Goal: Task Accomplishment & Management: Manage account settings

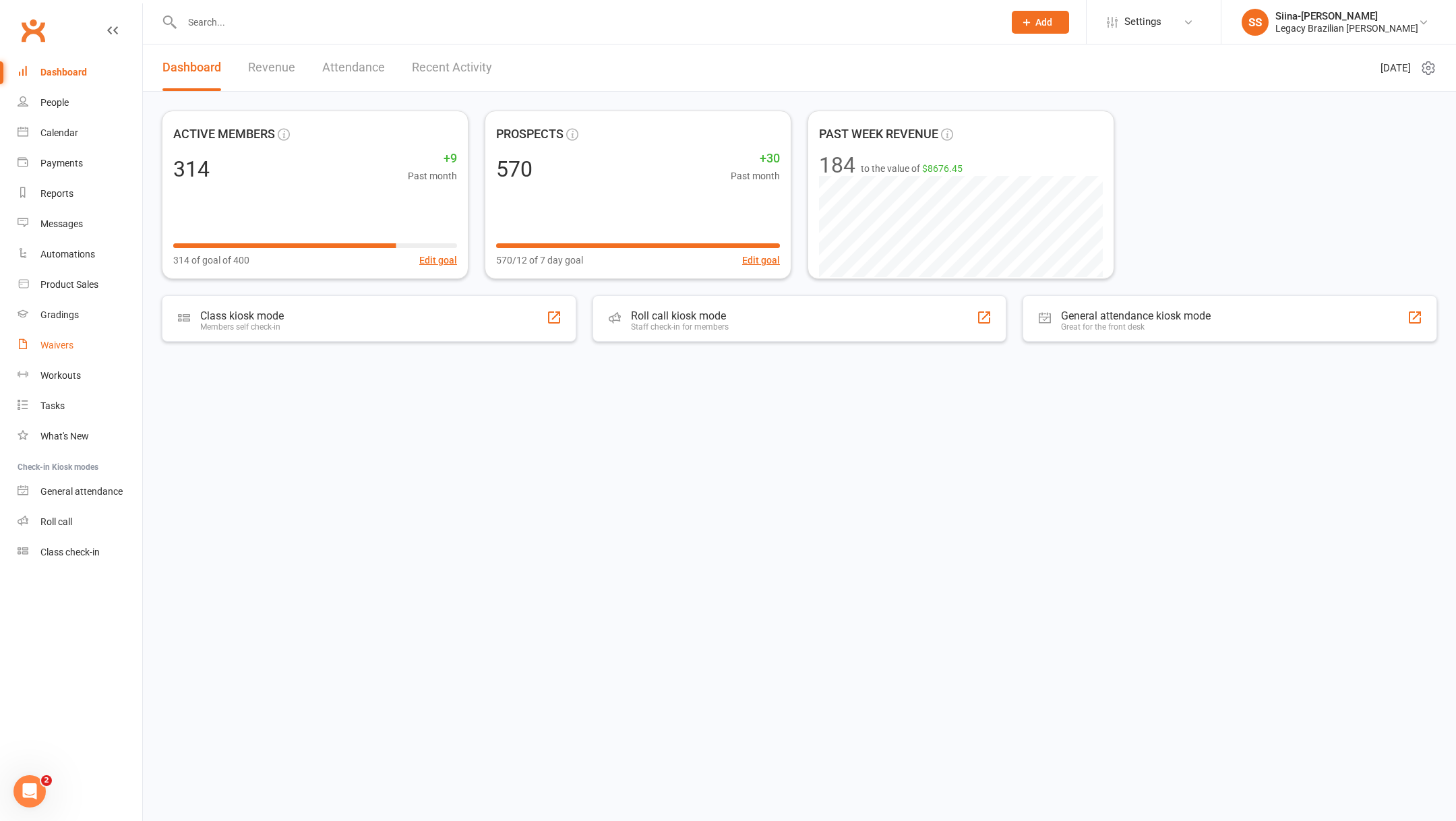
click at [87, 342] on link "Waivers" at bounding box center [80, 345] width 124 height 31
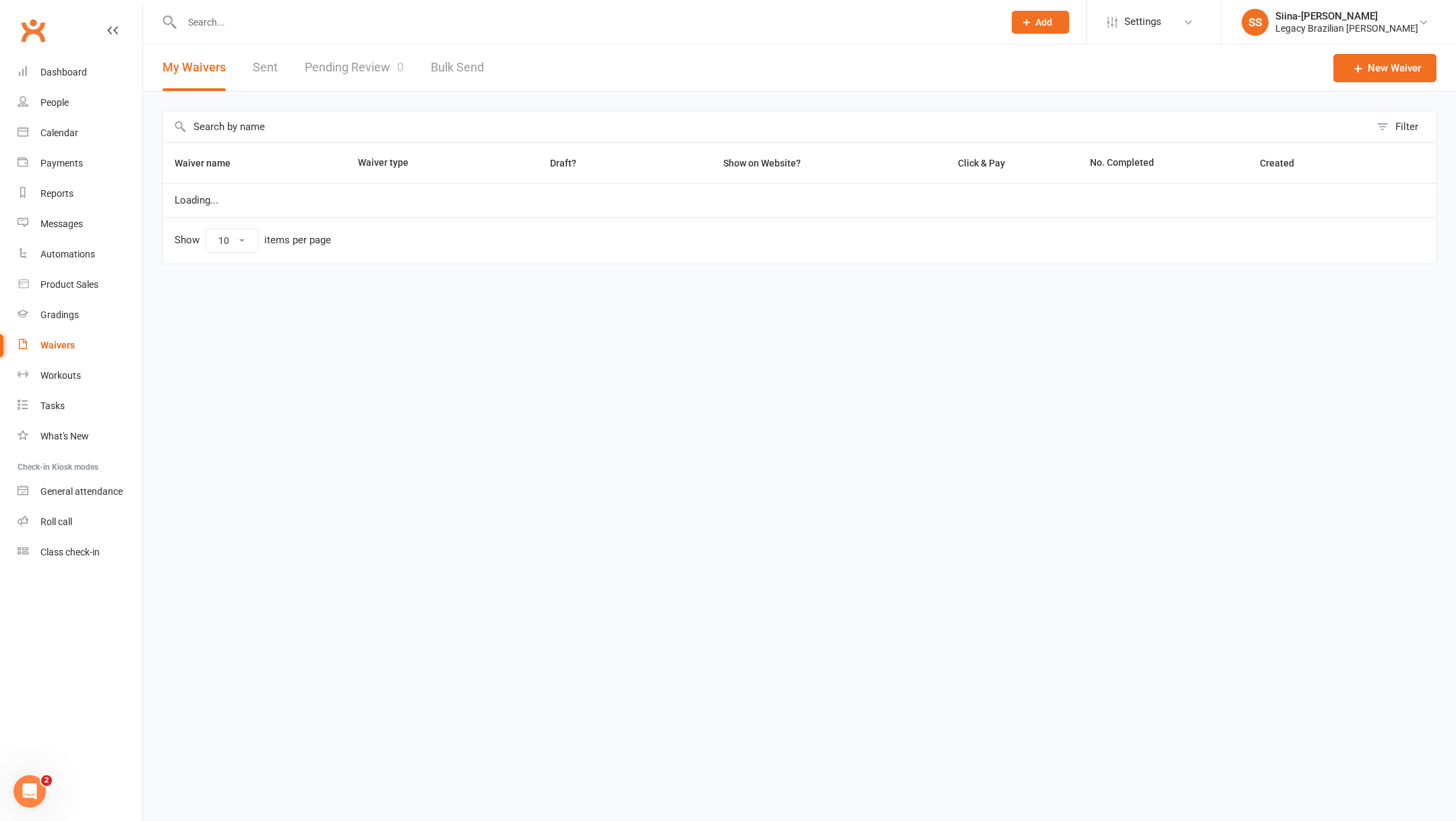
select select "25"
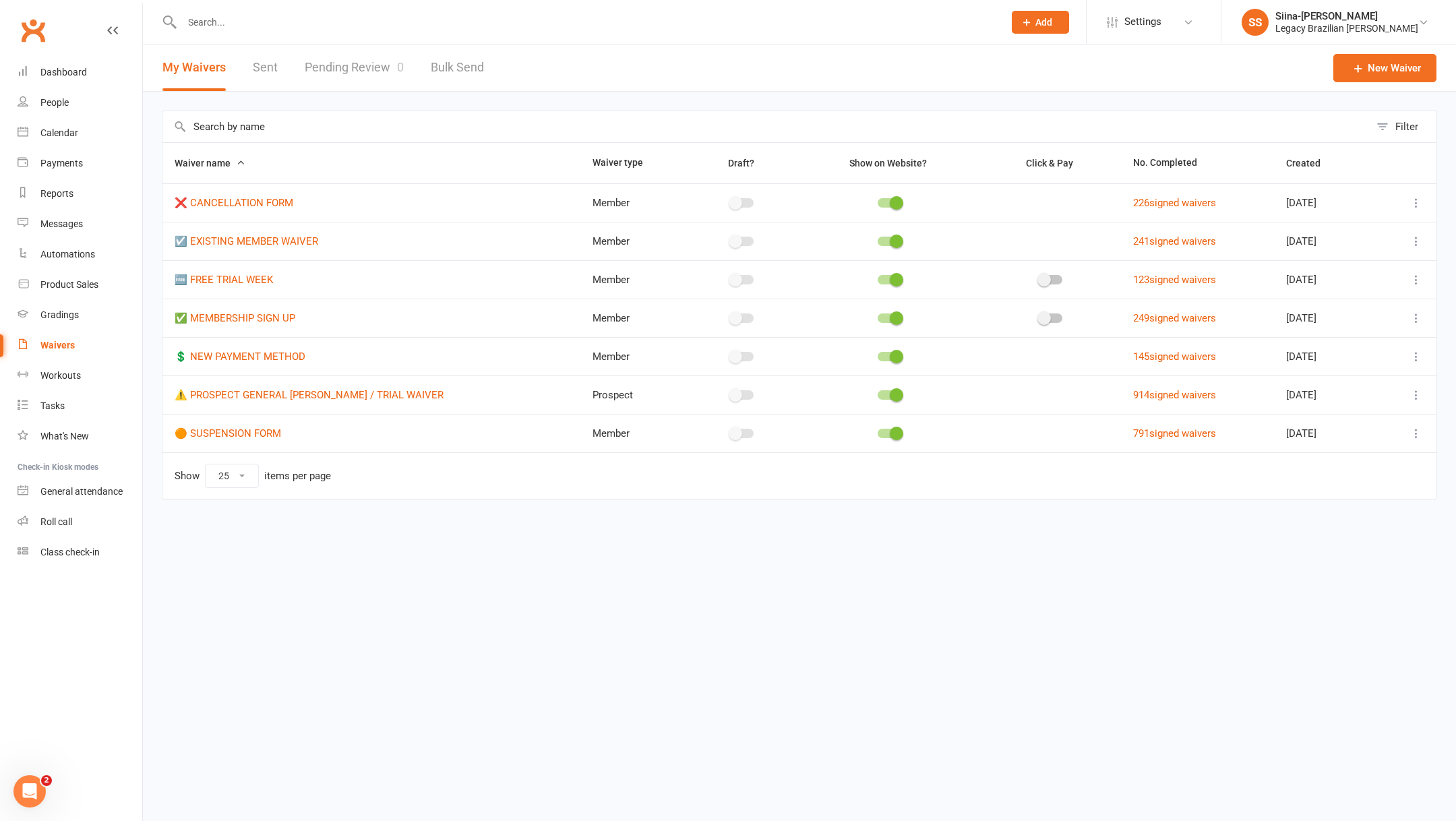
click at [1413, 280] on icon at bounding box center [1416, 279] width 14 height 14
click at [1389, 337] on link "Duplicate waiver" at bounding box center [1344, 332] width 159 height 27
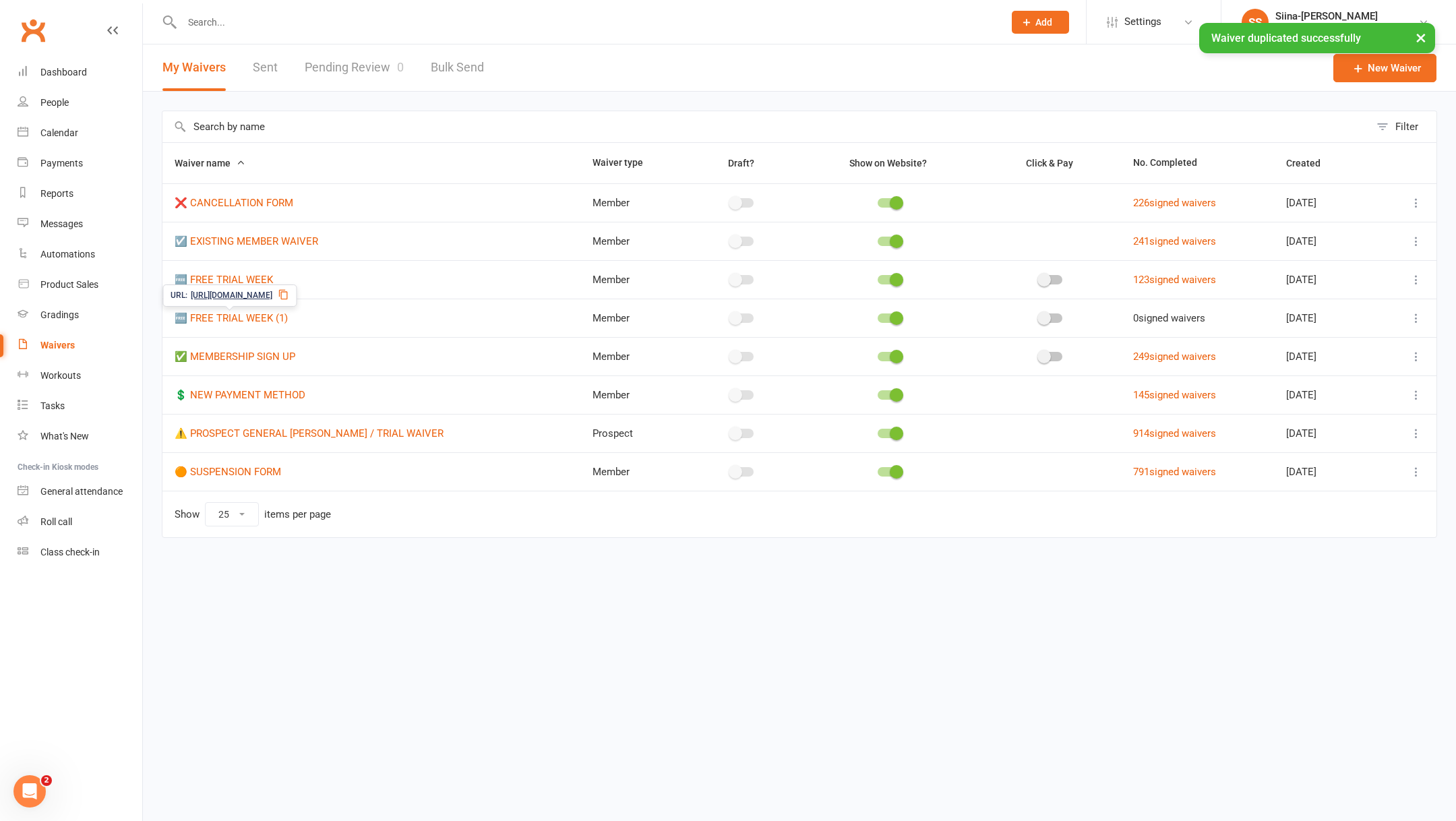
click at [265, 324] on span "🆓 FREE TRIAL WEEK (1)" at bounding box center [231, 318] width 113 height 26
click at [250, 314] on link "🆓 FREE TRIAL WEEK (1)" at bounding box center [231, 318] width 113 height 12
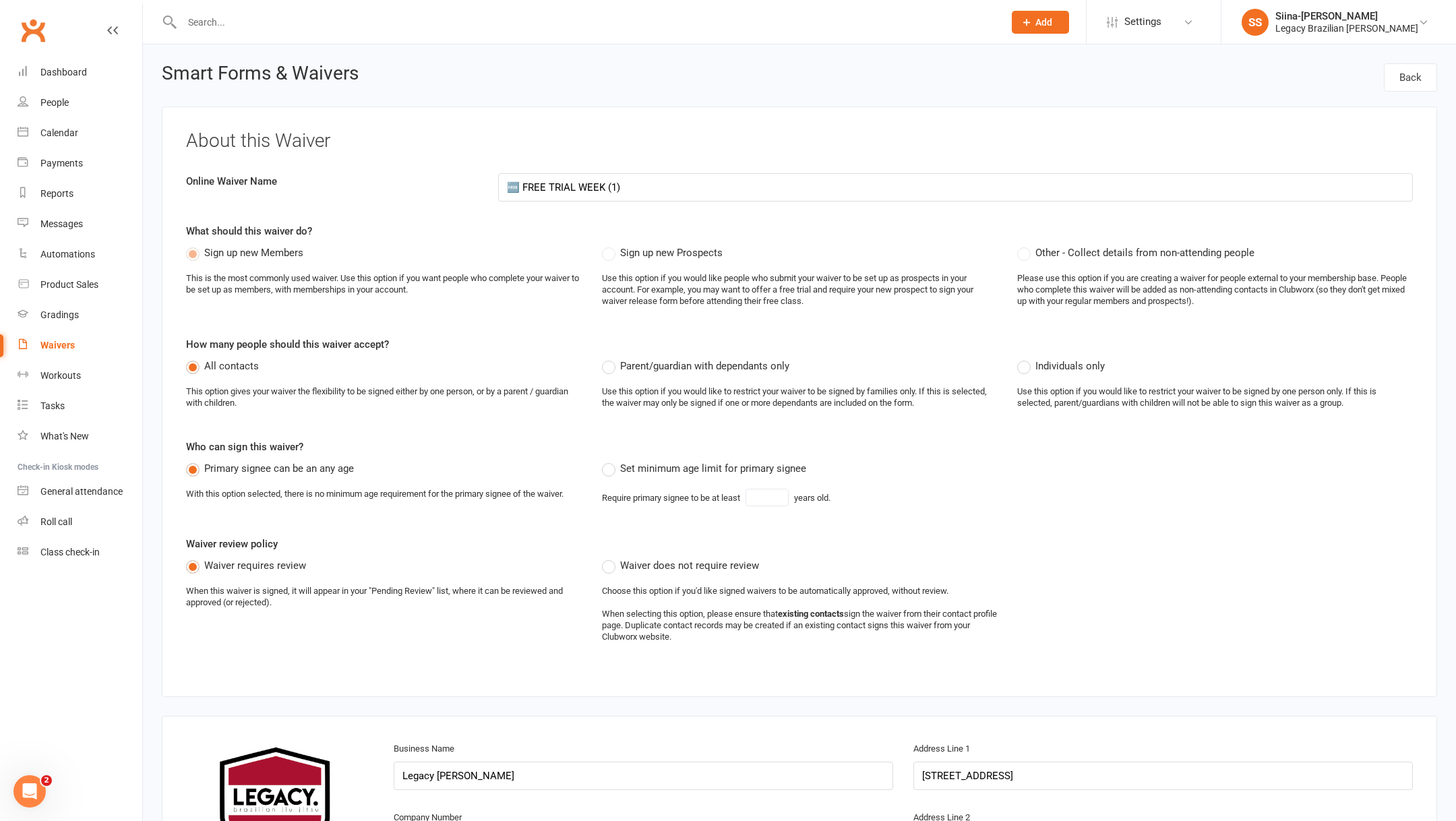
click at [519, 183] on input "🆓 FREE TRIAL WEEK (1)" at bounding box center [955, 187] width 915 height 29
drag, startPoint x: 519, startPoint y: 189, endPoint x: 661, endPoint y: 189, distance: 142.0
click at [661, 189] on input "🛡️ FREE TRIAL WEEK (1)" at bounding box center [955, 187] width 915 height 29
type input "🛡️ LEGACY EXPERIENCE"
click at [721, 133] on h3 "About this Waiver" at bounding box center [799, 141] width 1227 height 21
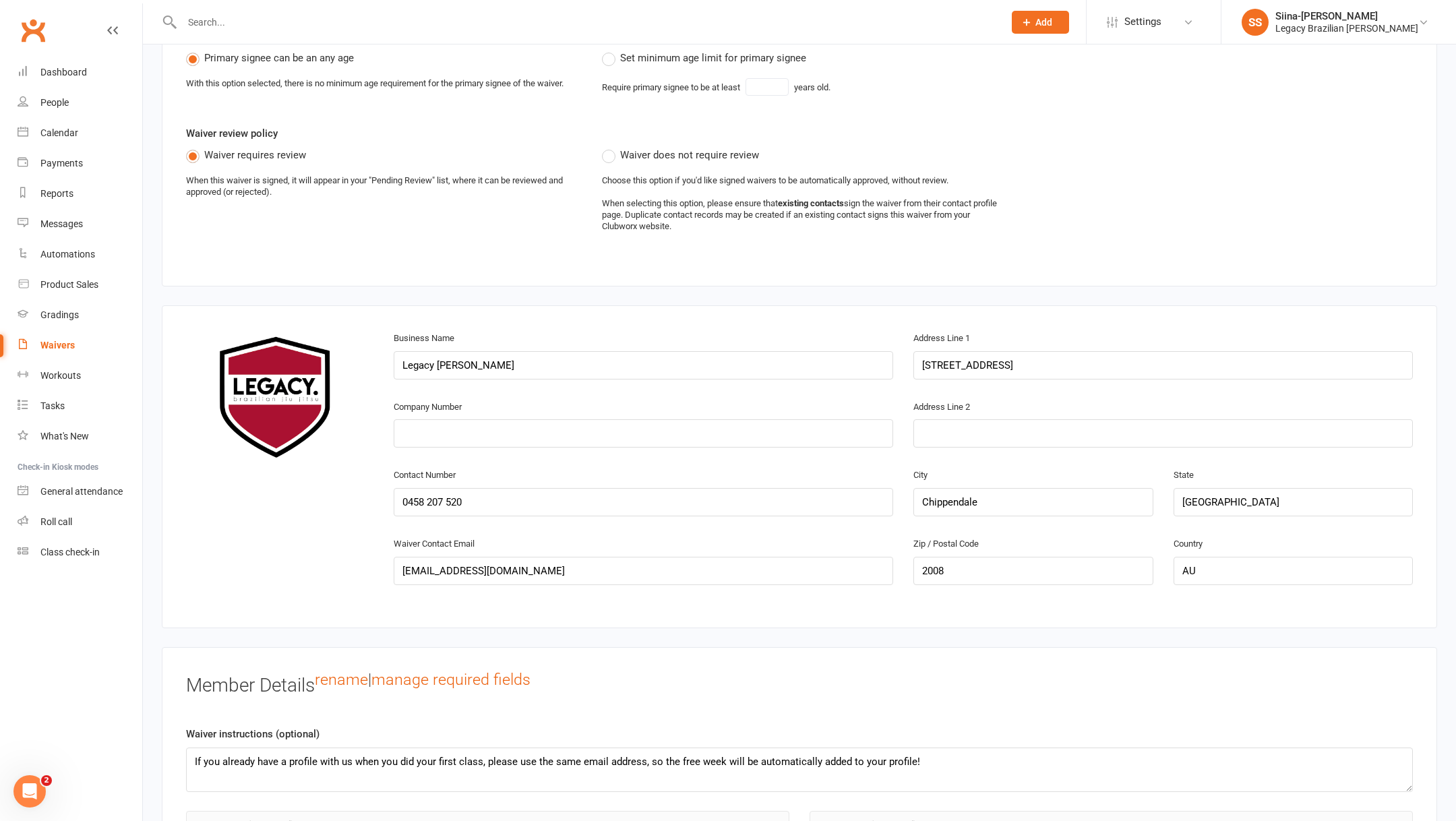
scroll to position [411, 0]
click at [503, 510] on input "0458 207 520" at bounding box center [644, 502] width 500 height 29
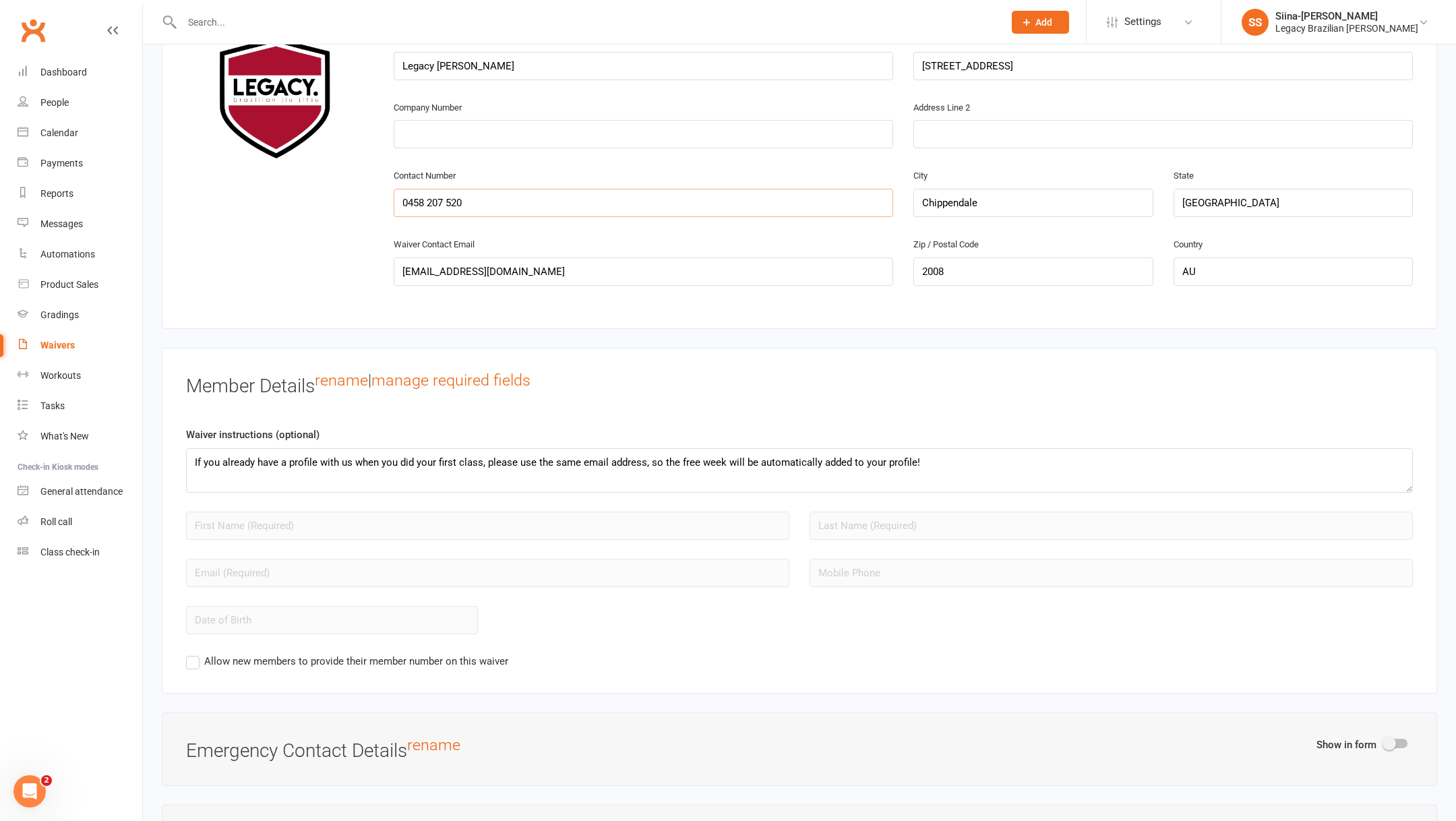
scroll to position [711, 0]
click at [592, 465] on textarea "If you already have a profile with us when you did your first class, please use…" at bounding box center [799, 470] width 1227 height 45
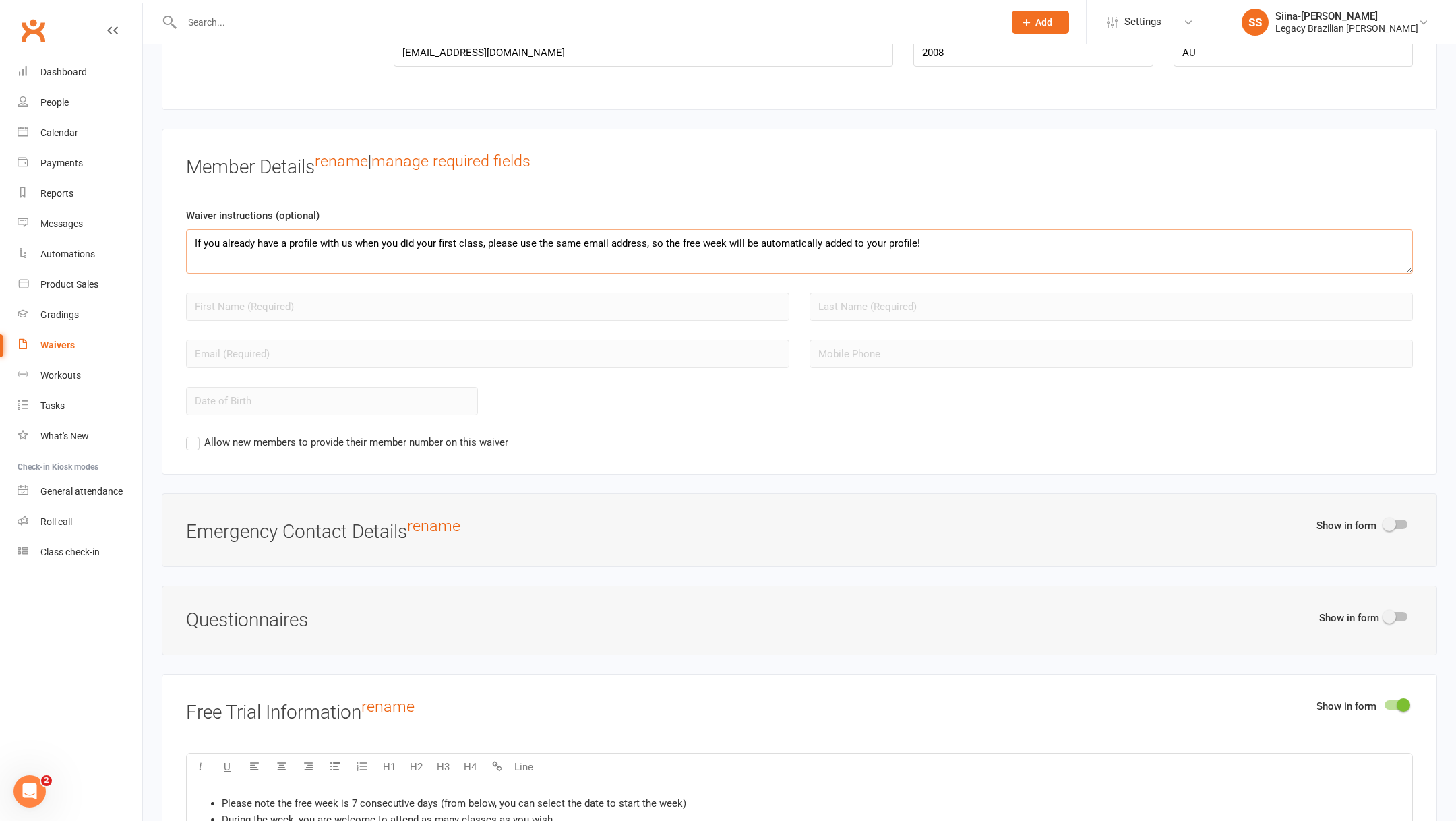
scroll to position [931, 0]
click at [463, 135] on div "Member Details rename | manage required fields Waiver instructions (optional) I…" at bounding box center [798, 300] width 1275 height 346
click at [466, 155] on link "manage required fields" at bounding box center [452, 159] width 160 height 19
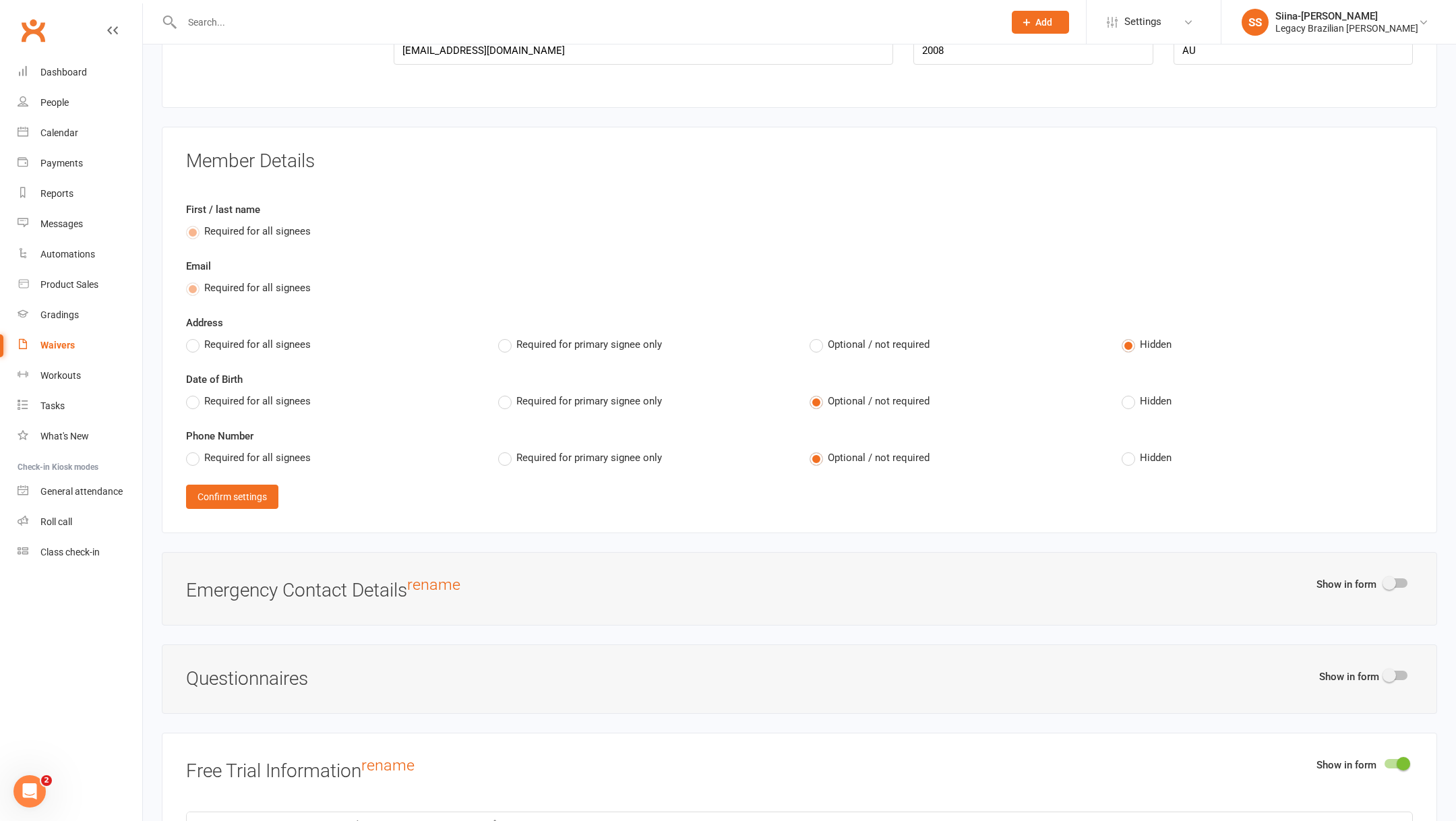
click at [208, 337] on span "Required for all signees" at bounding box center [257, 343] width 107 height 14
click at [195, 337] on input "Required for all signees" at bounding box center [190, 337] width 8 height 0
click at [216, 402] on span "Required for all signees" at bounding box center [257, 400] width 107 height 14
click at [195, 393] on input "Required for all signees" at bounding box center [190, 393] width 8 height 0
click at [227, 450] on span "Required for all signees" at bounding box center [257, 456] width 107 height 14
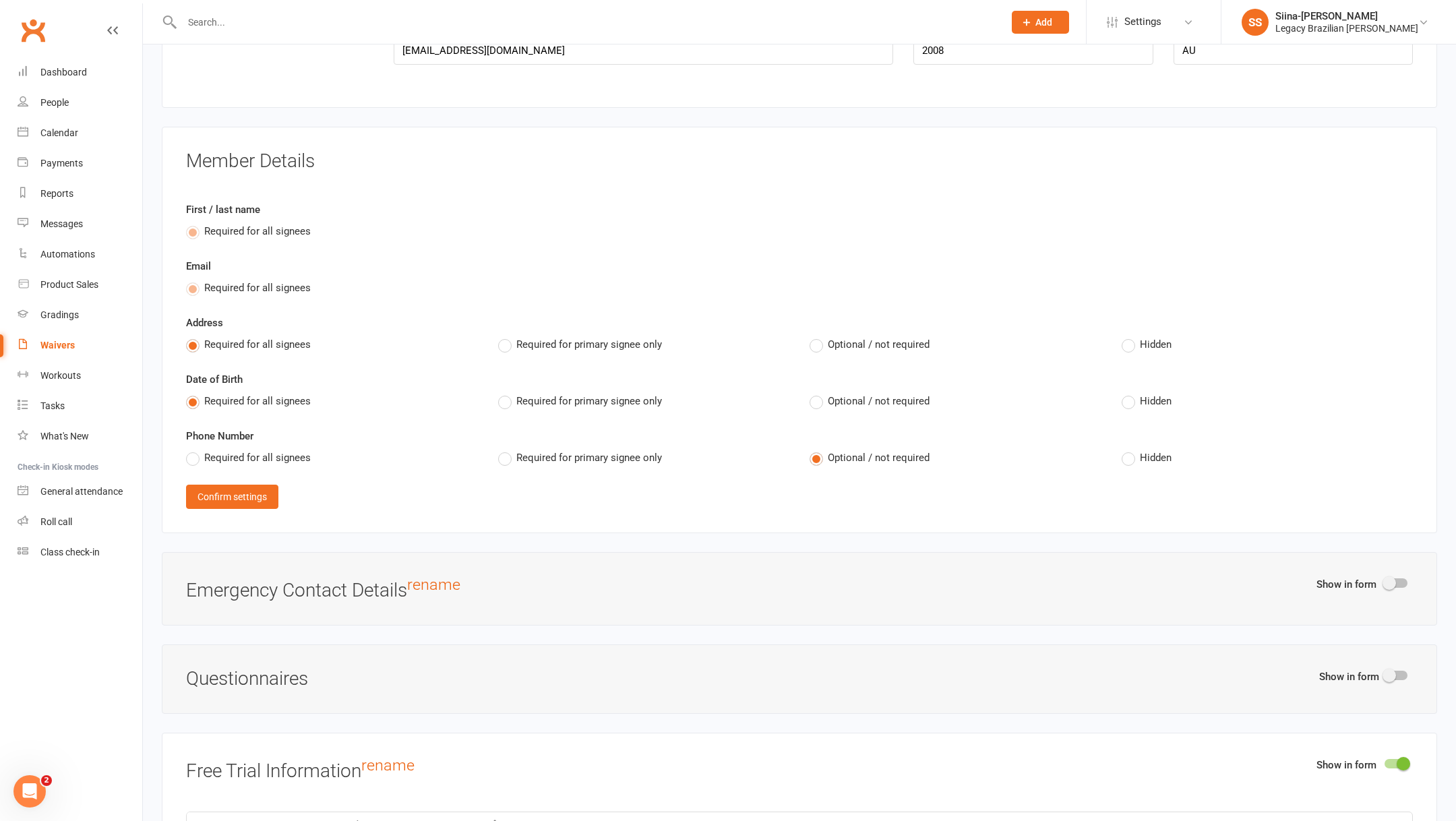
click at [195, 450] on input "Required for all signees" at bounding box center [190, 450] width 8 height 0
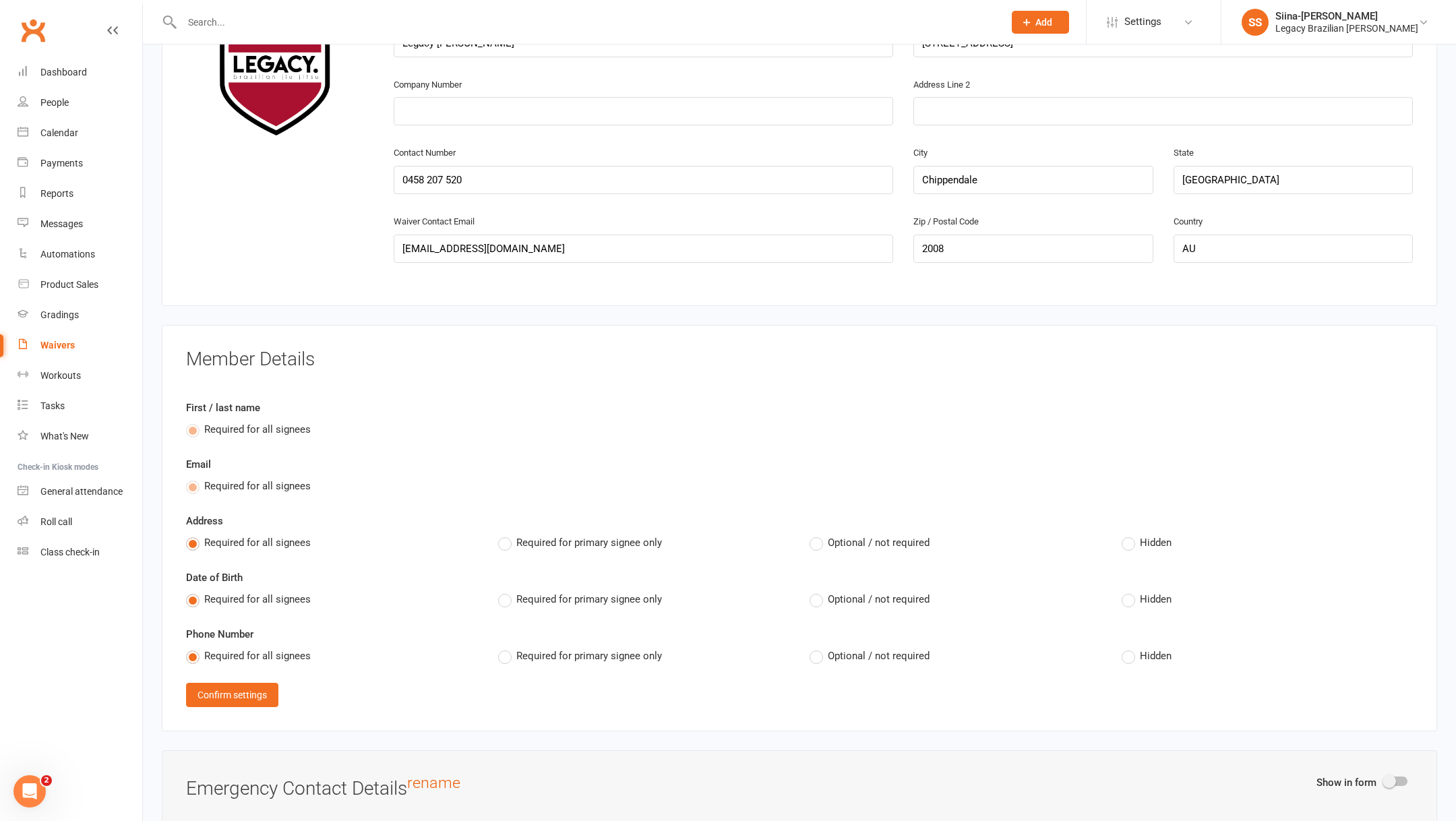
scroll to position [731, 0]
click at [252, 686] on button "Confirm settings" at bounding box center [233, 698] width 93 height 24
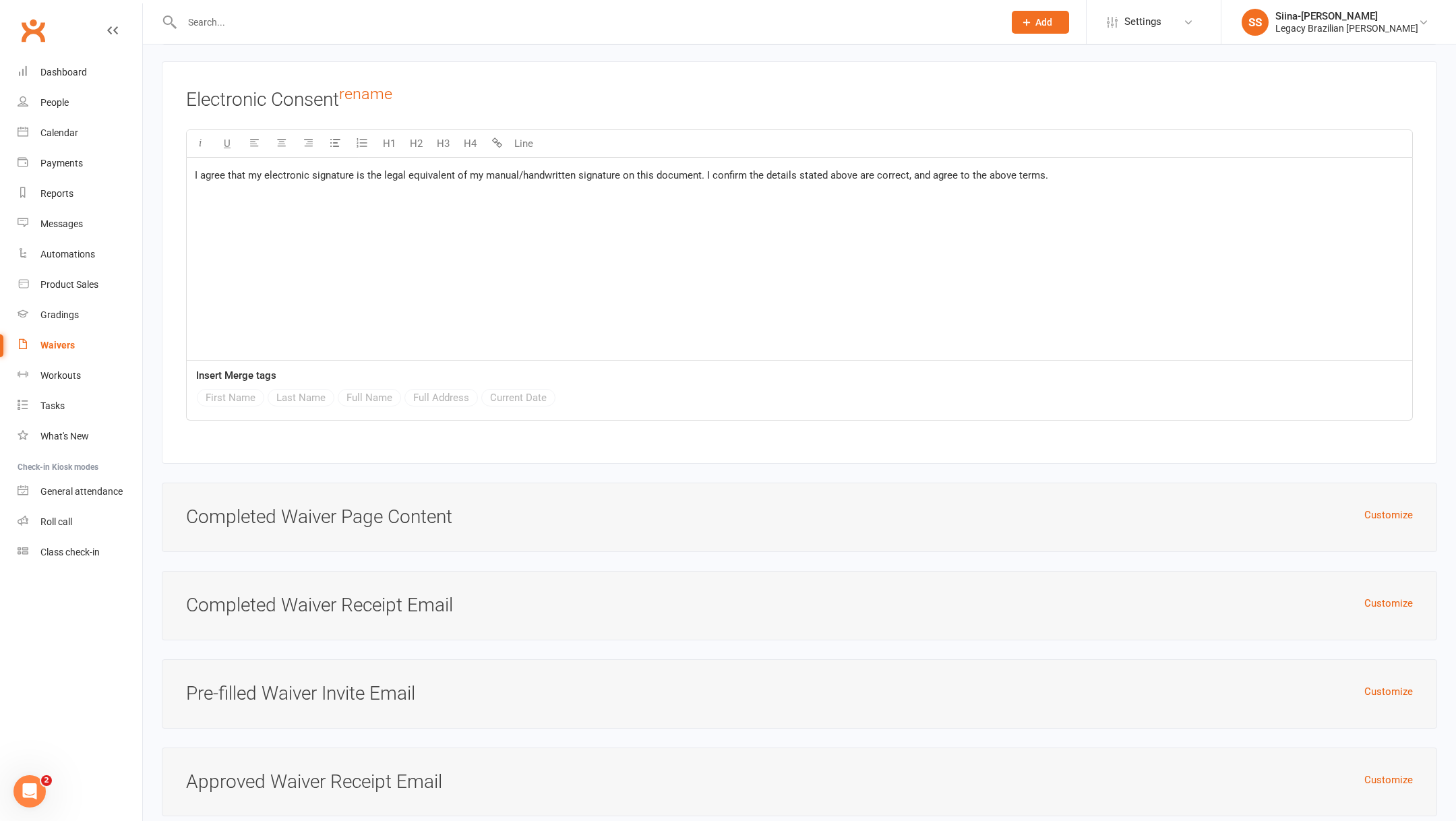
scroll to position [3634, 0]
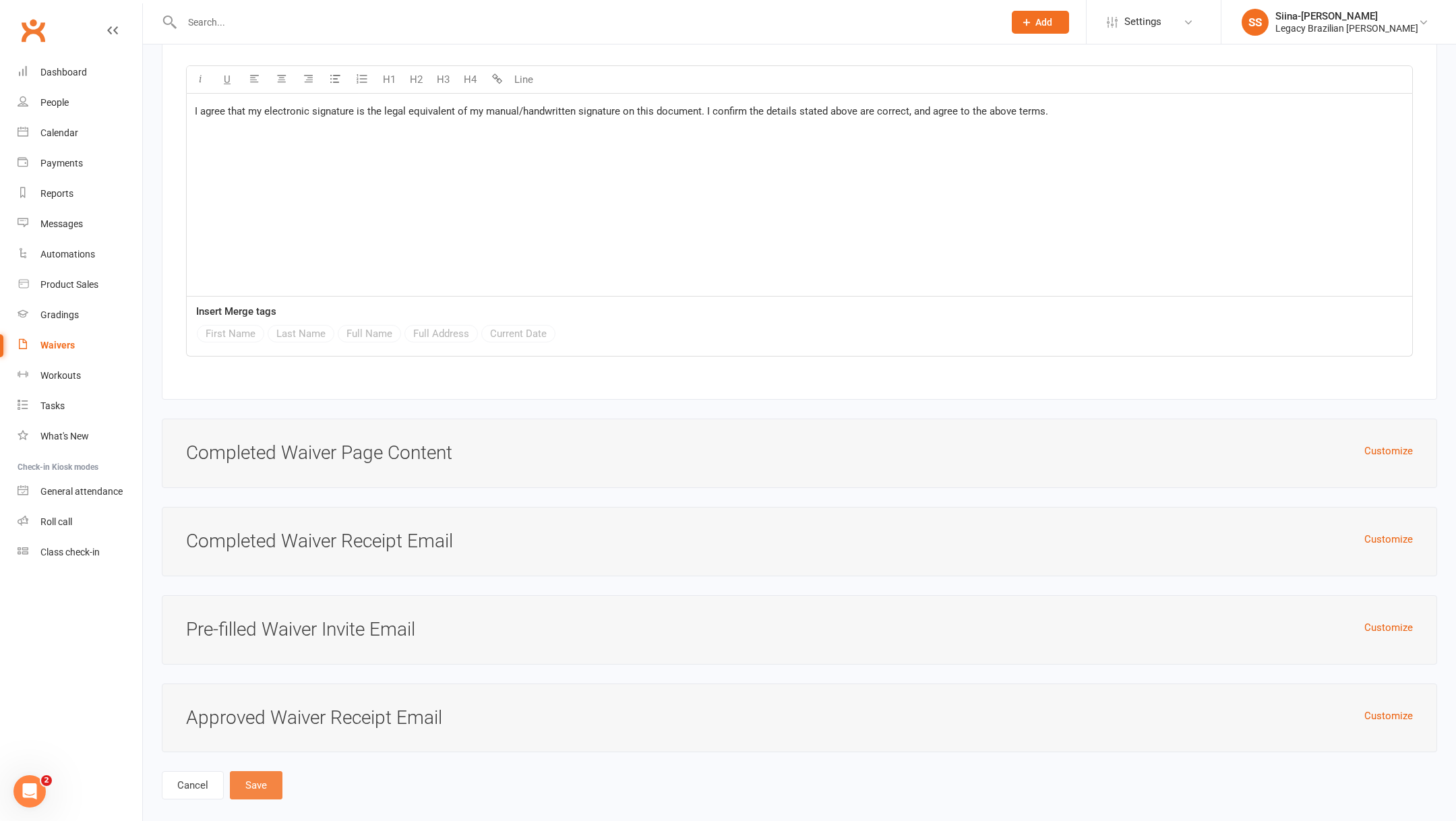
click at [254, 780] on button "Save" at bounding box center [256, 786] width 53 height 29
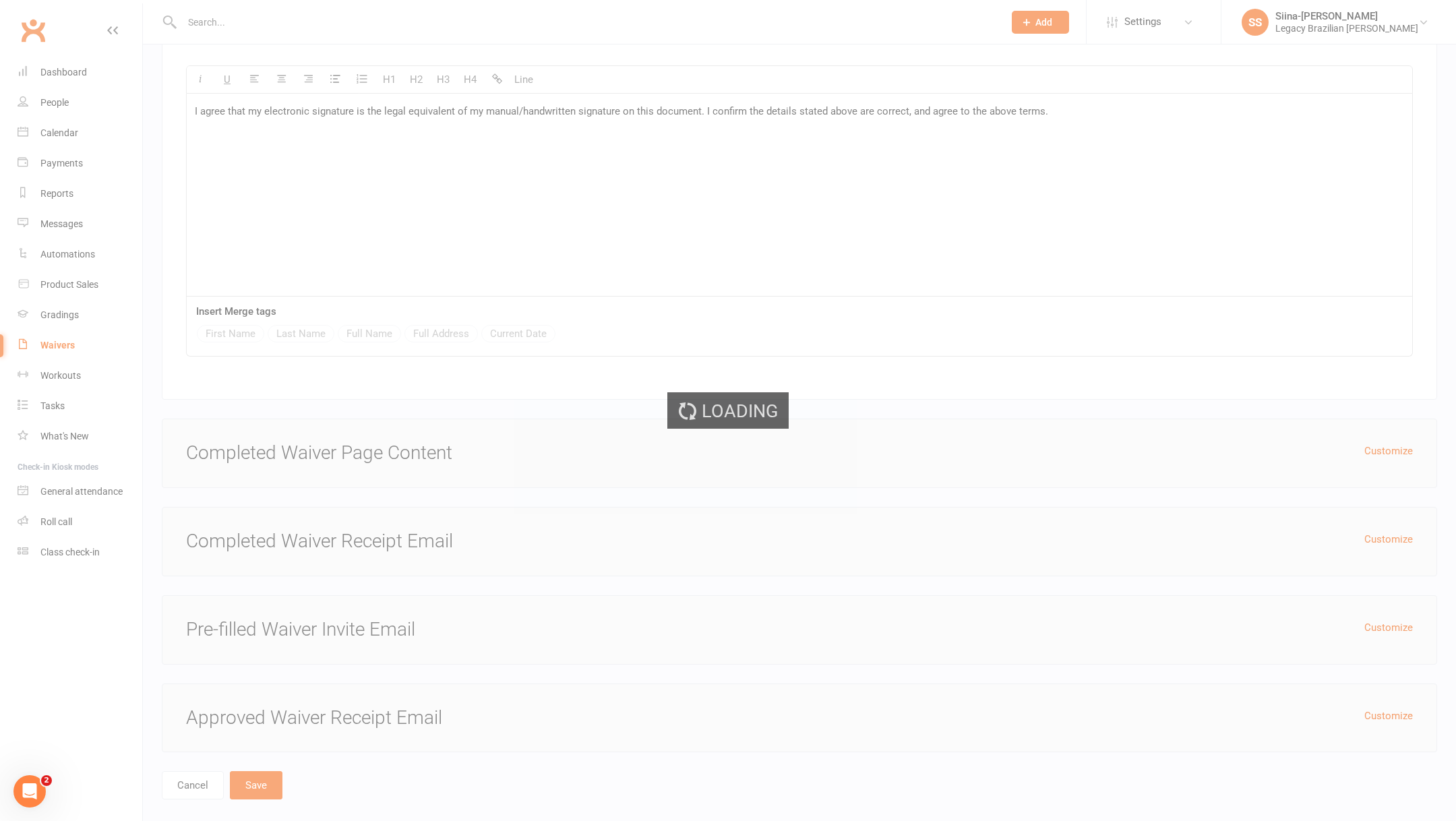
select select "25"
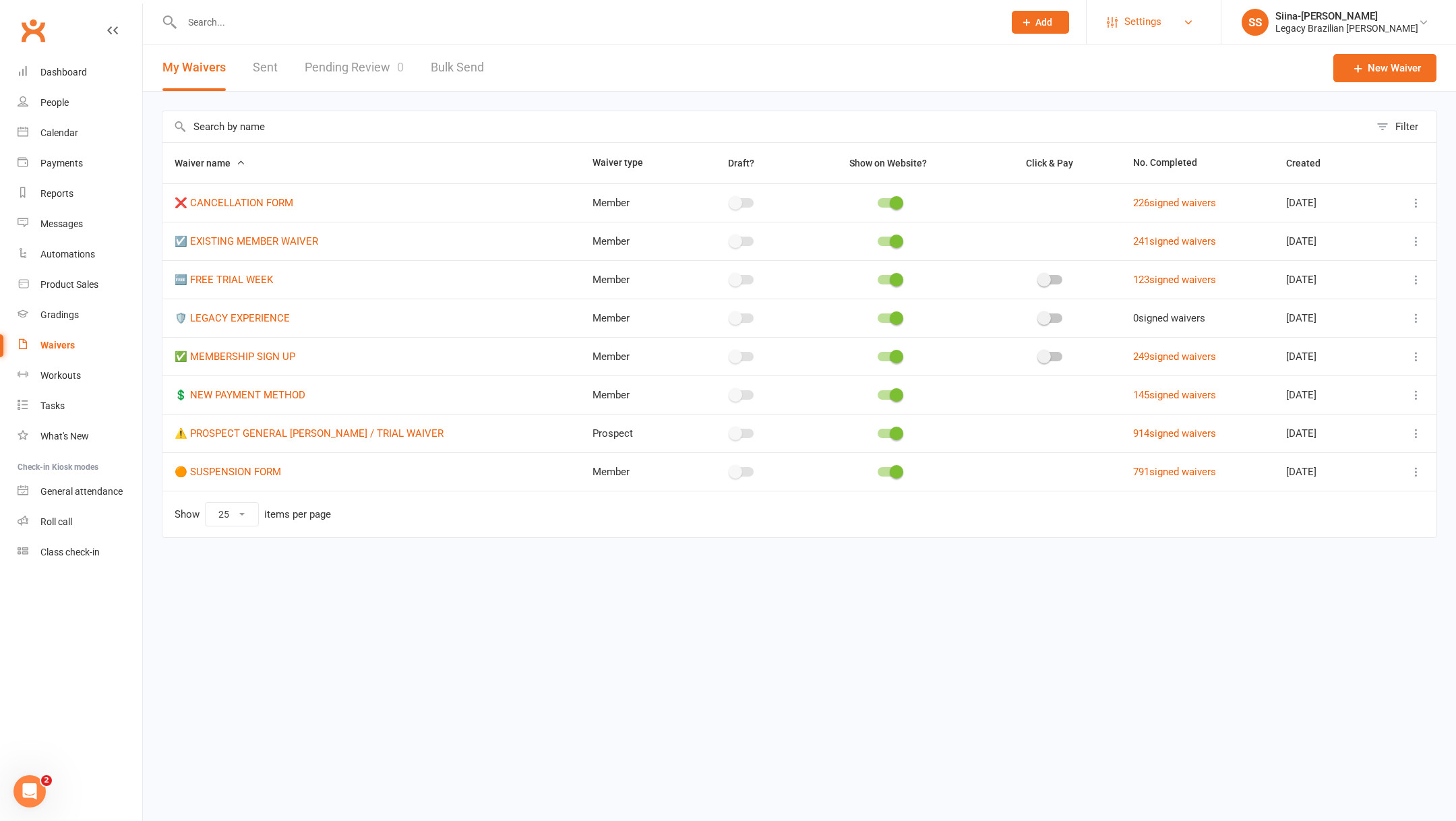
click at [1162, 26] on span "Settings" at bounding box center [1143, 21] width 37 height 31
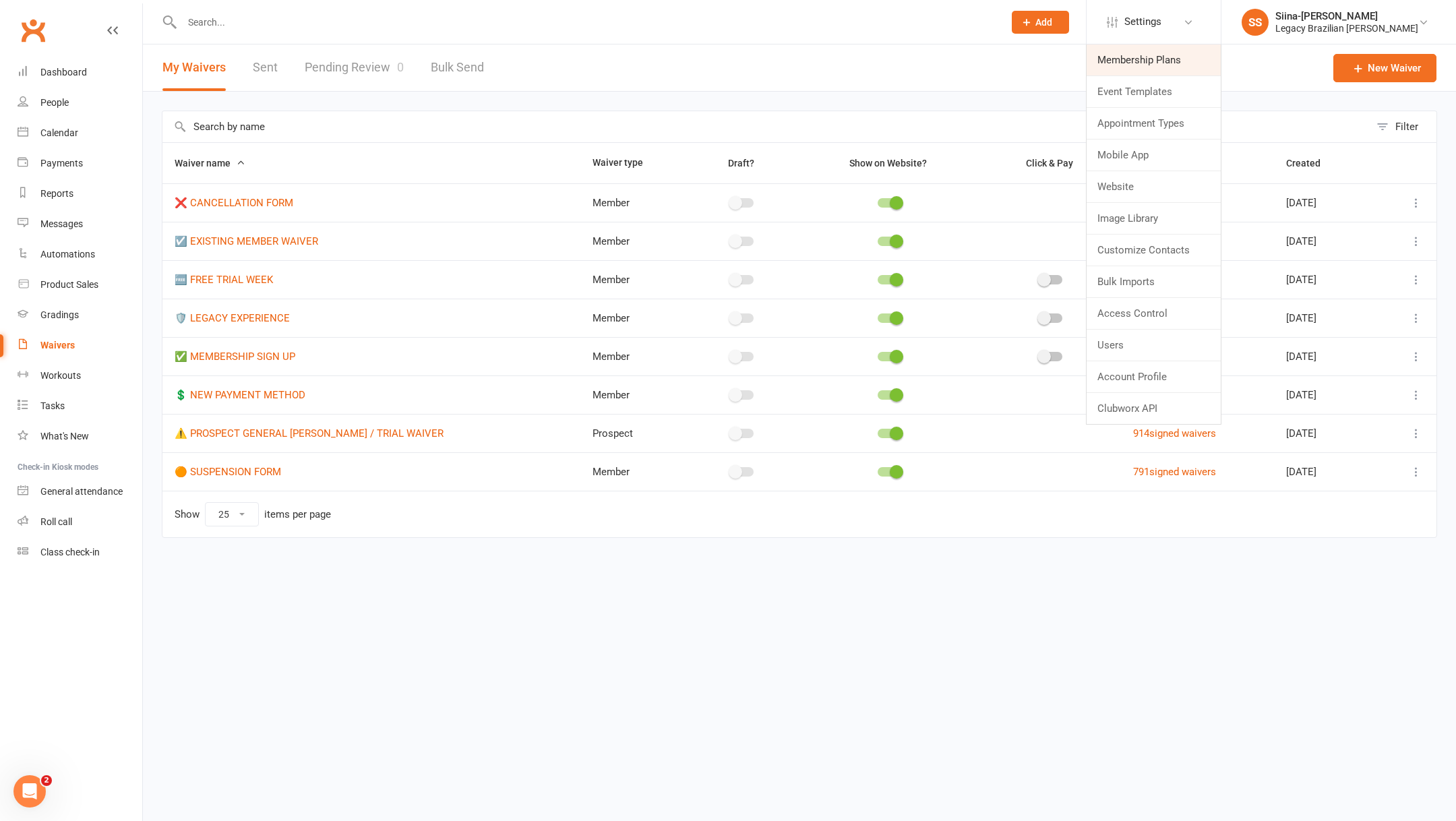
click at [1181, 67] on link "Membership Plans" at bounding box center [1154, 59] width 134 height 31
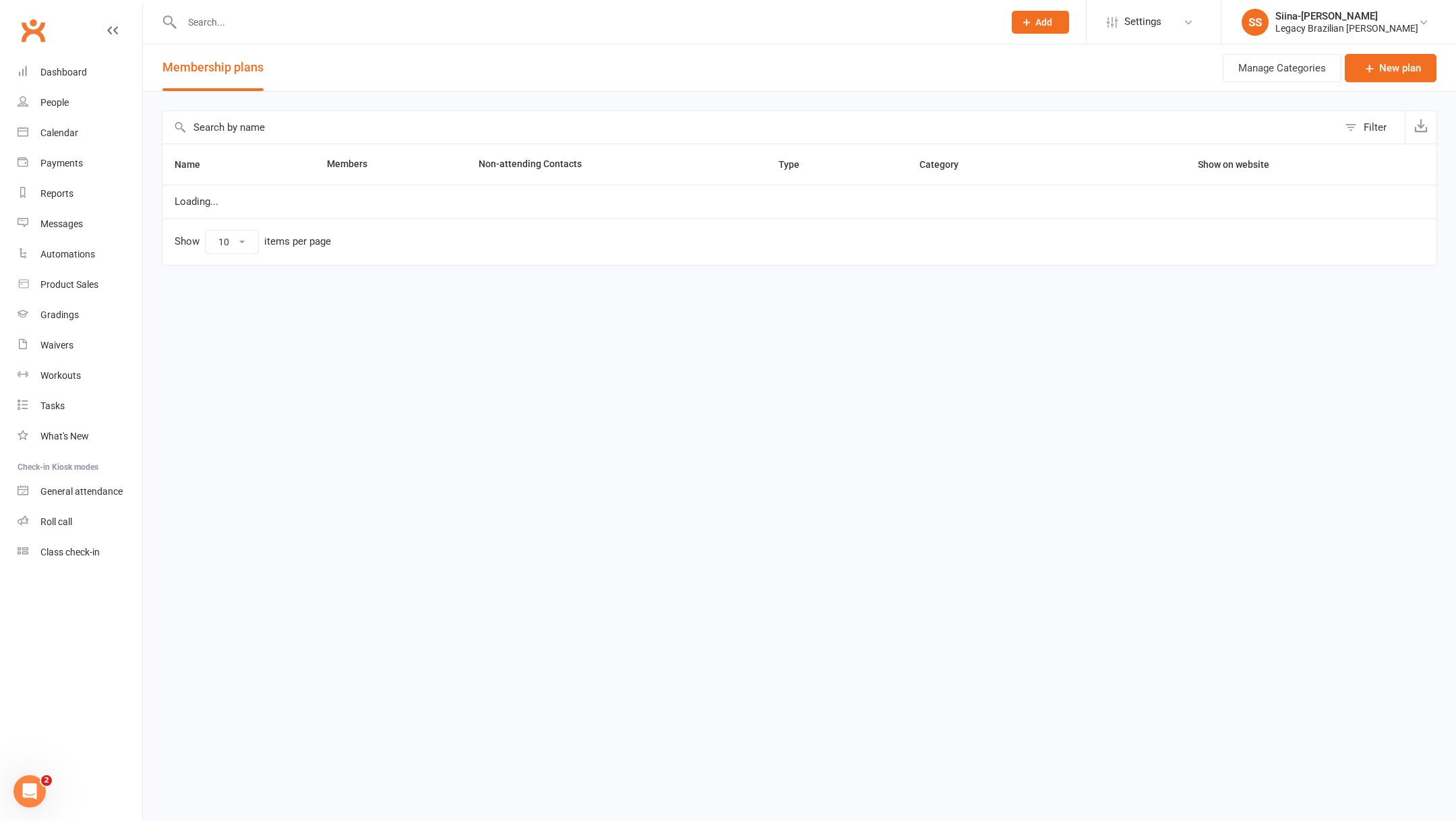
select select "50"
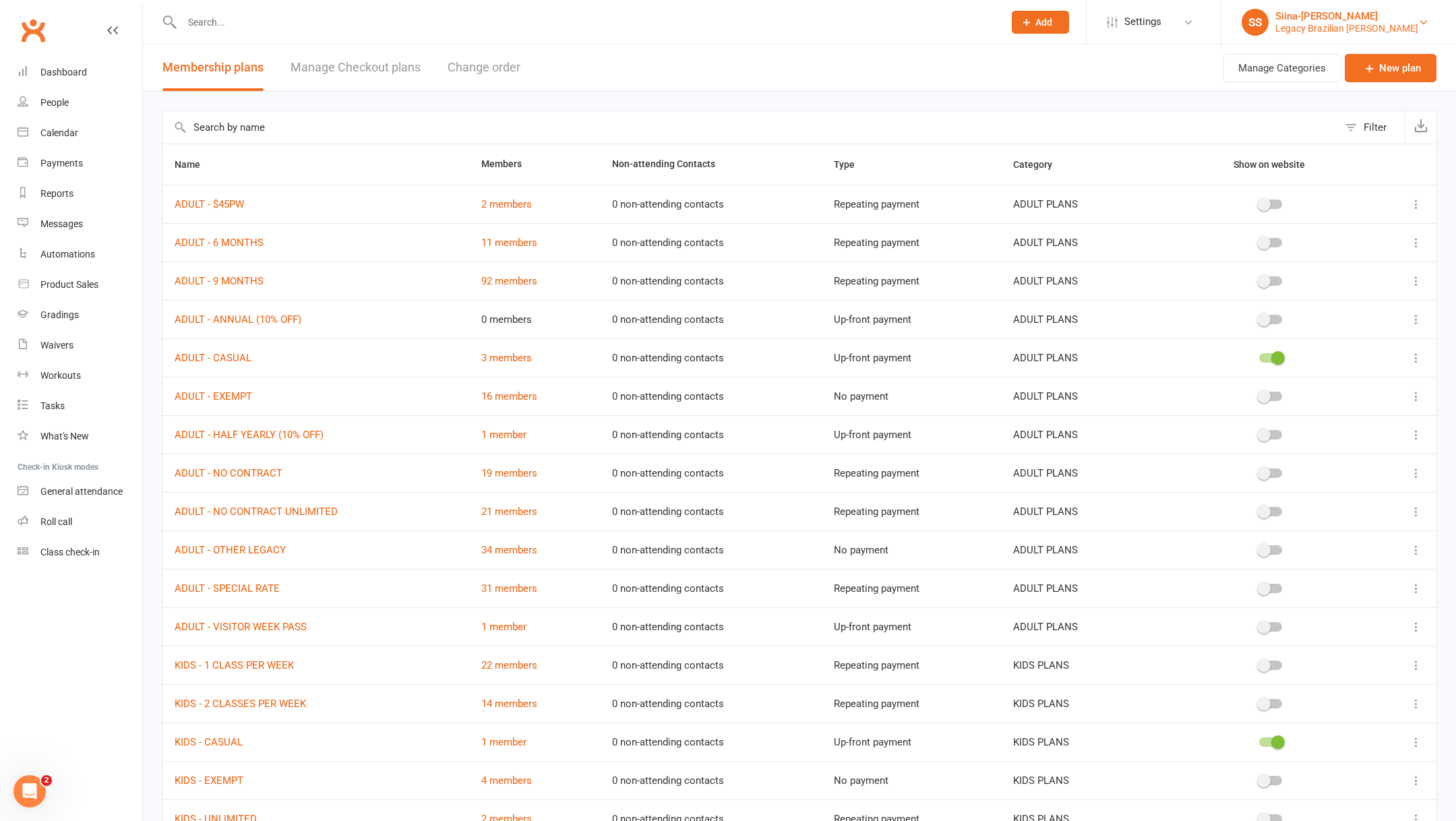
click at [1356, 14] on div "Siina-[PERSON_NAME]" at bounding box center [1347, 16] width 143 height 12
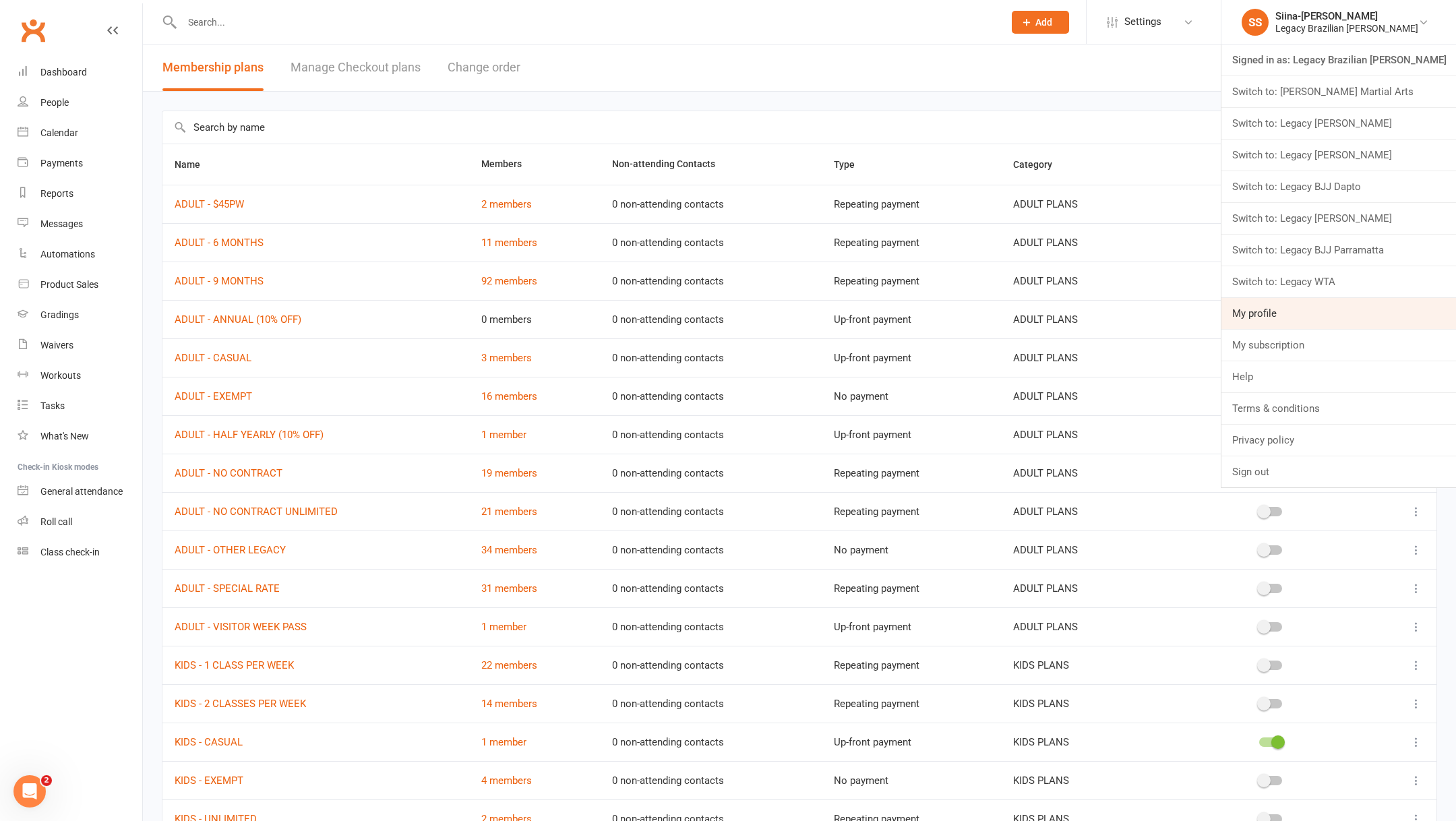
click at [1306, 307] on link "My profile" at bounding box center [1338, 313] width 235 height 31
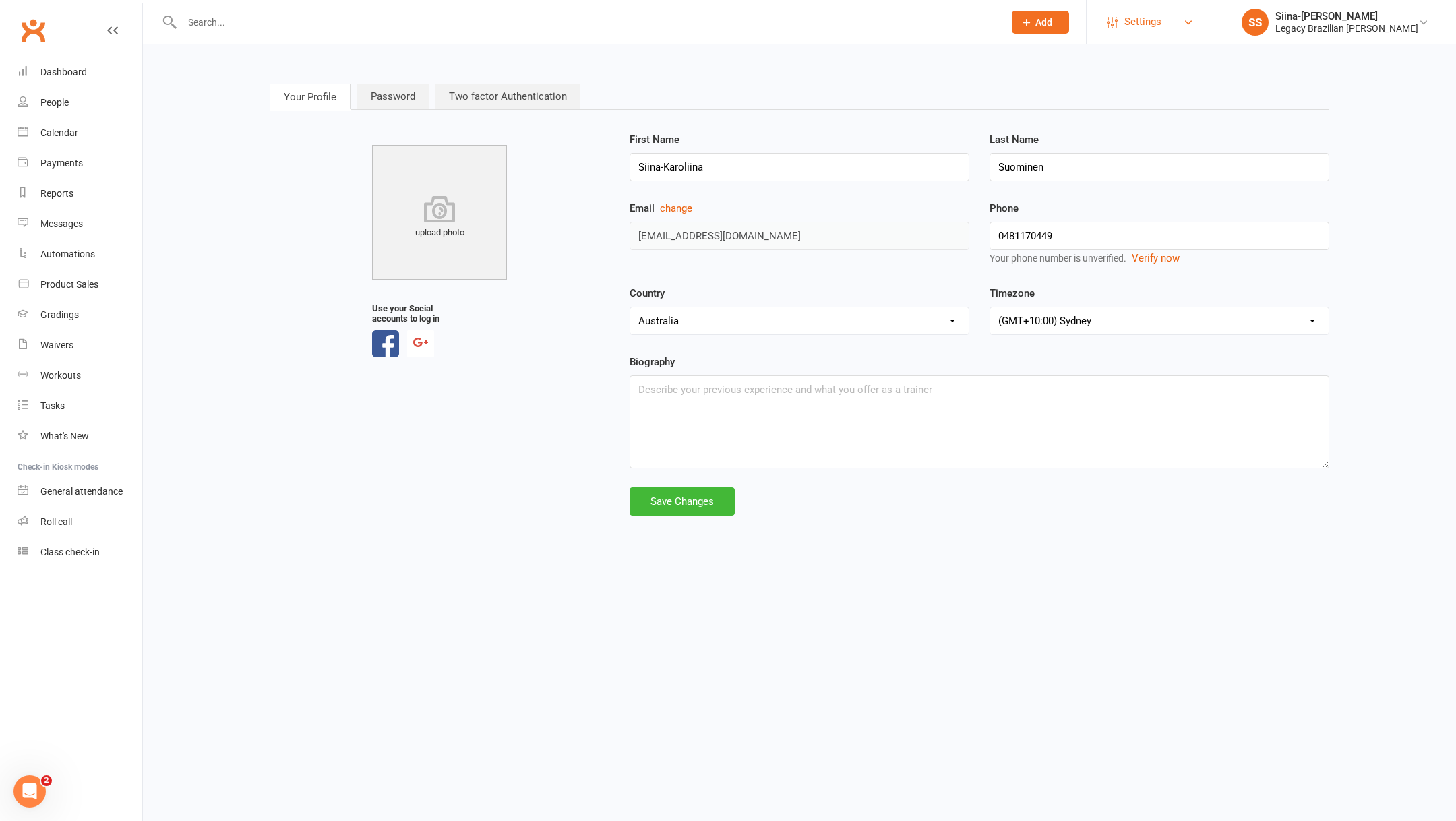
click at [1201, 20] on link "Settings" at bounding box center [1154, 21] width 94 height 31
click at [1180, 378] on link "Account Profile" at bounding box center [1154, 377] width 134 height 31
select select "[EMAIL_ADDRESS][DOMAIN_NAME]"
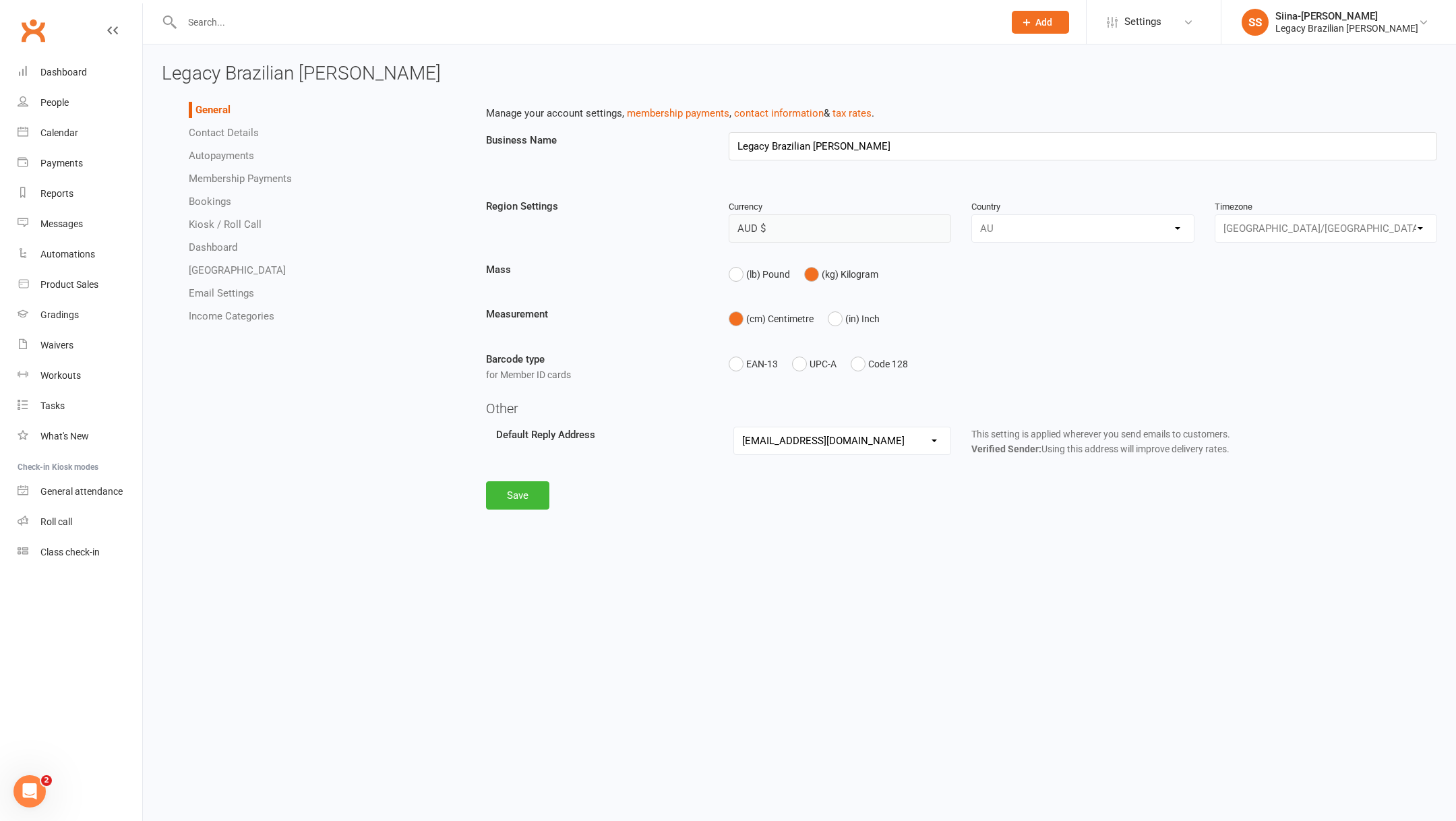
click at [249, 134] on link "Contact Details" at bounding box center [224, 133] width 70 height 12
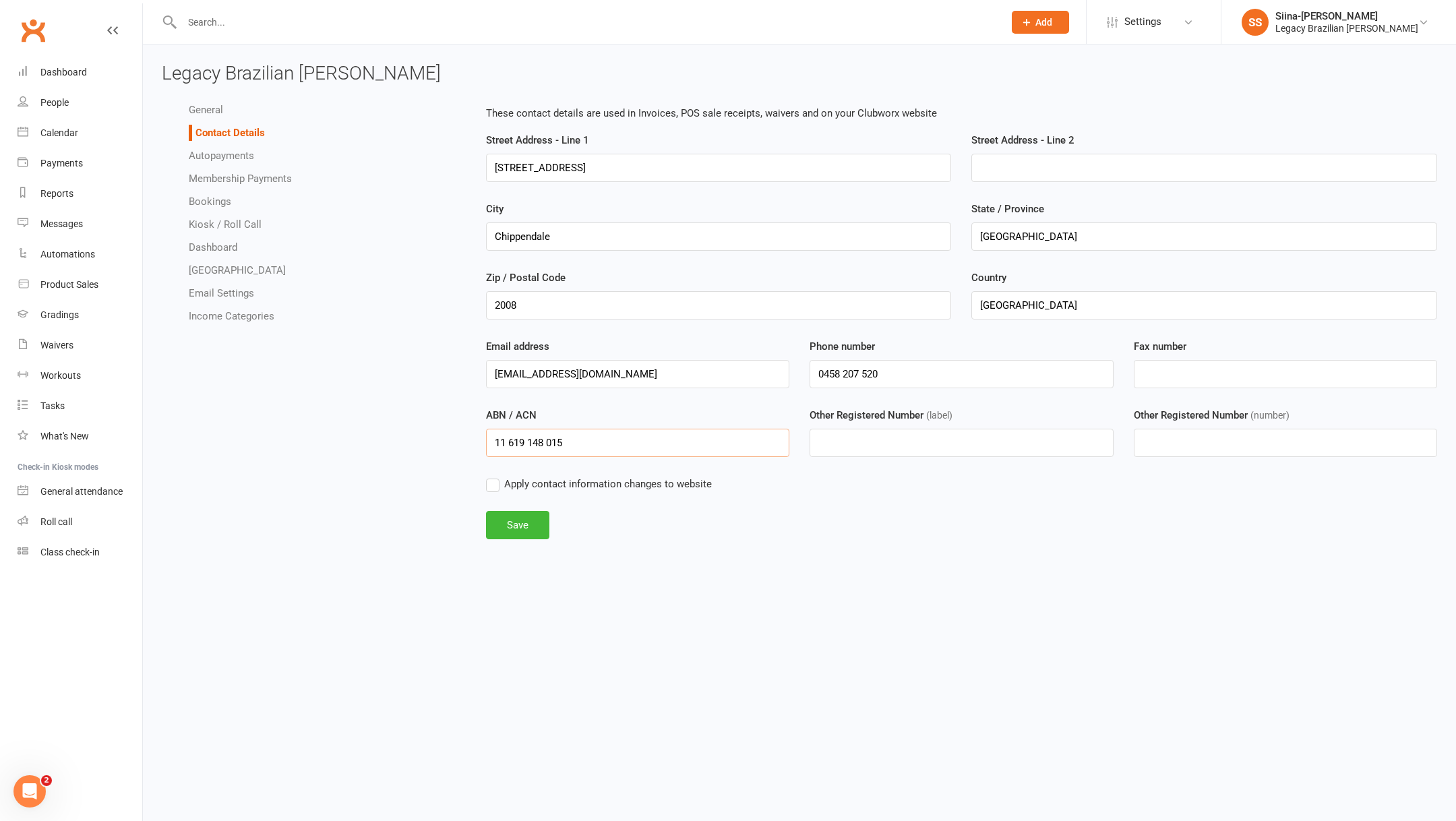
click at [492, 436] on input "11 619 148 015" at bounding box center [638, 443] width 304 height 29
click at [526, 528] on button "Save" at bounding box center [517, 525] width 63 height 29
click at [661, 534] on div "Save" at bounding box center [962, 525] width 952 height 29
drag, startPoint x: 519, startPoint y: 444, endPoint x: 428, endPoint y: 441, distance: 91.0
click at [431, 443] on div "General Contact Details Autopayments Membership Payments Bookings Kiosk / Roll …" at bounding box center [799, 328] width 1296 height 466
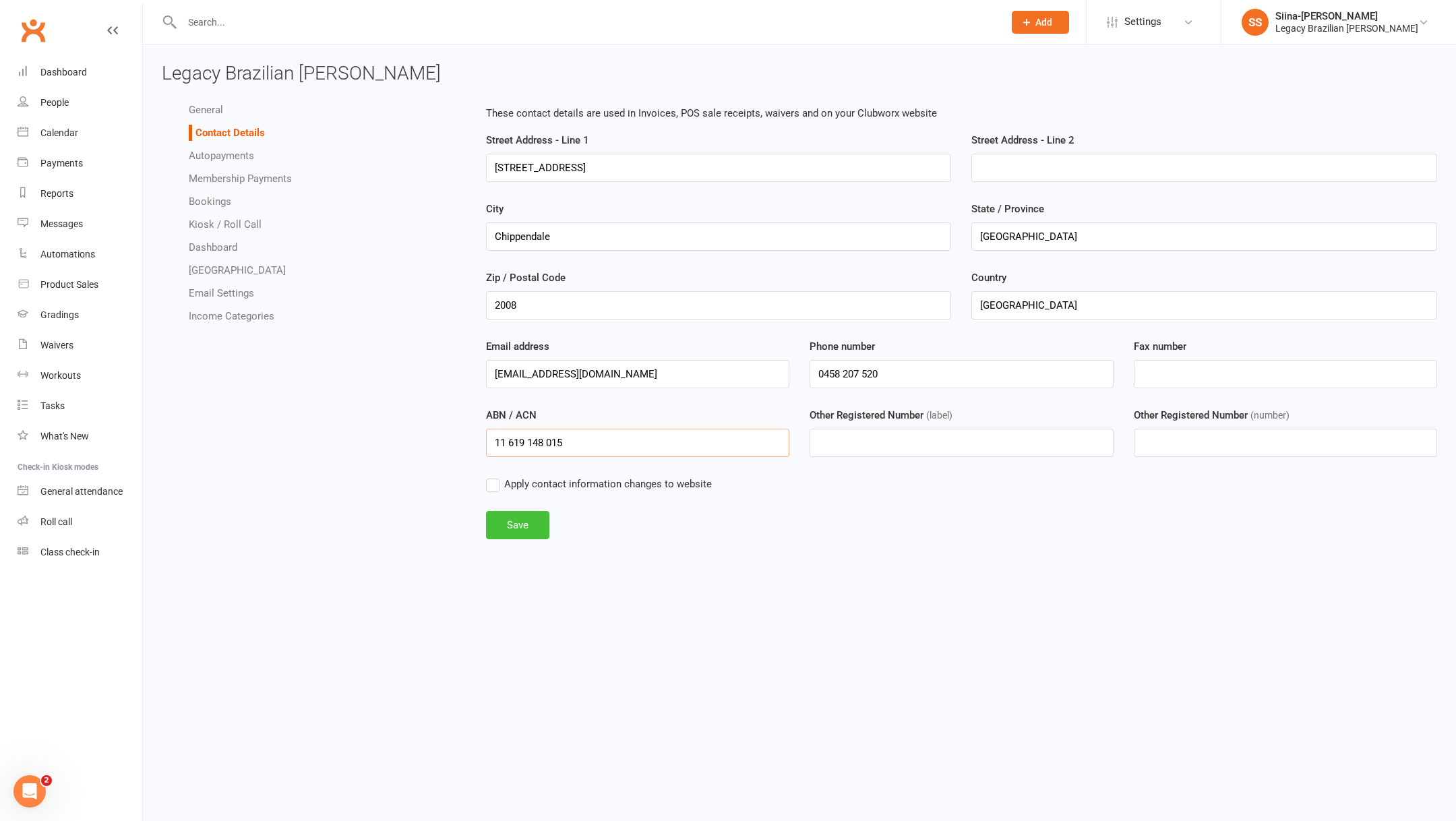
type input "11 619 148 015"
click at [518, 516] on button "Save" at bounding box center [517, 525] width 63 height 29
click at [64, 342] on div "Waivers" at bounding box center [57, 345] width 33 height 11
select select "25"
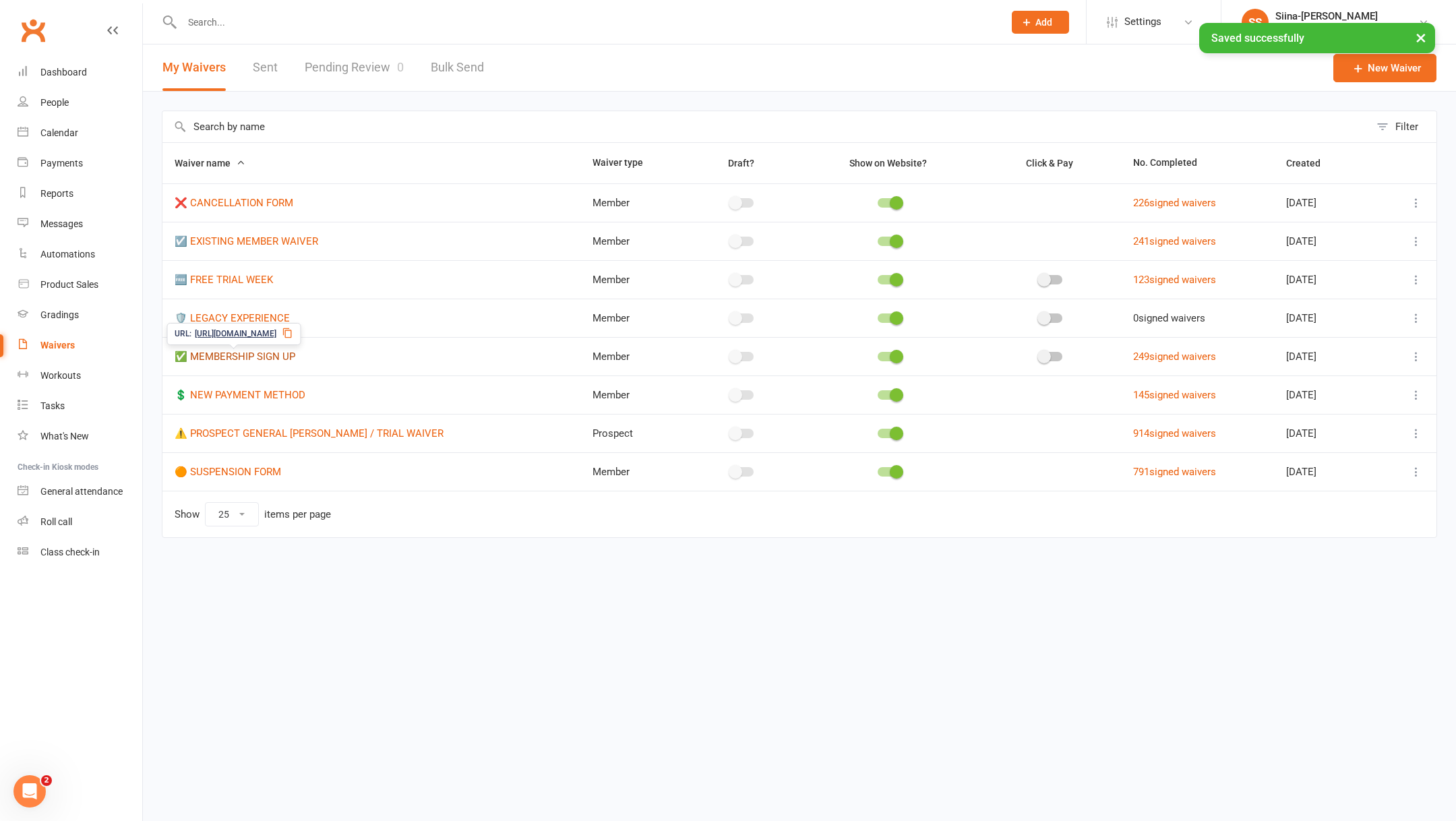
click at [246, 352] on link "✅ MEMBERSHIP SIGN UP" at bounding box center [235, 356] width 121 height 12
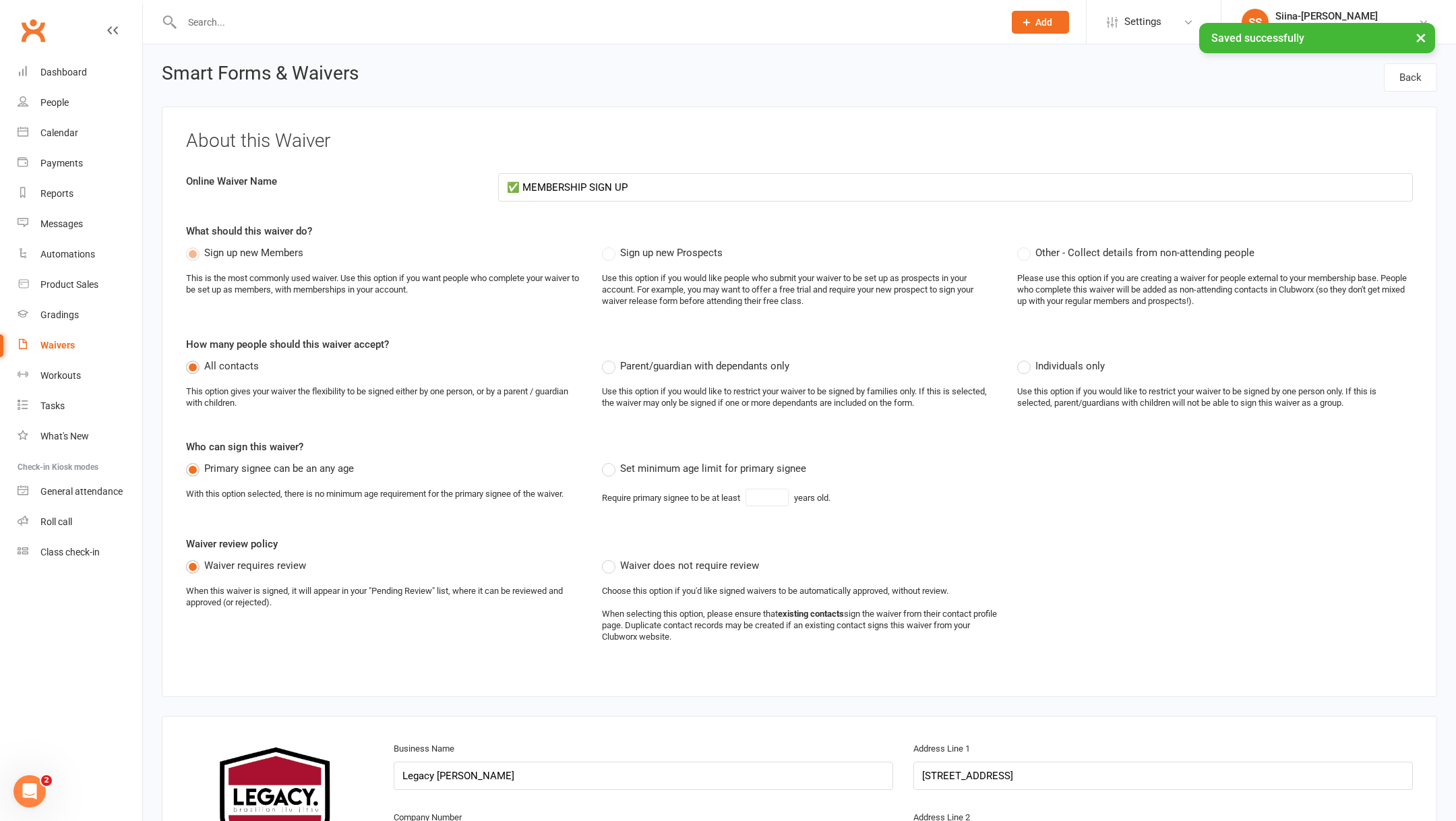
select select "applies_to_attending_signees"
select select "do_not_copy_answers"
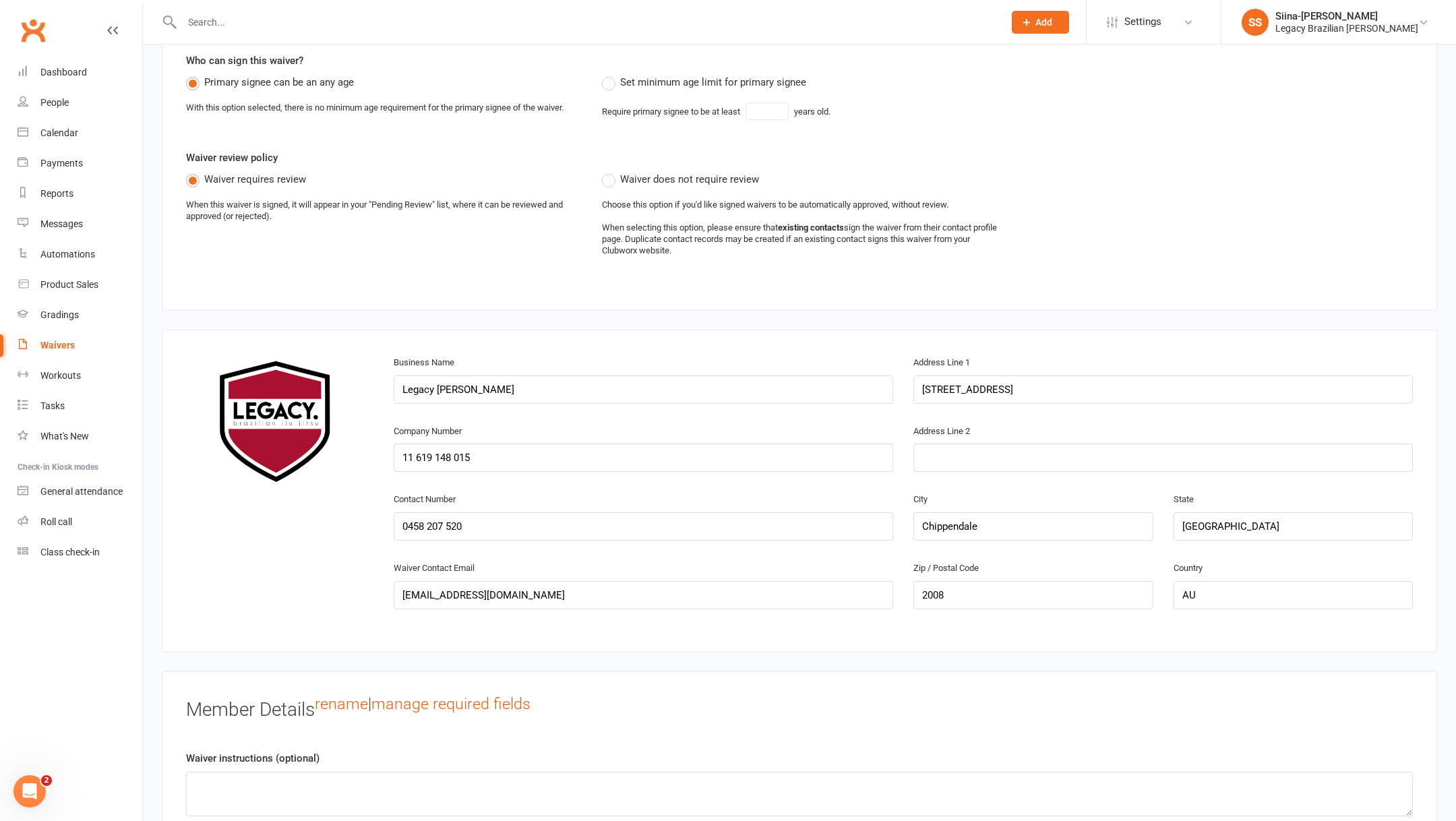
scroll to position [403, 0]
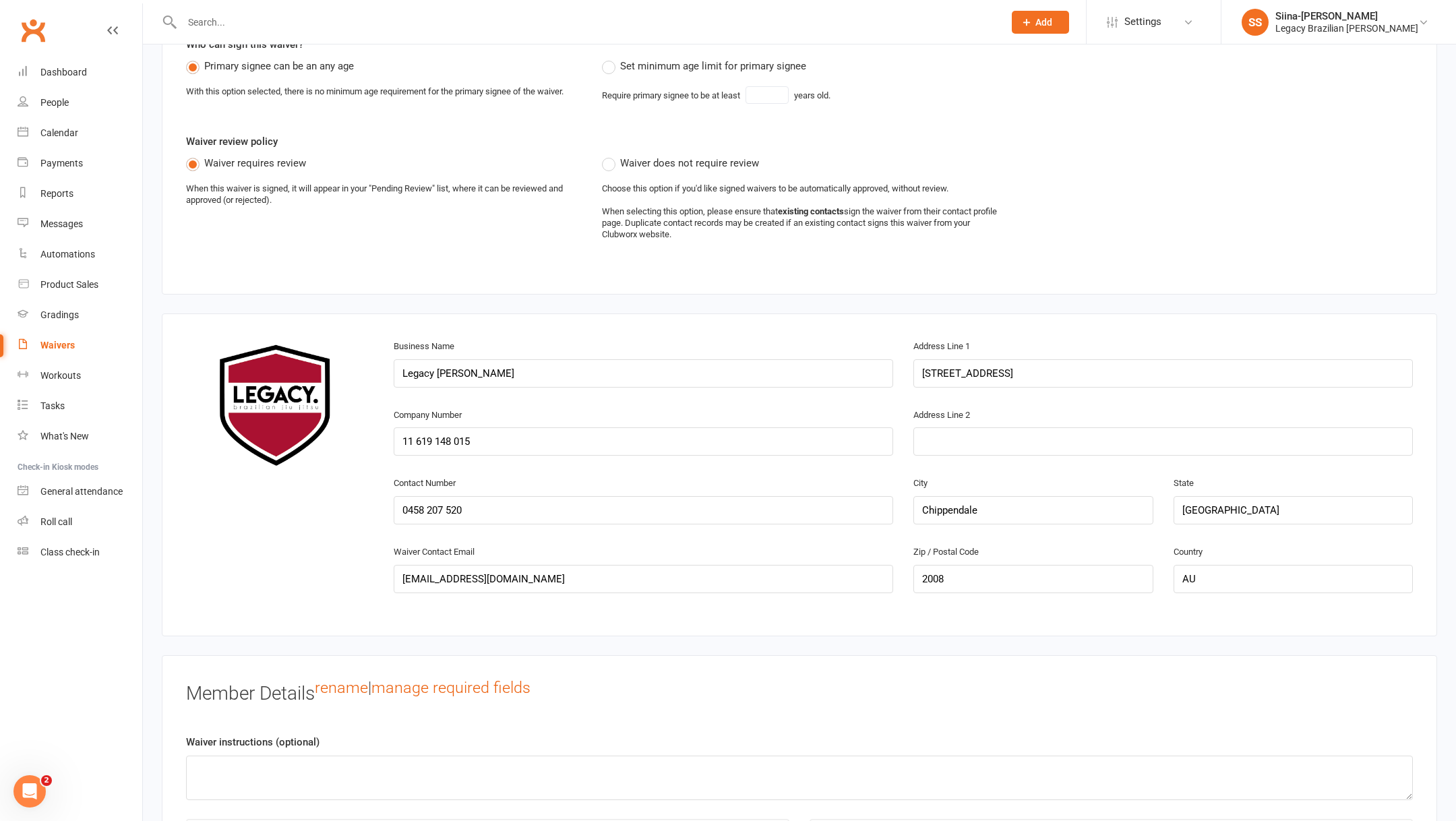
click at [393, 435] on div "Company Number 11 619 148 015" at bounding box center [644, 441] width 519 height 69
click at [399, 439] on input "11 619 148 015" at bounding box center [644, 442] width 500 height 29
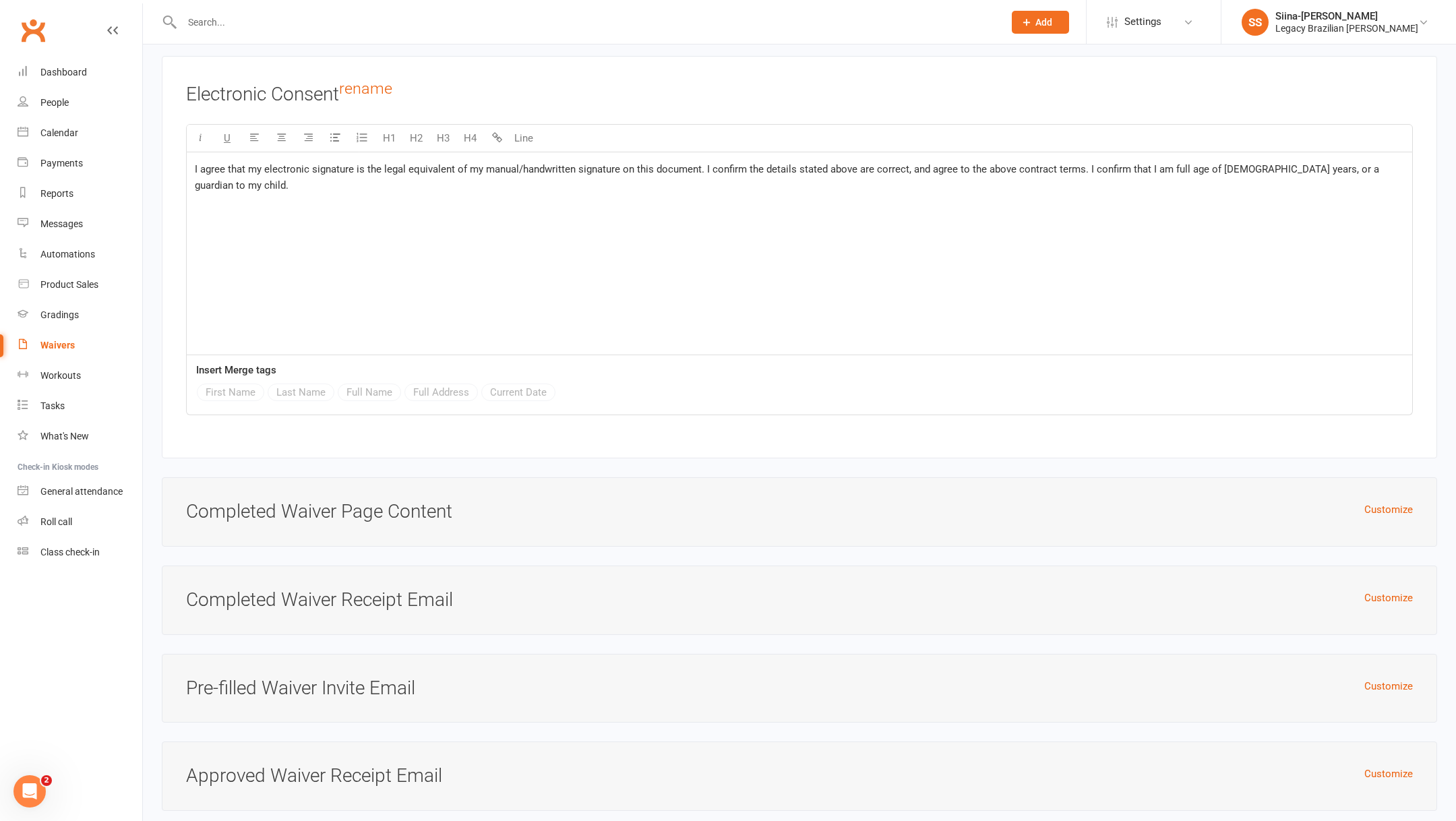
scroll to position [5360, 0]
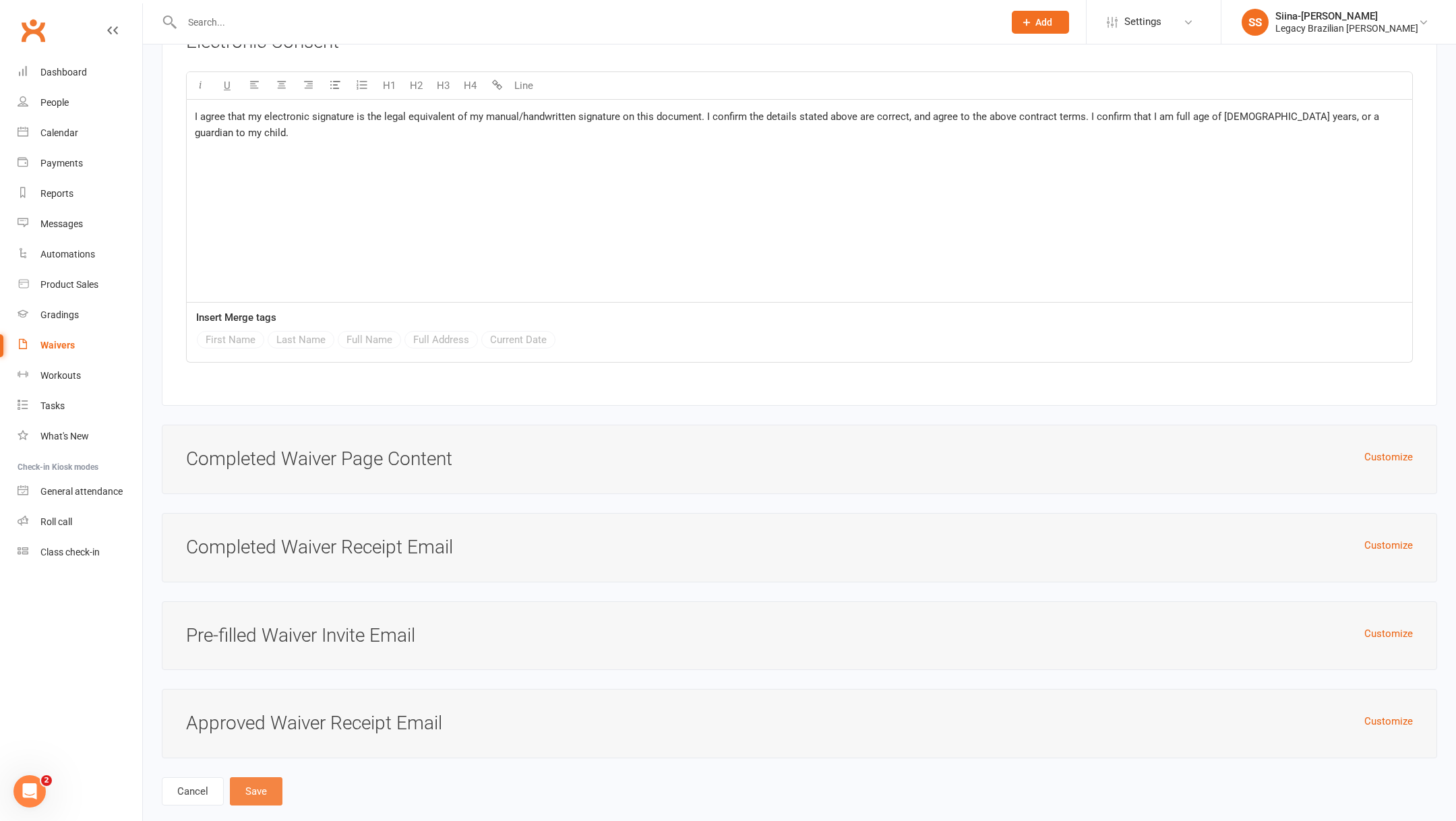
type input "ABN 11 619 148 015"
click at [265, 777] on button "Save" at bounding box center [256, 791] width 53 height 29
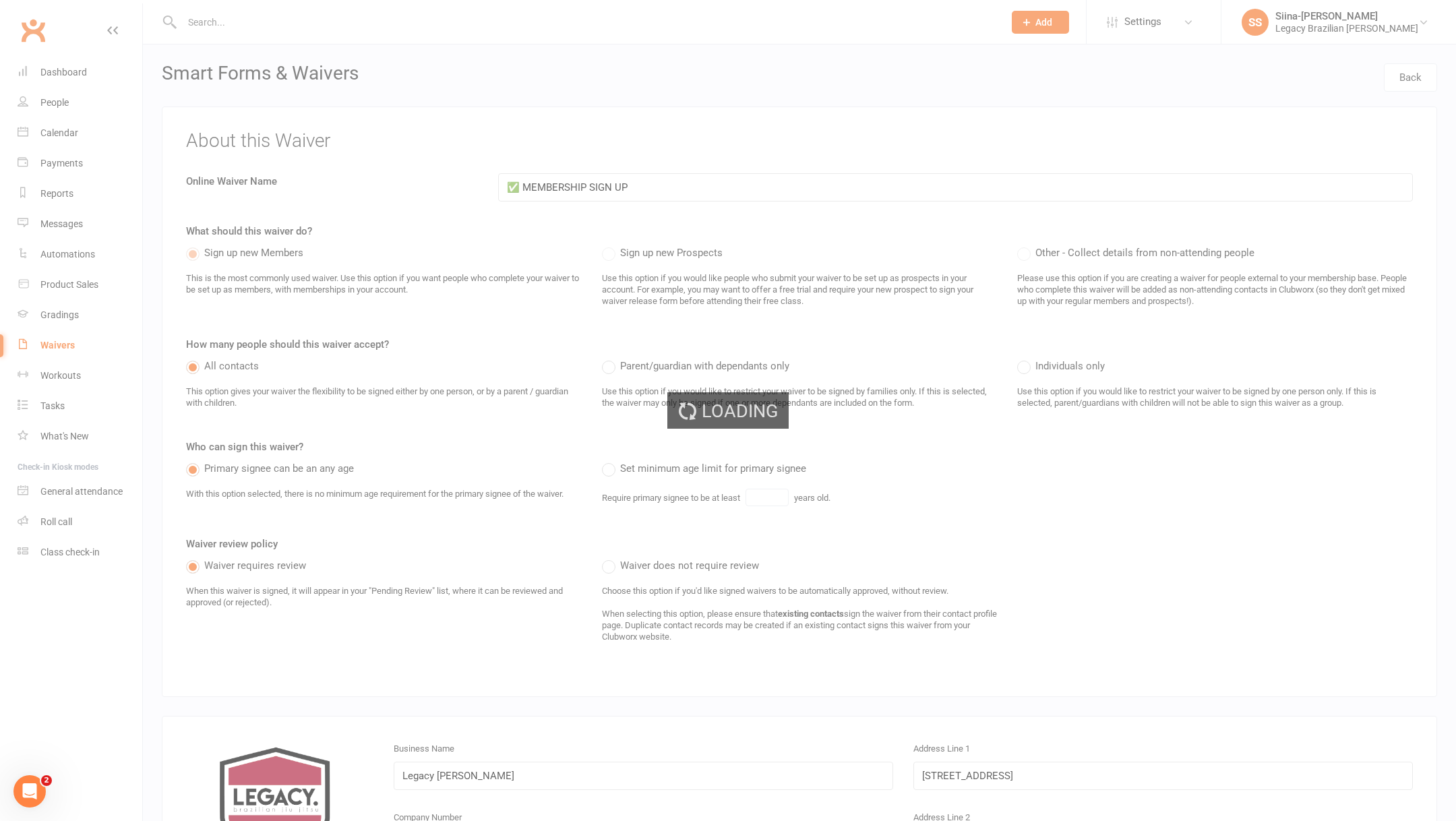
select select "25"
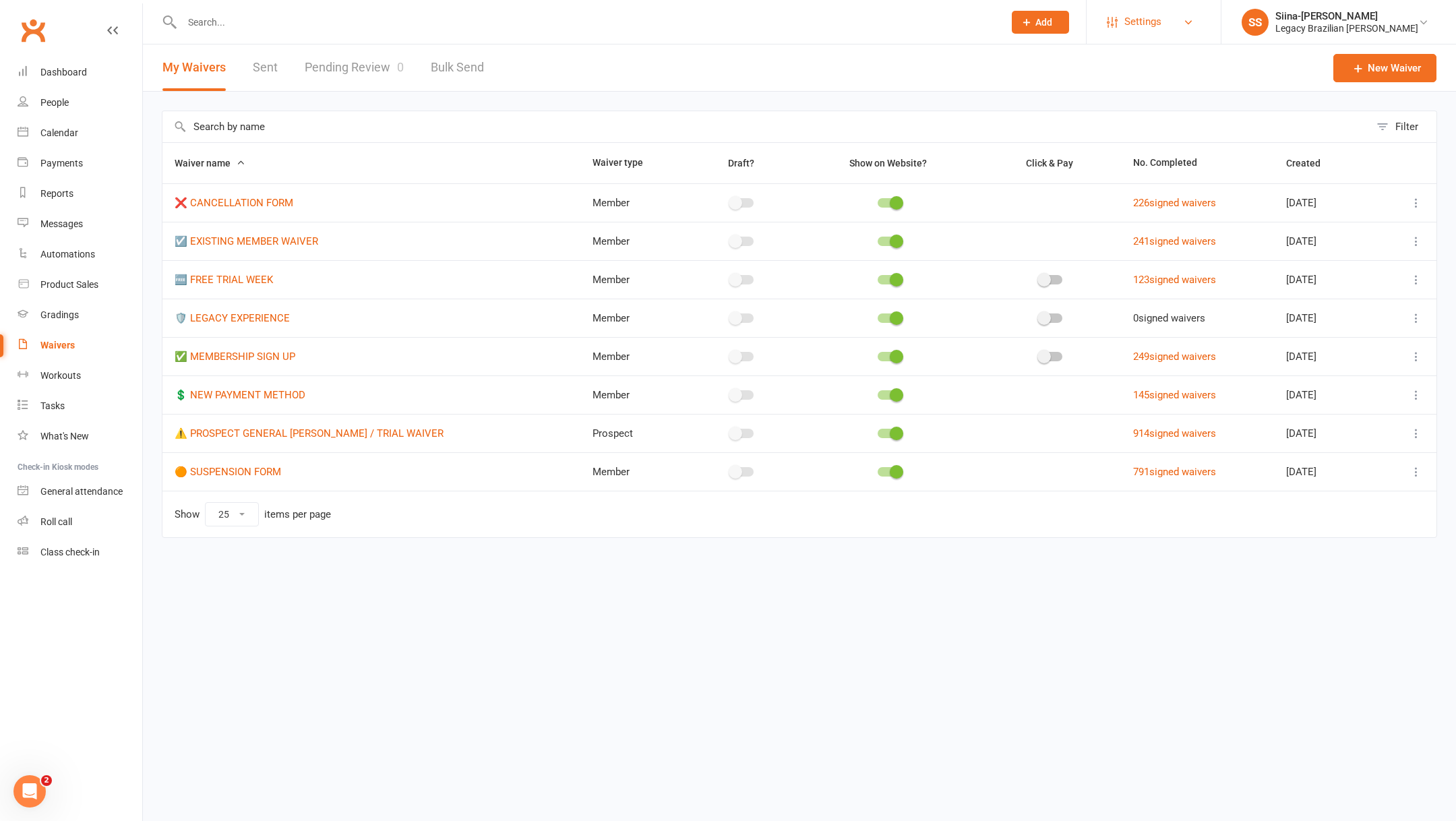
click at [1198, 34] on link "Settings" at bounding box center [1154, 21] width 94 height 31
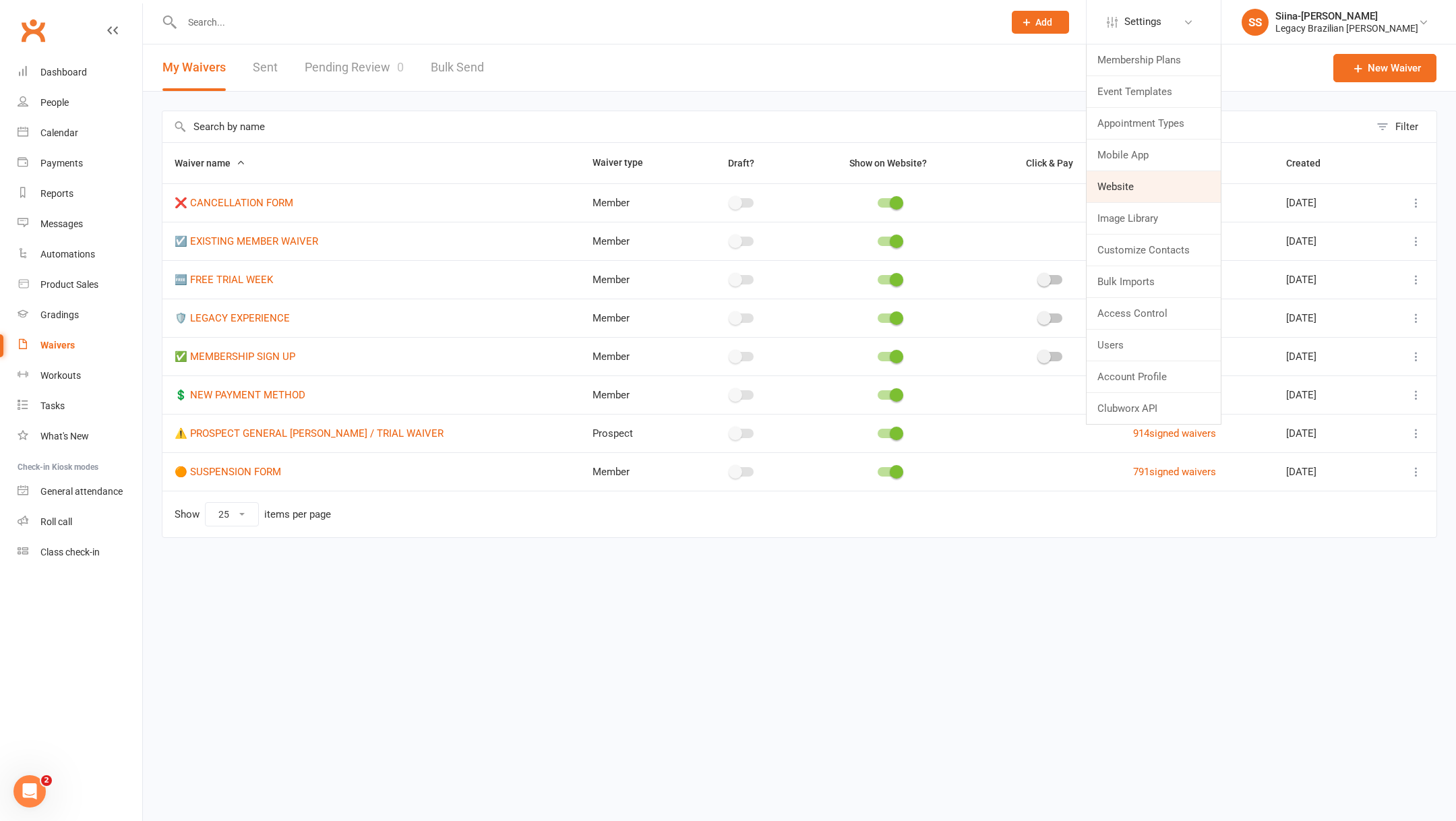
click at [1212, 184] on link "Website" at bounding box center [1154, 186] width 134 height 31
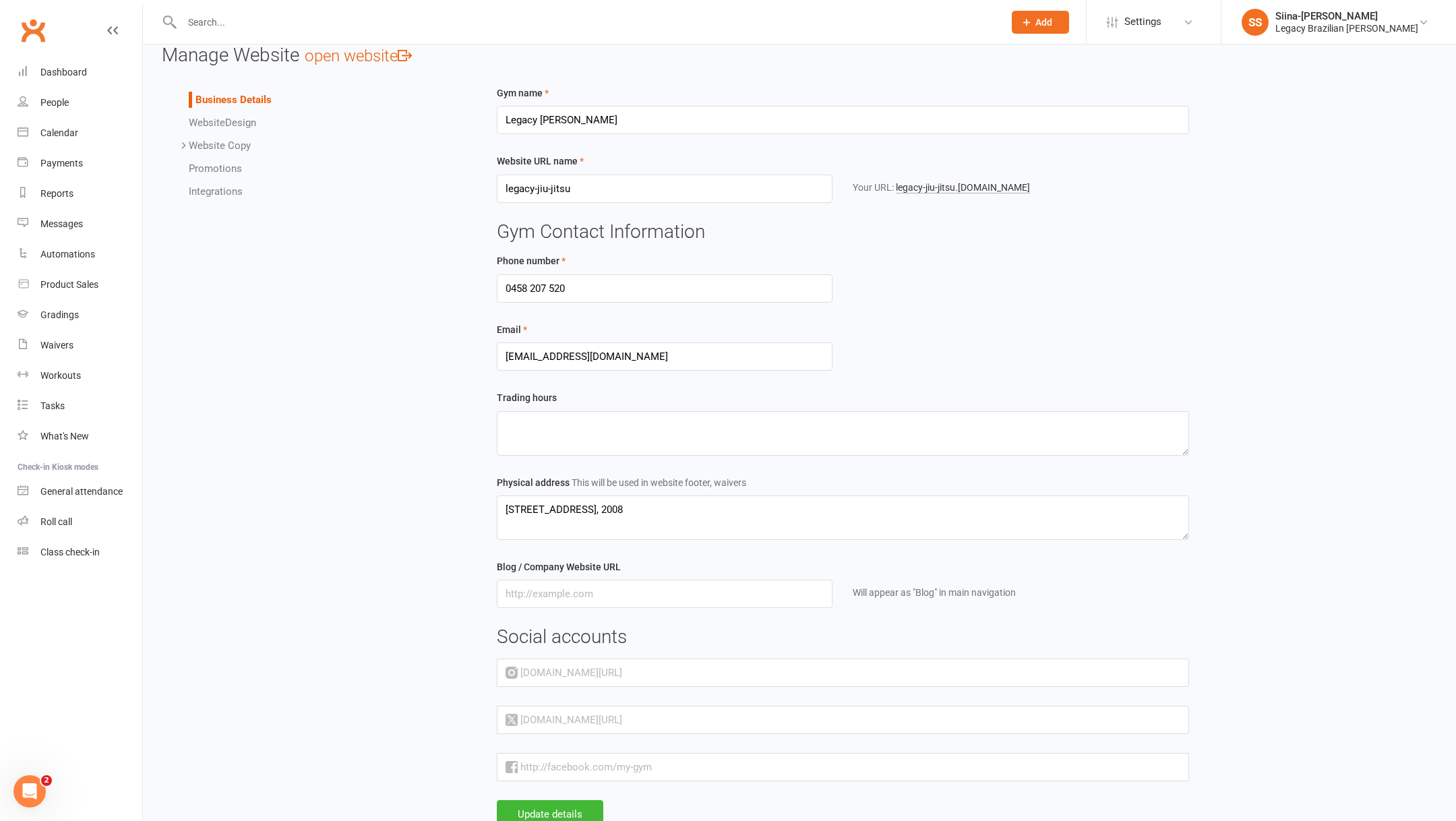
scroll to position [69, 0]
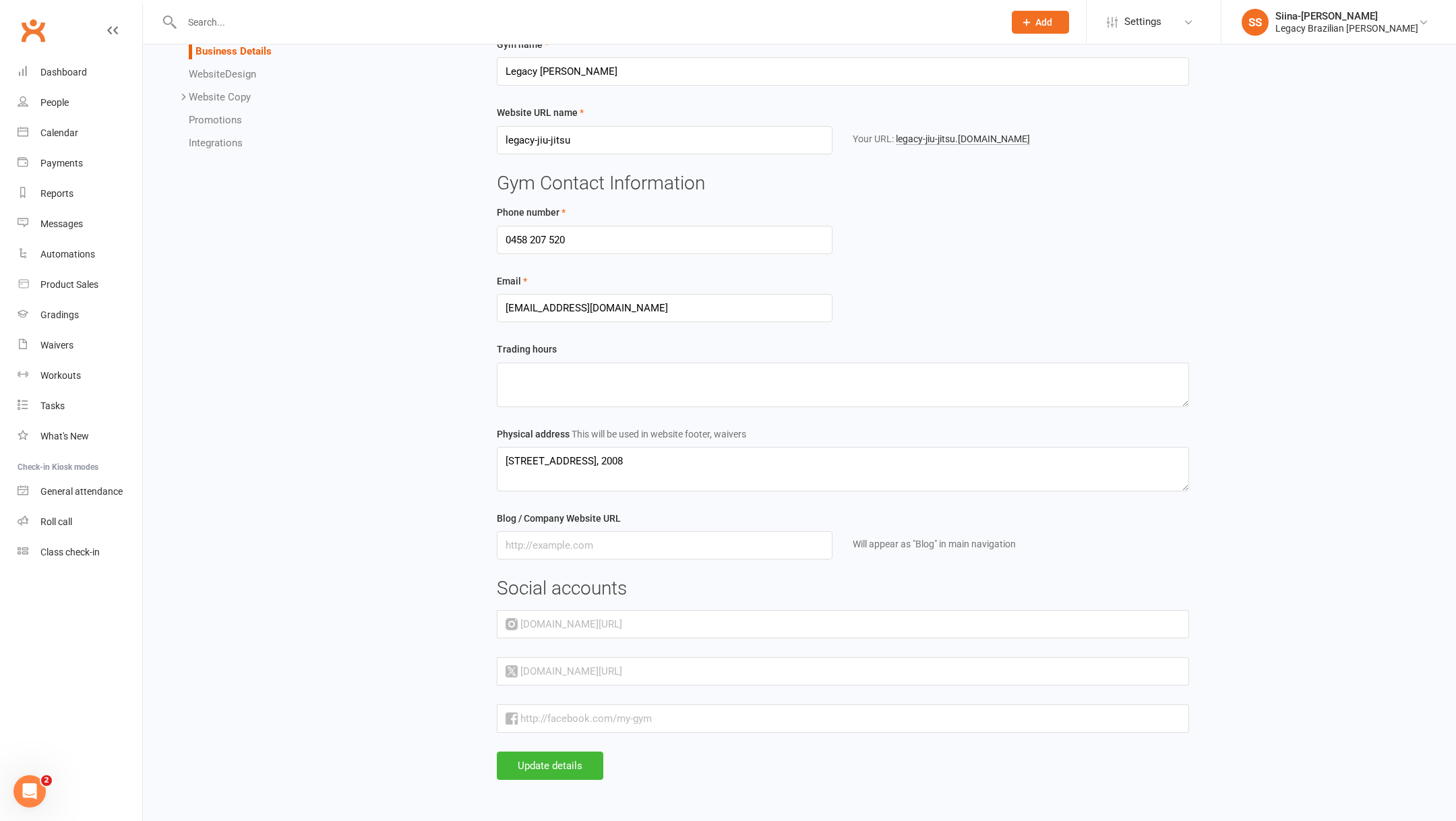
click at [217, 63] on ul "Business Details Website Design Website Copy Homepage Contact Us Request Mobile…" at bounding box center [313, 97] width 304 height 108
click at [217, 66] on li "Website Design" at bounding box center [327, 73] width 277 height 16
click at [216, 70] on span "Website" at bounding box center [207, 73] width 36 height 12
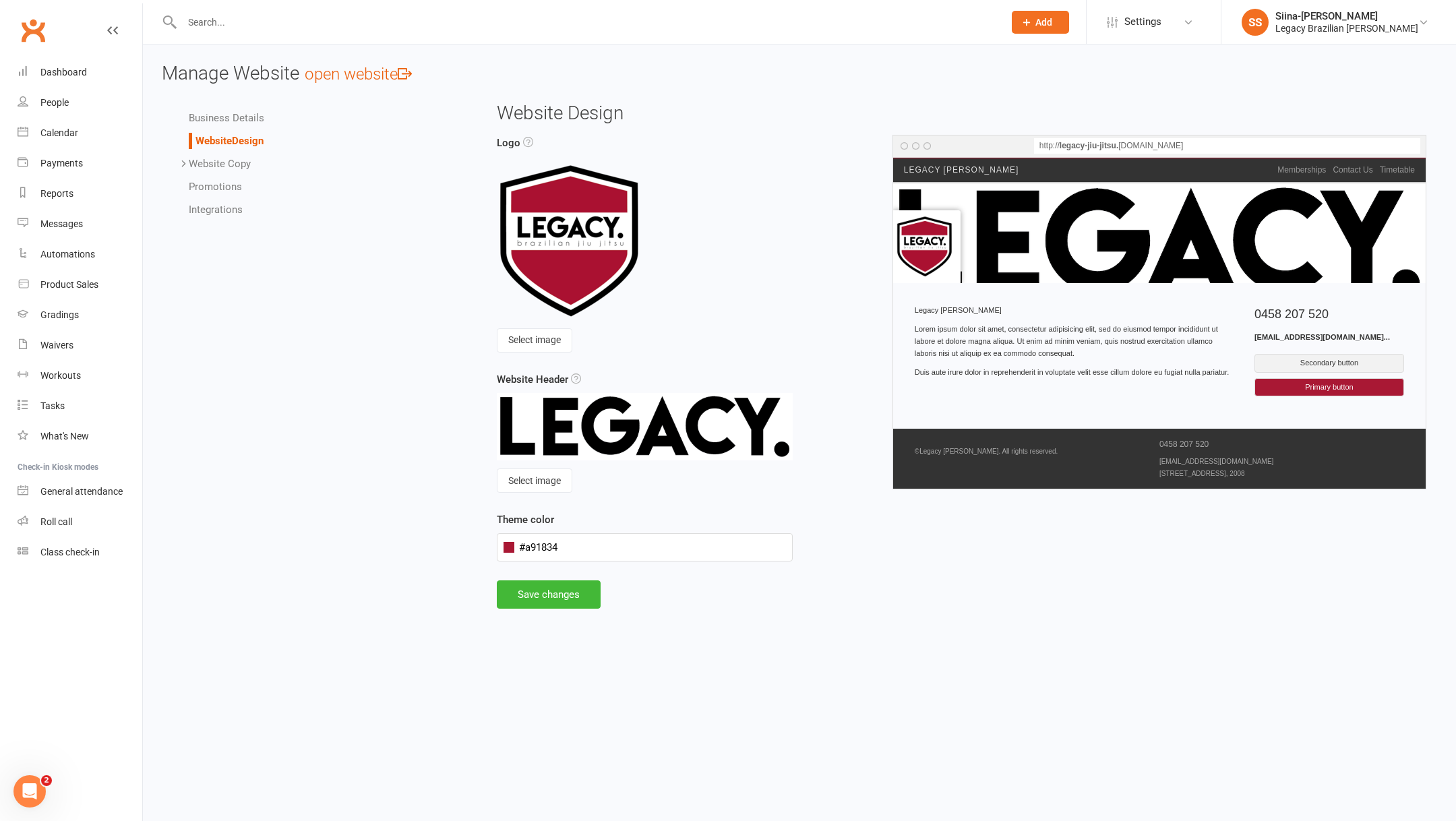
click at [978, 455] on p "© Legacy Jiu Jitsu . All rights reserved." at bounding box center [1037, 452] width 245 height 11
click at [978, 454] on p "© Legacy Jiu Jitsu . All rights reserved." at bounding box center [1037, 452] width 245 height 11
click at [1140, 219] on div "Upcoming Events August 1, 2018 — 6:30 PM (AEST) Teens/Adult - Karate (ADVANCED)…" at bounding box center [1159, 232] width 532 height 101
click at [238, 163] on link "Website Copy" at bounding box center [220, 163] width 62 height 12
click at [253, 184] on link "Homepage" at bounding box center [240, 186] width 49 height 12
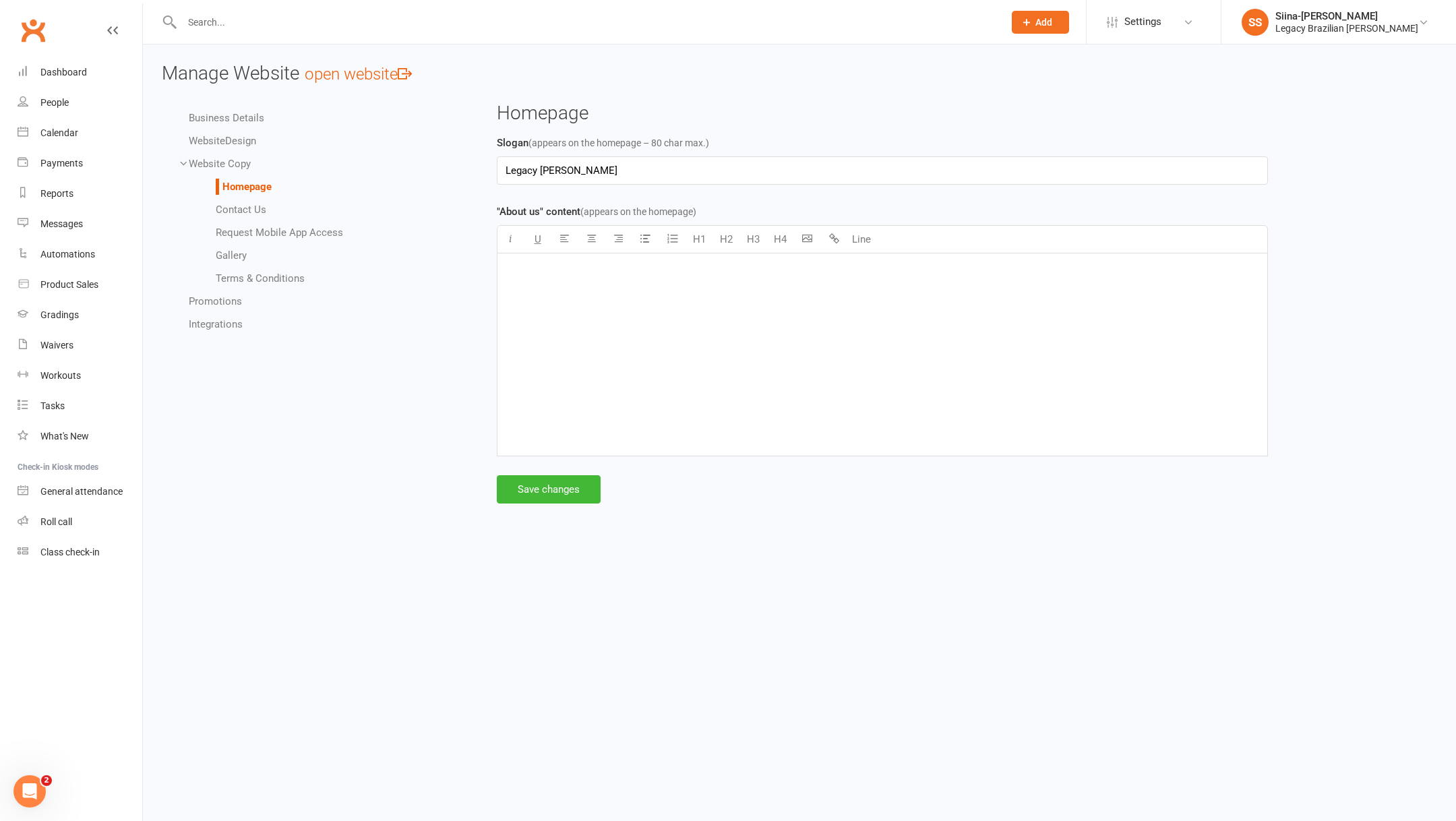
click at [255, 214] on link "Contact Us" at bounding box center [241, 210] width 51 height 12
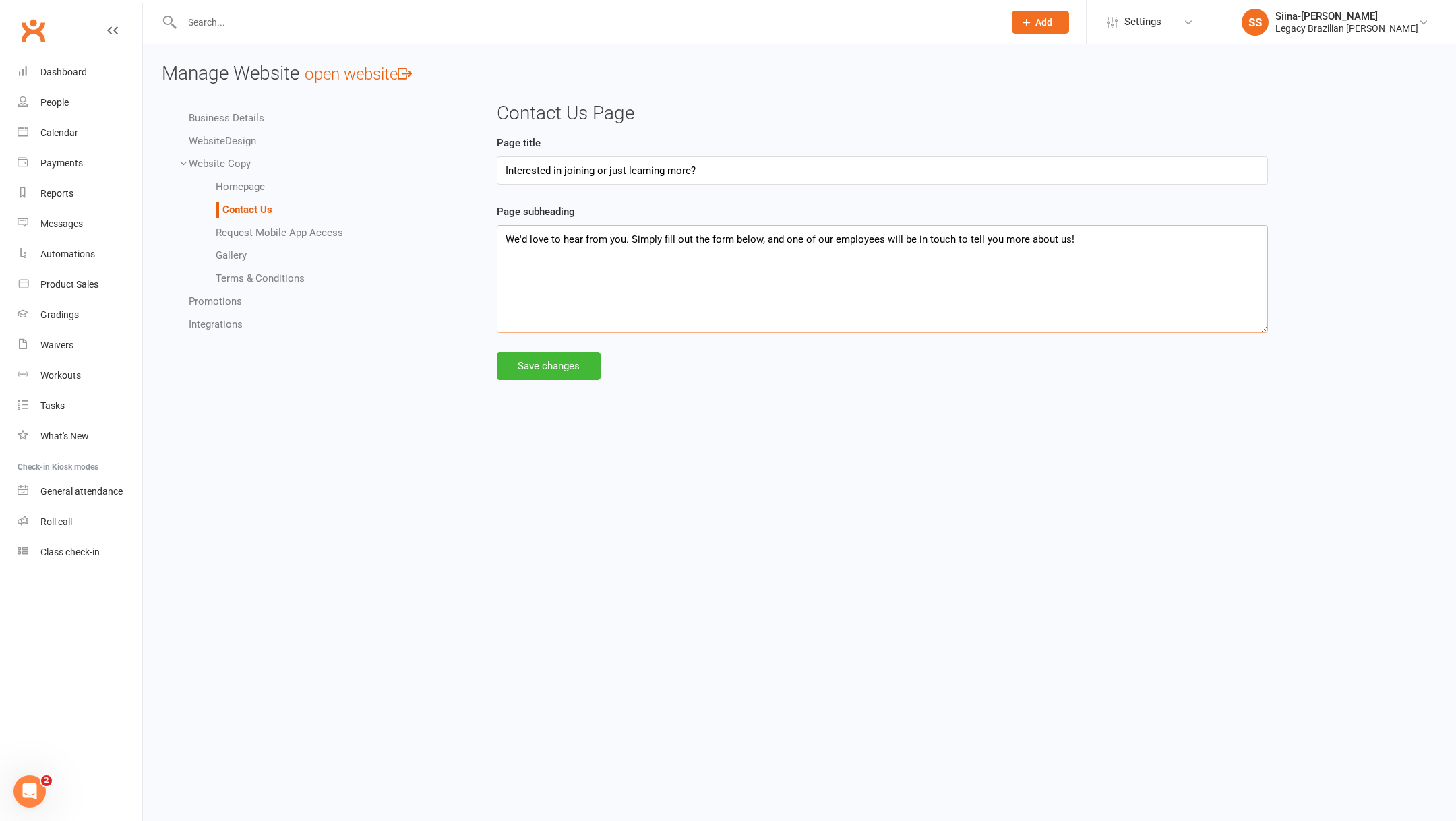
drag, startPoint x: 769, startPoint y: 237, endPoint x: 1009, endPoint y: 237, distance: 240.0
click at [1009, 237] on textarea "We'd love to hear from you. Simply fill out the form below, and one of our empl…" at bounding box center [883, 279] width 772 height 108
drag, startPoint x: 1098, startPoint y: 237, endPoint x: 762, endPoint y: 239, distance: 336.0
click at [762, 239] on textarea "We'd love to hear from you. Simply fill out the form below, and one of our empl…" at bounding box center [883, 279] width 772 height 108
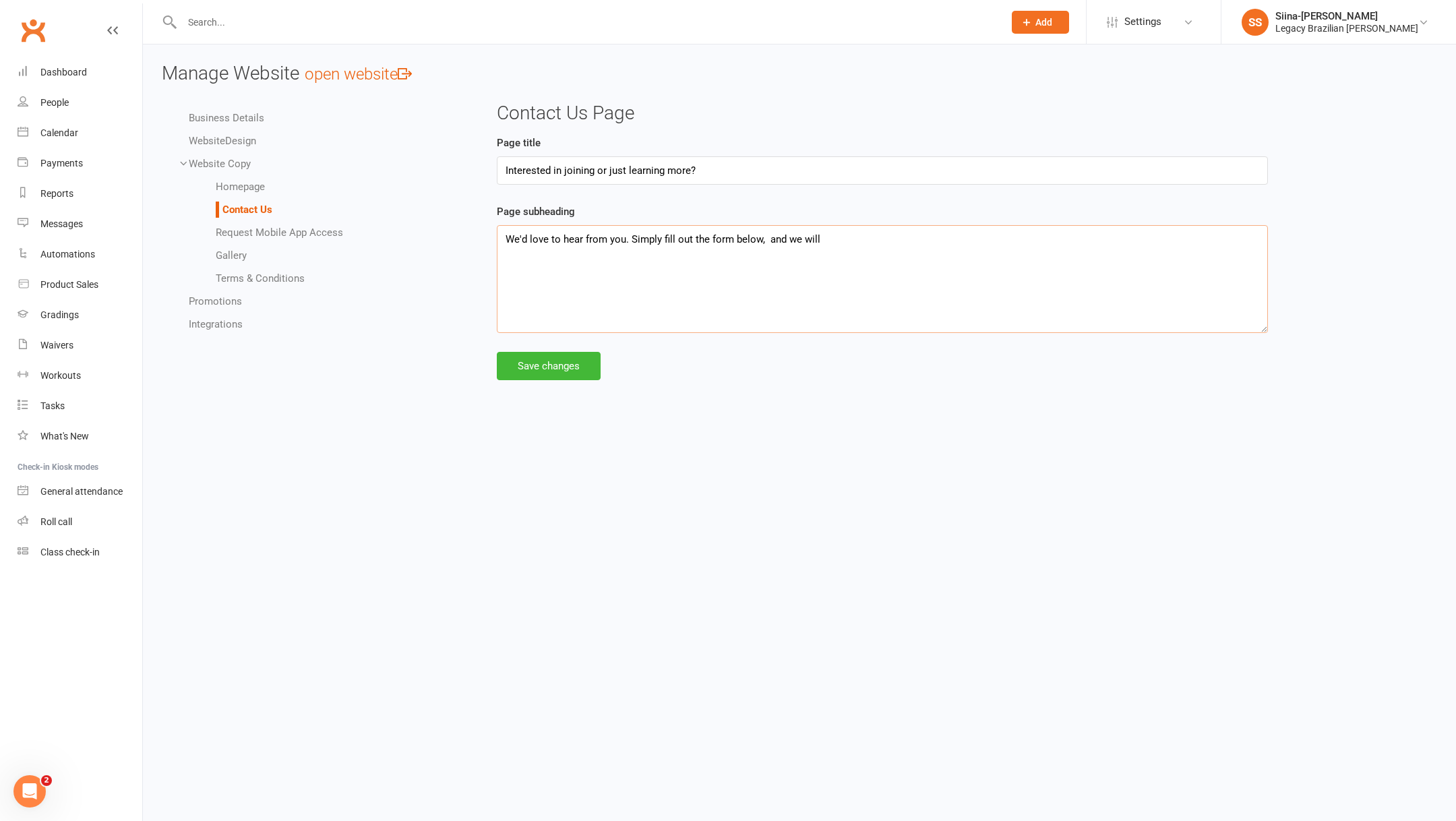
click at [765, 237] on textarea "We'd love to hear from you. Simply fill out the form below, and we will" at bounding box center [883, 279] width 772 height 108
click at [824, 241] on textarea "We'd love to hear from you. Simply fill out the form below, and we will" at bounding box center [883, 279] width 772 height 108
type textarea "We'd love to hear from you. Simply fill out the form below, and we we'll be in …"
click at [555, 374] on button "Save changes" at bounding box center [549, 366] width 104 height 29
click at [289, 237] on link "Request Mobile App Access" at bounding box center [279, 232] width 127 height 12
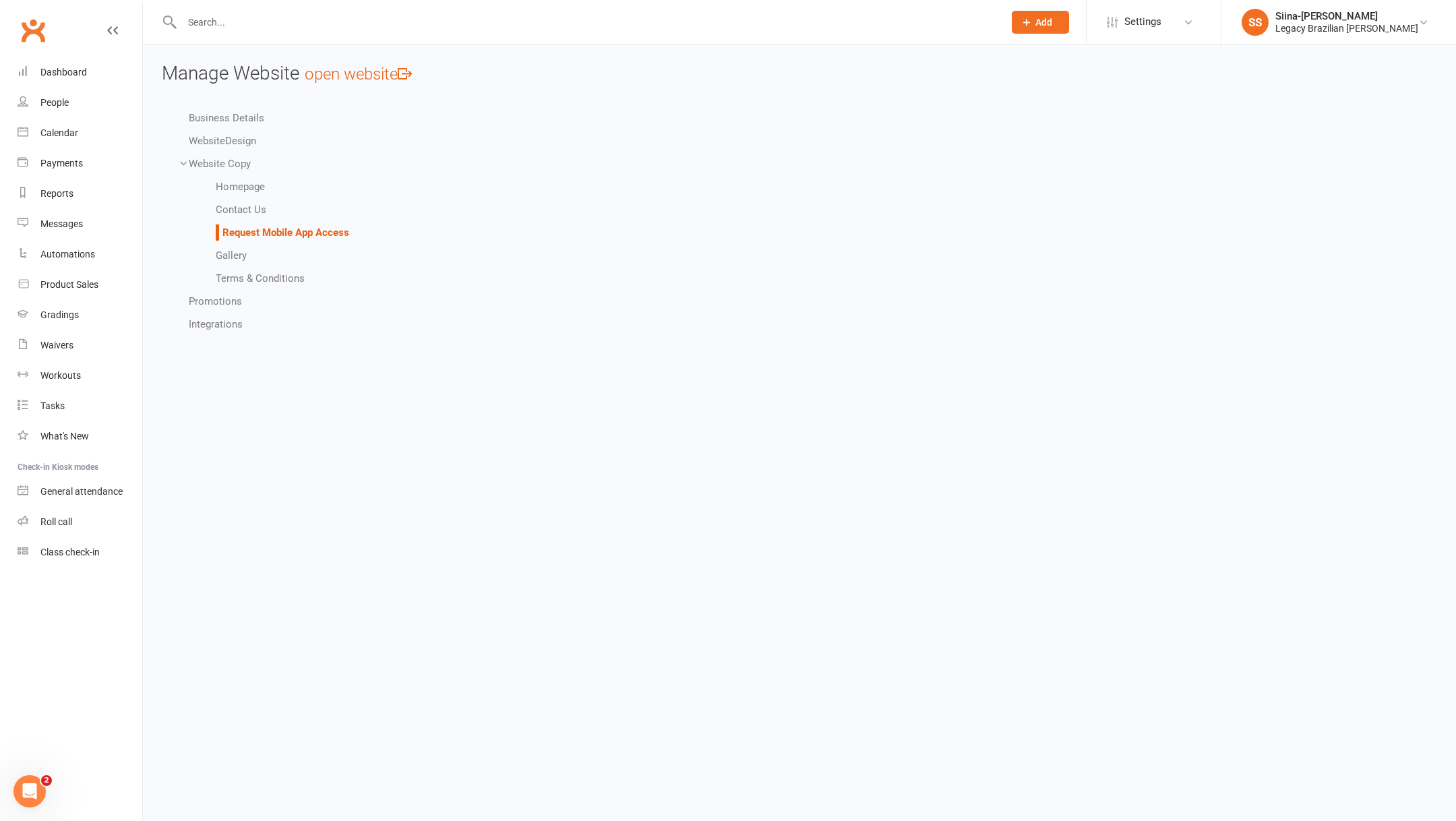
click at [234, 260] on link "Gallery" at bounding box center [231, 255] width 31 height 12
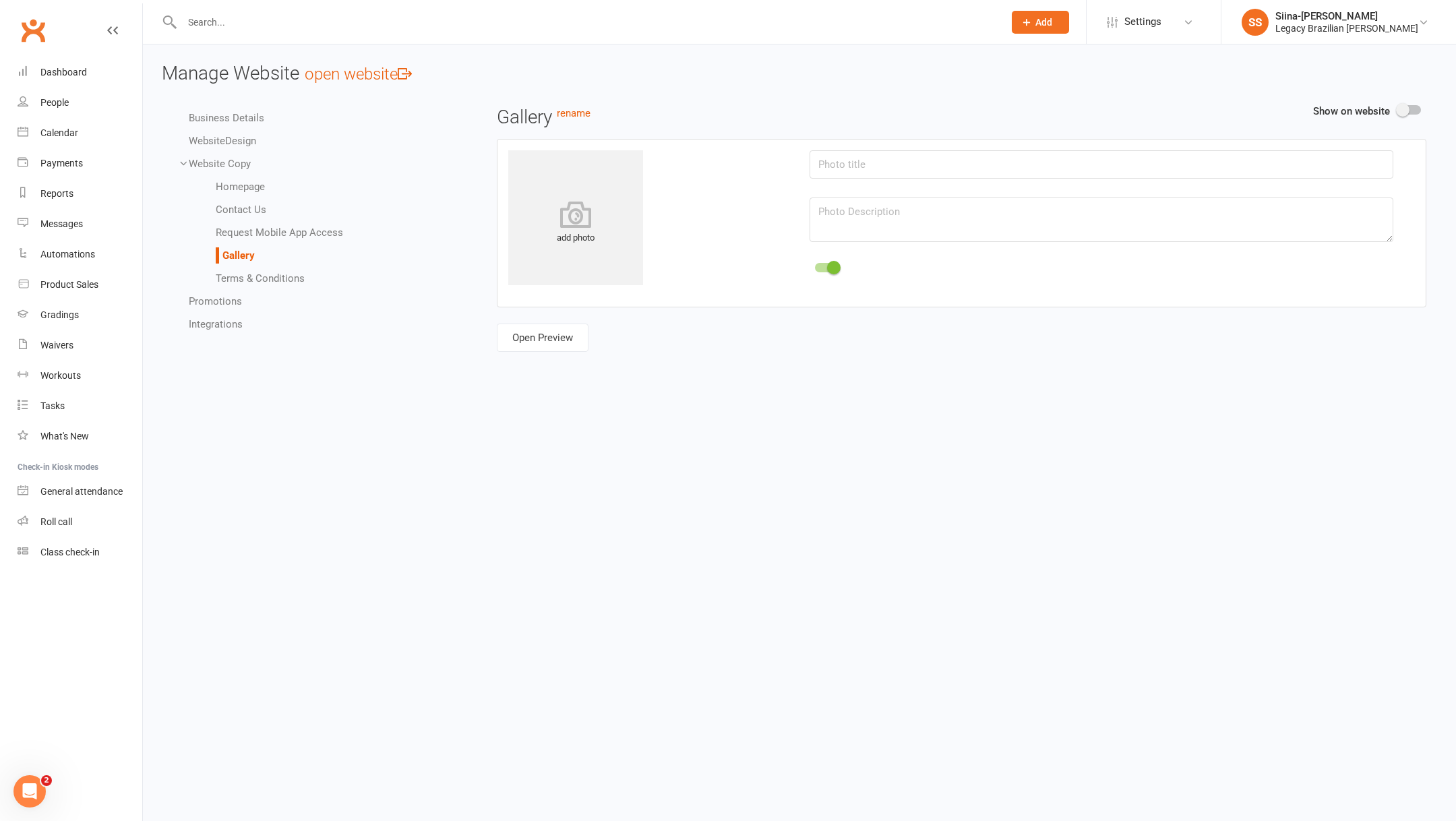
click at [213, 302] on link "Promotions" at bounding box center [215, 301] width 53 height 12
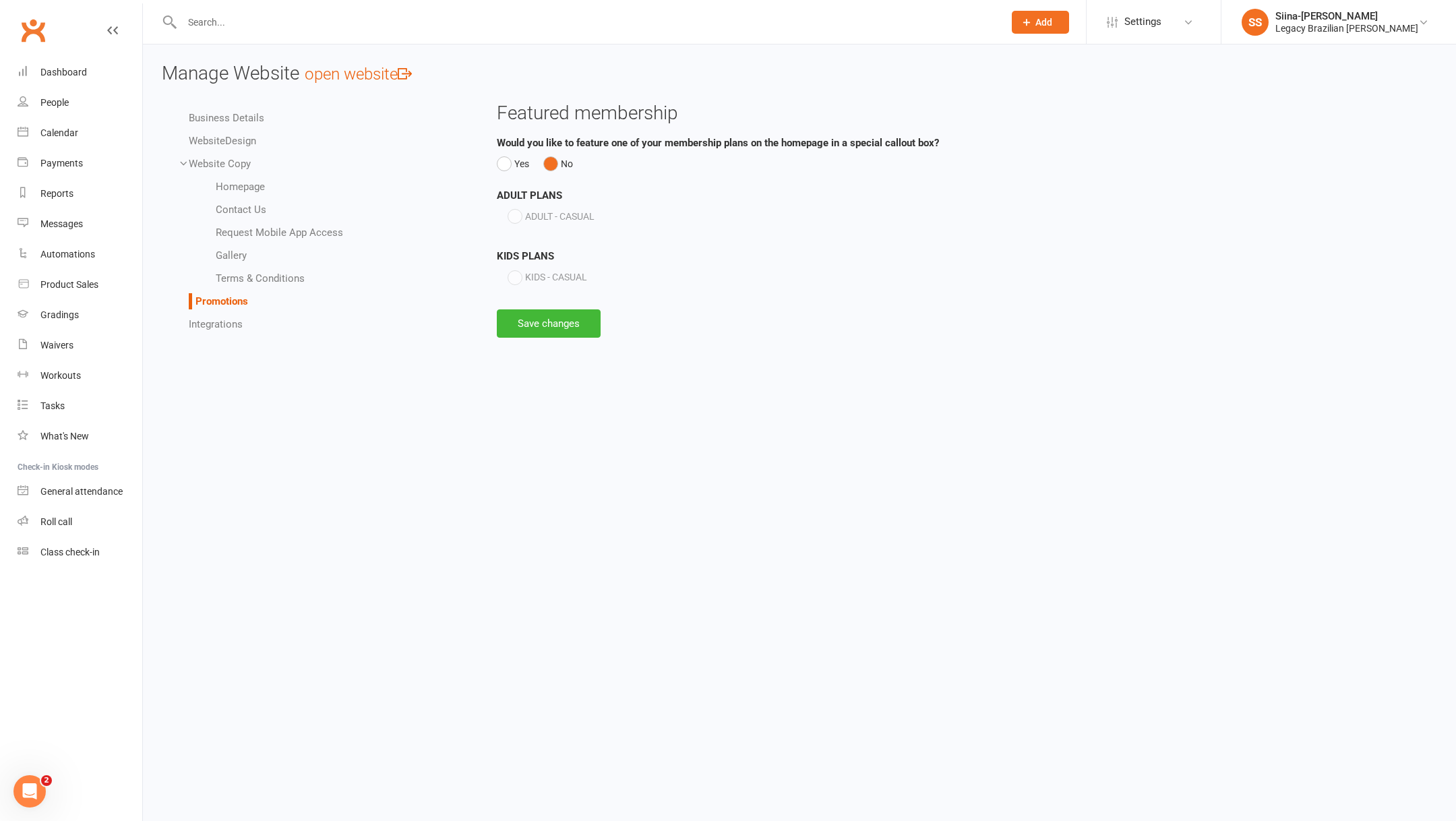
click at [213, 314] on ul "Business Details Website Design Website Copy Homepage Contact Us Request Mobile…" at bounding box center [313, 221] width 304 height 223
click at [212, 327] on link "Integrations" at bounding box center [216, 324] width 54 height 12
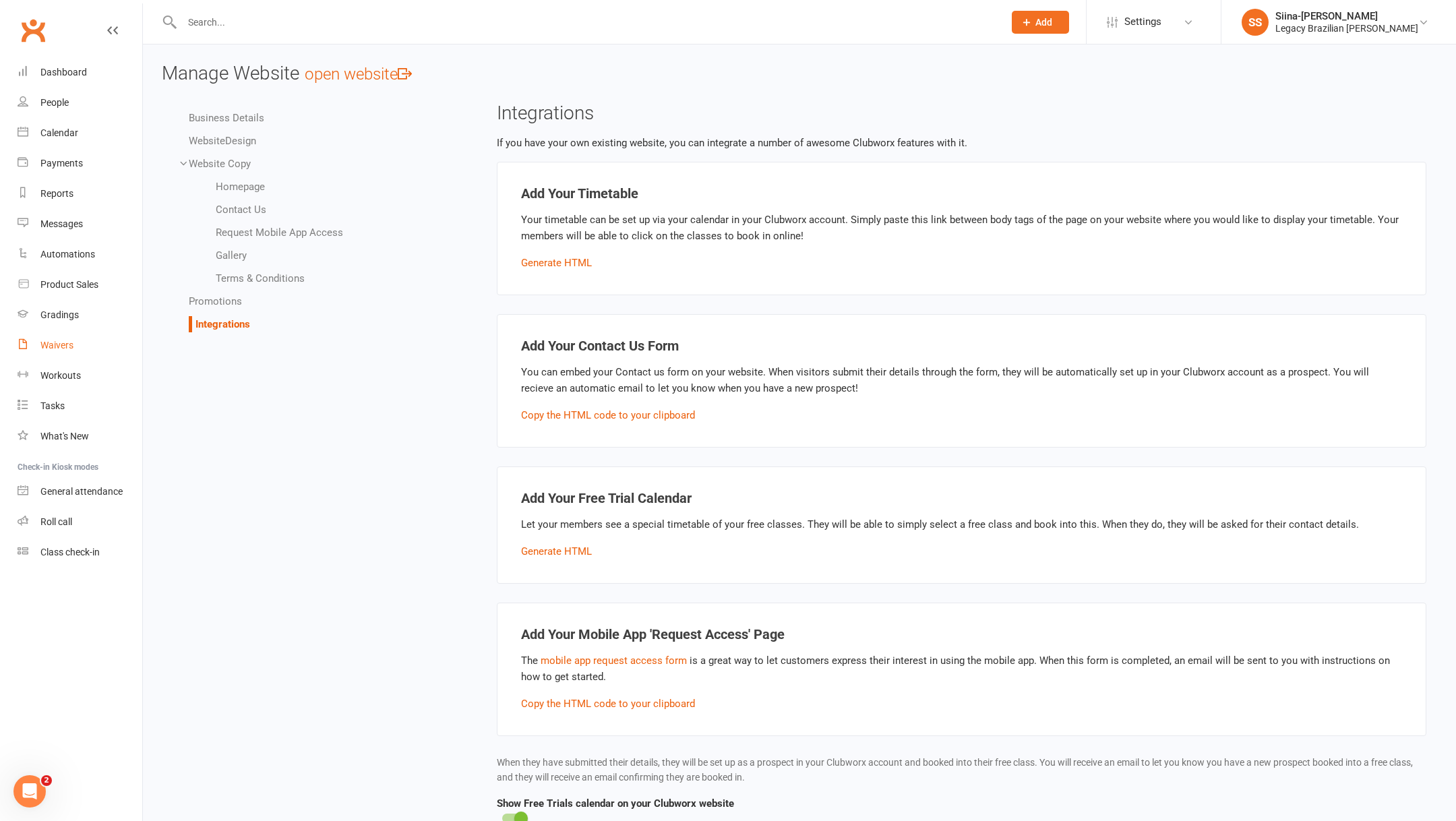
click at [73, 345] on div "Waivers" at bounding box center [57, 345] width 33 height 11
select select "25"
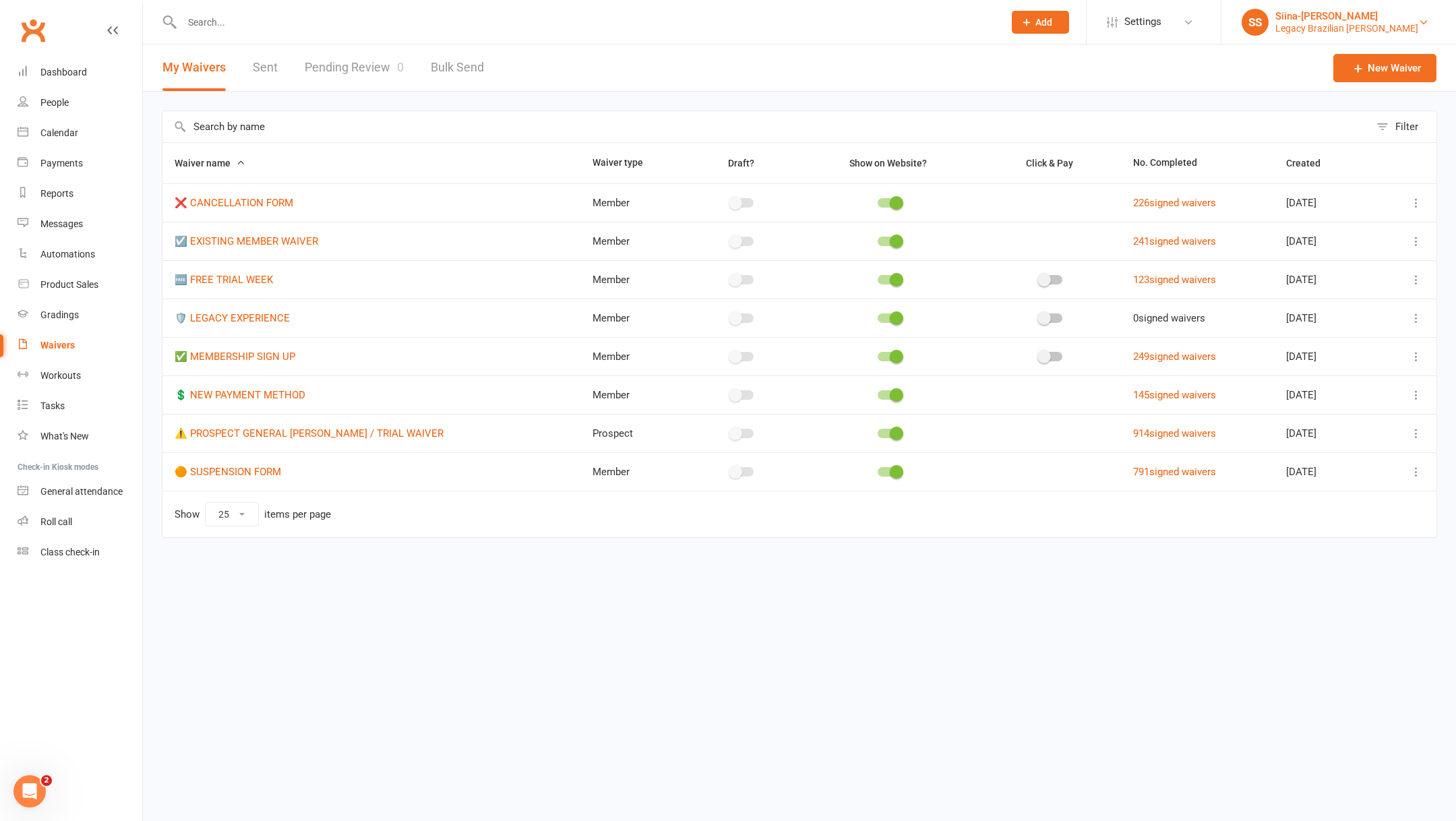
click at [1394, 21] on div "Siina-[PERSON_NAME]" at bounding box center [1347, 16] width 143 height 12
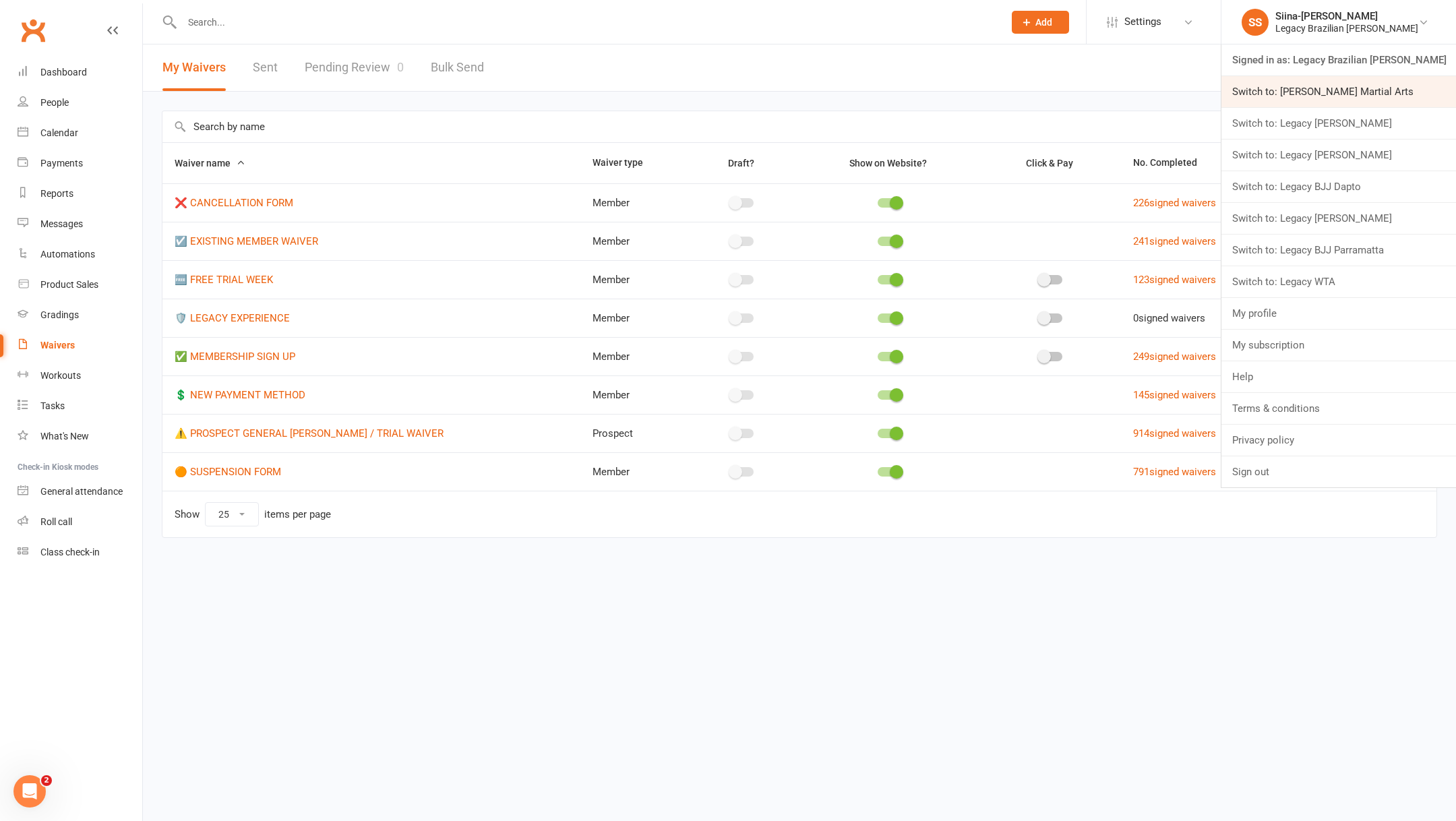
click at [1386, 84] on link "Switch to: [PERSON_NAME] Martial Arts" at bounding box center [1338, 91] width 235 height 31
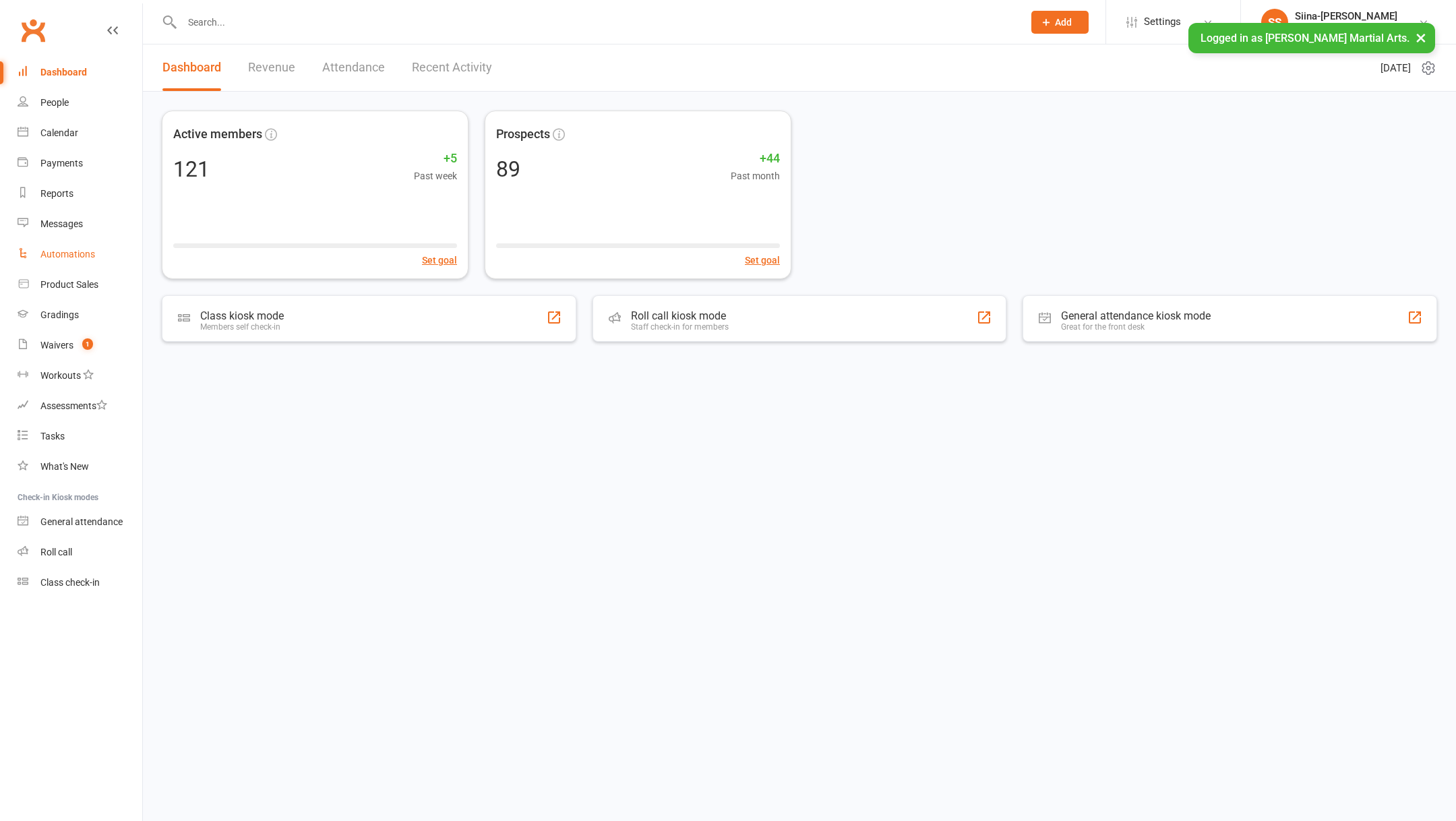
click at [94, 265] on link "Automations" at bounding box center [80, 254] width 124 height 31
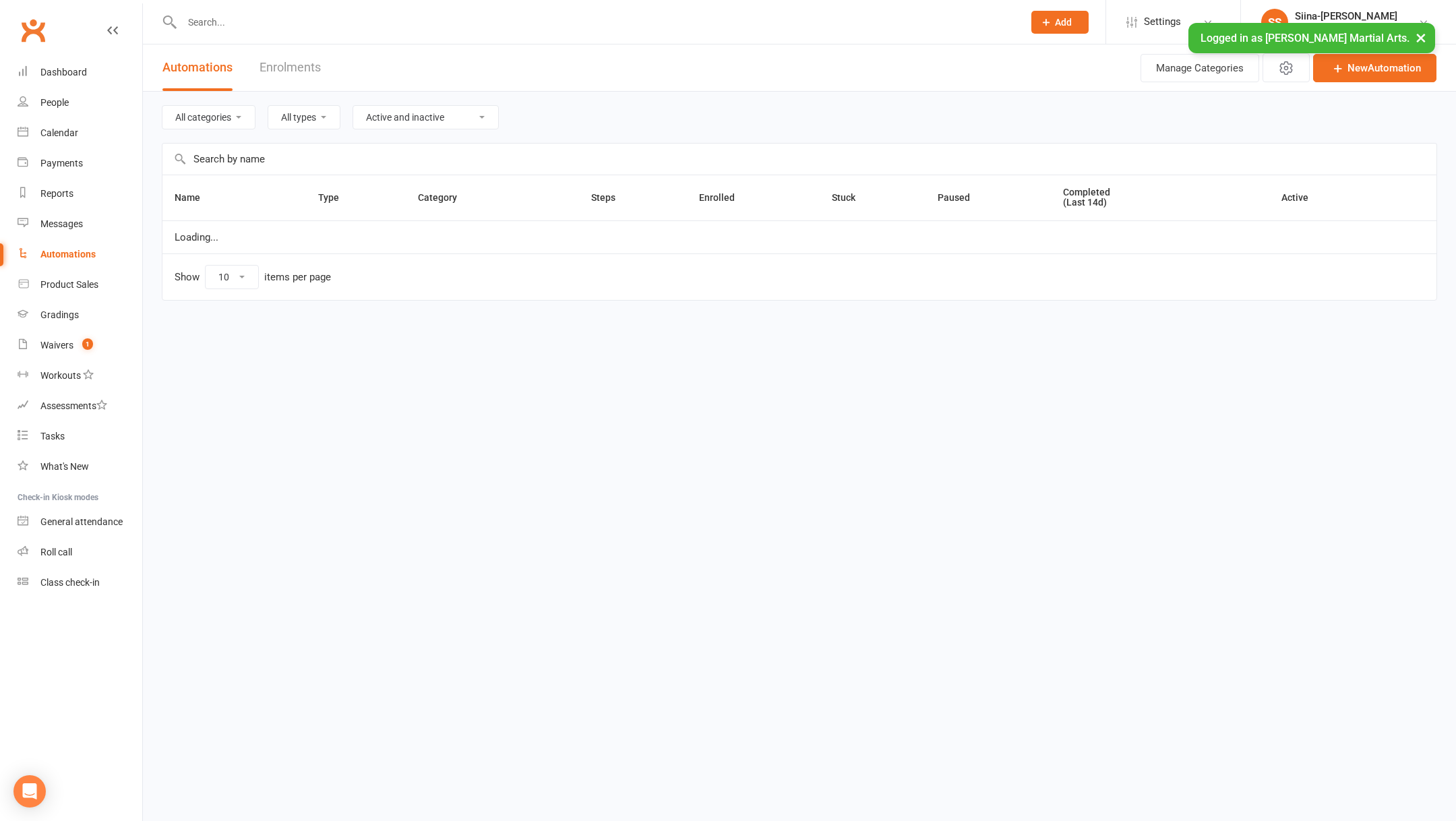
select select "50"
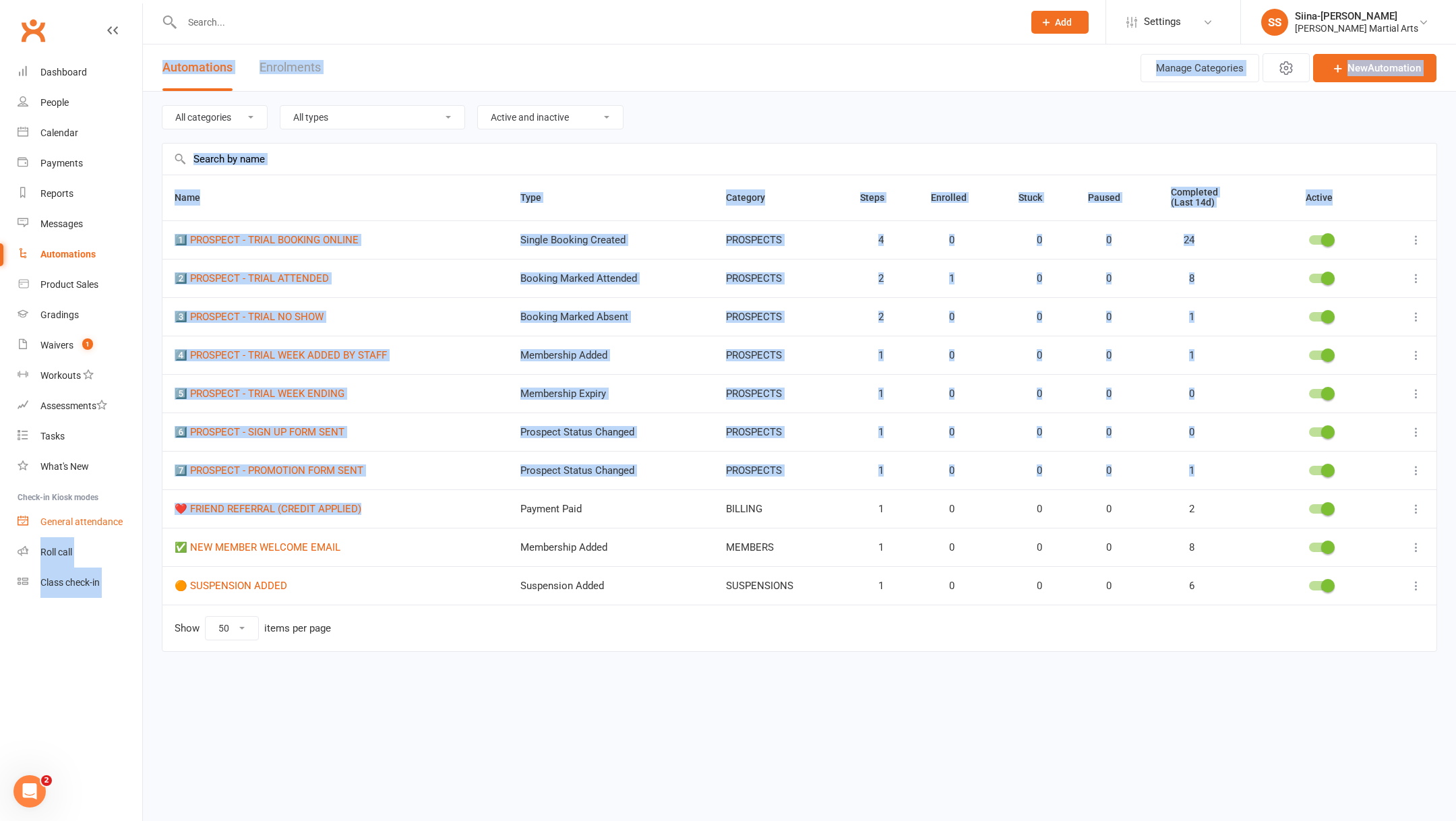
drag, startPoint x: 387, startPoint y: 515, endPoint x: 127, endPoint y: 513, distance: 260.0
click at [127, 513] on ui-view "Prospect Member Non-attending contact Class / event Appointment Grading event T…" at bounding box center [728, 347] width 1456 height 686
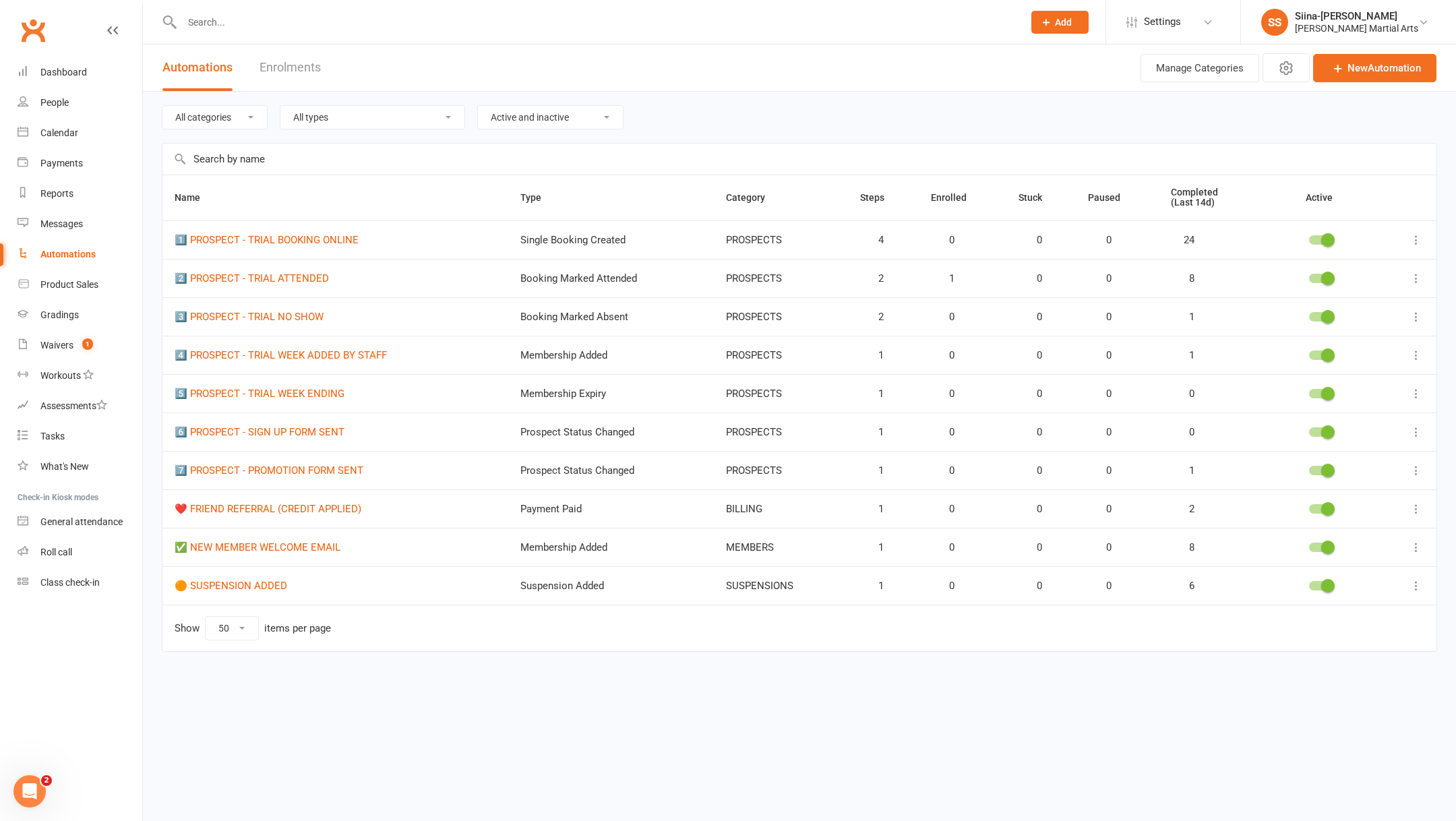
click at [164, 518] on td "❤️ FRIEND REFERRAL (CREDIT APPLIED)" at bounding box center [335, 508] width 346 height 38
click at [262, 14] on input "text" at bounding box center [595, 22] width 836 height 19
click at [68, 102] on div "People" at bounding box center [55, 103] width 29 height 11
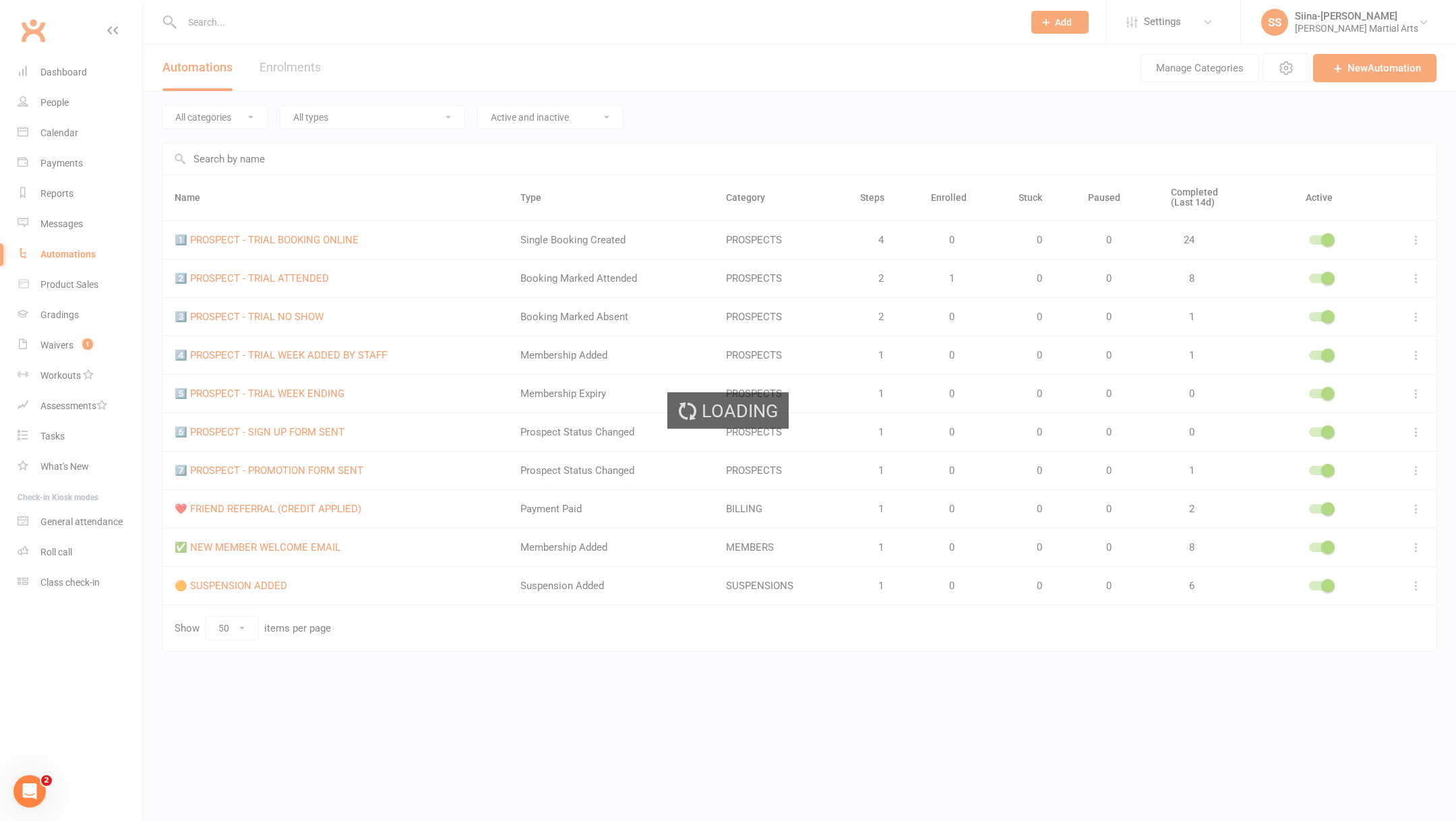
click at [68, 71] on div "Loading" at bounding box center [728, 410] width 1456 height 821
select select "100"
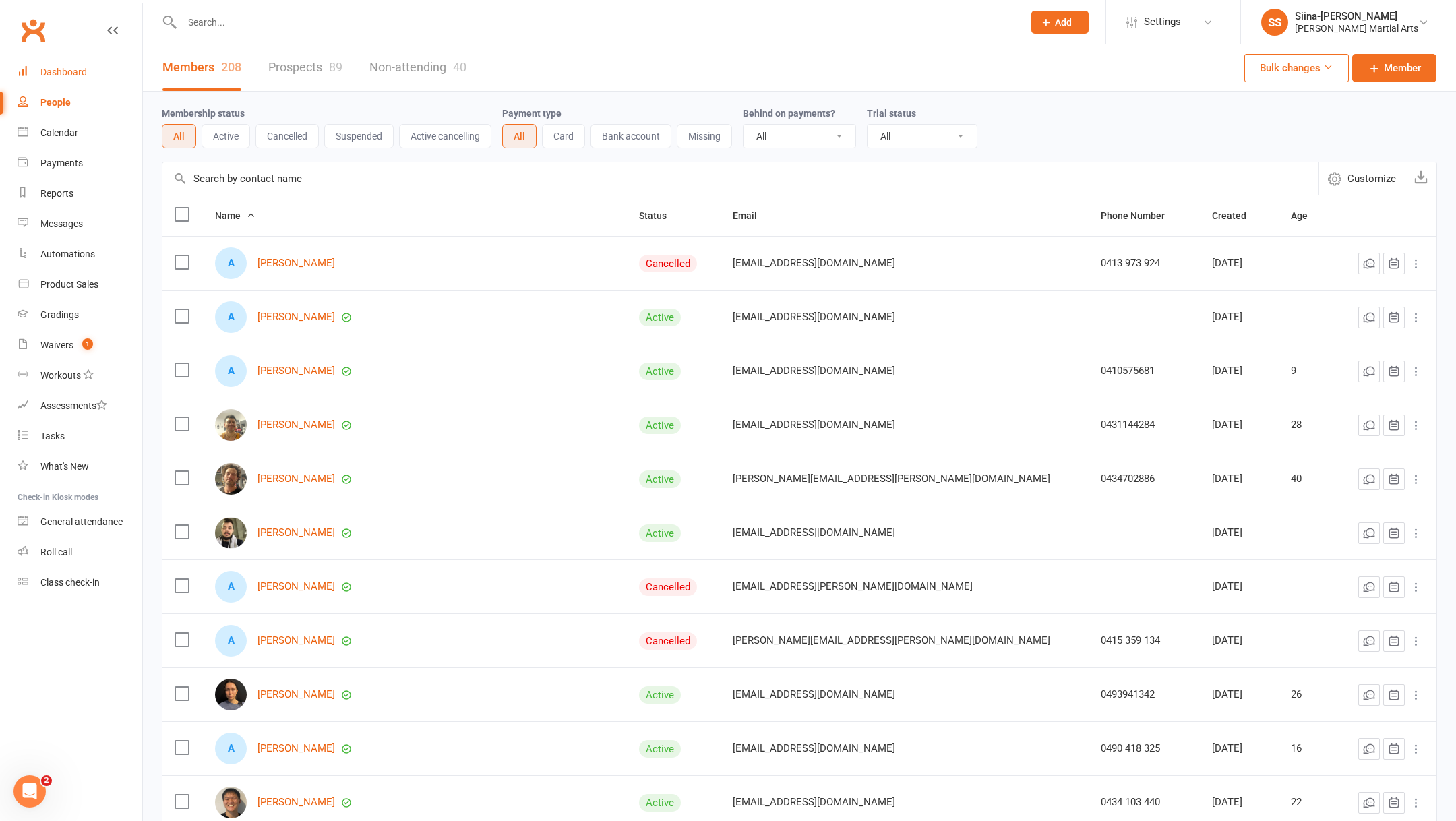
click at [84, 70] on div "Dashboard" at bounding box center [64, 72] width 46 height 11
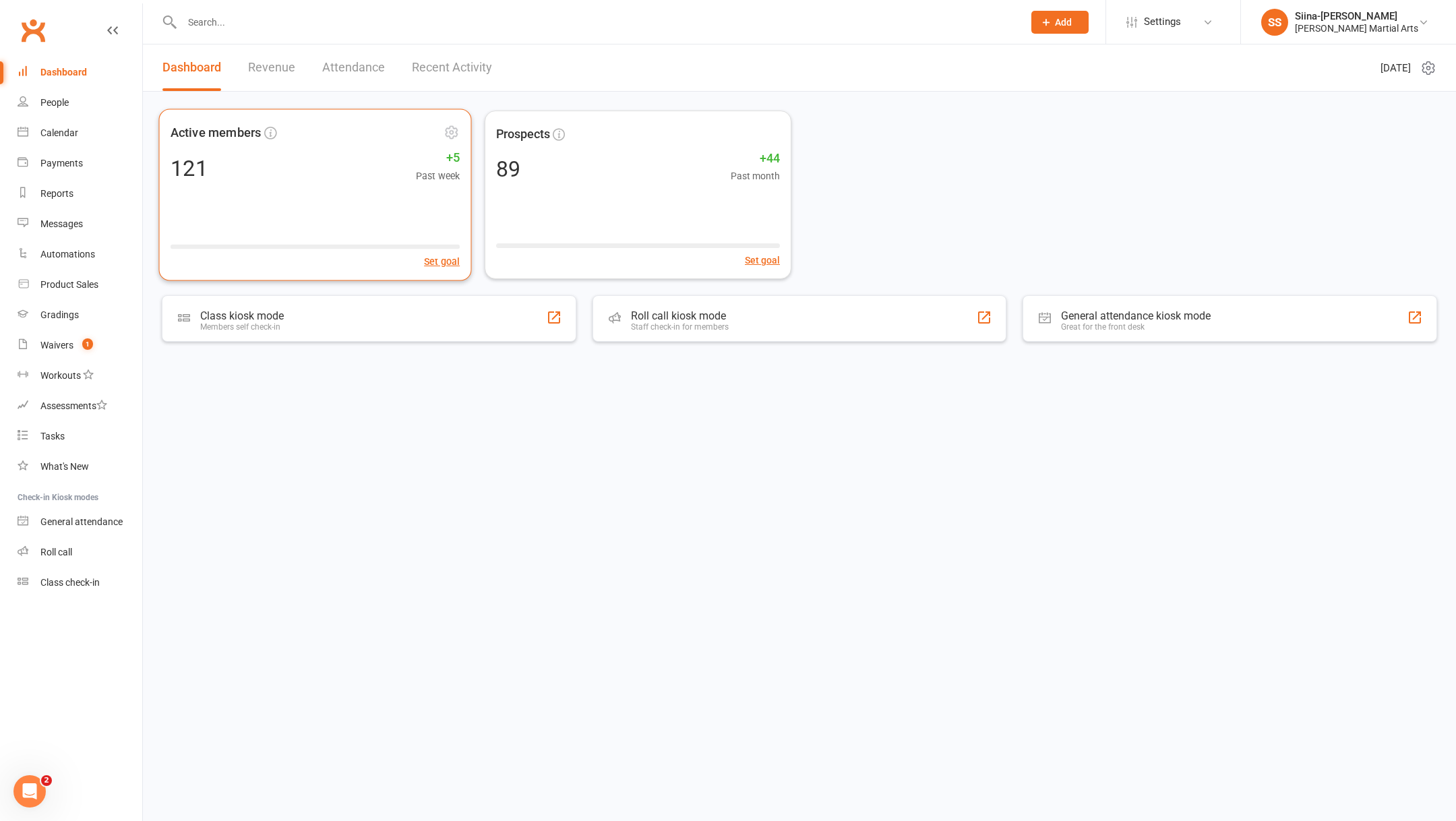
click at [314, 171] on div "121 +5 Past week" at bounding box center [315, 169] width 289 height 30
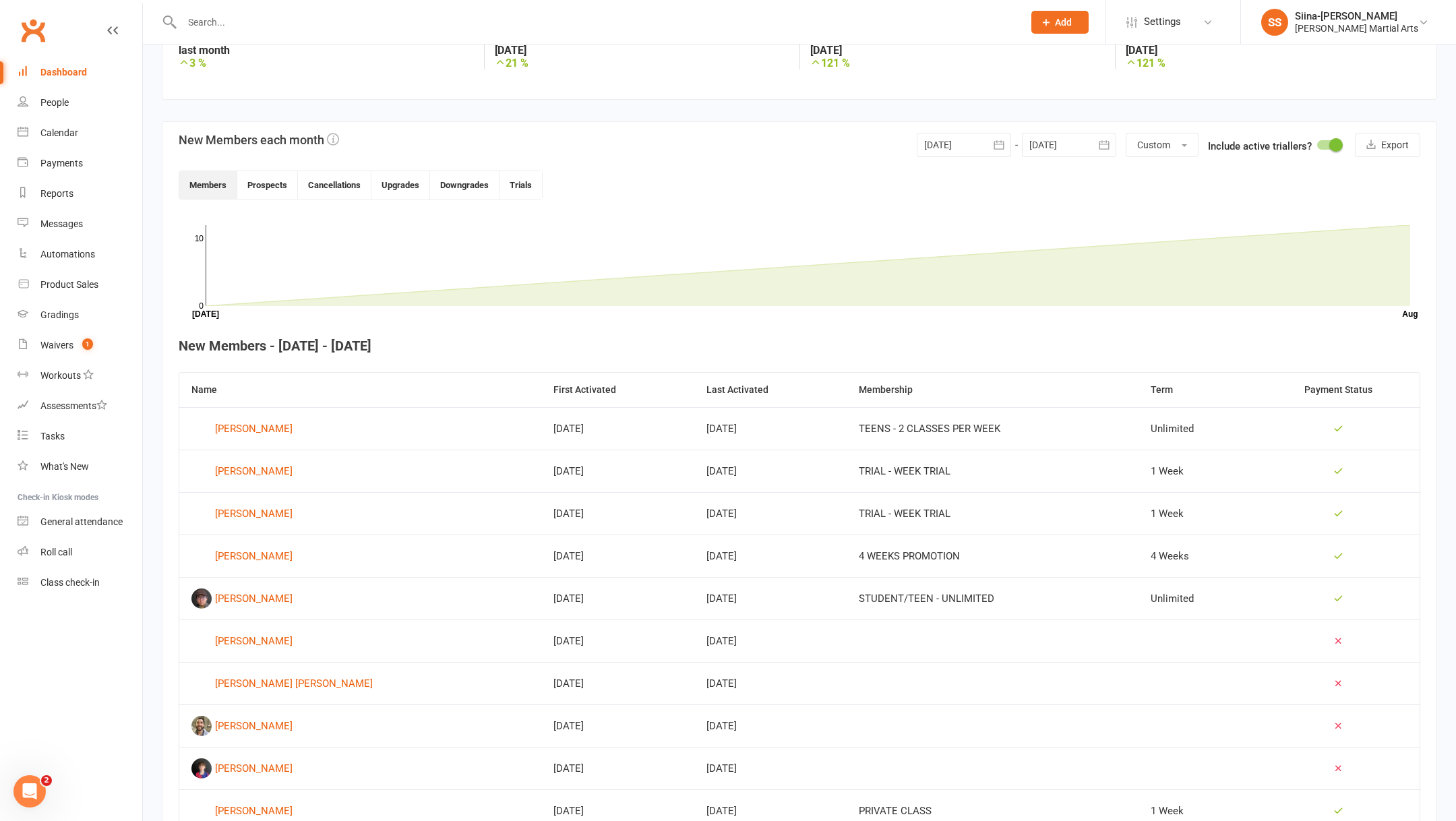
scroll to position [348, 0]
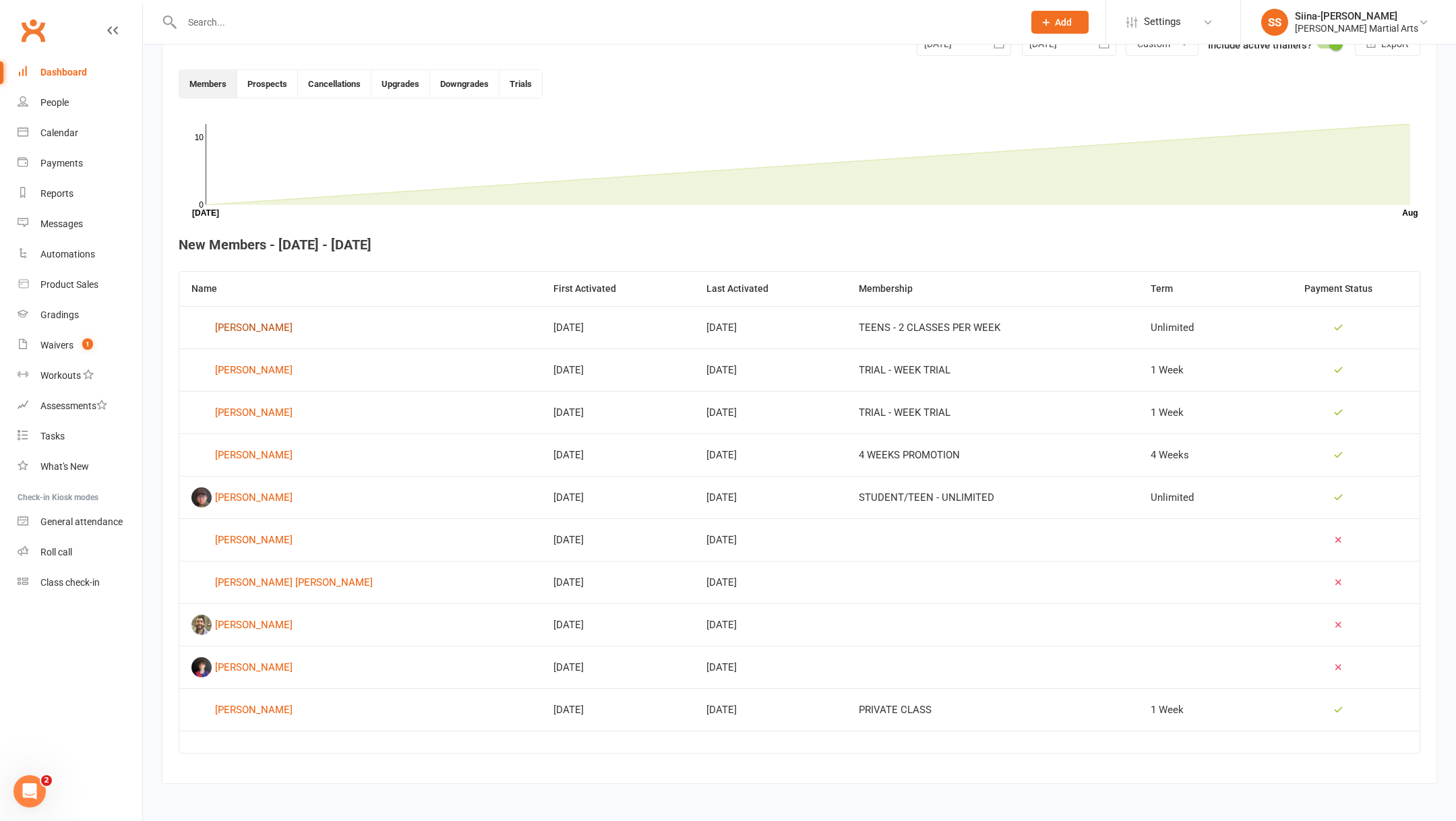
click at [278, 325] on div "Joaquin Casanova" at bounding box center [254, 327] width 78 height 20
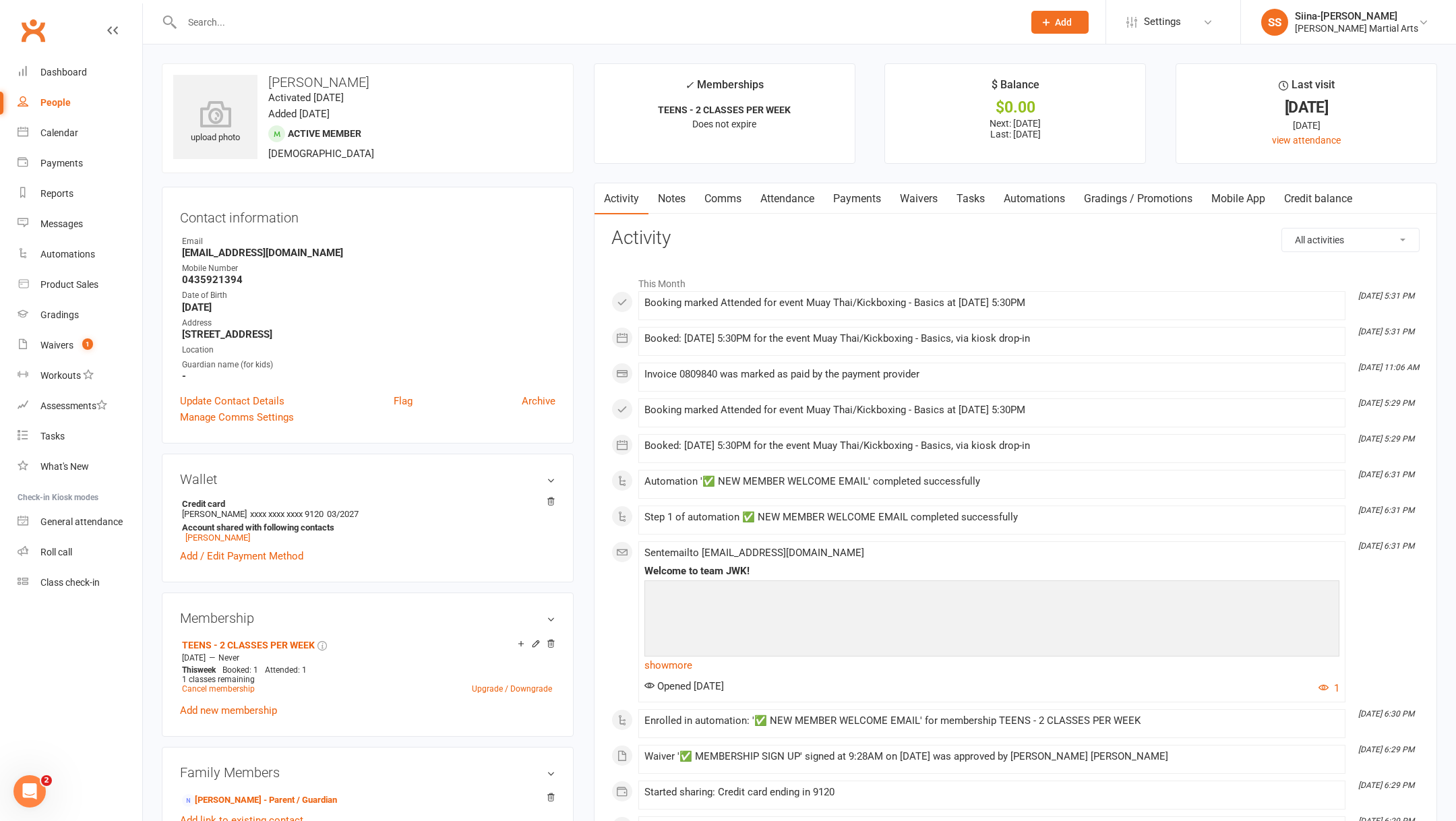
click at [1325, 195] on link "Credit balance" at bounding box center [1319, 199] width 87 height 31
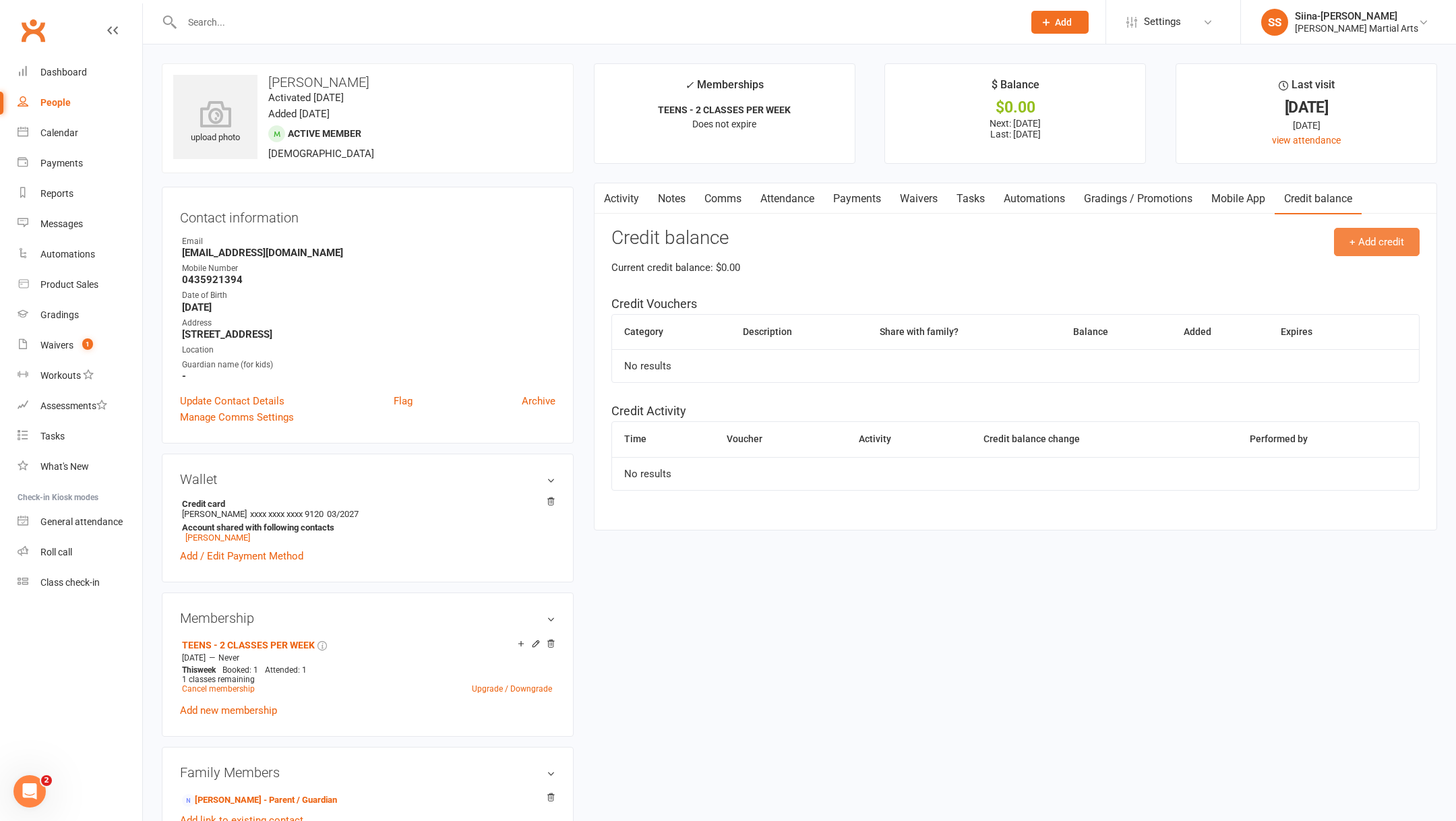
click at [1366, 241] on button "+ Add credit" at bounding box center [1377, 242] width 85 height 29
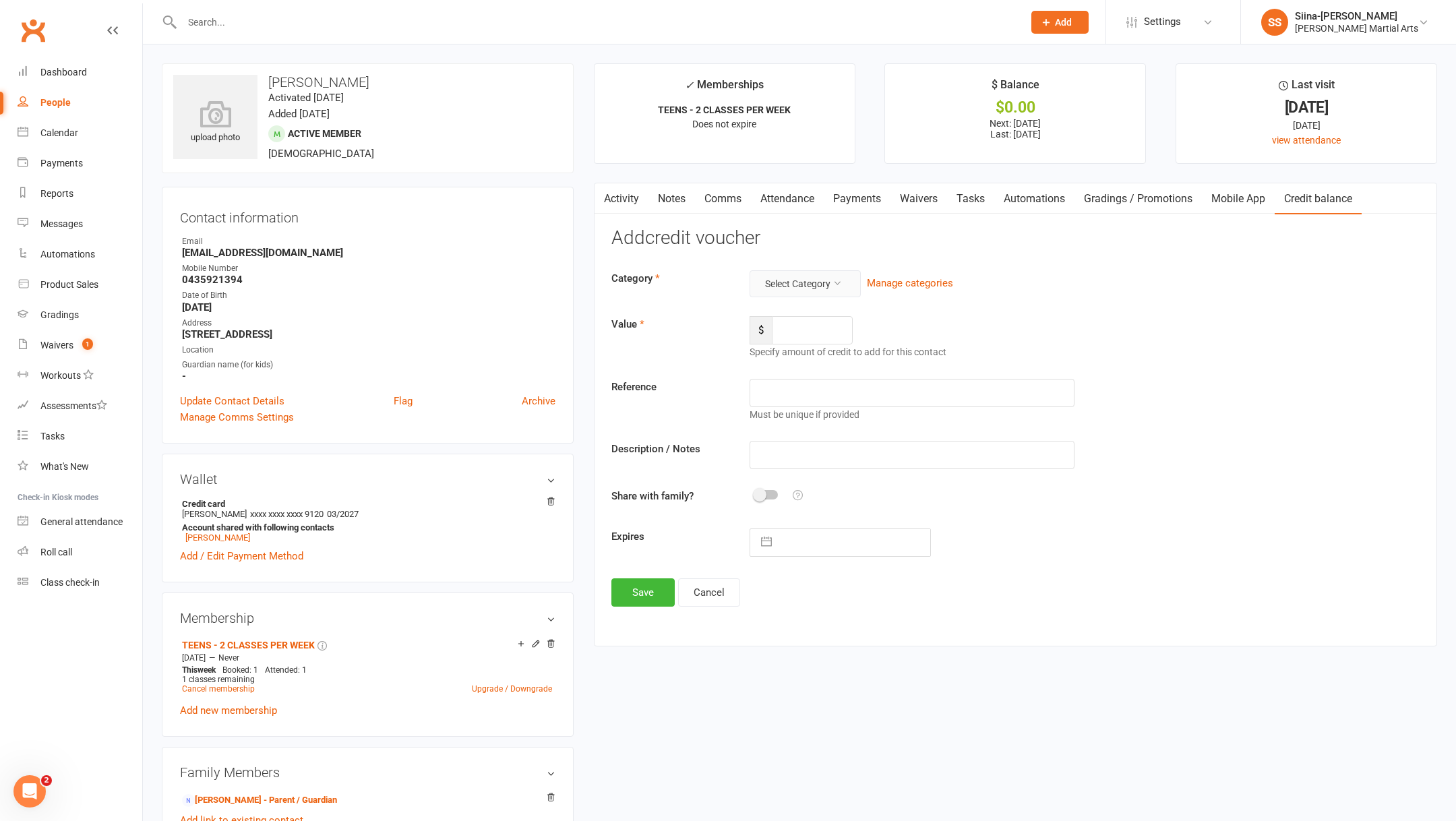
click at [809, 281] on button "Select Category" at bounding box center [805, 284] width 111 height 27
click at [913, 279] on button "Manage categories" at bounding box center [910, 283] width 86 height 16
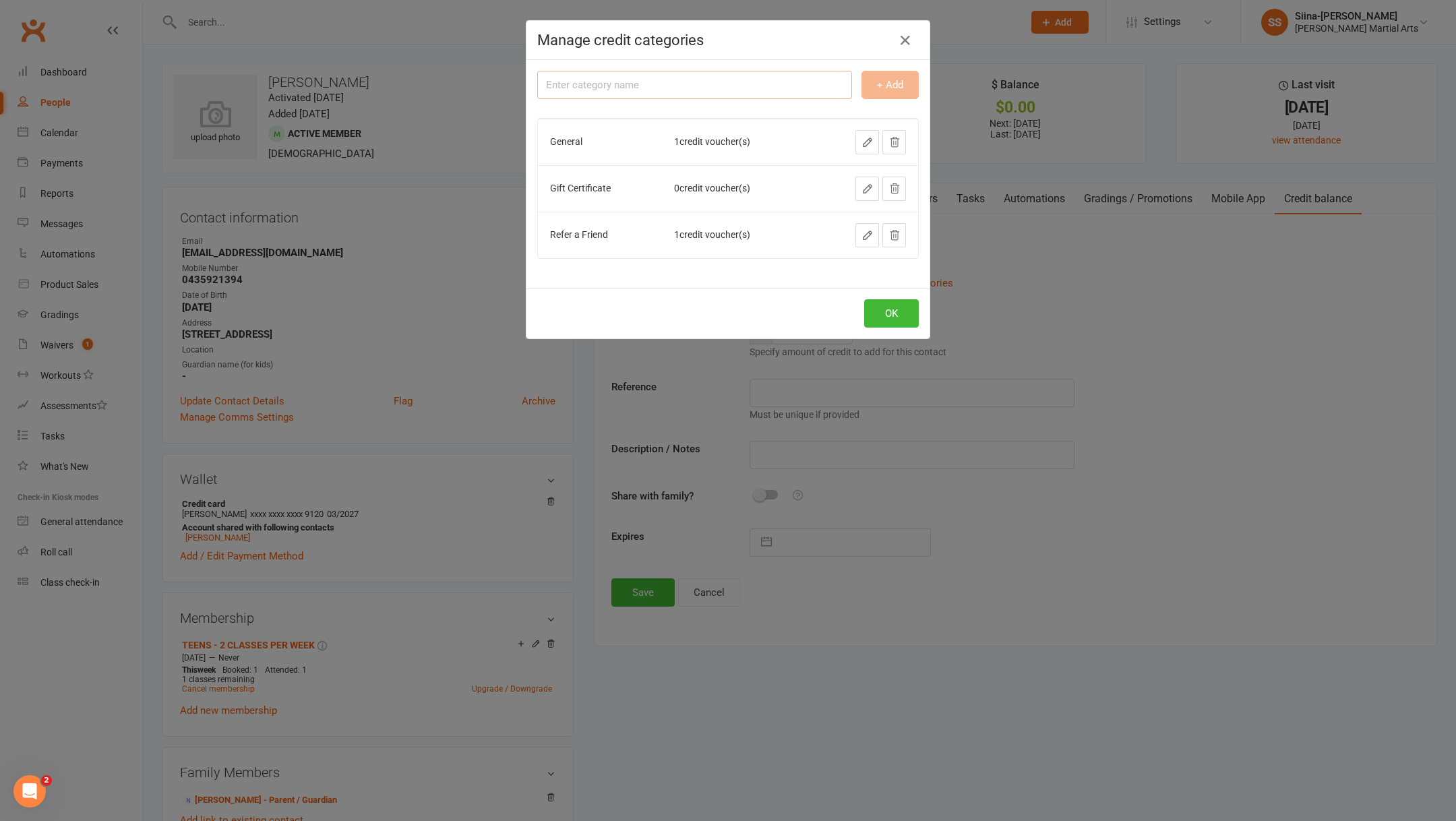
click at [677, 90] on input "text" at bounding box center [694, 84] width 314 height 29
type input "Freind Referral"
click at [907, 31] on button "button" at bounding box center [905, 40] width 21 height 21
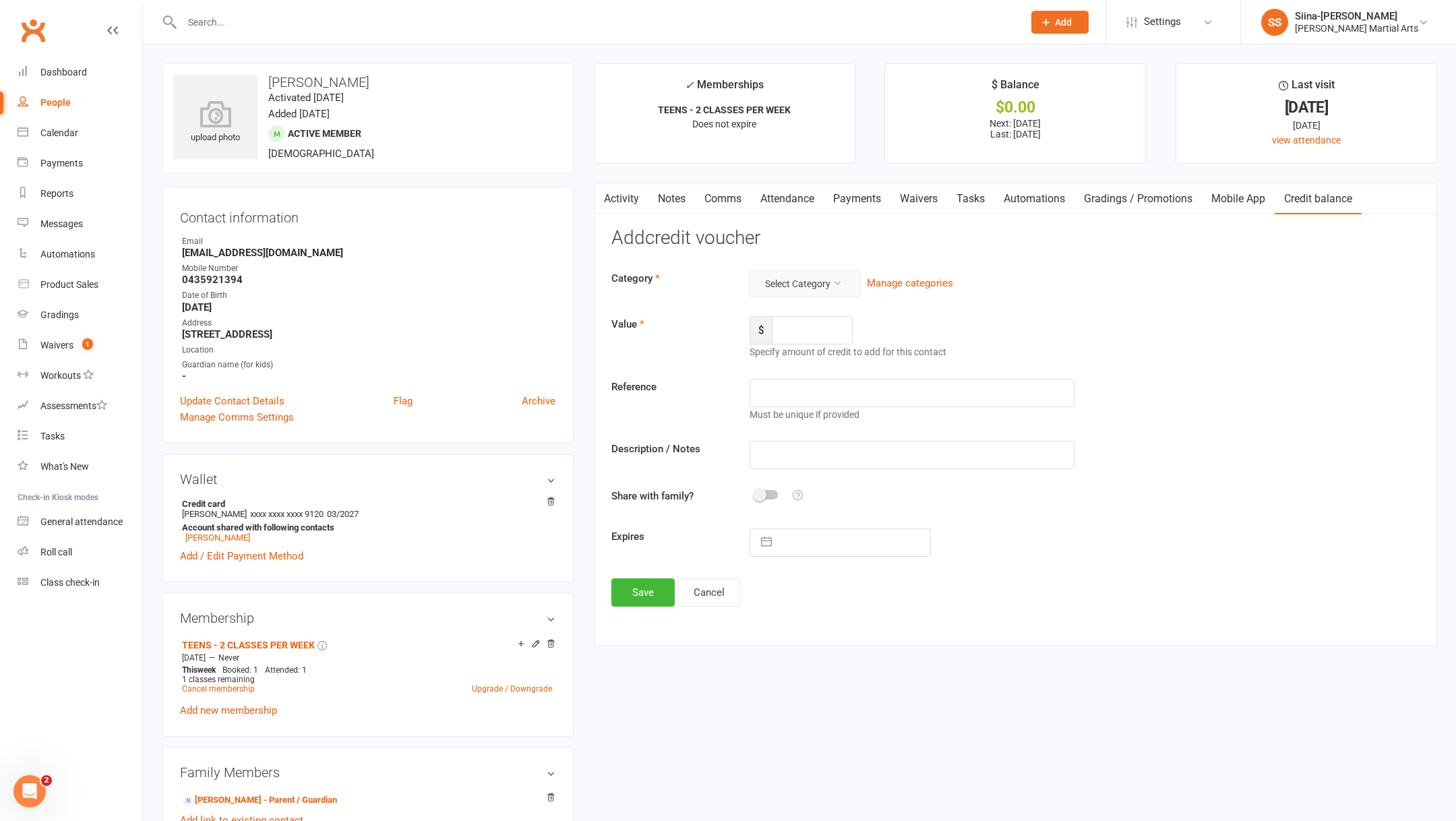
click at [791, 287] on button "Select Category" at bounding box center [805, 284] width 111 height 27
click at [806, 360] on link "Refer a Friend" at bounding box center [794, 368] width 134 height 27
click at [918, 203] on link "Waivers" at bounding box center [918, 199] width 57 height 31
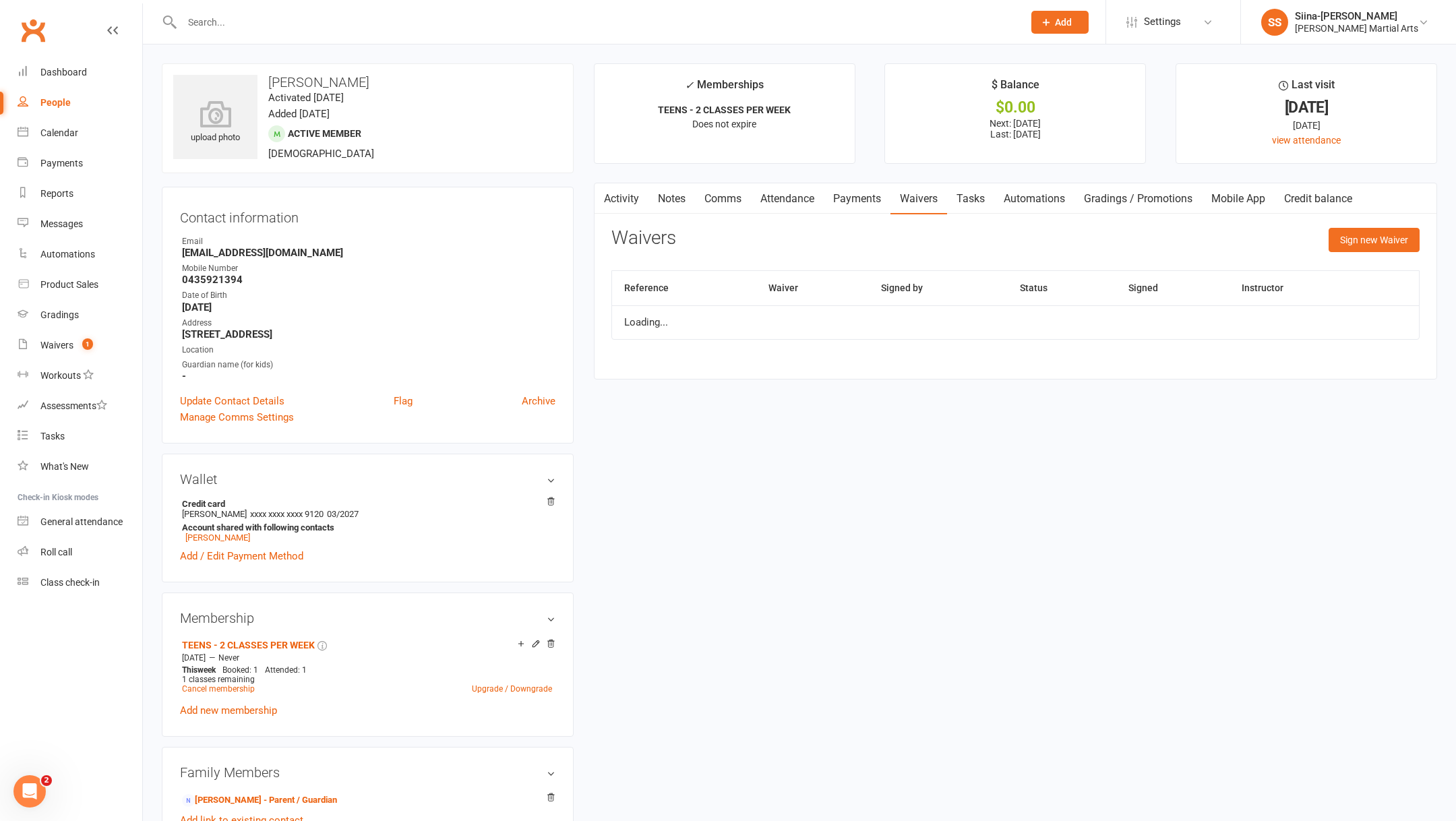
click at [875, 201] on link "Payments" at bounding box center [857, 199] width 67 height 31
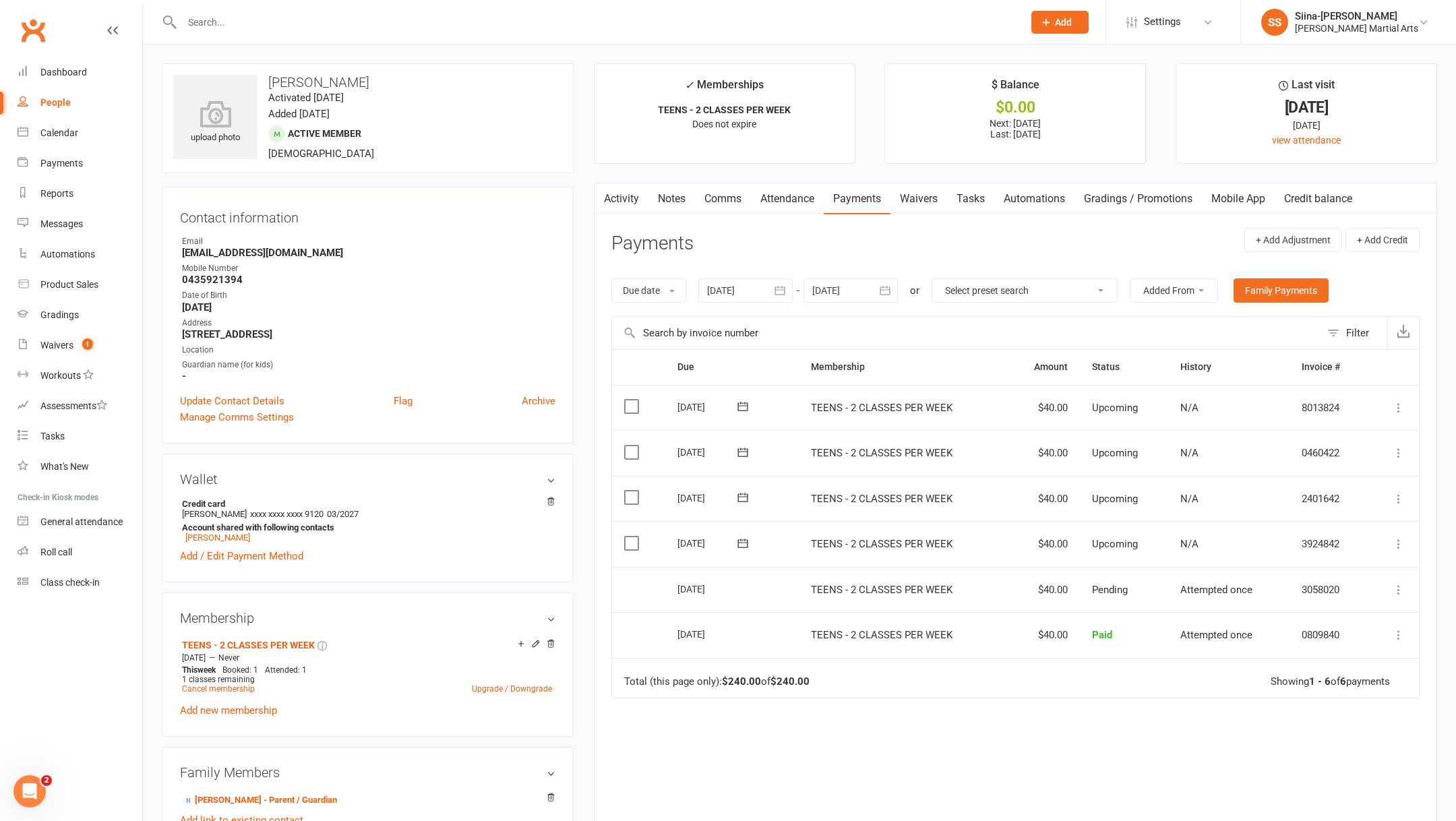
click at [1400, 497] on icon at bounding box center [1399, 499] width 14 height 14
click at [1309, 664] on link "Apply credit" at bounding box center [1327, 660] width 160 height 27
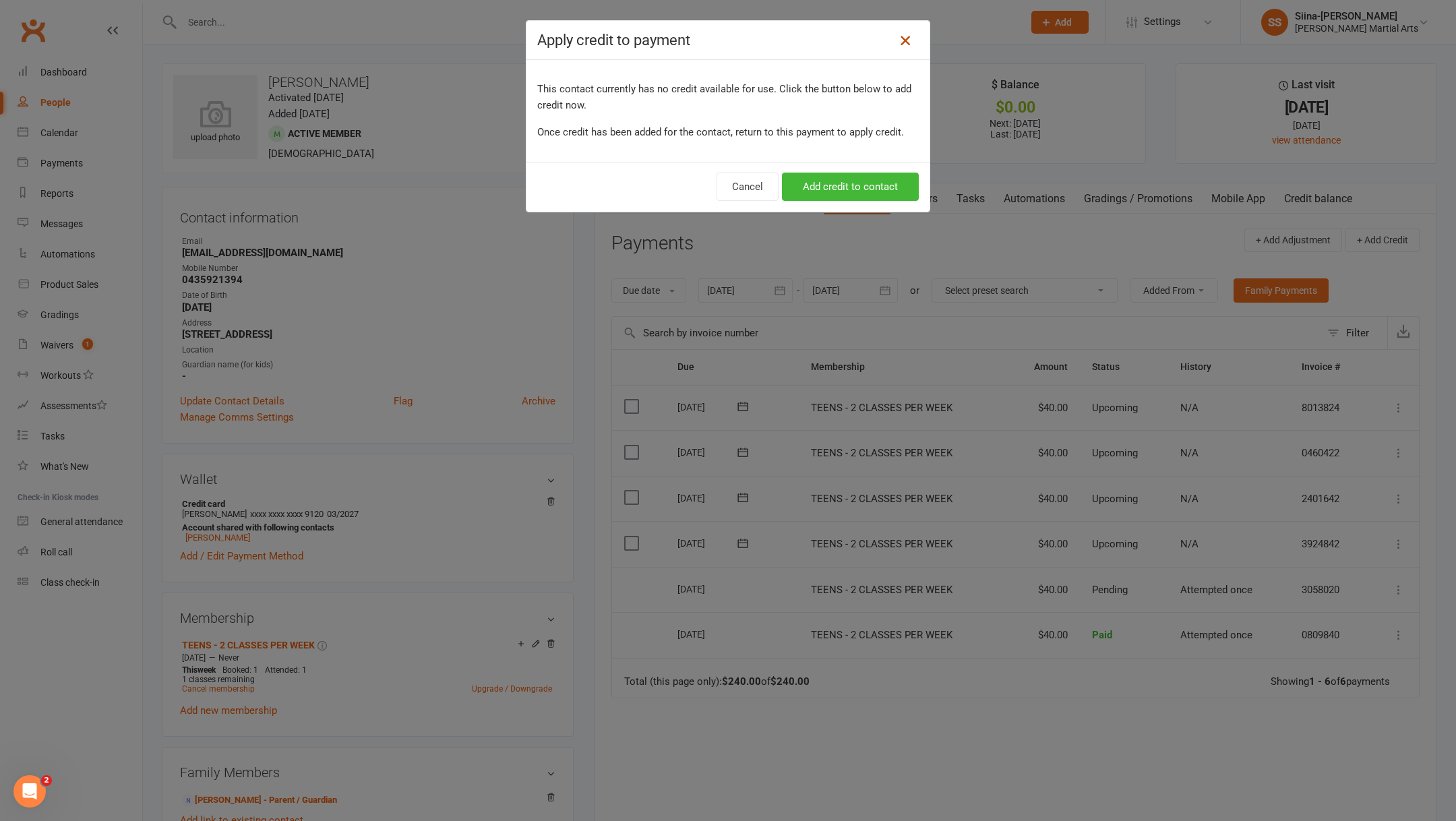
click at [905, 48] on link at bounding box center [905, 40] width 21 height 21
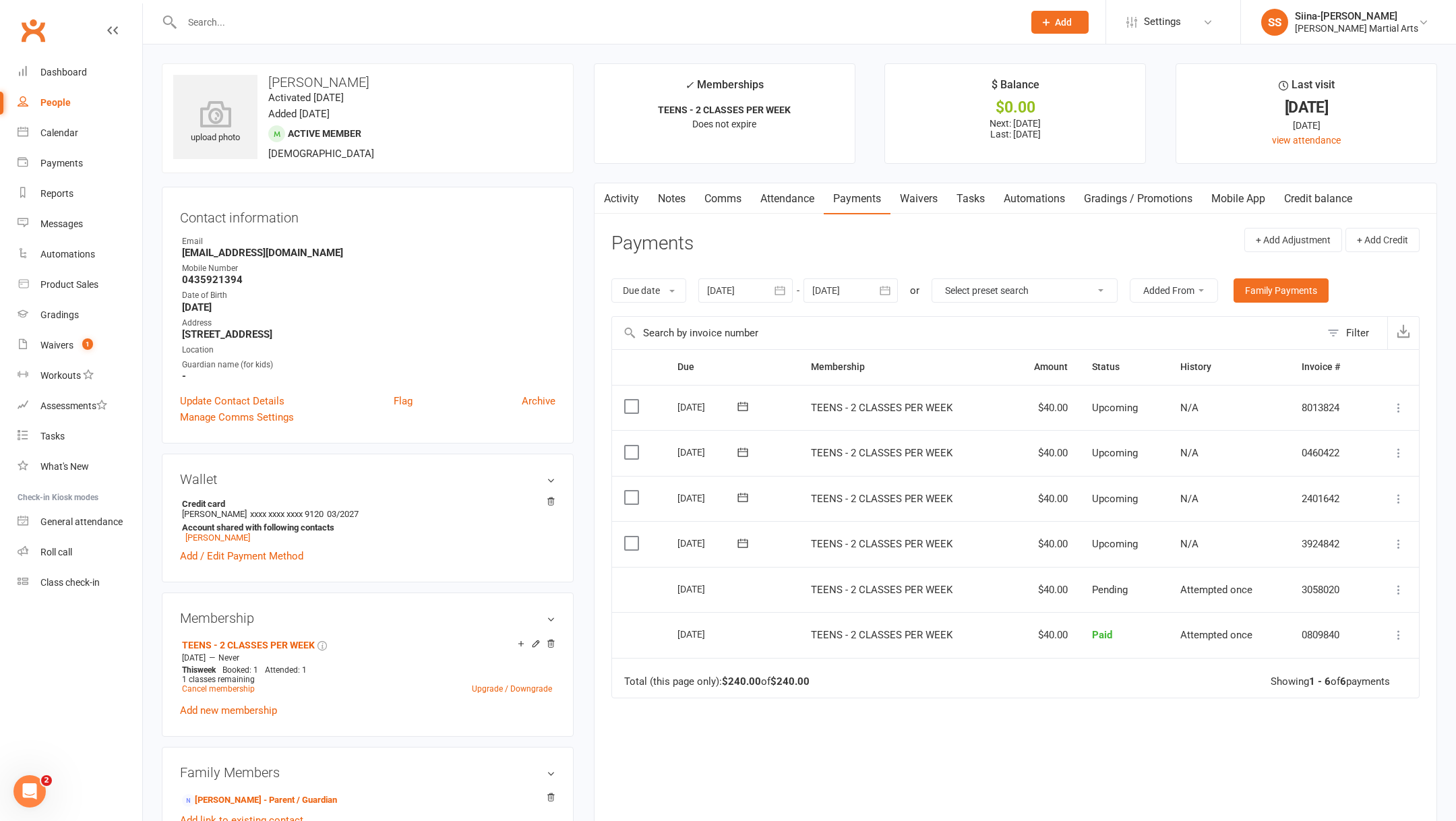
click at [1395, 537] on icon at bounding box center [1399, 544] width 14 height 14
click at [604, 748] on div "Activity Notes Comms Attendance Payments Waivers Tasks Automations Gradings / P…" at bounding box center [1015, 538] width 843 height 711
click at [78, 256] on div "Automations" at bounding box center [68, 254] width 55 height 11
select select "50"
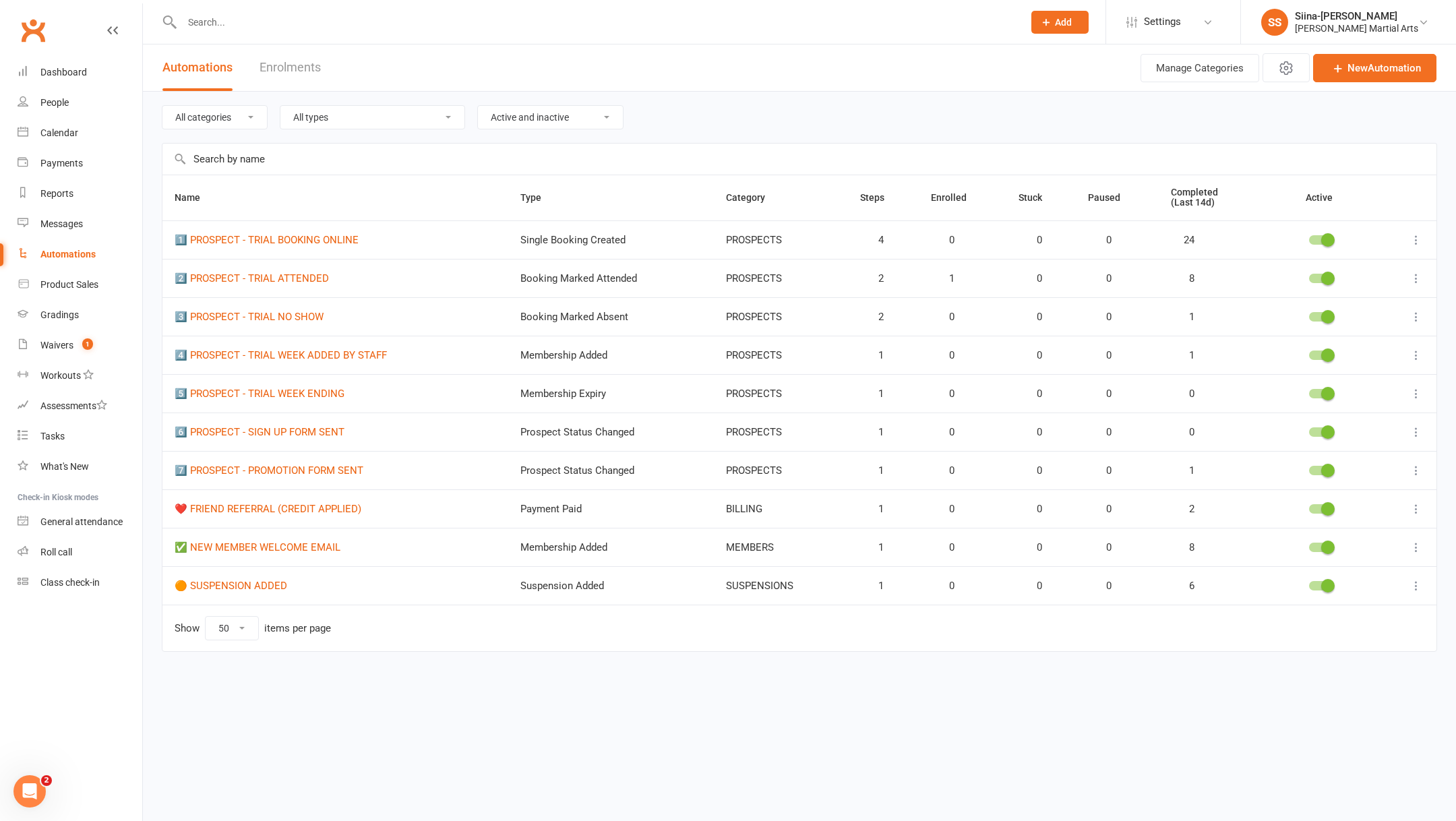
click at [1418, 504] on icon at bounding box center [1416, 509] width 14 height 14
click at [1382, 536] on link "Edit" at bounding box center [1357, 532] width 134 height 27
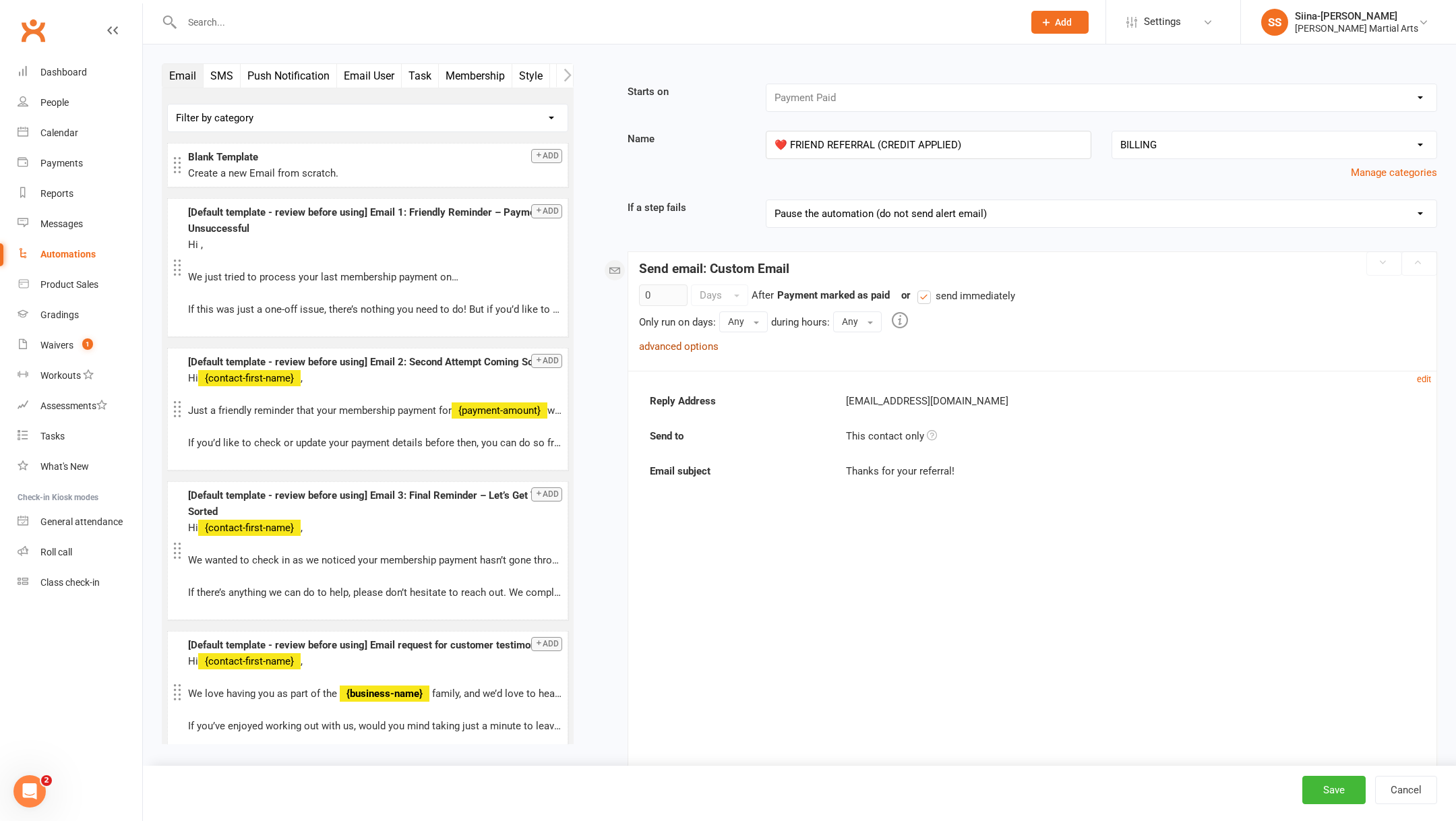
click at [669, 347] on link "advanced options" at bounding box center [679, 346] width 80 height 12
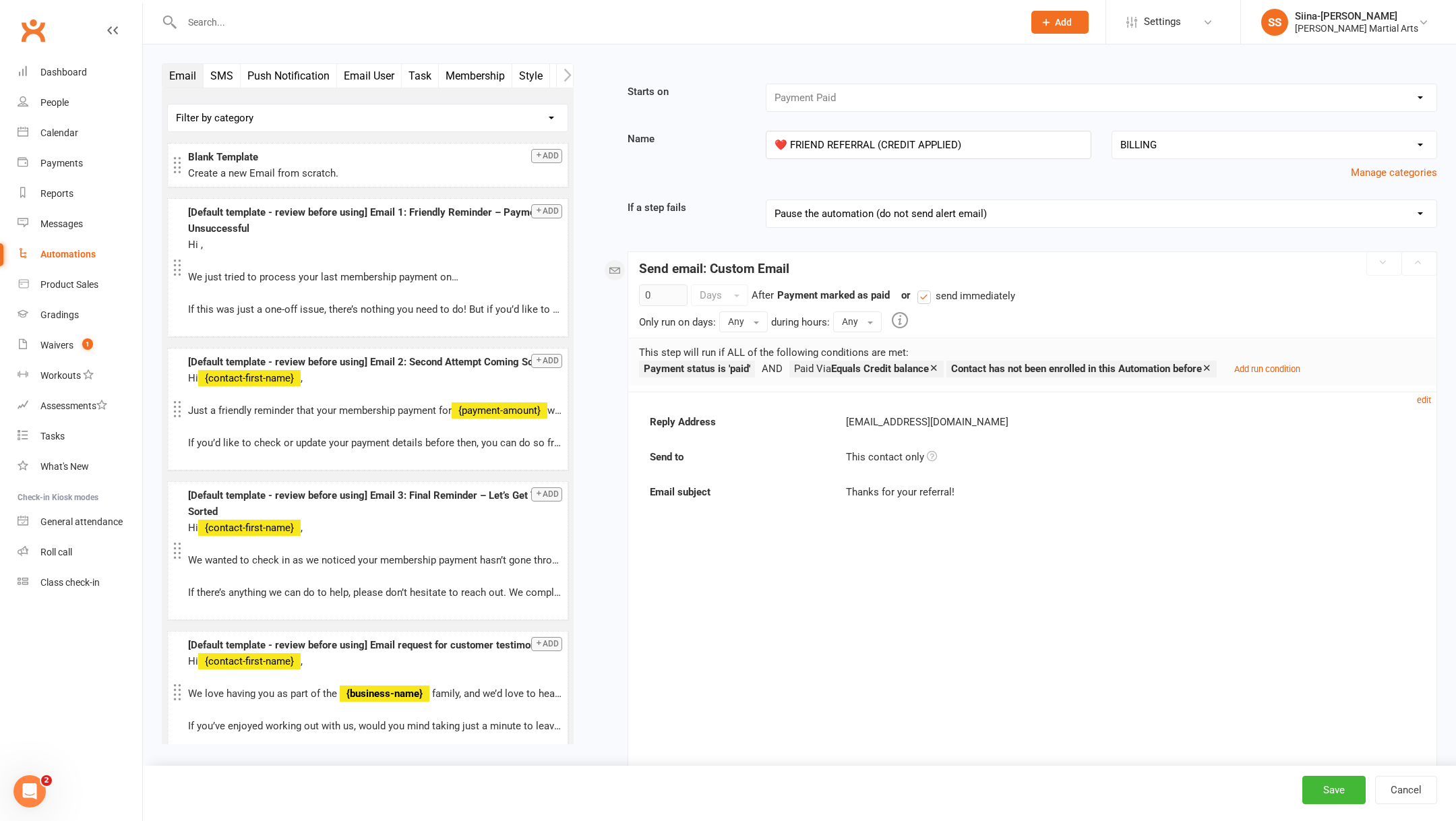
click at [81, 254] on div "Automations" at bounding box center [69, 254] width 56 height 11
select select "50"
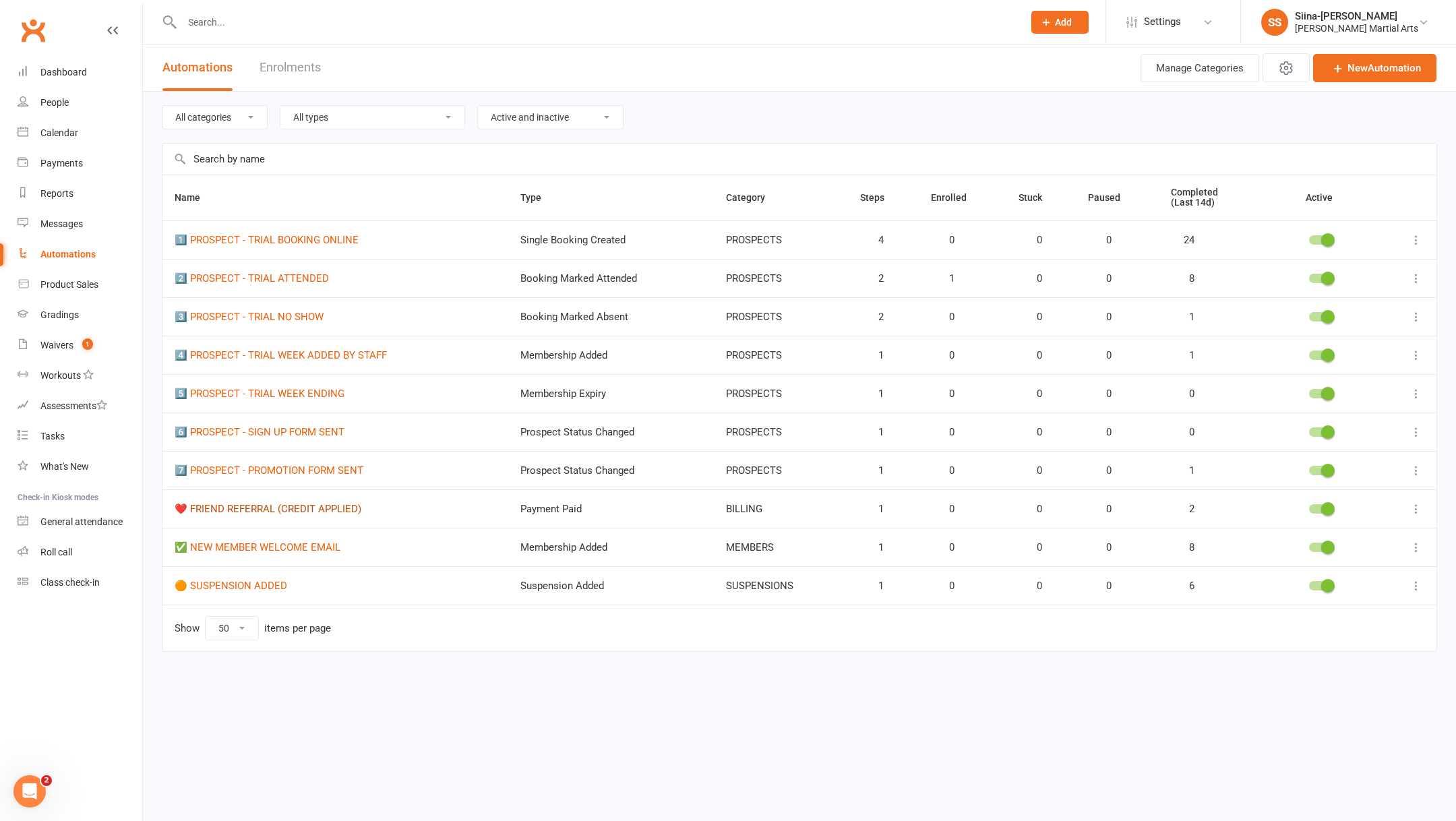
click at [325, 503] on link "❤️ FRIEND REFERRAL (CREDIT APPLIED)" at bounding box center [267, 508] width 186 height 12
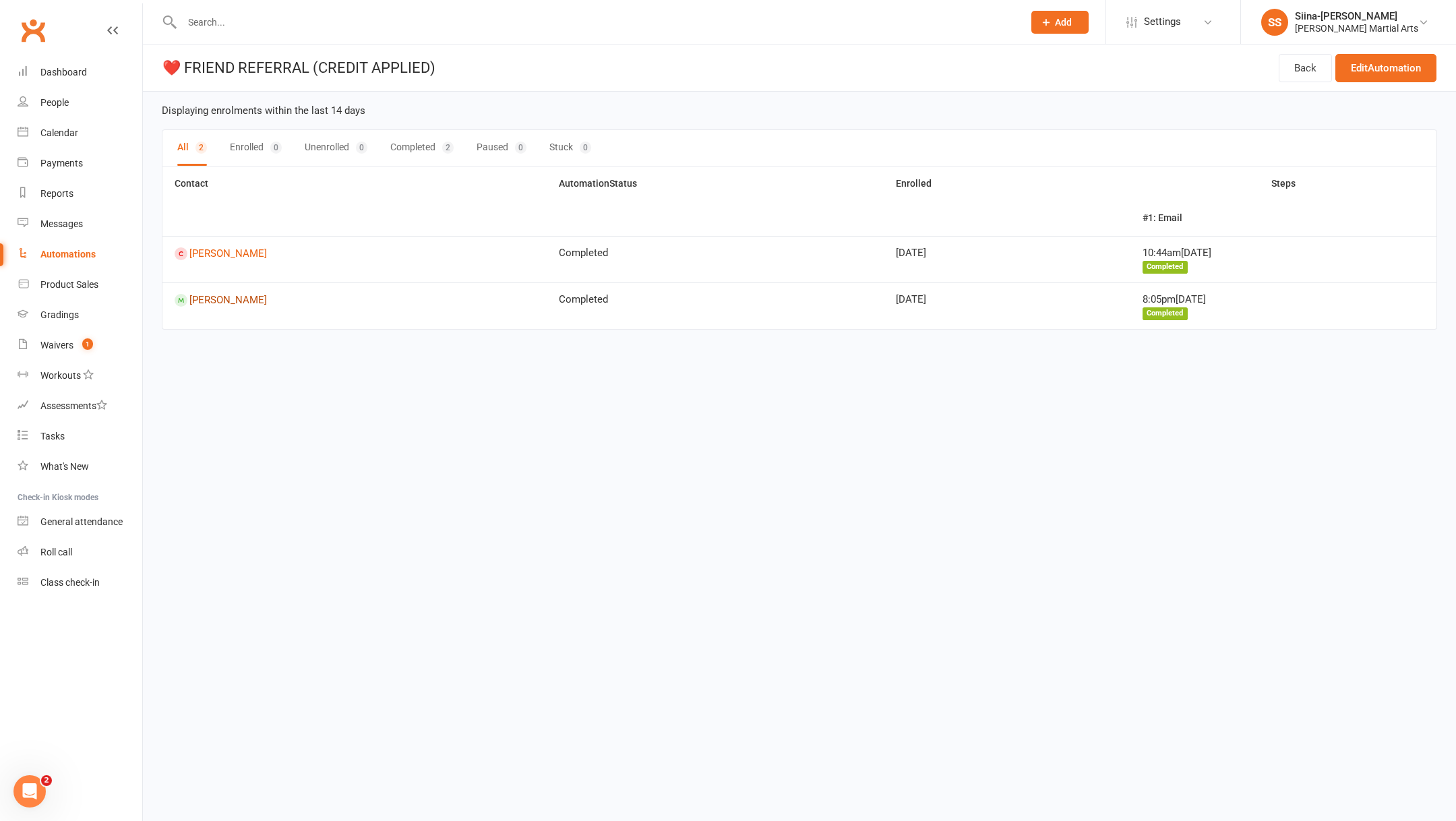
click at [246, 300] on link "Alistair Wong" at bounding box center [354, 301] width 360 height 13
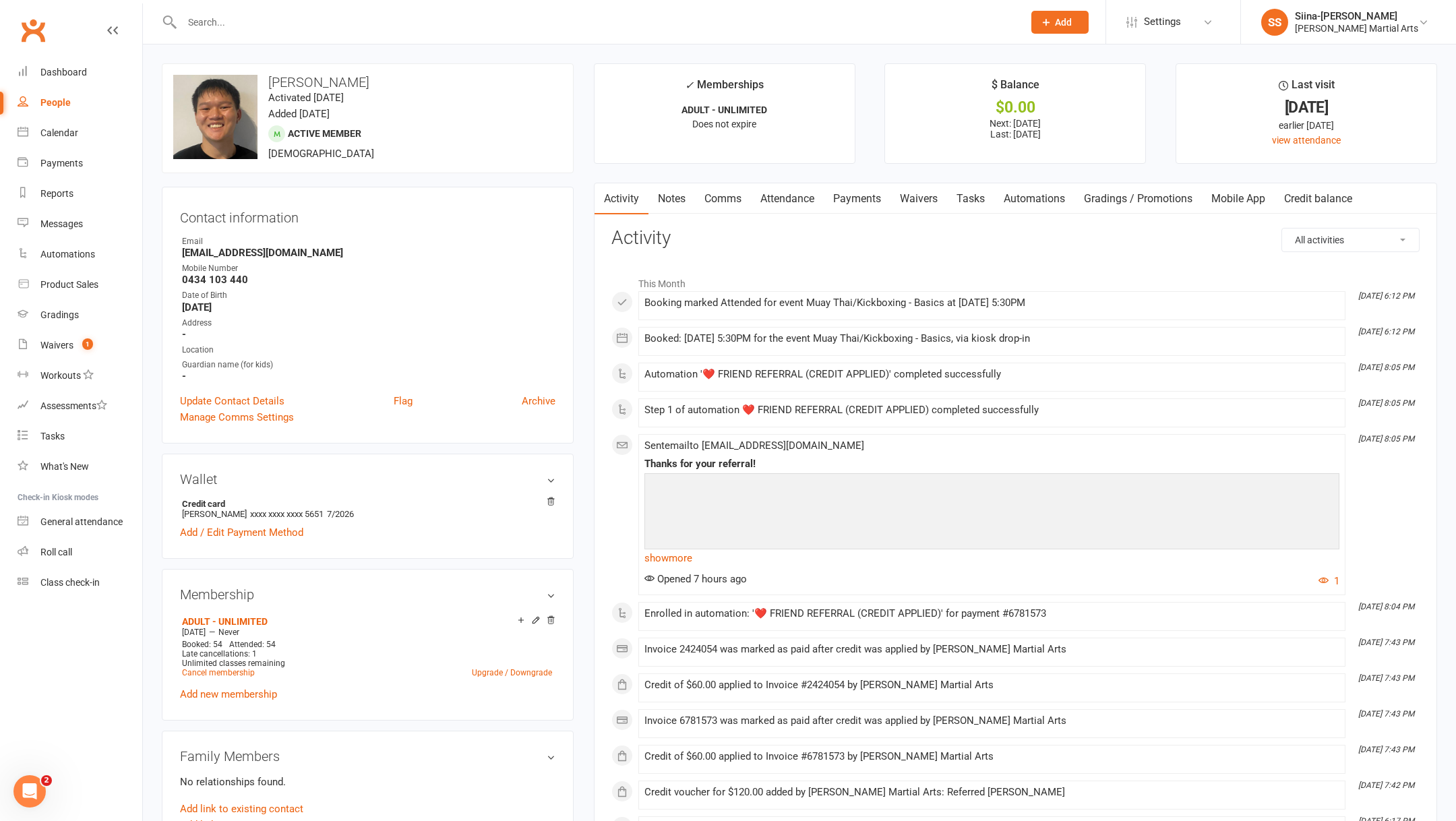
click at [1354, 176] on main "✓ Memberships ADULT - UNLIMITED Does not expire $ Balance $0.00 Next: 31 Aug 20…" at bounding box center [1015, 709] width 863 height 1292
click at [1338, 191] on link "Credit balance" at bounding box center [1319, 199] width 87 height 31
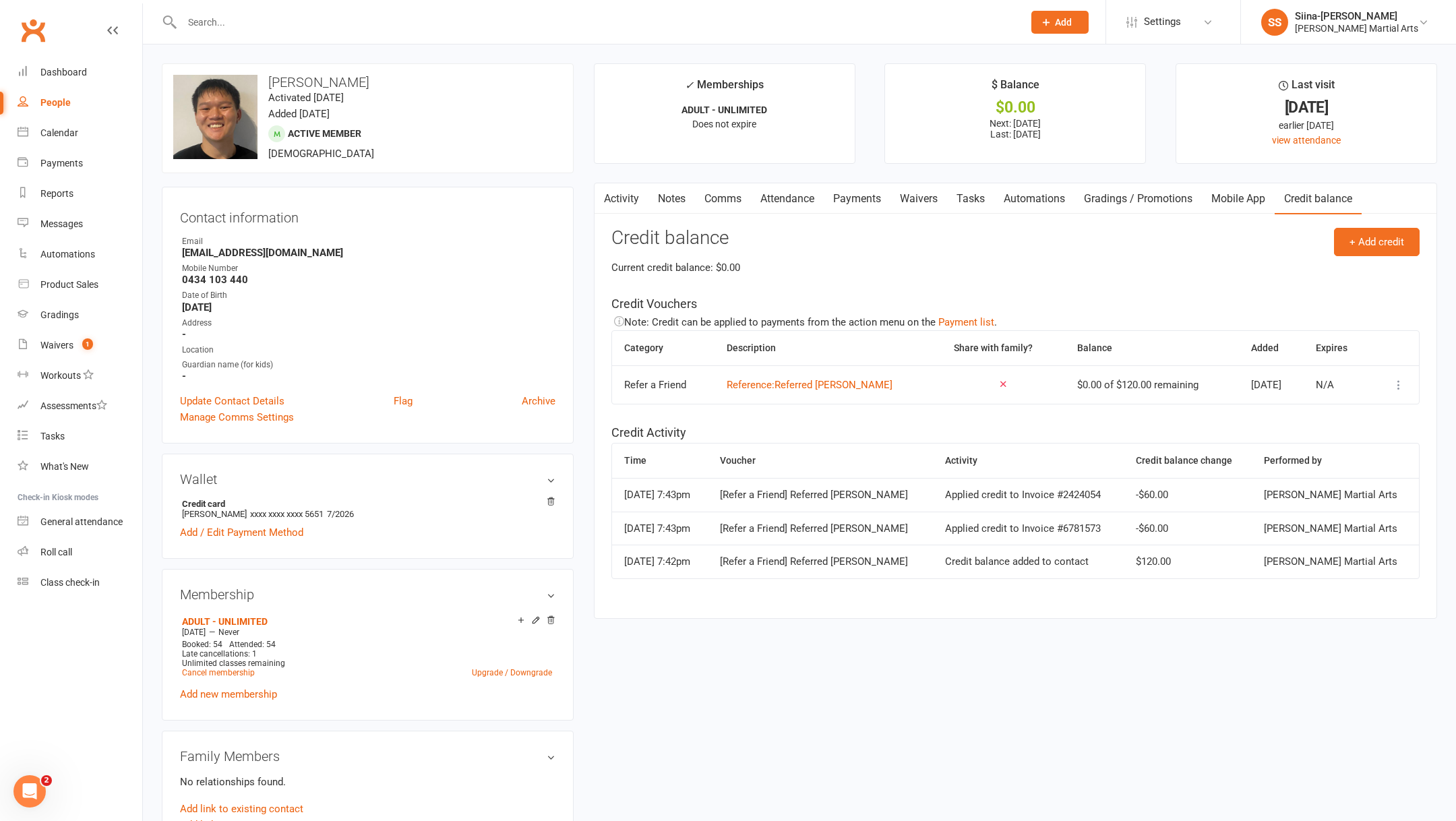
click at [877, 199] on link "Payments" at bounding box center [857, 199] width 67 height 31
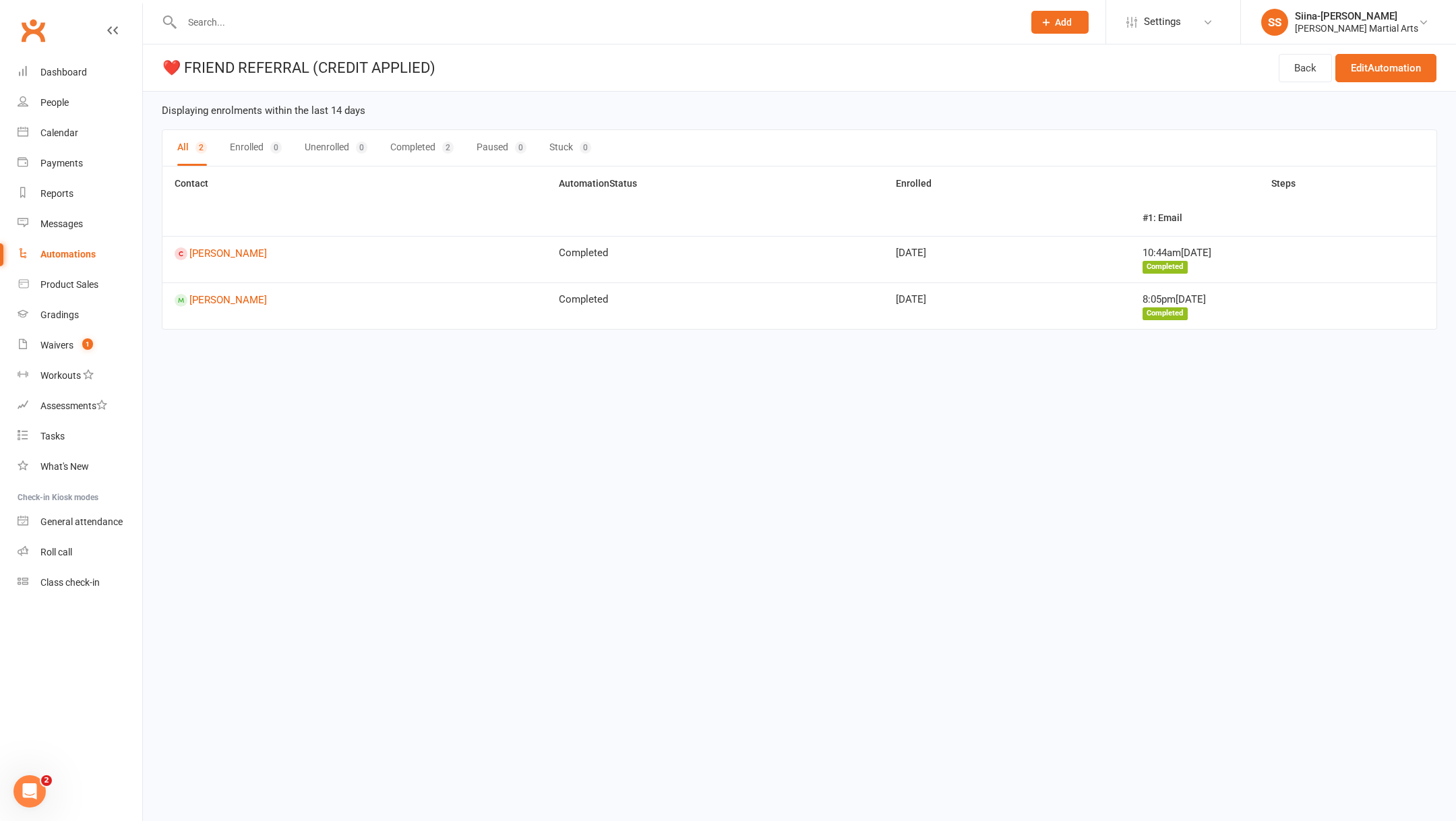
click at [230, 259] on td "Tiffany Duong" at bounding box center [354, 259] width 384 height 46
click at [220, 254] on link "Tiffany Duong" at bounding box center [354, 254] width 360 height 13
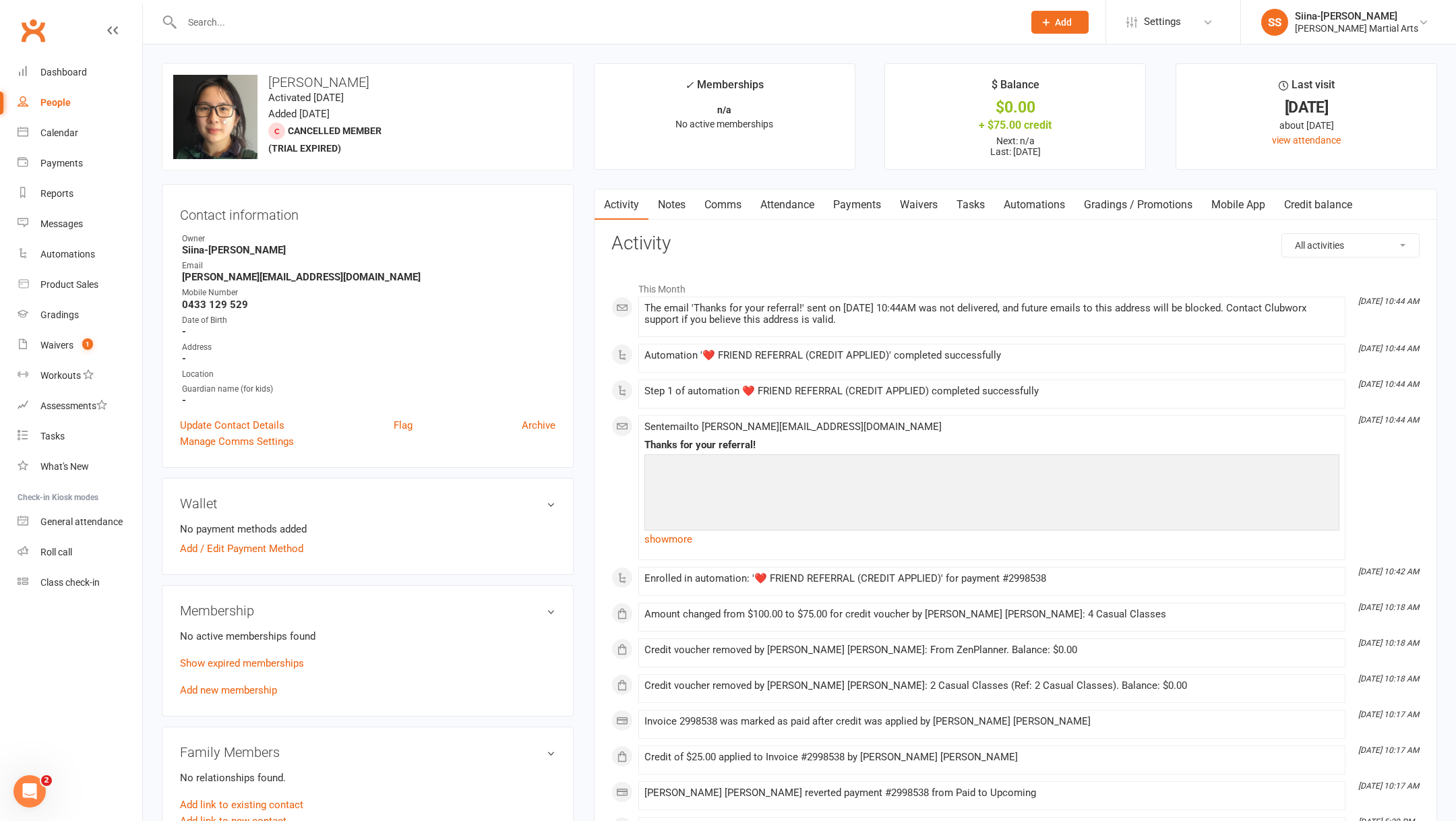
click at [915, 202] on link "Waivers" at bounding box center [918, 204] width 57 height 31
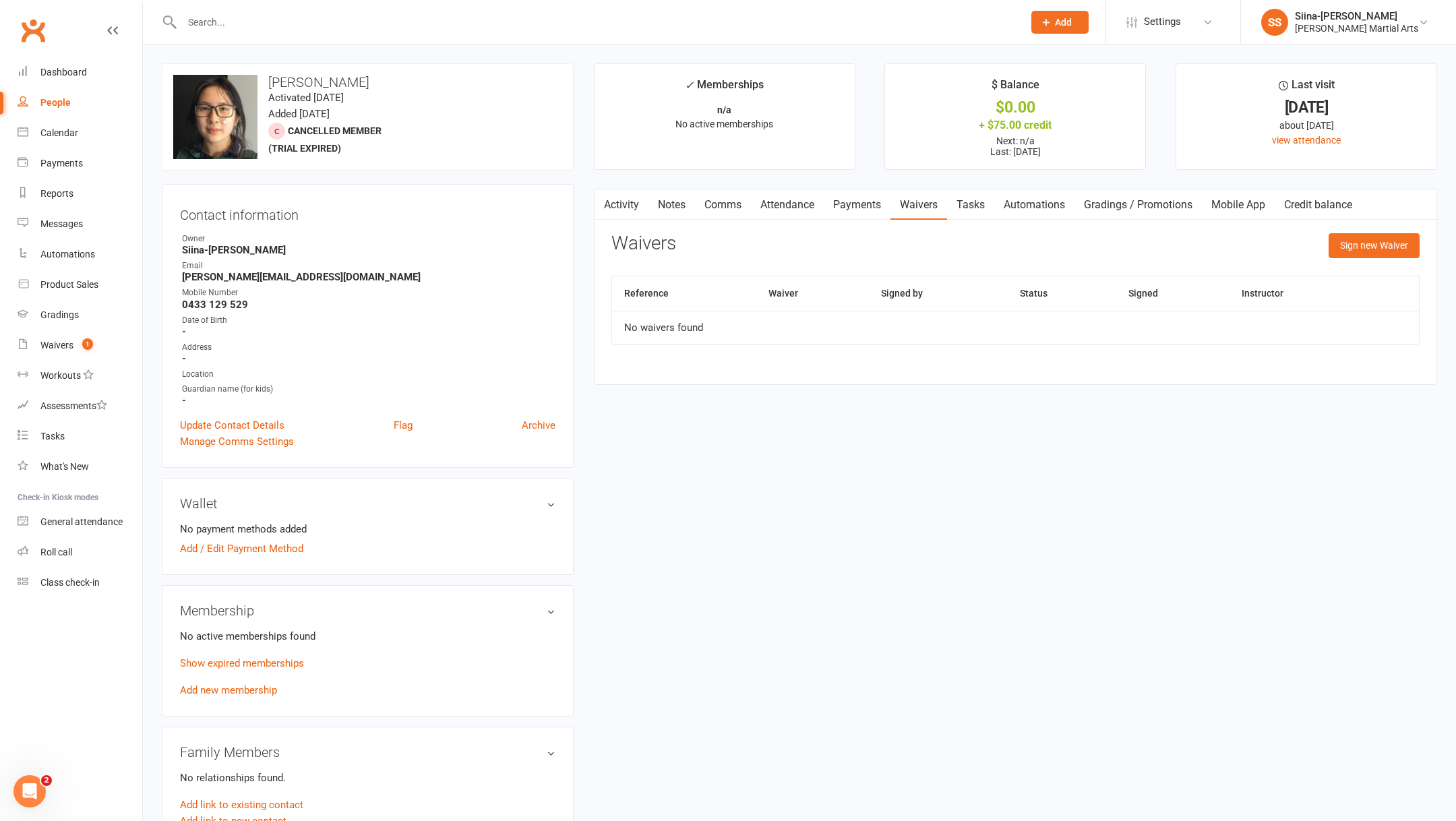
click at [851, 191] on link "Payments" at bounding box center [857, 204] width 67 height 31
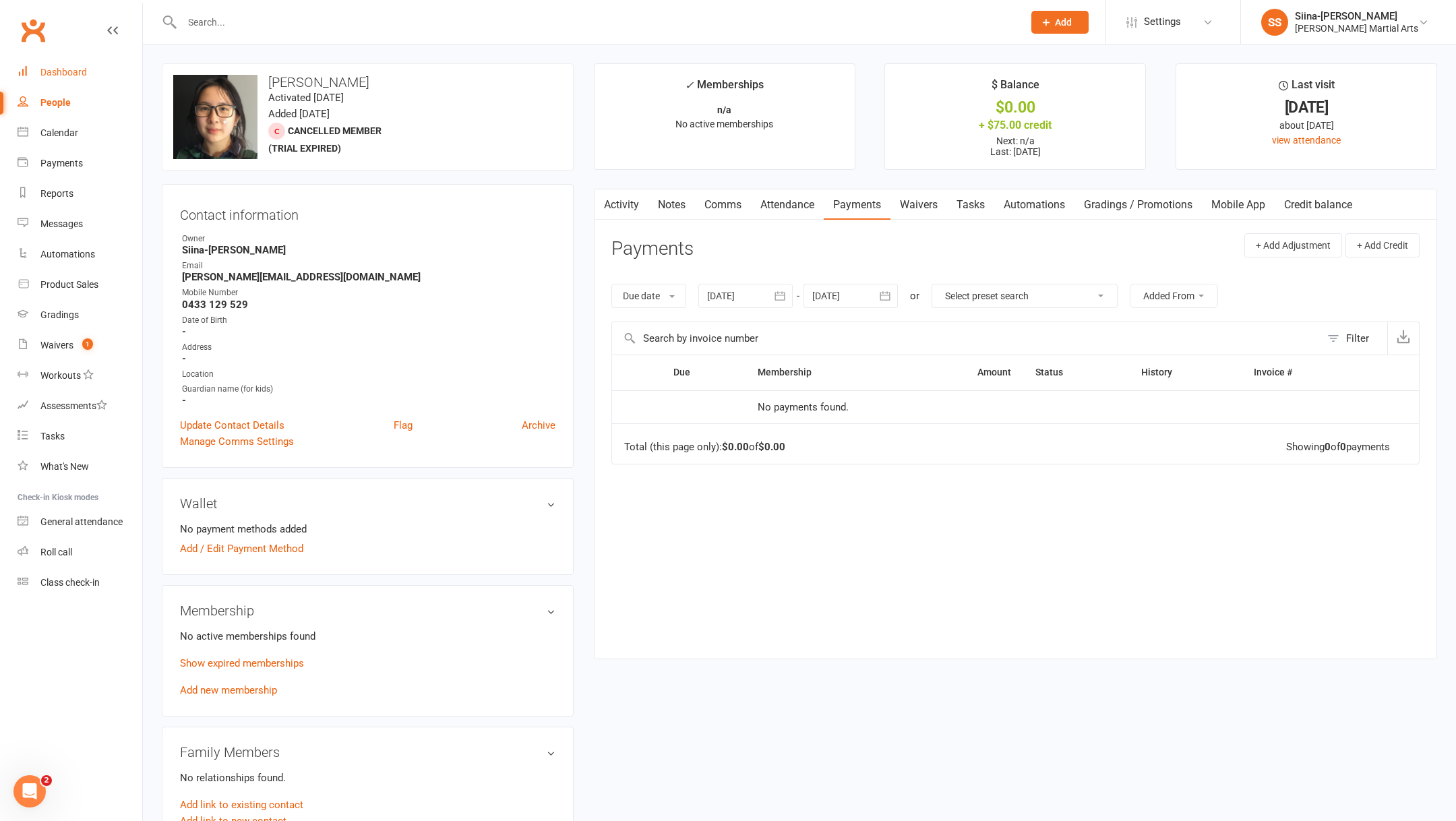
click at [45, 66] on link "Dashboard" at bounding box center [80, 72] width 124 height 31
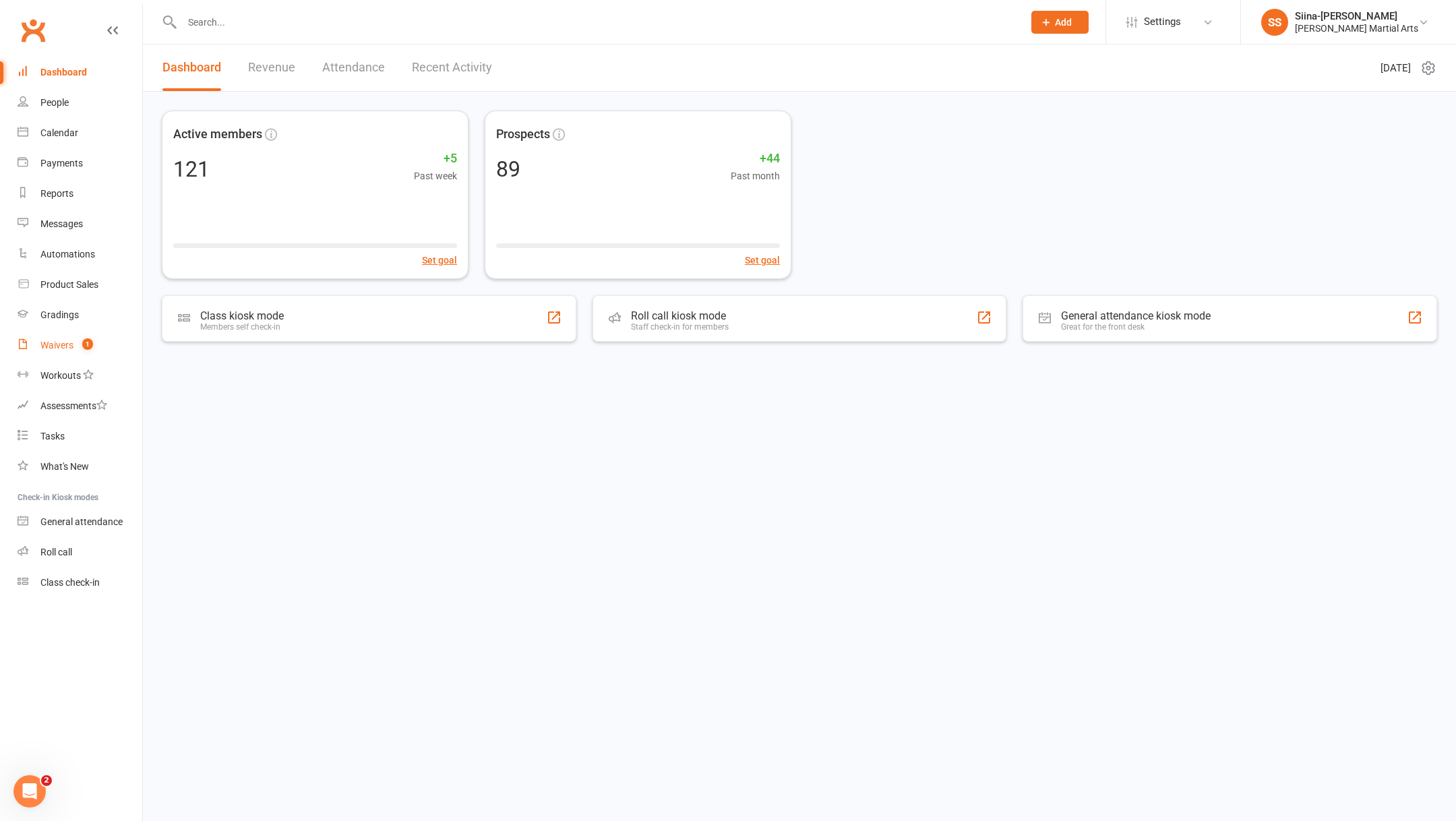
click at [110, 340] on link "Waivers 1" at bounding box center [80, 345] width 124 height 31
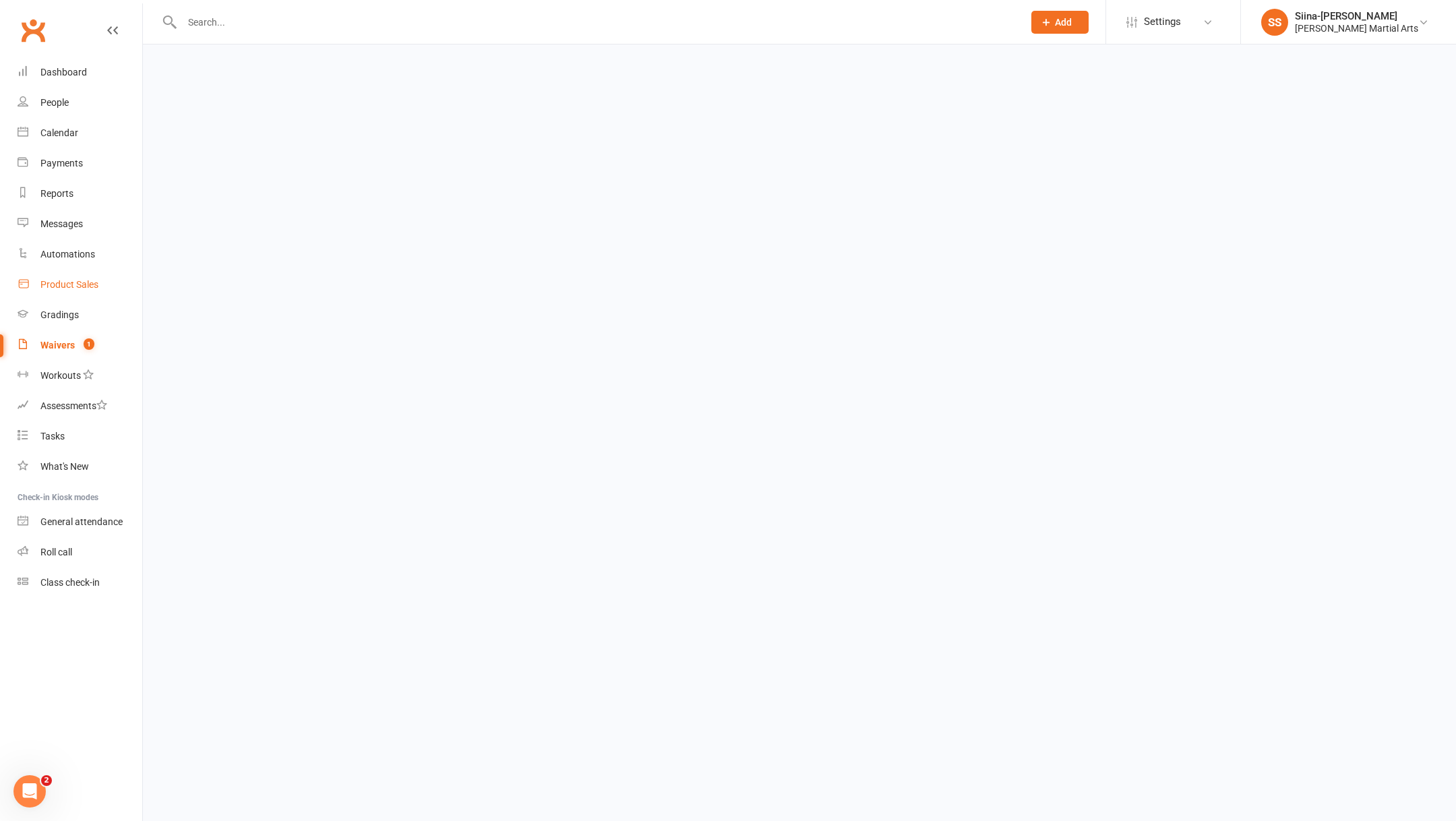
select select "25"
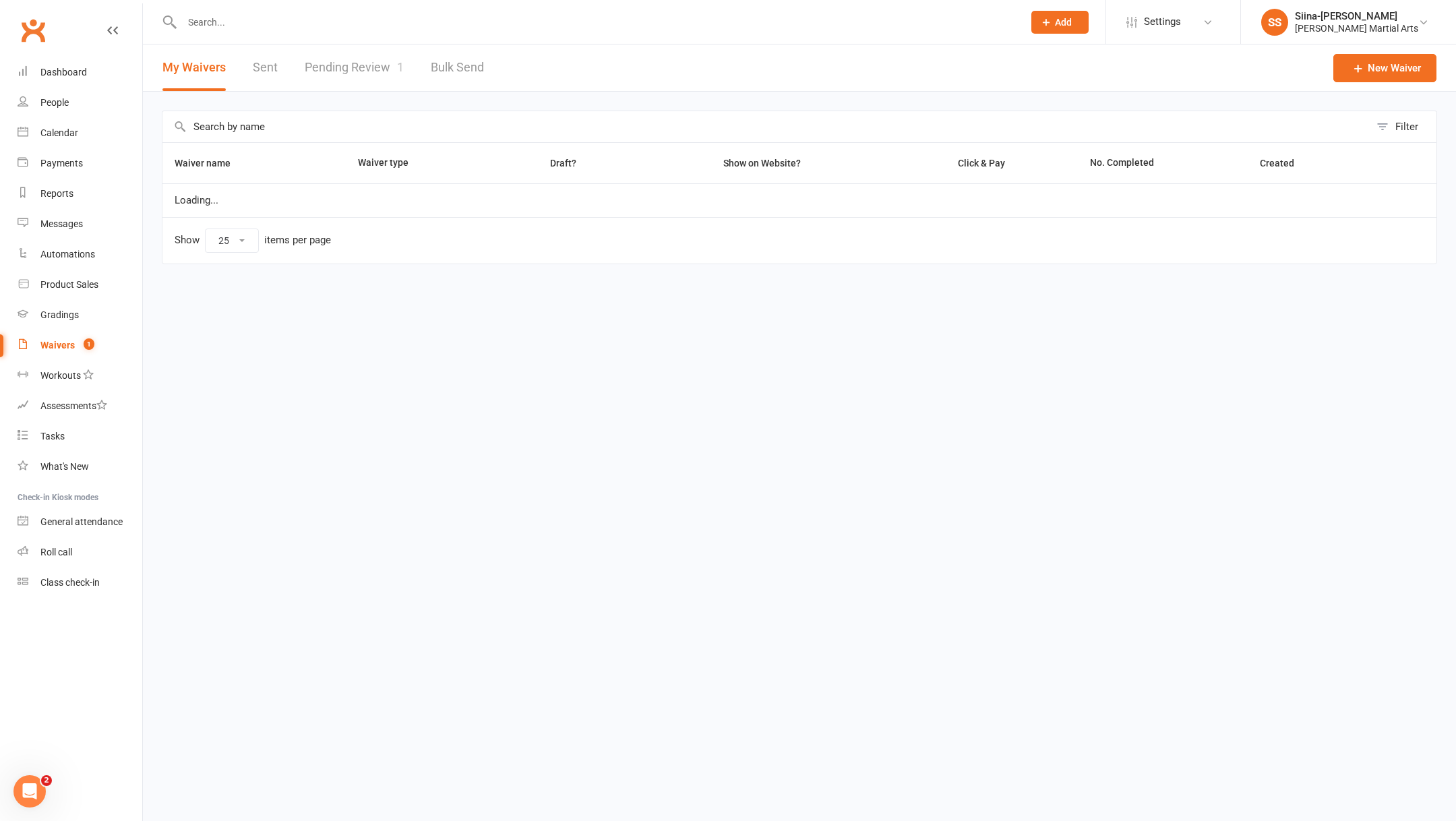
click at [347, 63] on link "Pending Review 1" at bounding box center [354, 68] width 99 height 46
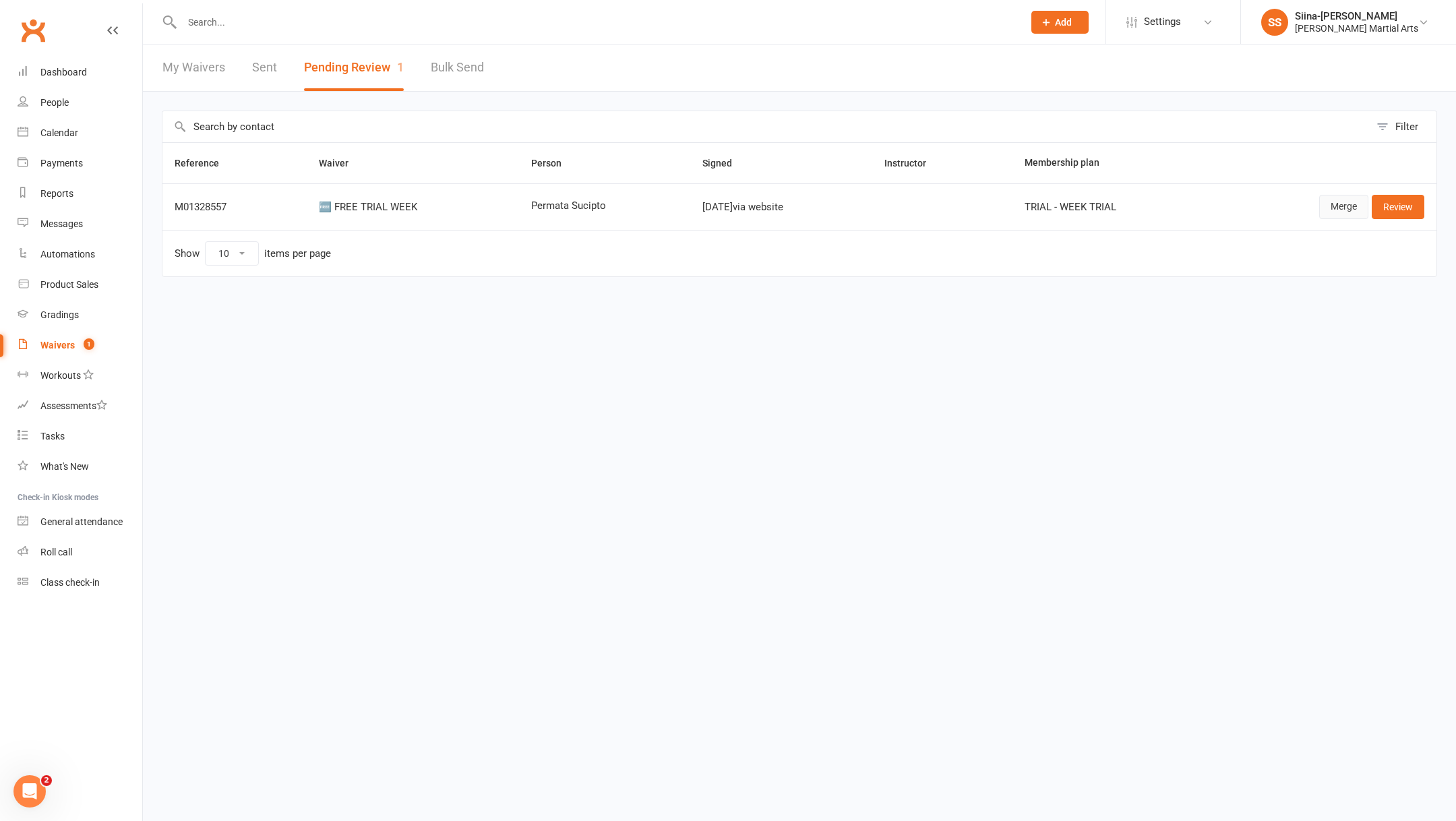
click at [1347, 212] on link "Merge" at bounding box center [1344, 207] width 49 height 24
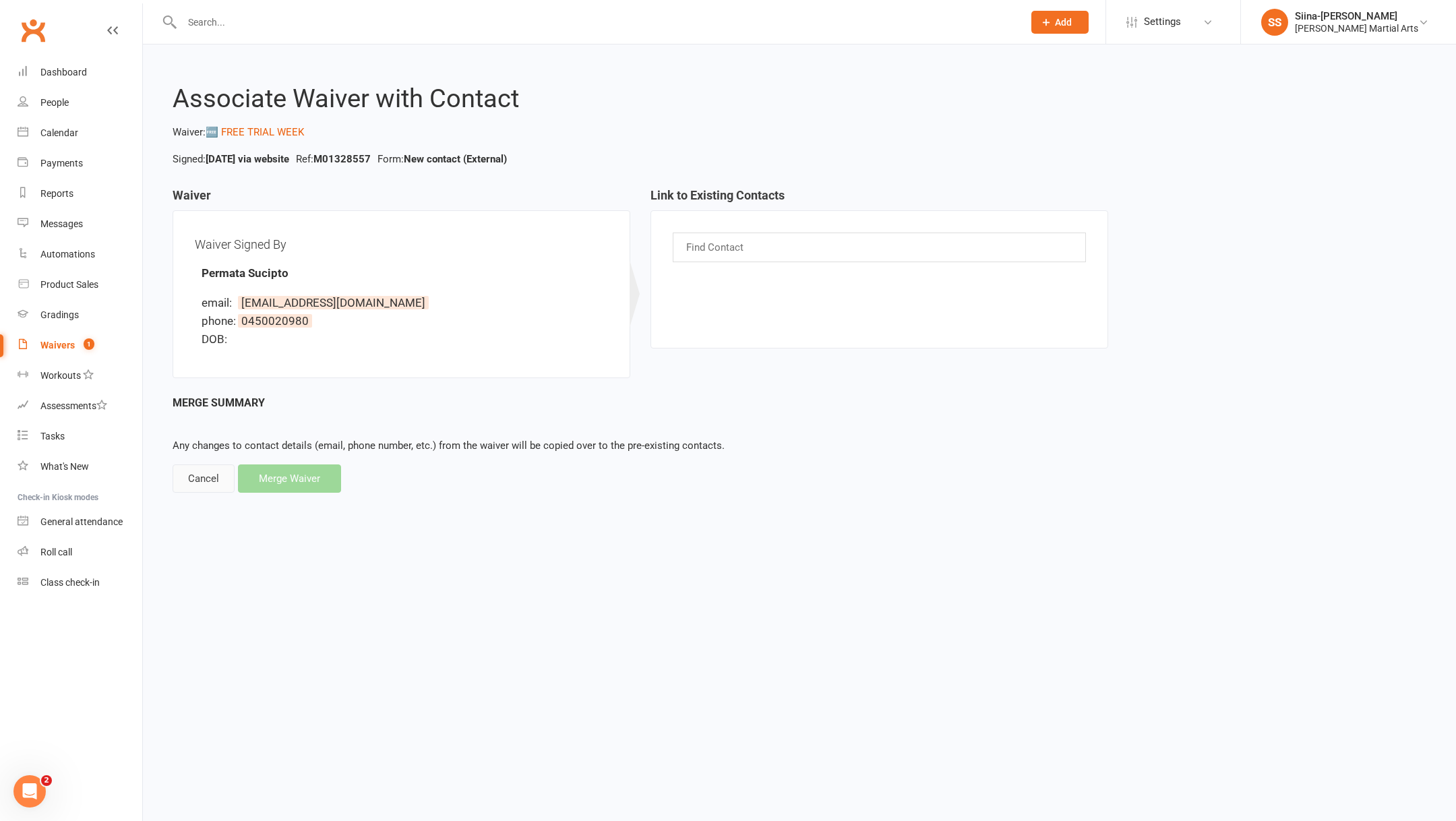
click at [214, 481] on div "Cancel" at bounding box center [203, 479] width 62 height 29
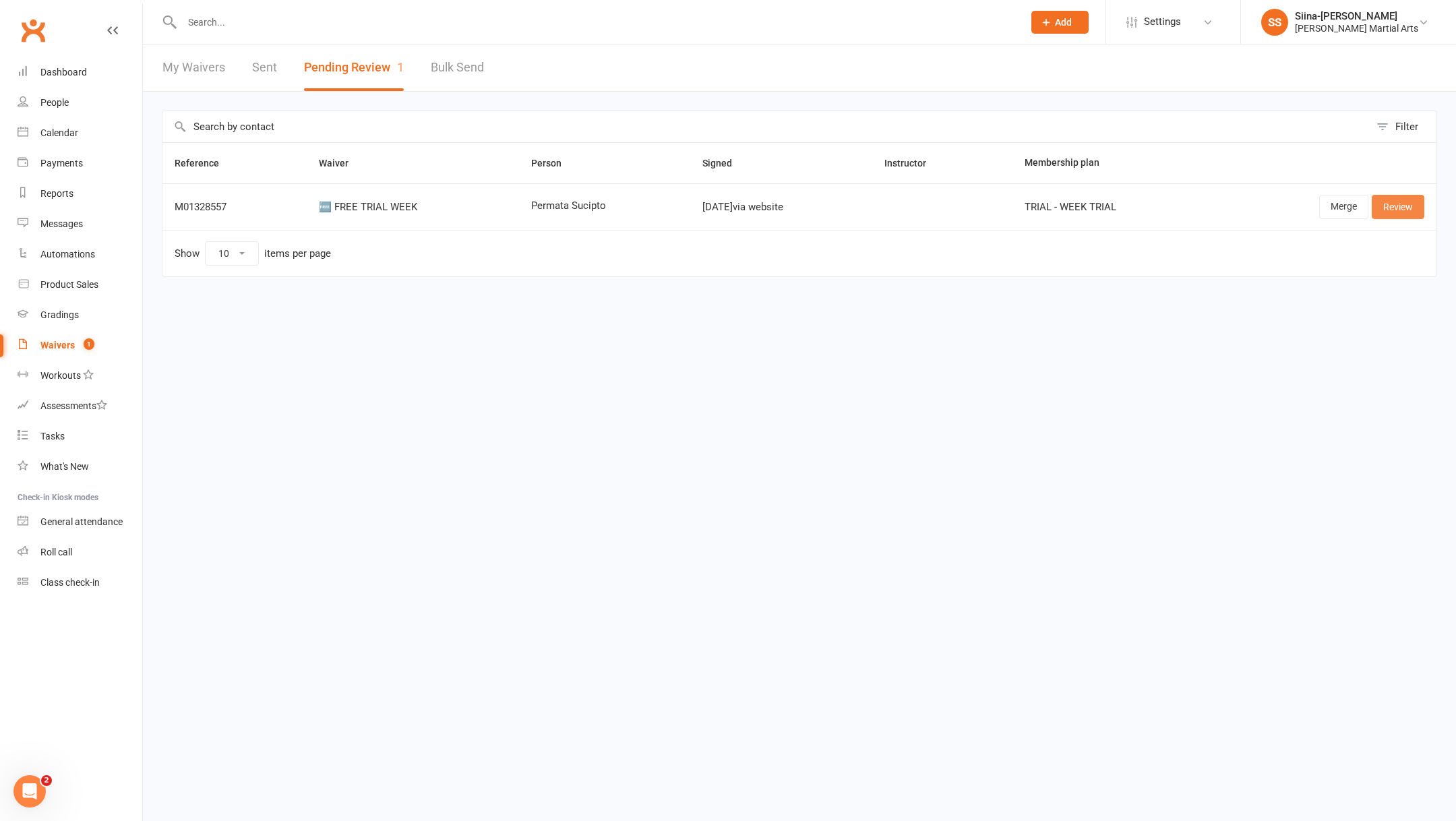
click at [1399, 204] on link "Review" at bounding box center [1398, 207] width 53 height 24
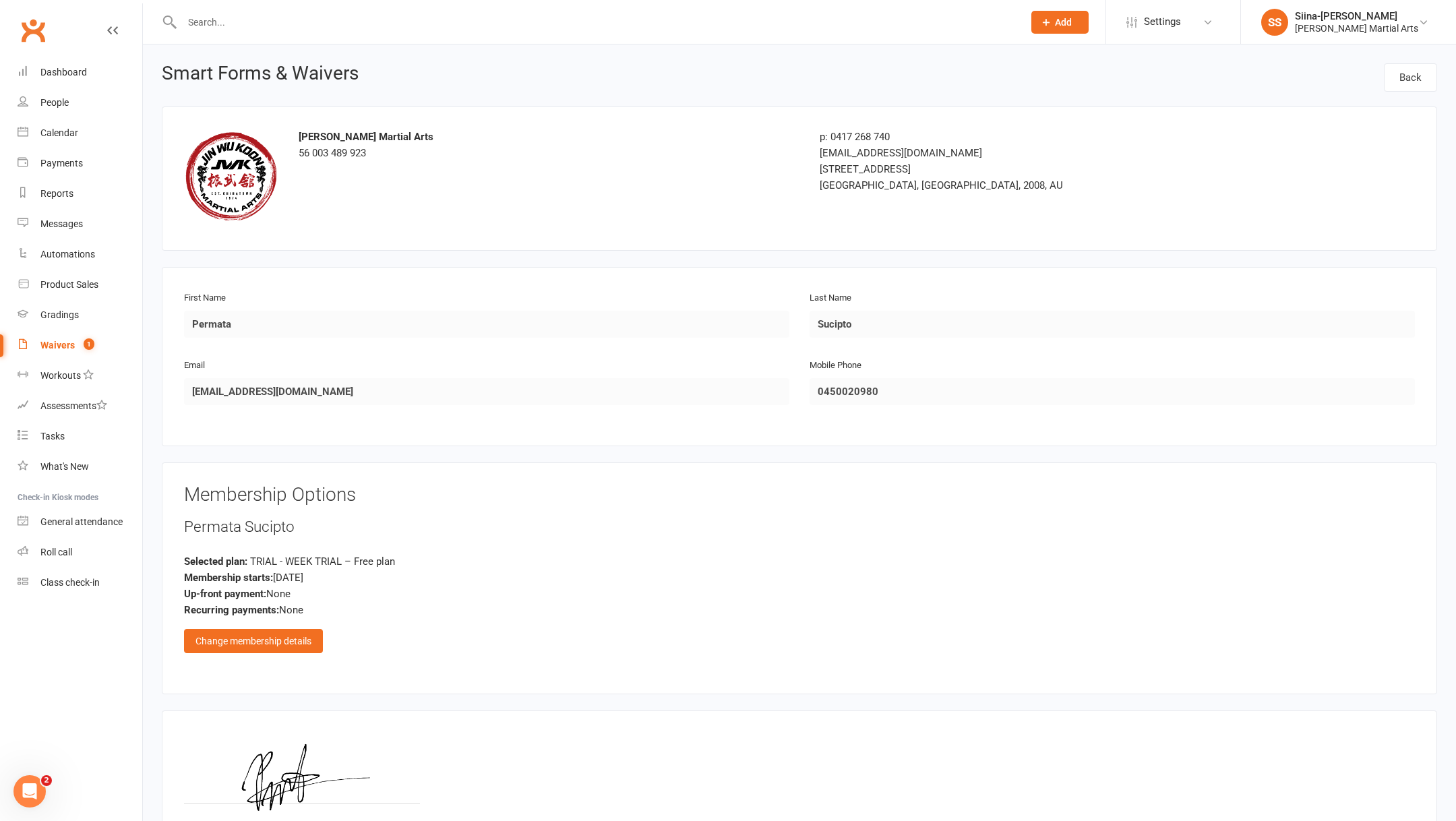
scroll to position [142, 0]
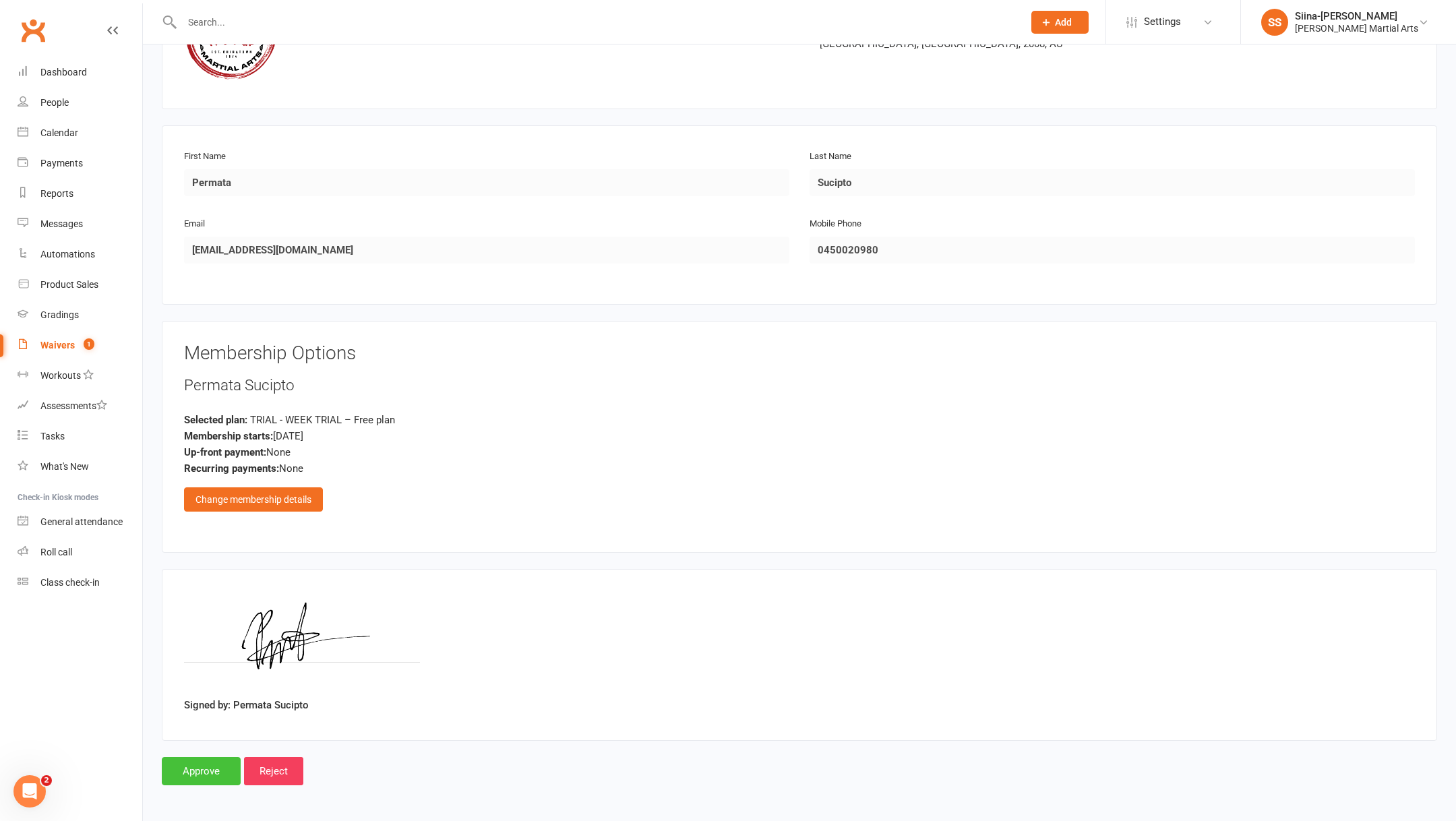
click at [181, 769] on input "Approve" at bounding box center [200, 771] width 79 height 29
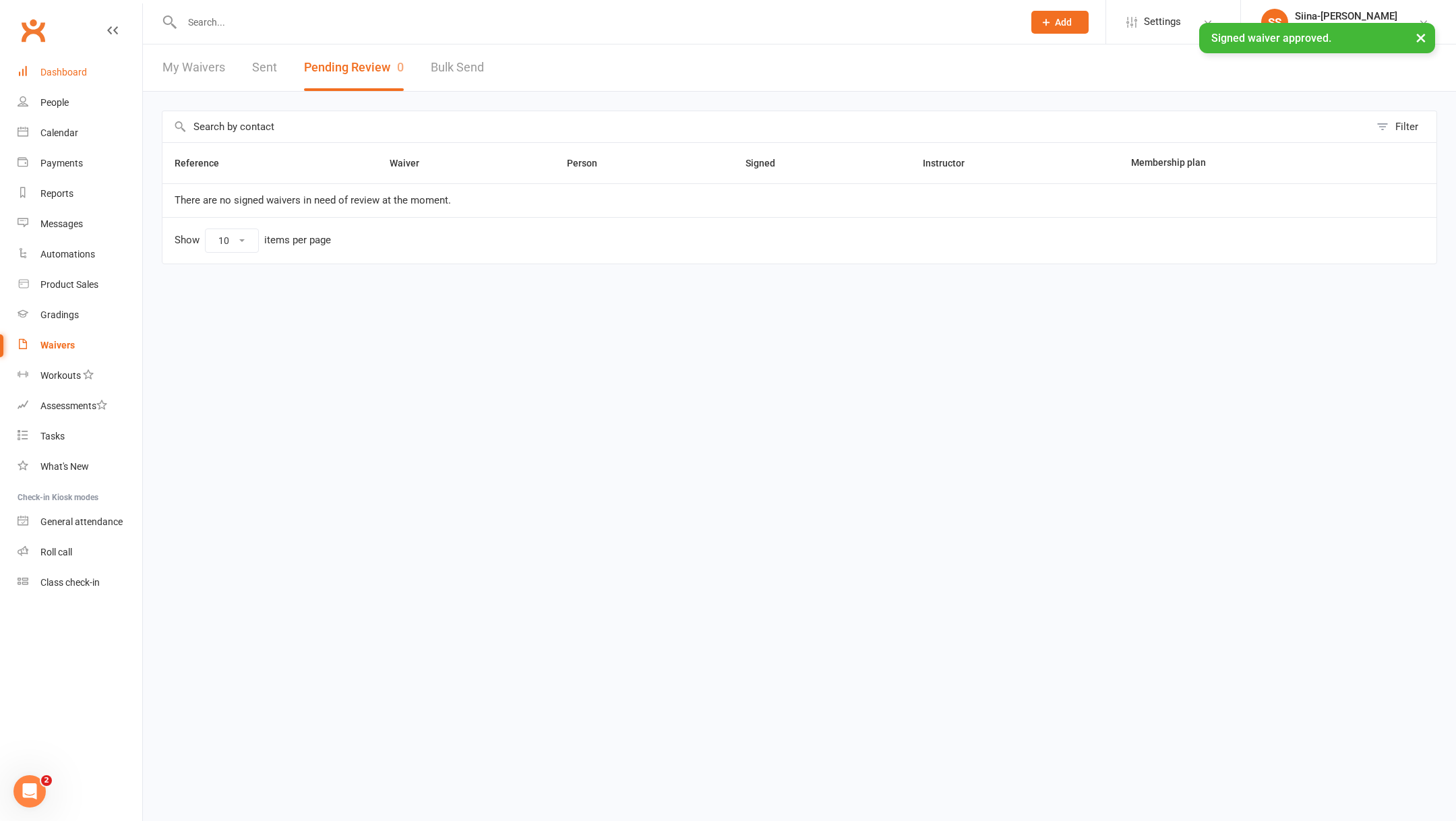
click at [84, 70] on div "Dashboard" at bounding box center [64, 72] width 46 height 11
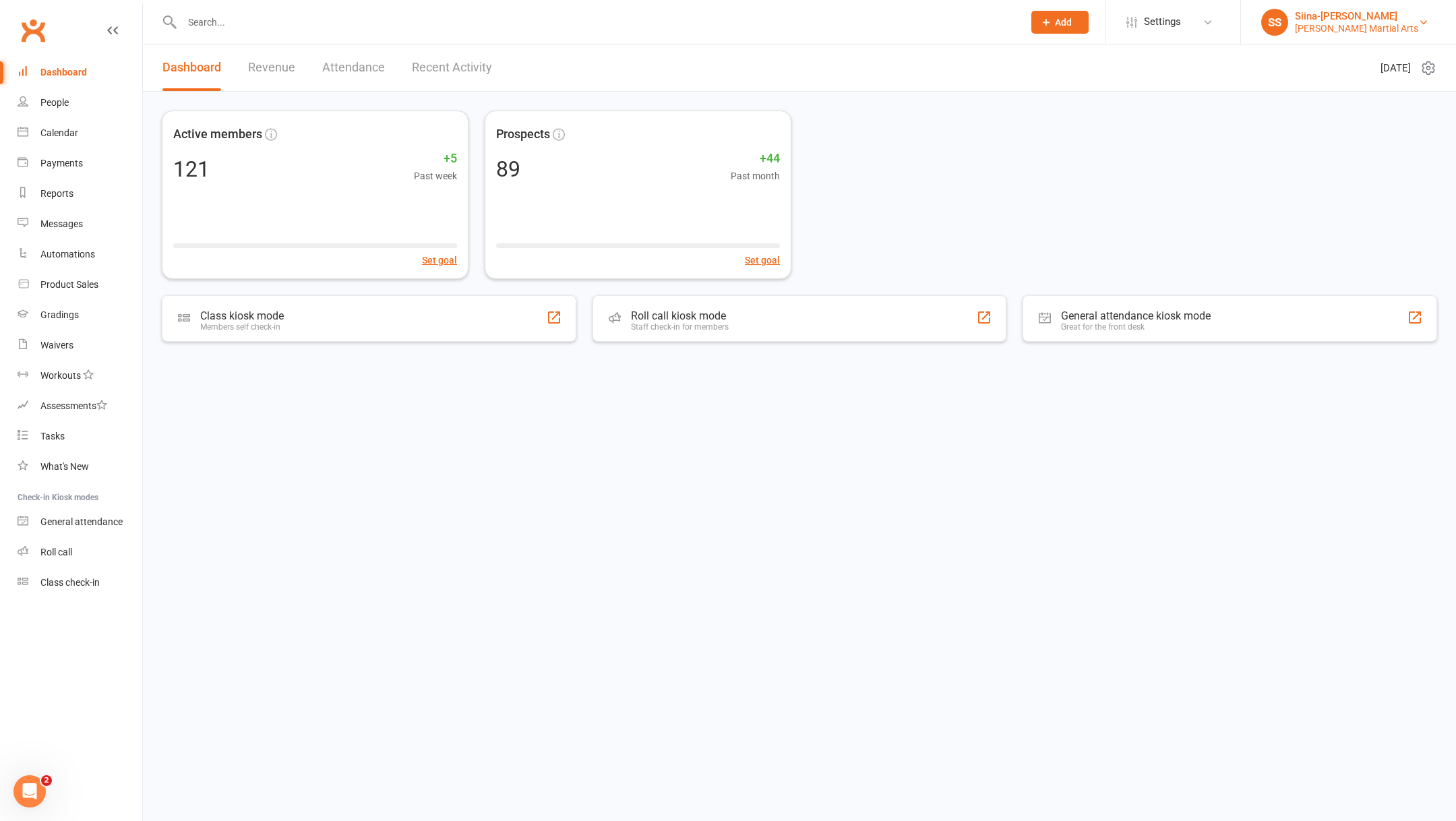
click at [1393, 30] on div "Jin Wu Koon Martial Arts" at bounding box center [1356, 28] width 123 height 12
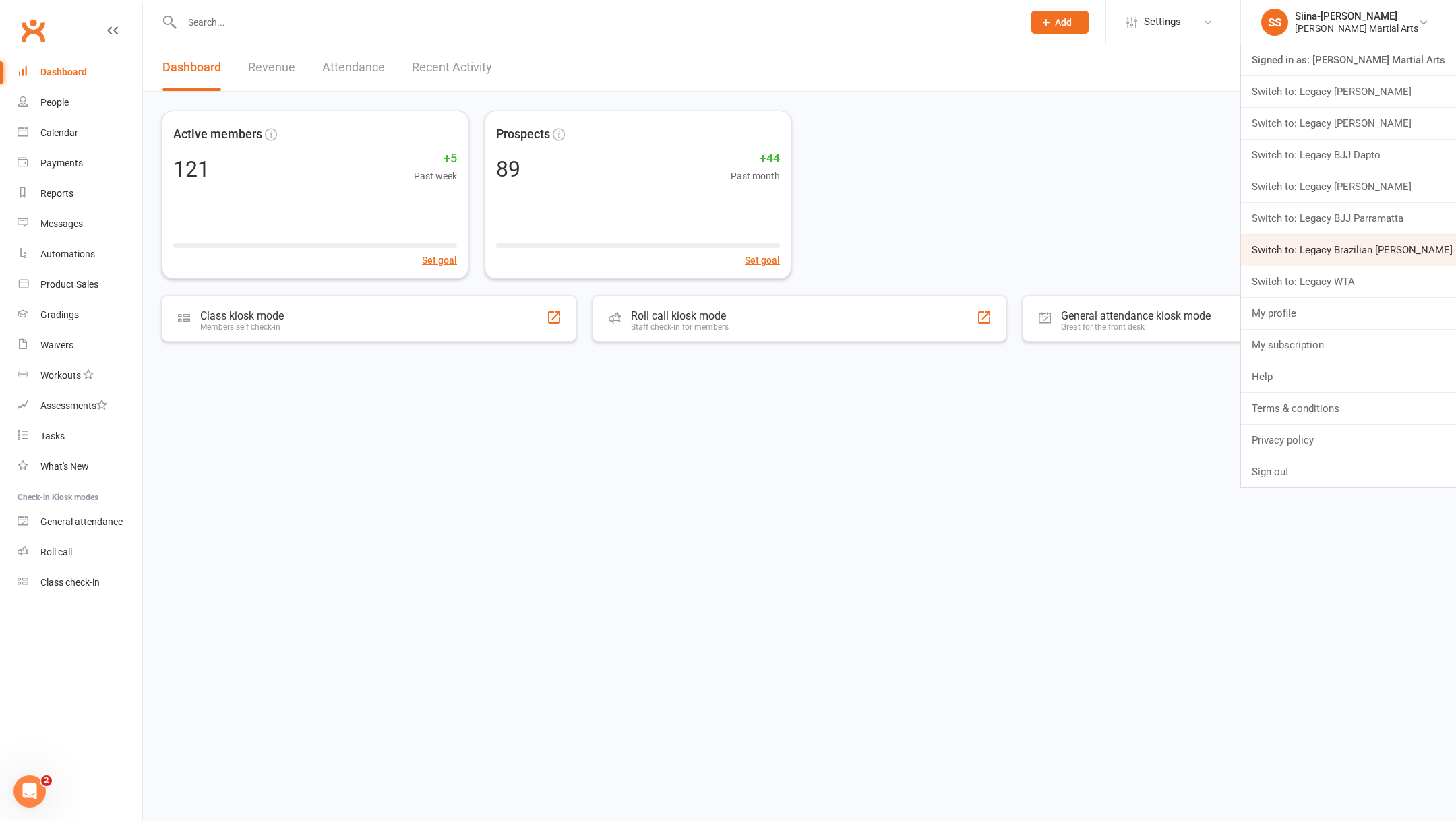
click at [1403, 235] on link "Switch to: Legacy Brazilian Jiu Jitsu" at bounding box center [1348, 250] width 215 height 31
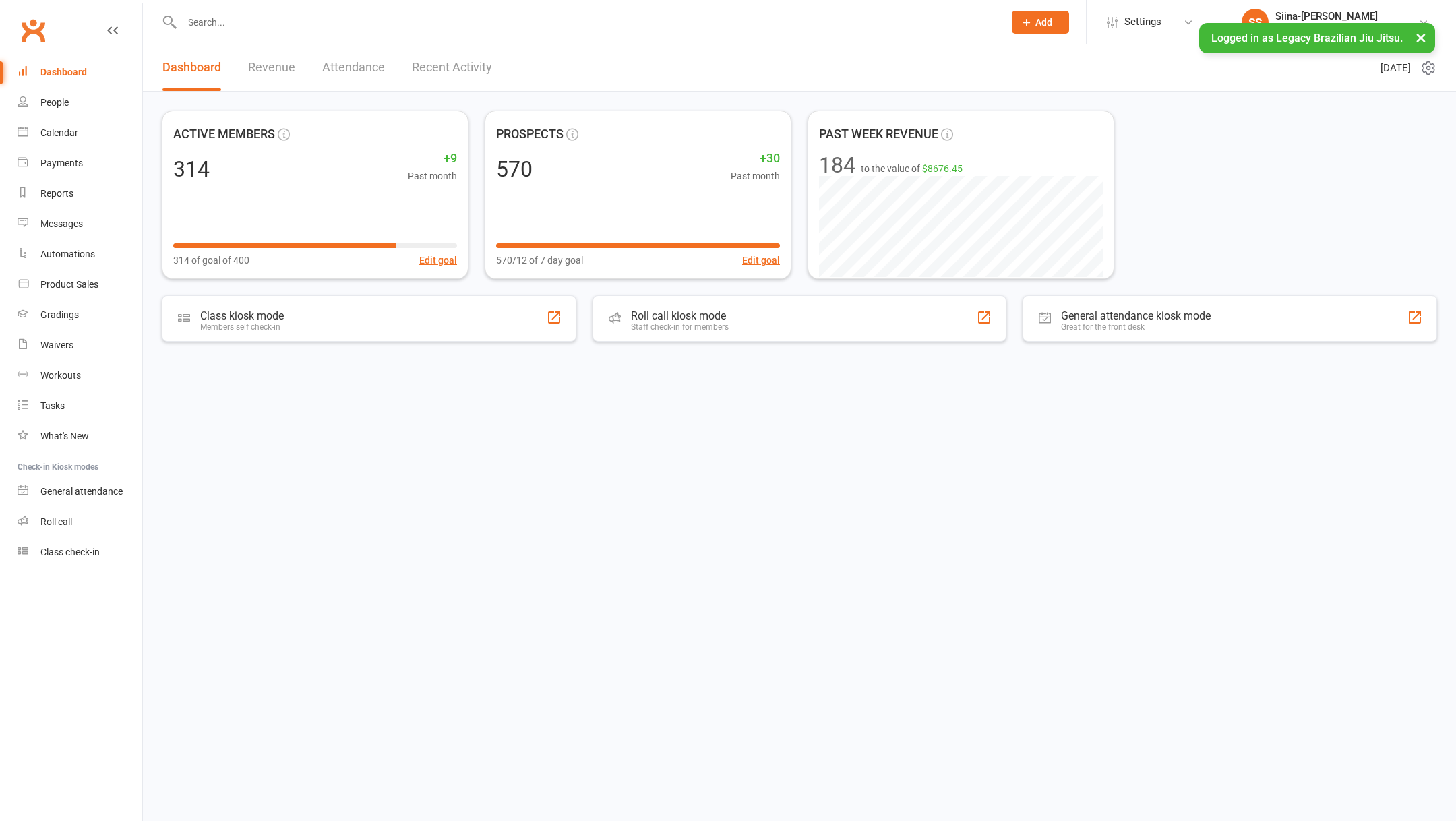
click at [1178, 40] on li "Settings Membership Plans Event Templates Appointment Types Mobile App Website …" at bounding box center [1153, 21] width 134 height 44
click at [74, 350] on link "Waivers" at bounding box center [80, 345] width 124 height 31
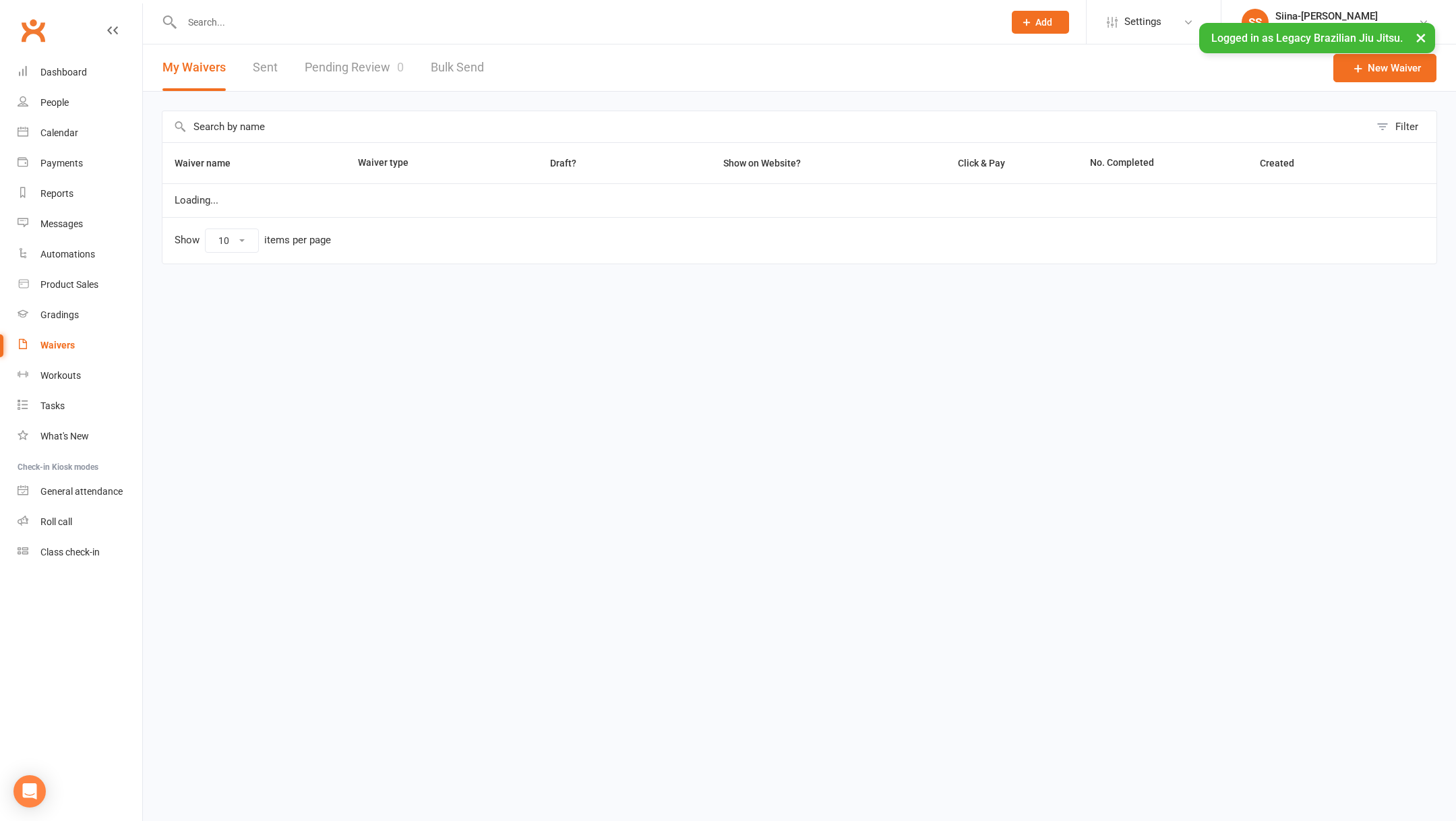
select select "25"
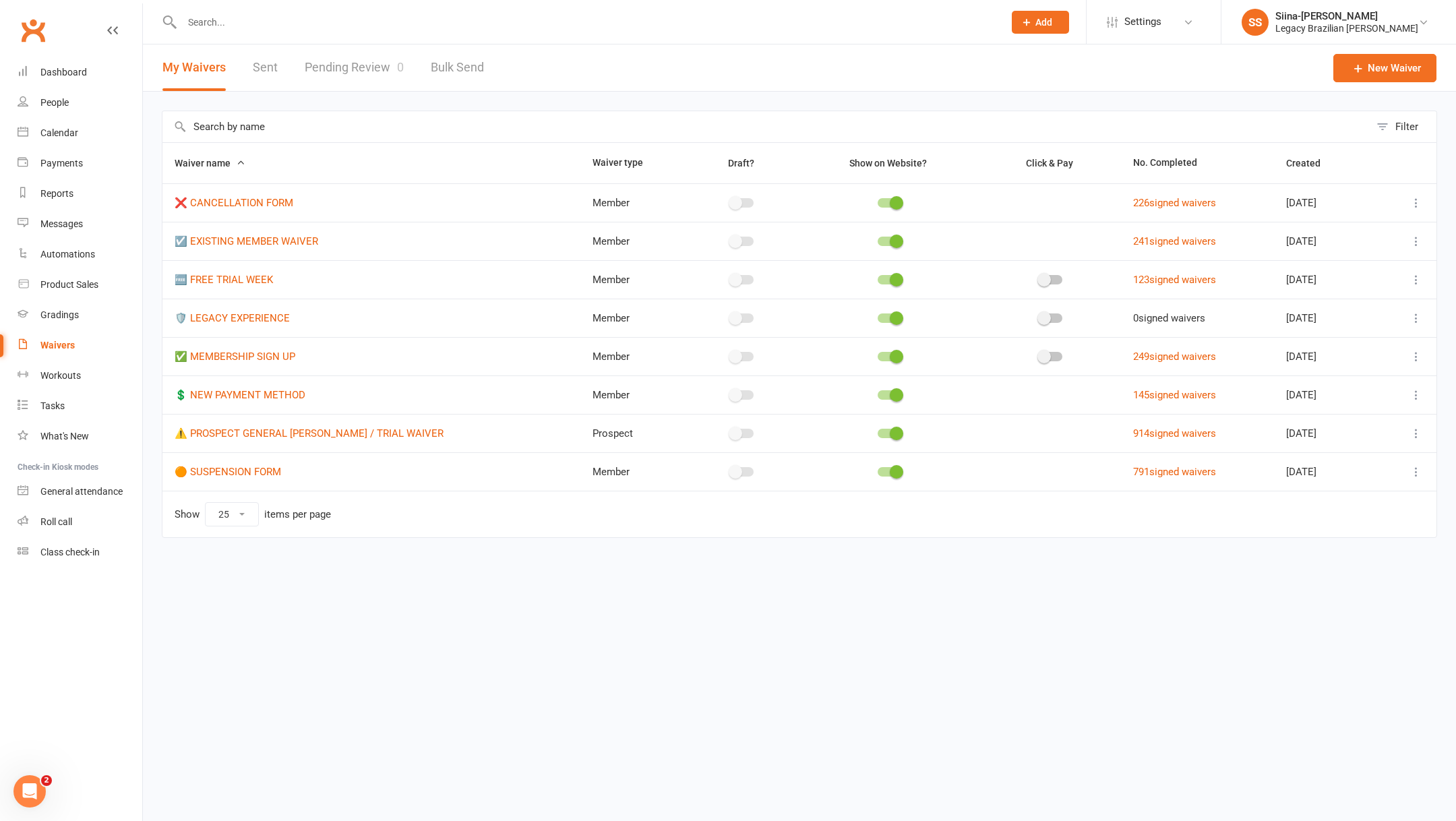
click at [1416, 320] on icon at bounding box center [1416, 318] width 14 height 14
click at [1354, 403] on link "Copy external link to clipboard" at bounding box center [1344, 397] width 159 height 27
click at [83, 253] on div "Automations" at bounding box center [68, 254] width 55 height 11
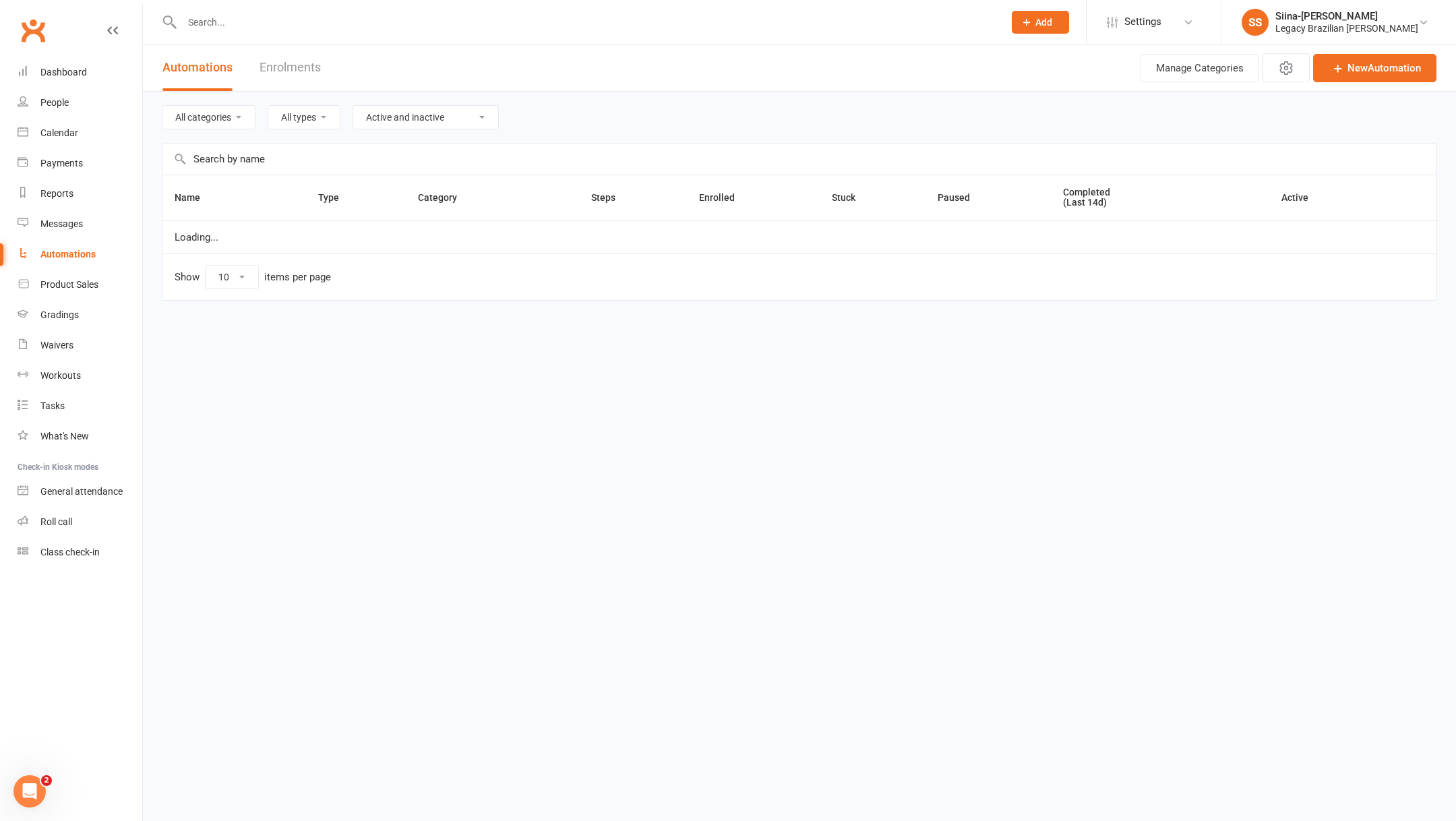
select select "100"
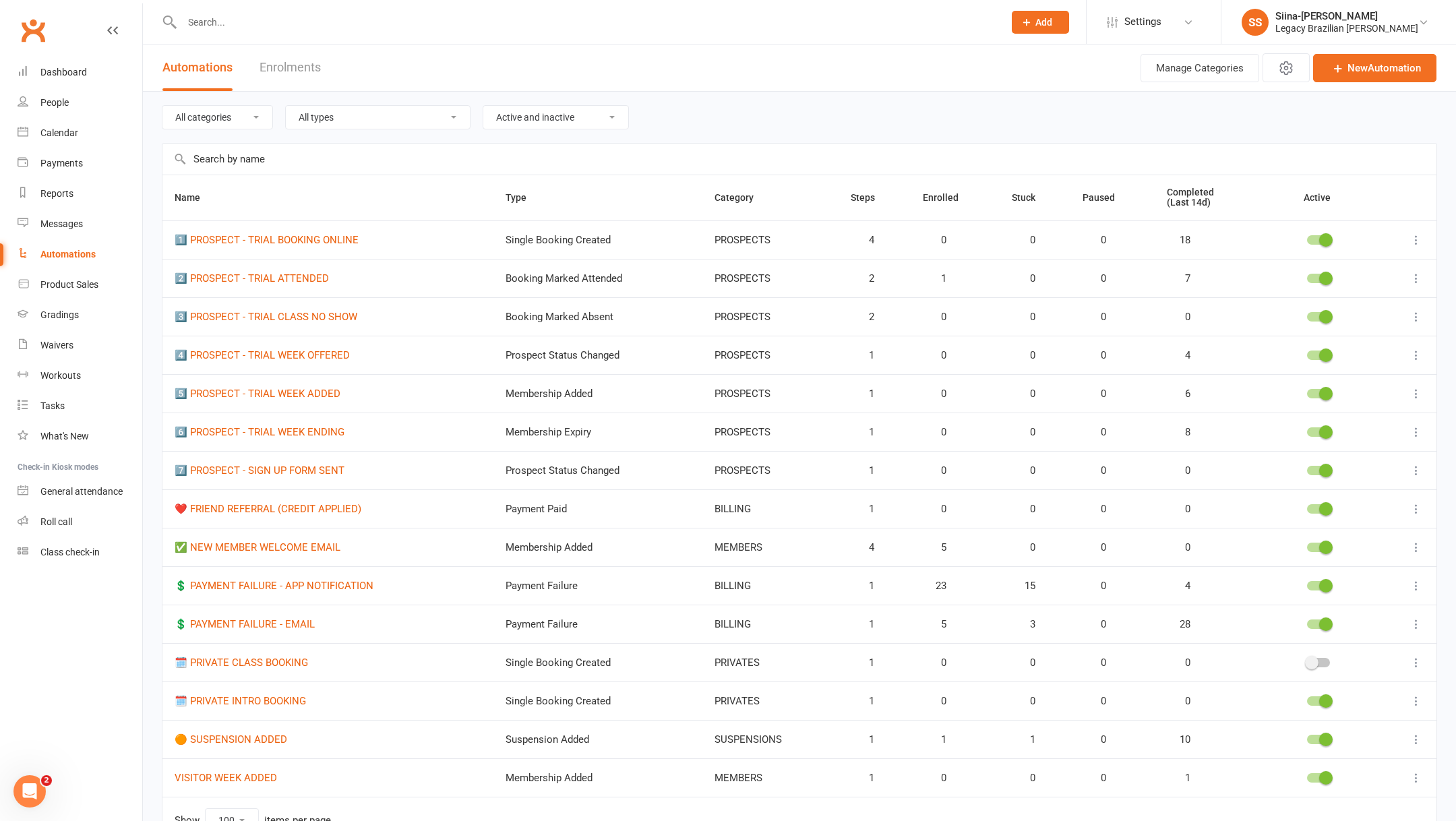
click at [153, 110] on div "All categories ATTENDANCE BILLING CANCELLATIONS MEMBERS PRIVATES PROSPECTS SUSP…" at bounding box center [799, 487] width 1313 height 790
click at [60, 348] on div "Waivers" at bounding box center [57, 345] width 33 height 11
select select "25"
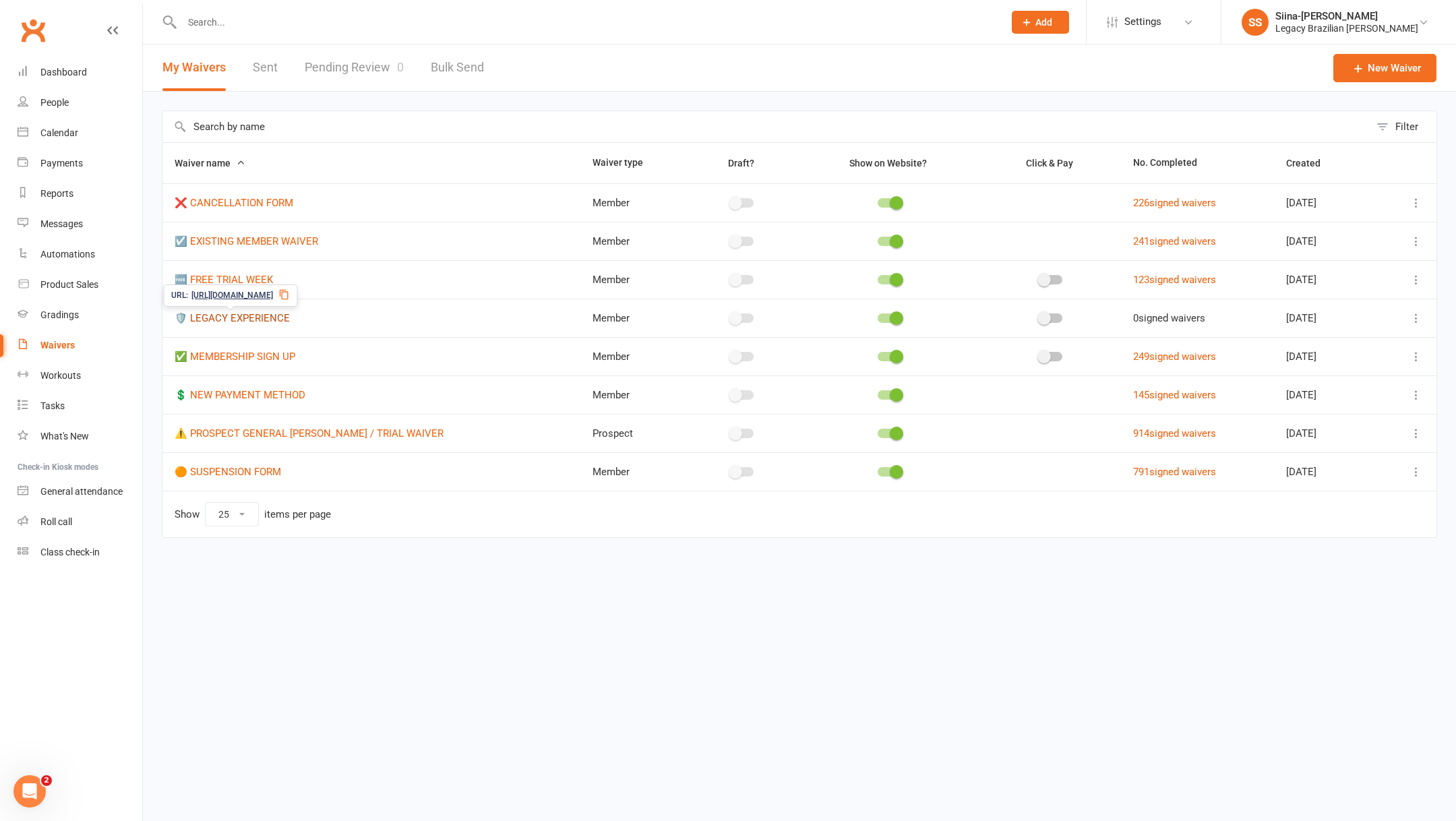
click at [215, 317] on link "🛡️ LEGACY EXPERIENCE" at bounding box center [232, 318] width 115 height 12
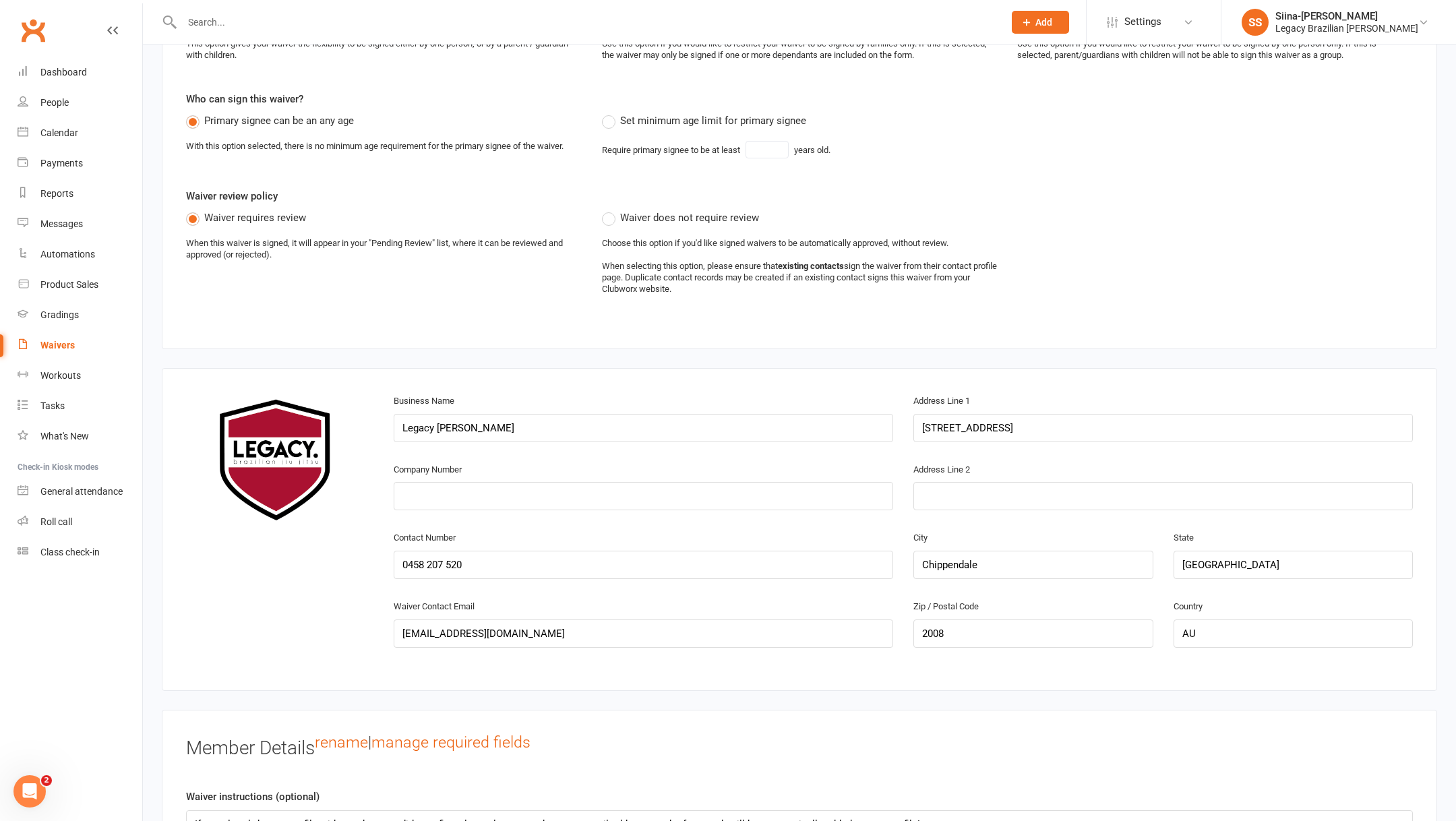
scroll to position [362, 0]
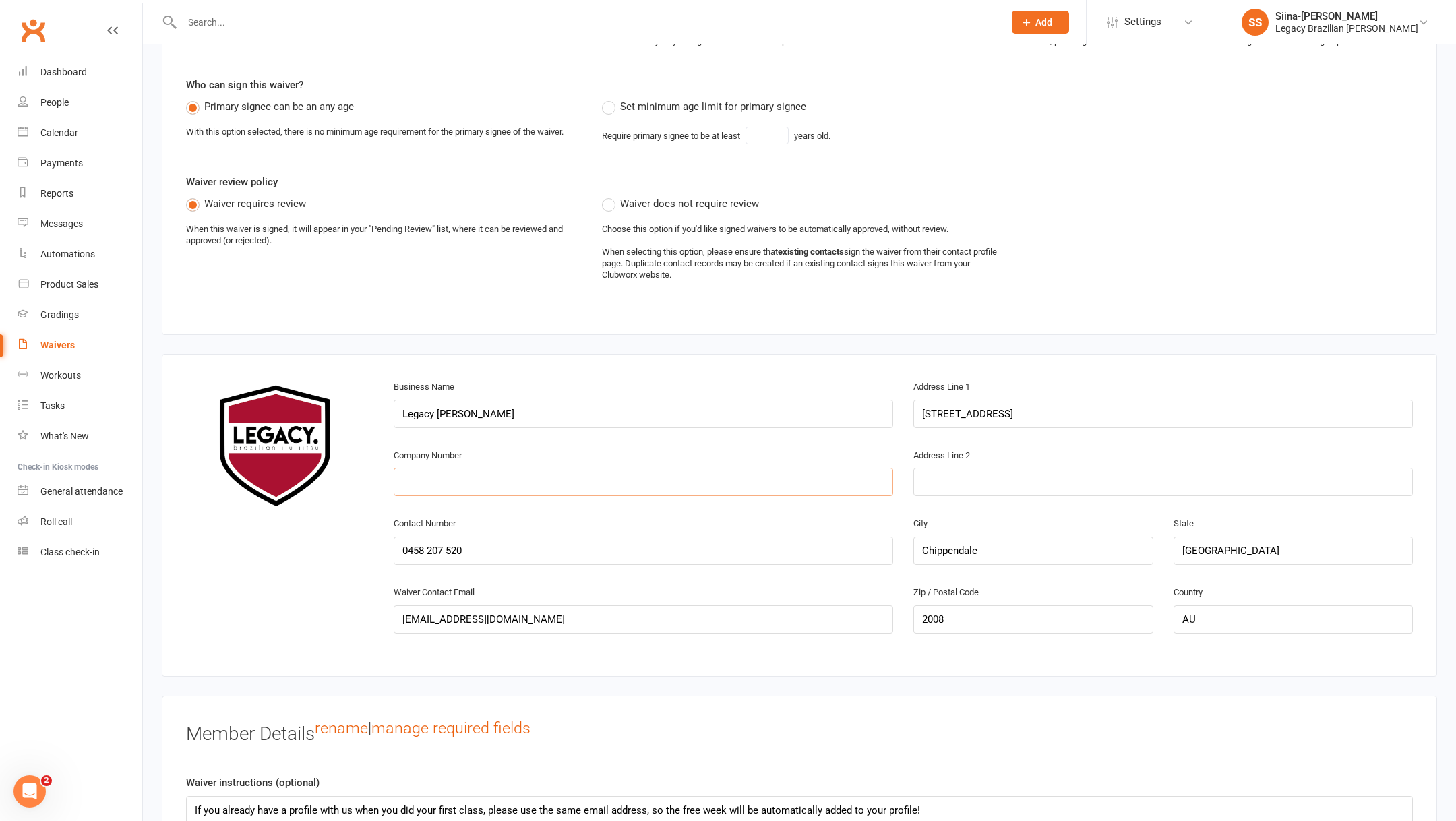
click at [534, 481] on input "text" at bounding box center [644, 482] width 500 height 29
type input "ABN 11 619 148 015"
click at [1069, 411] on input "[STREET_ADDRESS]" at bounding box center [1163, 414] width 500 height 29
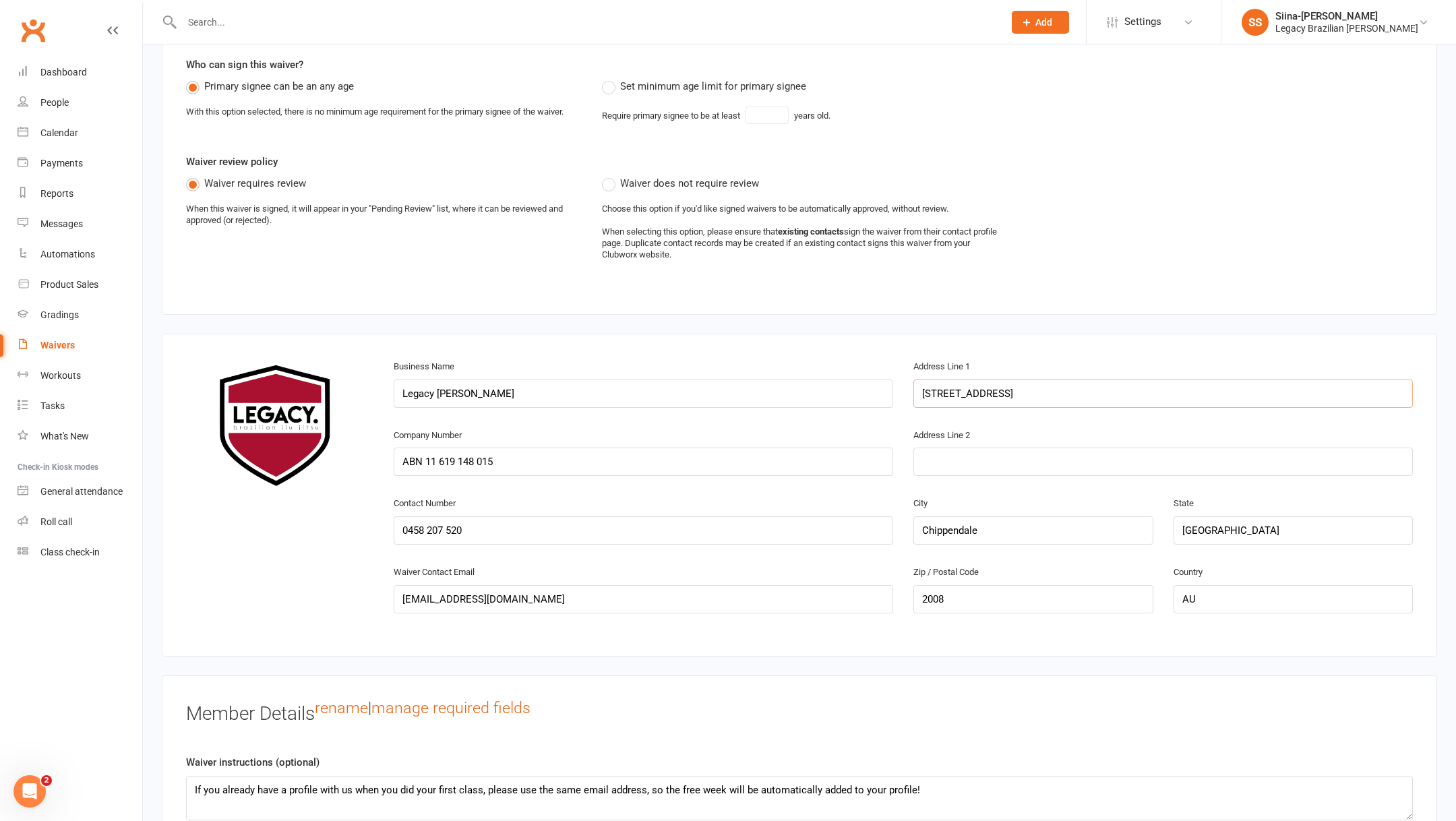
scroll to position [380, 0]
click at [1237, 597] on input "AU" at bounding box center [1294, 601] width 239 height 29
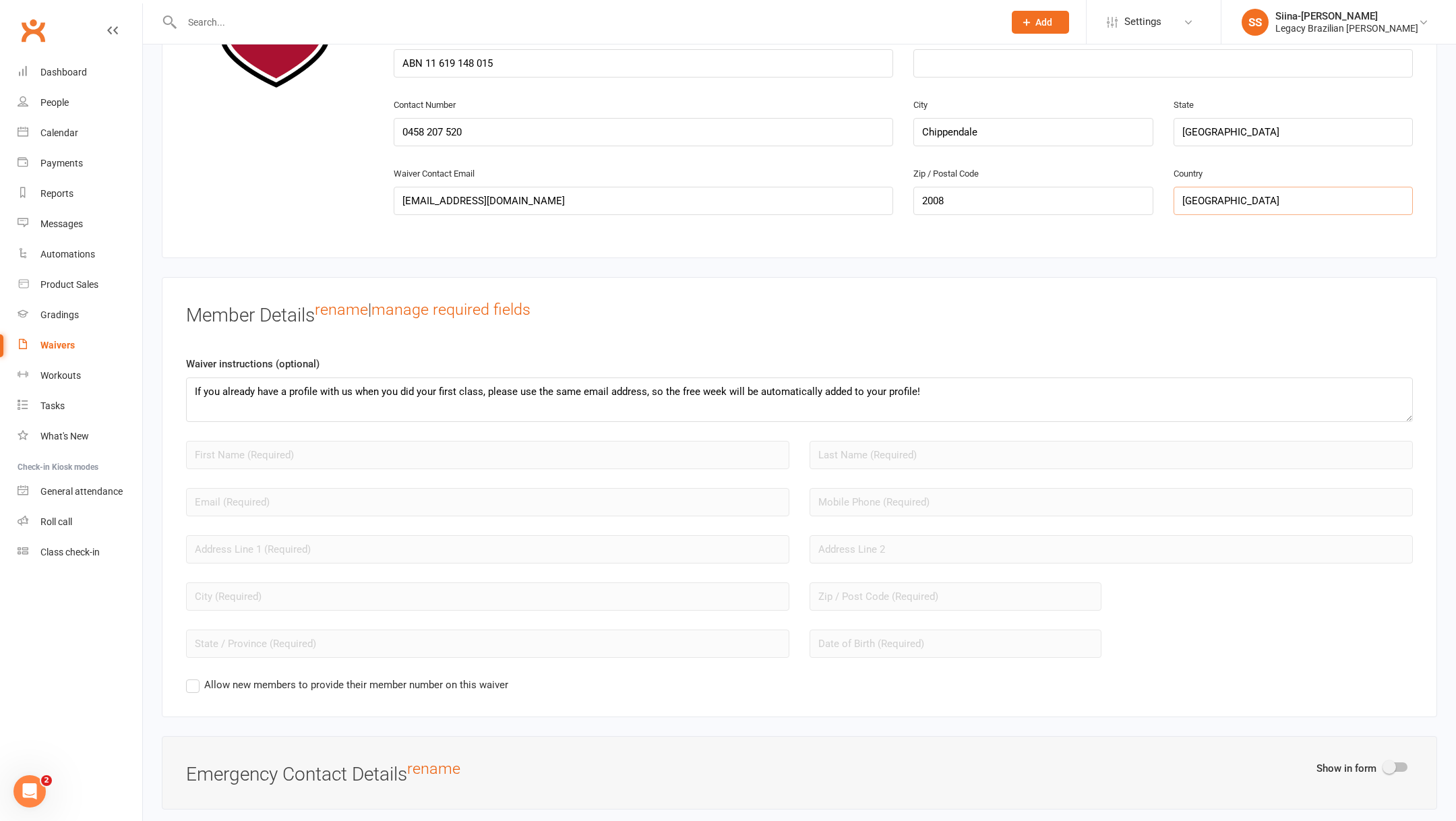
scroll to position [783, 0]
type input "[GEOGRAPHIC_DATA]"
click at [483, 312] on link "manage required fields" at bounding box center [452, 307] width 160 height 19
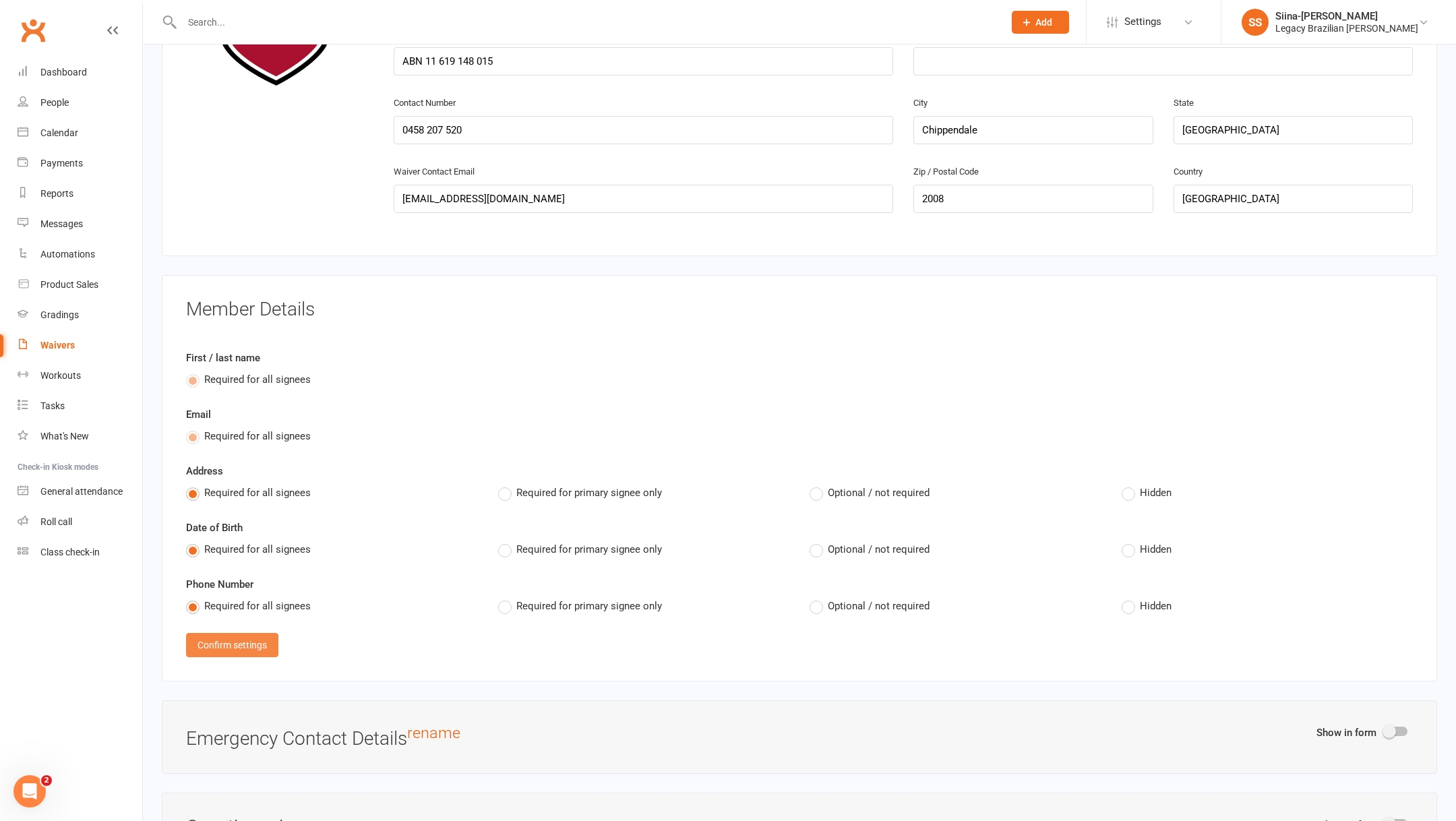
click at [230, 636] on button "Confirm settings" at bounding box center [233, 646] width 93 height 24
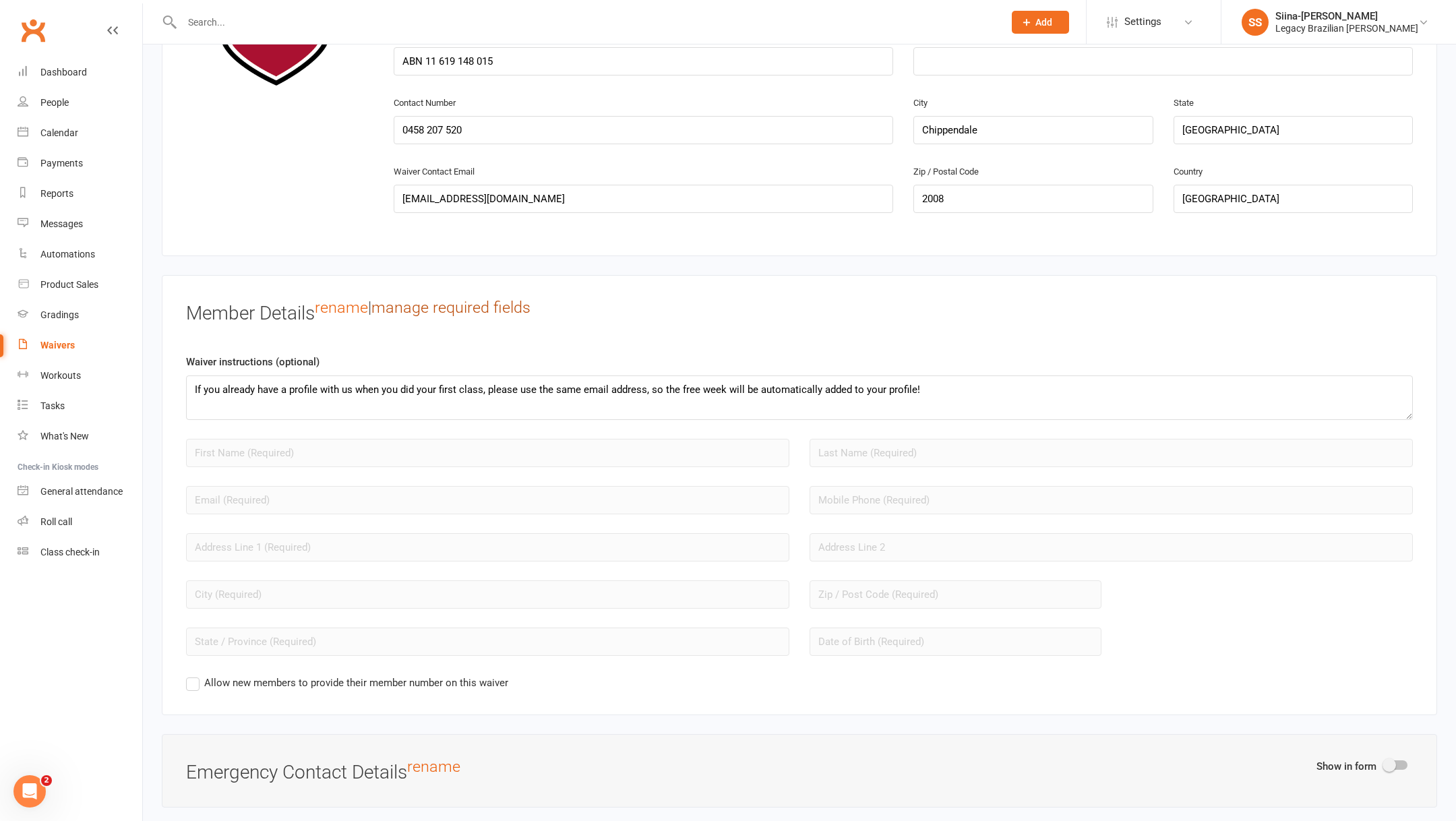
click at [423, 310] on link "manage required fields" at bounding box center [452, 307] width 160 height 19
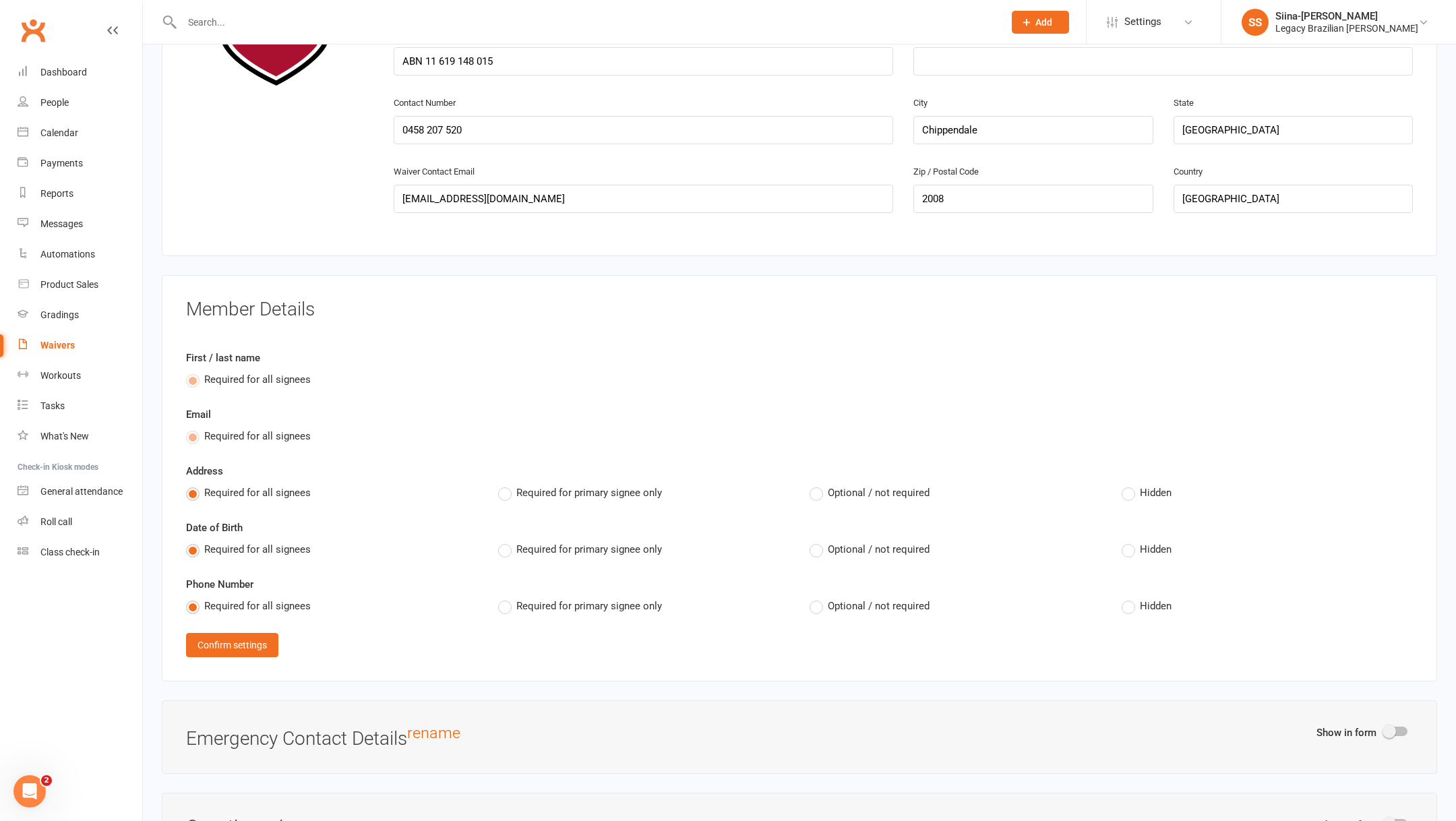
click at [1134, 485] on label "Hidden" at bounding box center [1147, 493] width 50 height 16
click at [1130, 485] on input "Hidden" at bounding box center [1126, 485] width 8 height 0
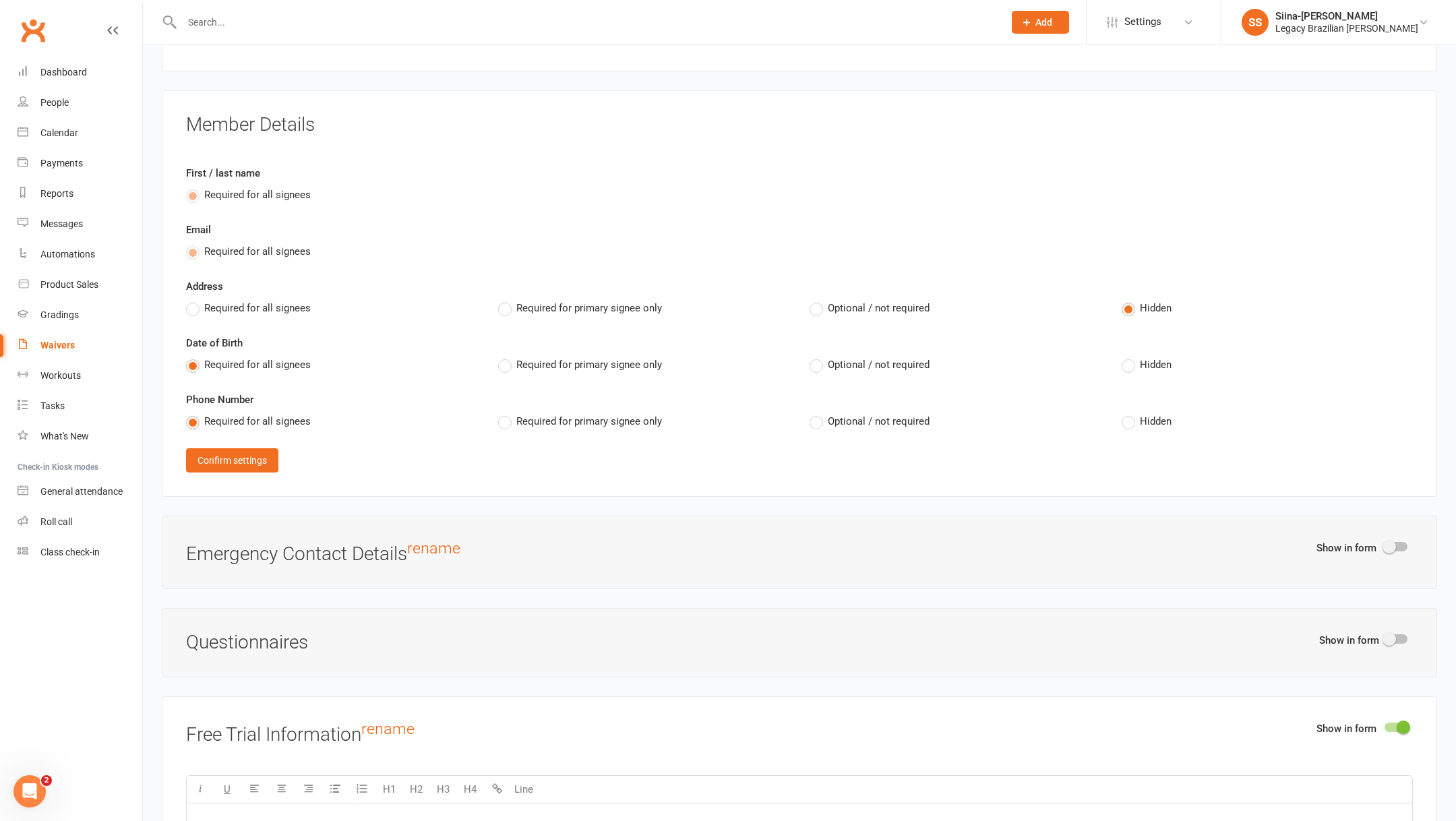
scroll to position [971, 0]
click at [228, 454] on button "Confirm settings" at bounding box center [233, 457] width 93 height 24
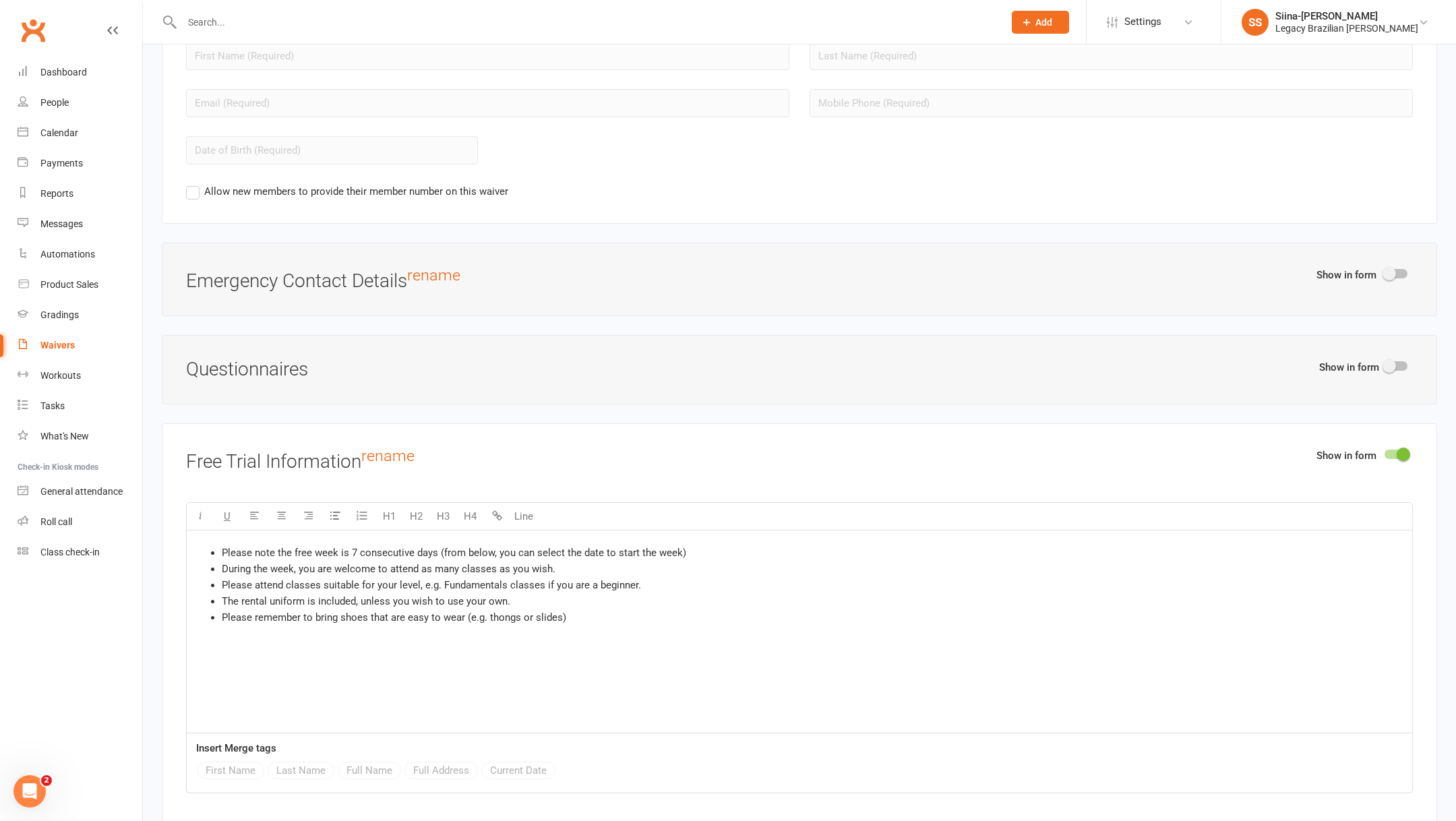
scroll to position [1184, 0]
click at [1397, 358] on div at bounding box center [1396, 363] width 23 height 9
click at [1385, 361] on input "checkbox" at bounding box center [1385, 361] width 0 height 0
select select "do_not_copy_answers"
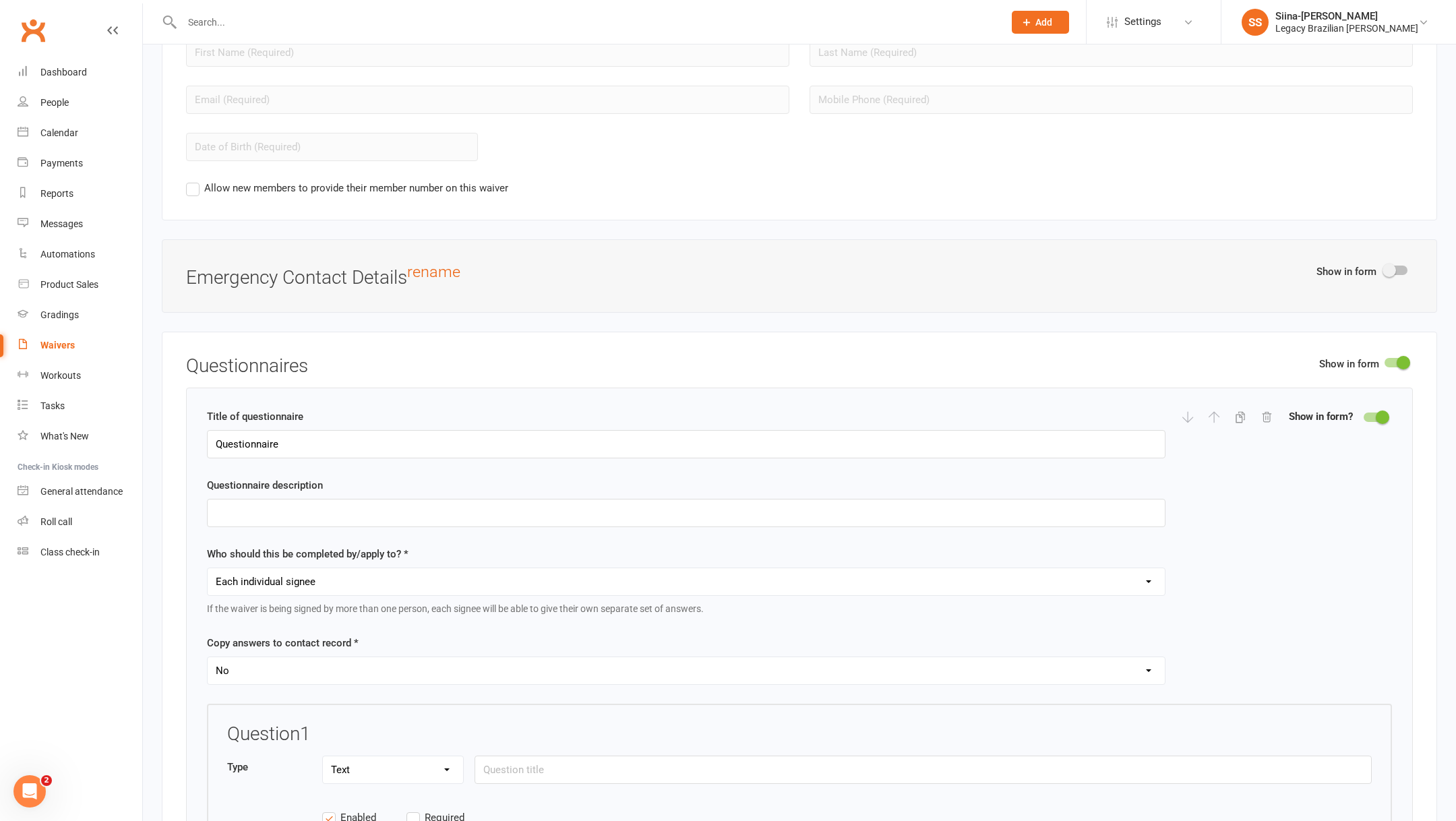
click at [1397, 357] on span at bounding box center [1403, 363] width 14 height 14
click at [1385, 361] on input "checkbox" at bounding box center [1385, 361] width 0 height 0
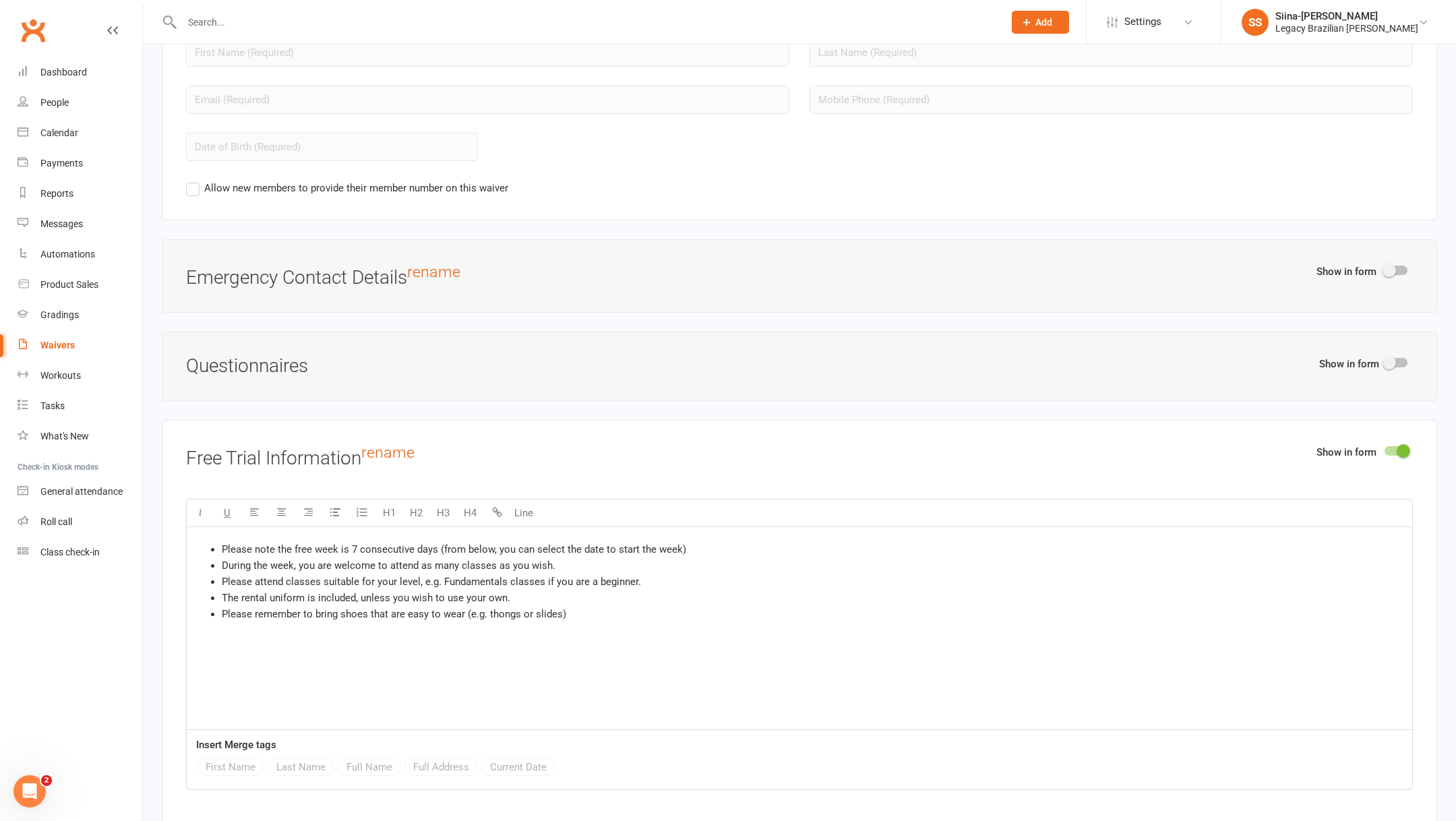
click at [1390, 263] on span at bounding box center [1389, 270] width 14 height 14
click at [1385, 268] on input "checkbox" at bounding box center [1385, 268] width 0 height 0
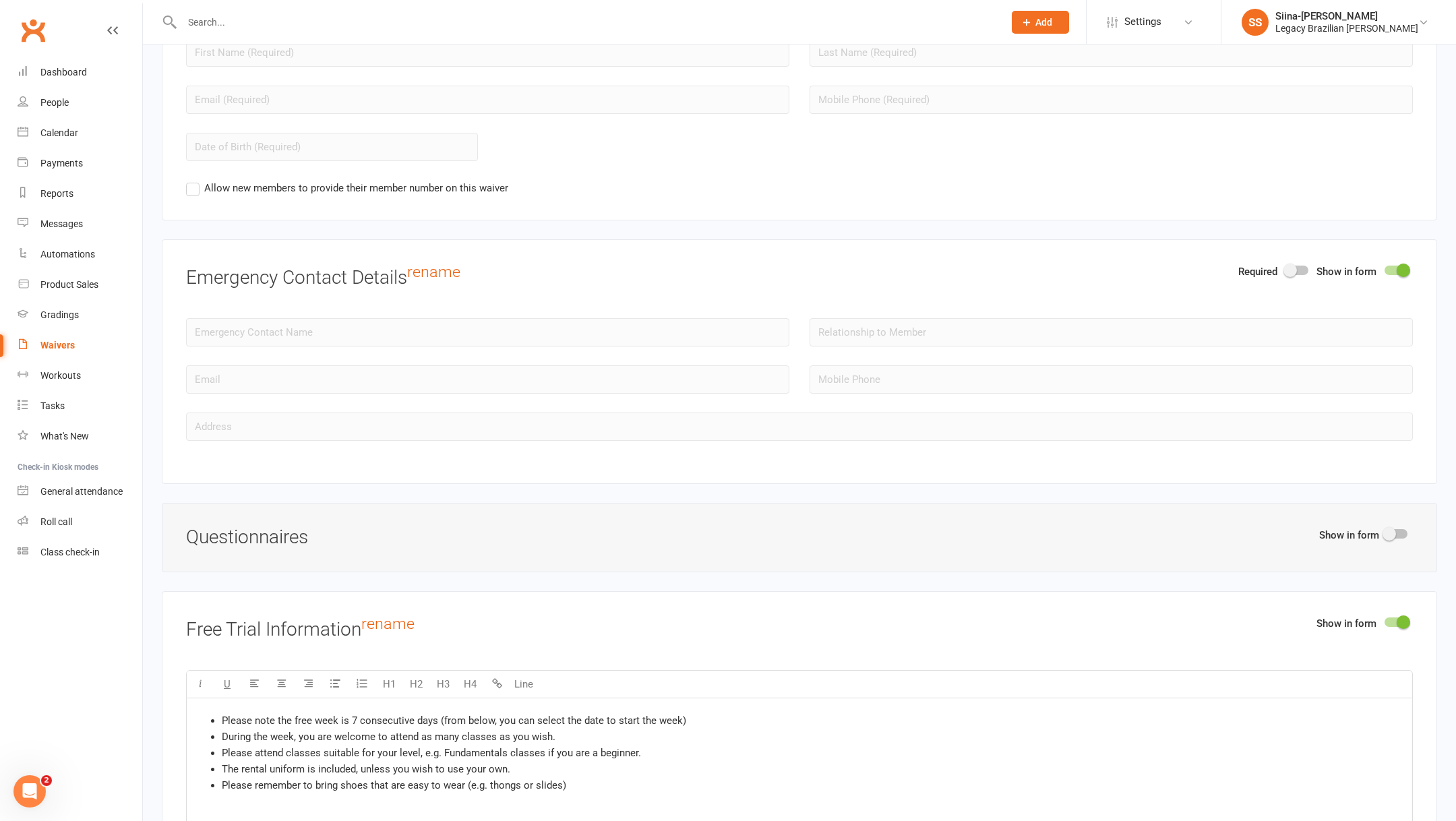
click at [1390, 265] on div at bounding box center [1396, 270] width 23 height 9
click at [1385, 268] on input "checkbox" at bounding box center [1385, 268] width 0 height 0
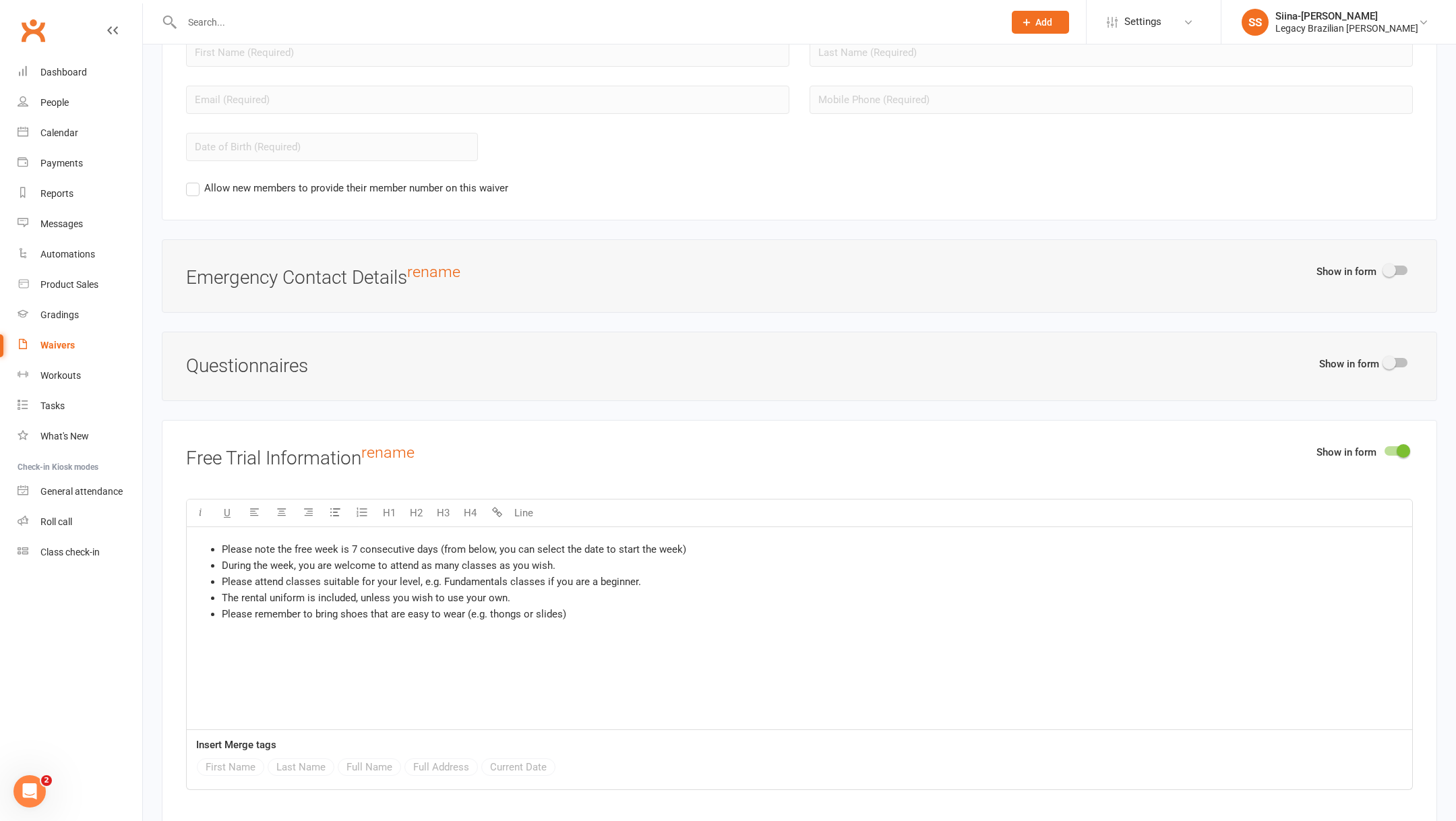
click at [1393, 266] on span at bounding box center [1389, 270] width 14 height 14
click at [1385, 268] on input "checkbox" at bounding box center [1385, 268] width 0 height 0
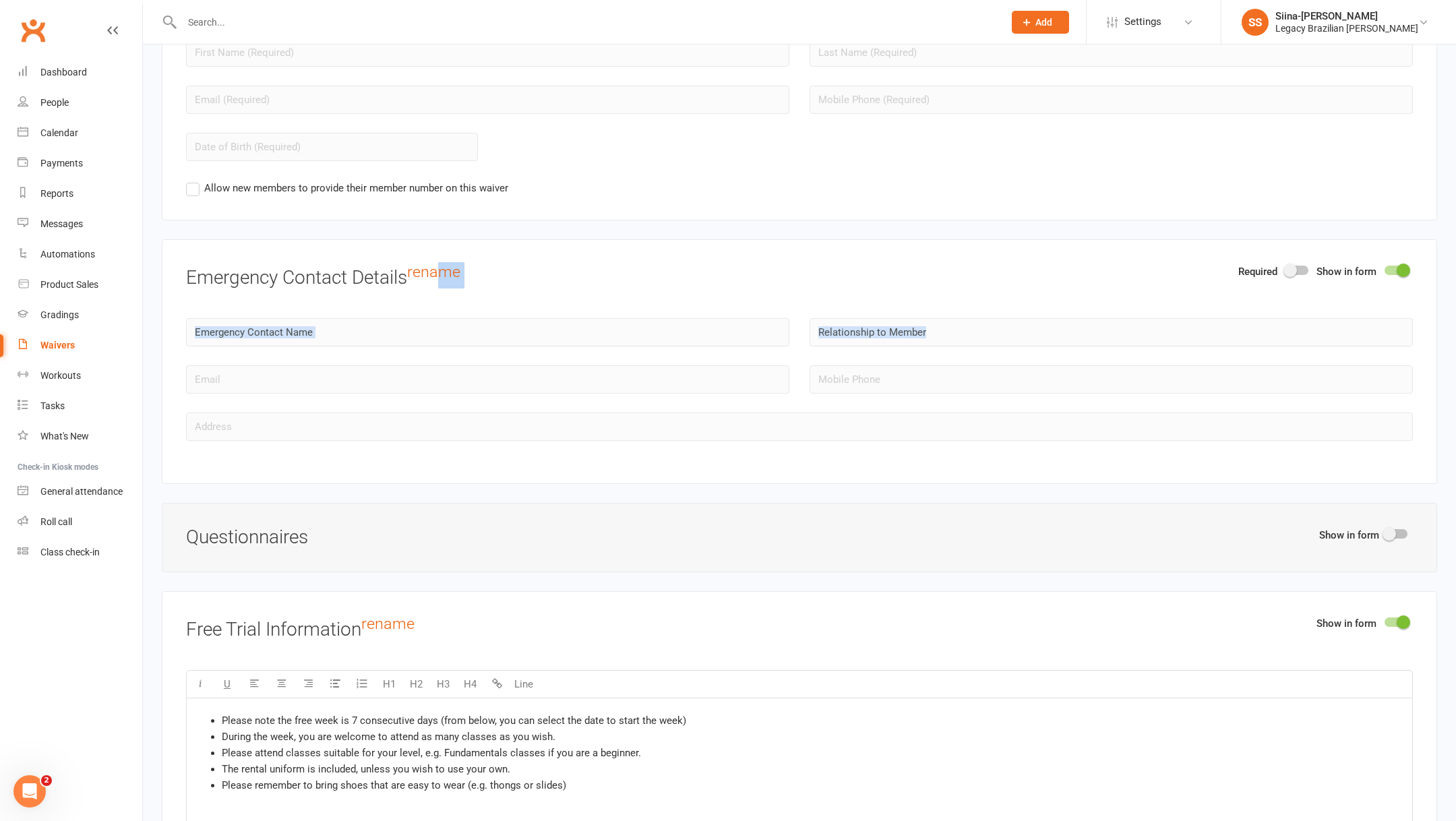
drag, startPoint x: 444, startPoint y: 263, endPoint x: 577, endPoint y: 395, distance: 187.4
click at [576, 399] on div "Required Show in form Emergency Contact Details rename" at bounding box center [798, 362] width 1275 height 245
click at [1404, 265] on span at bounding box center [1403, 270] width 14 height 14
click at [1385, 268] on input "checkbox" at bounding box center [1385, 268] width 0 height 0
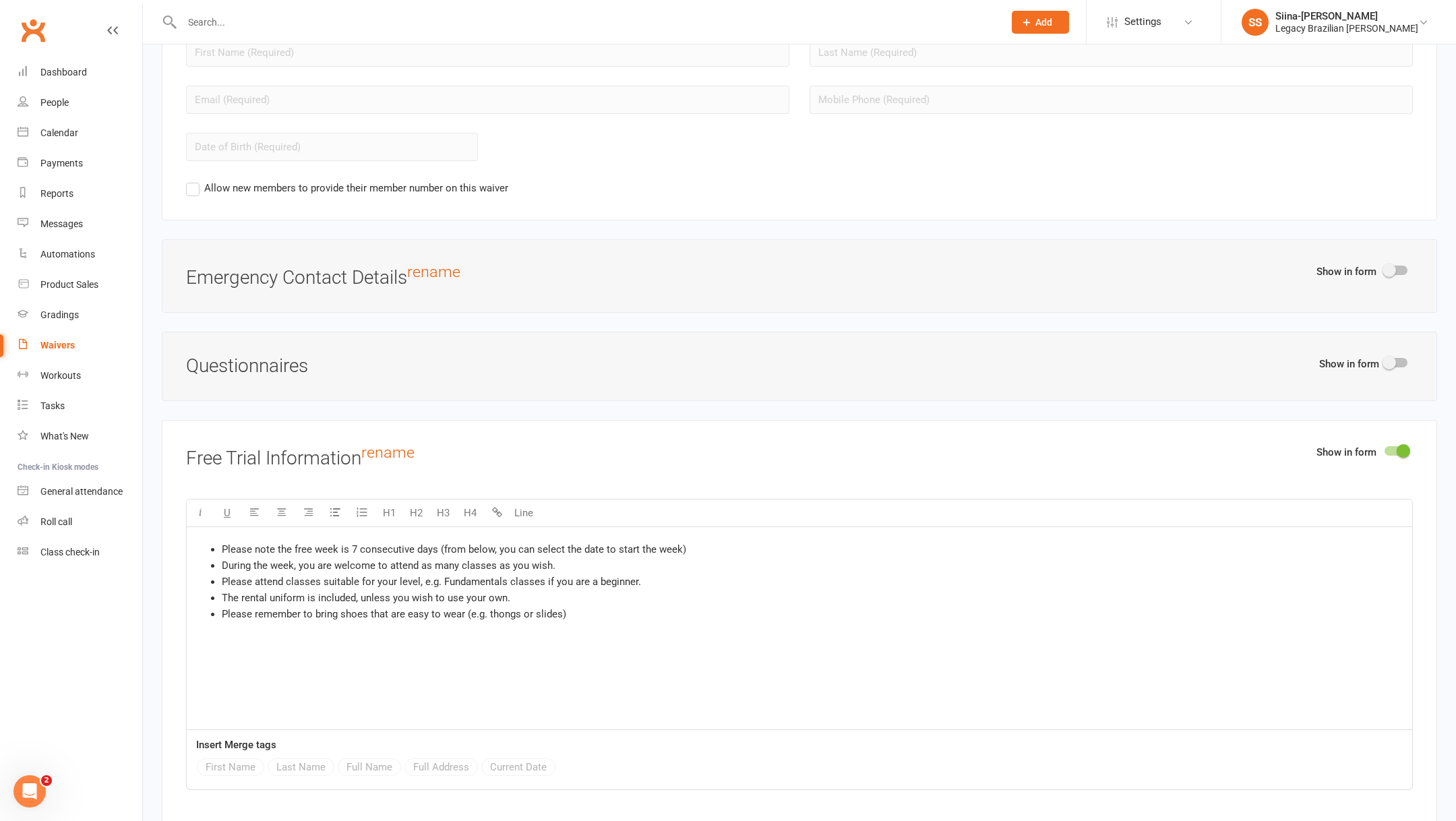
click at [1398, 358] on div at bounding box center [1396, 363] width 23 height 9
click at [1385, 361] on input "checkbox" at bounding box center [1385, 361] width 0 height 0
select select "do_not_copy_answers"
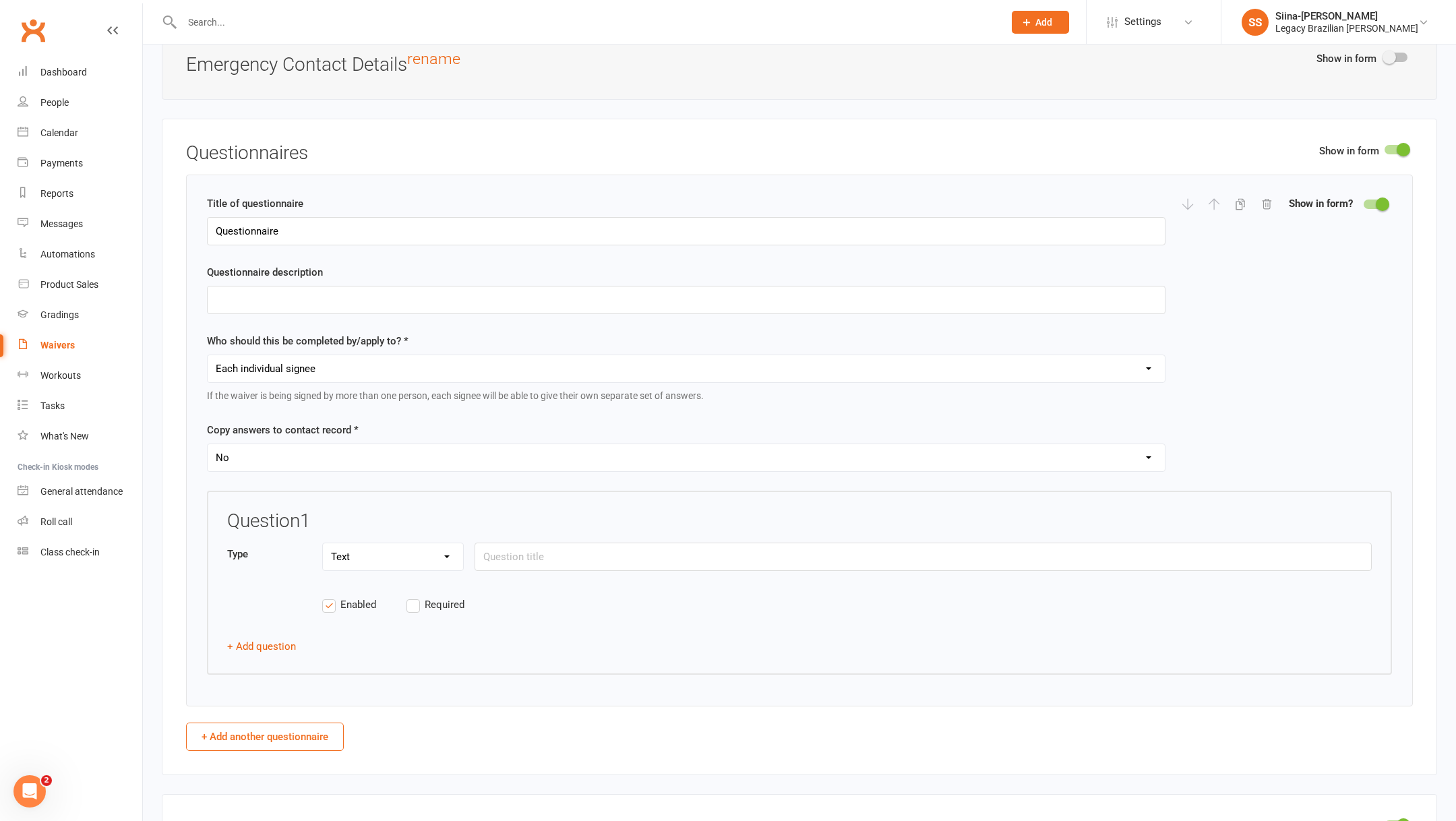
scroll to position [1398, 0]
click at [329, 231] on input "Questionnaire" at bounding box center [686, 230] width 959 height 29
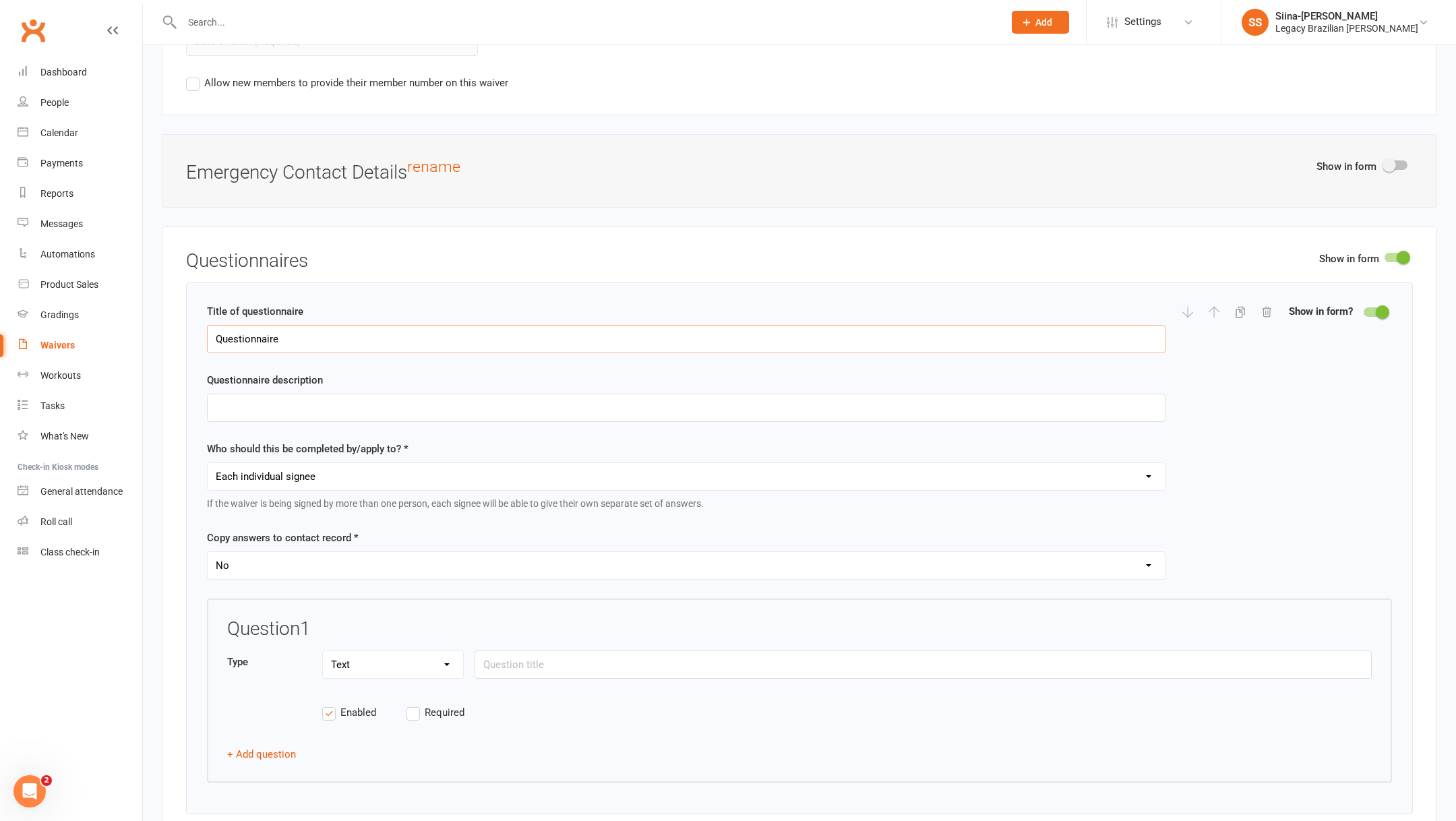
scroll to position [1298, 0]
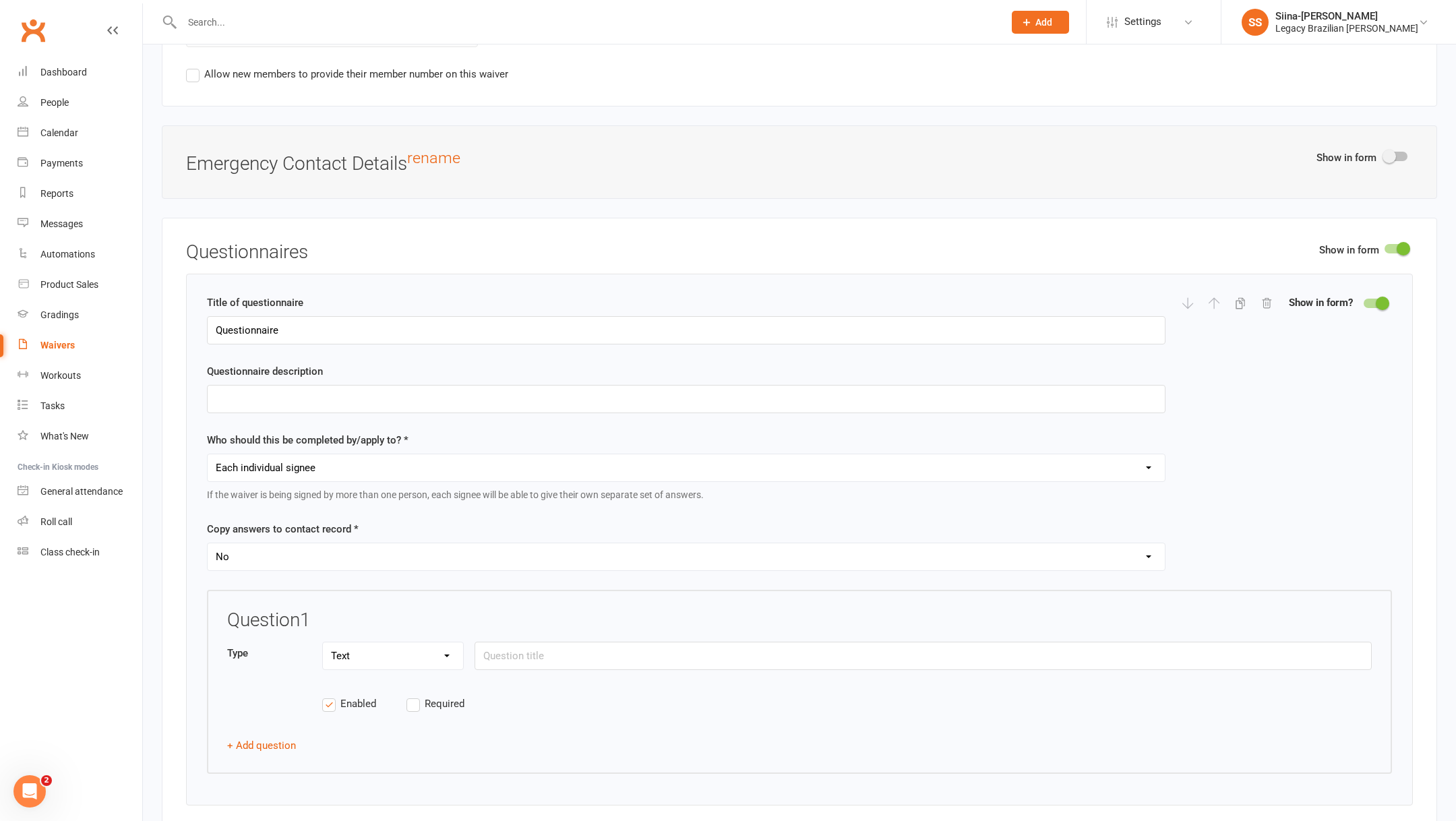
click at [1403, 242] on span at bounding box center [1403, 249] width 14 height 14
click at [1385, 247] on input "checkbox" at bounding box center [1385, 247] width 0 height 0
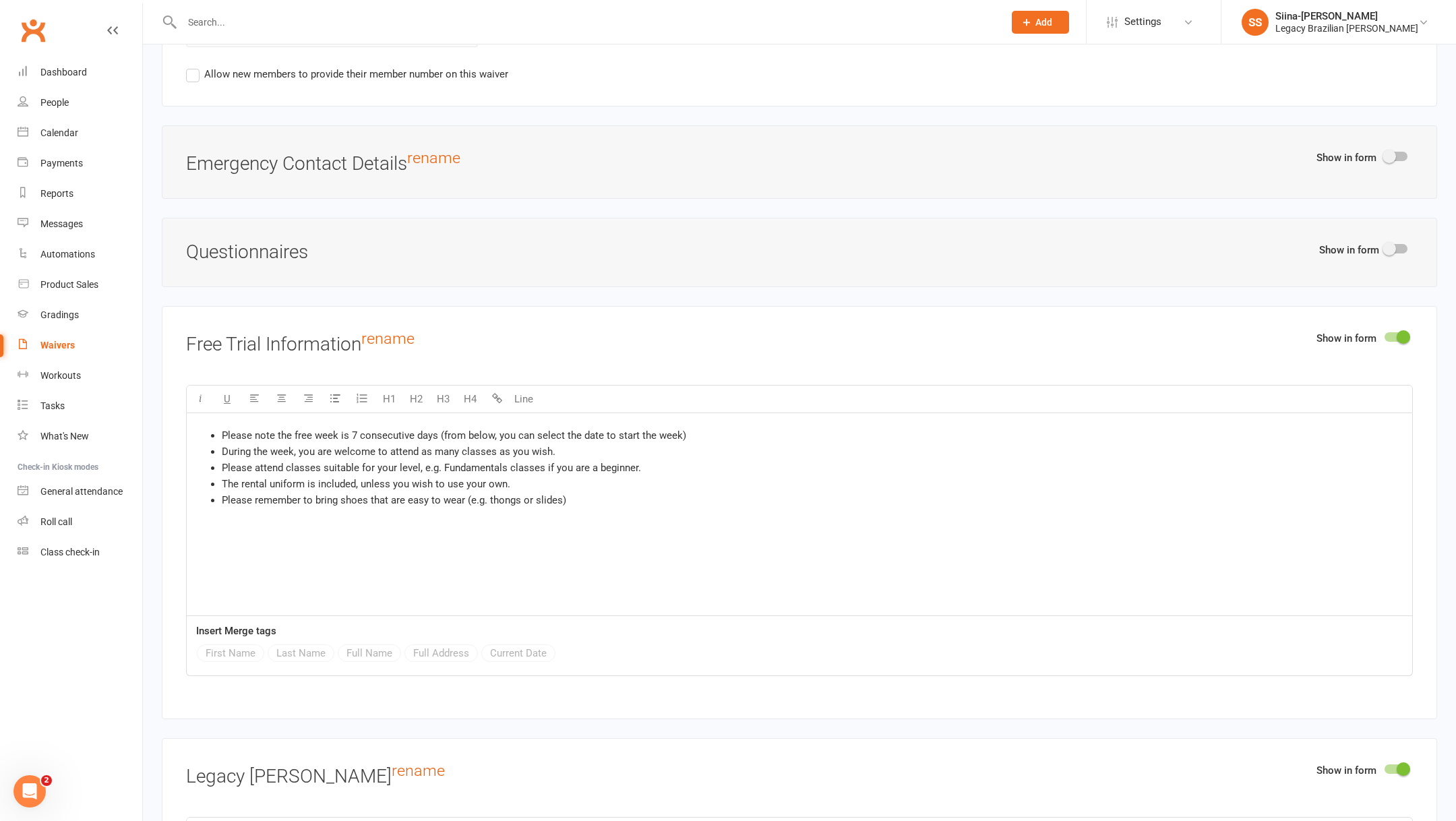
click at [697, 465] on li "Please attend classes suitable for your level, e.g. Fundamentals classes if you…" at bounding box center [812, 468] width 1182 height 16
click at [1403, 330] on span at bounding box center [1403, 337] width 14 height 14
click at [1385, 335] on input "checkbox" at bounding box center [1385, 335] width 0 height 0
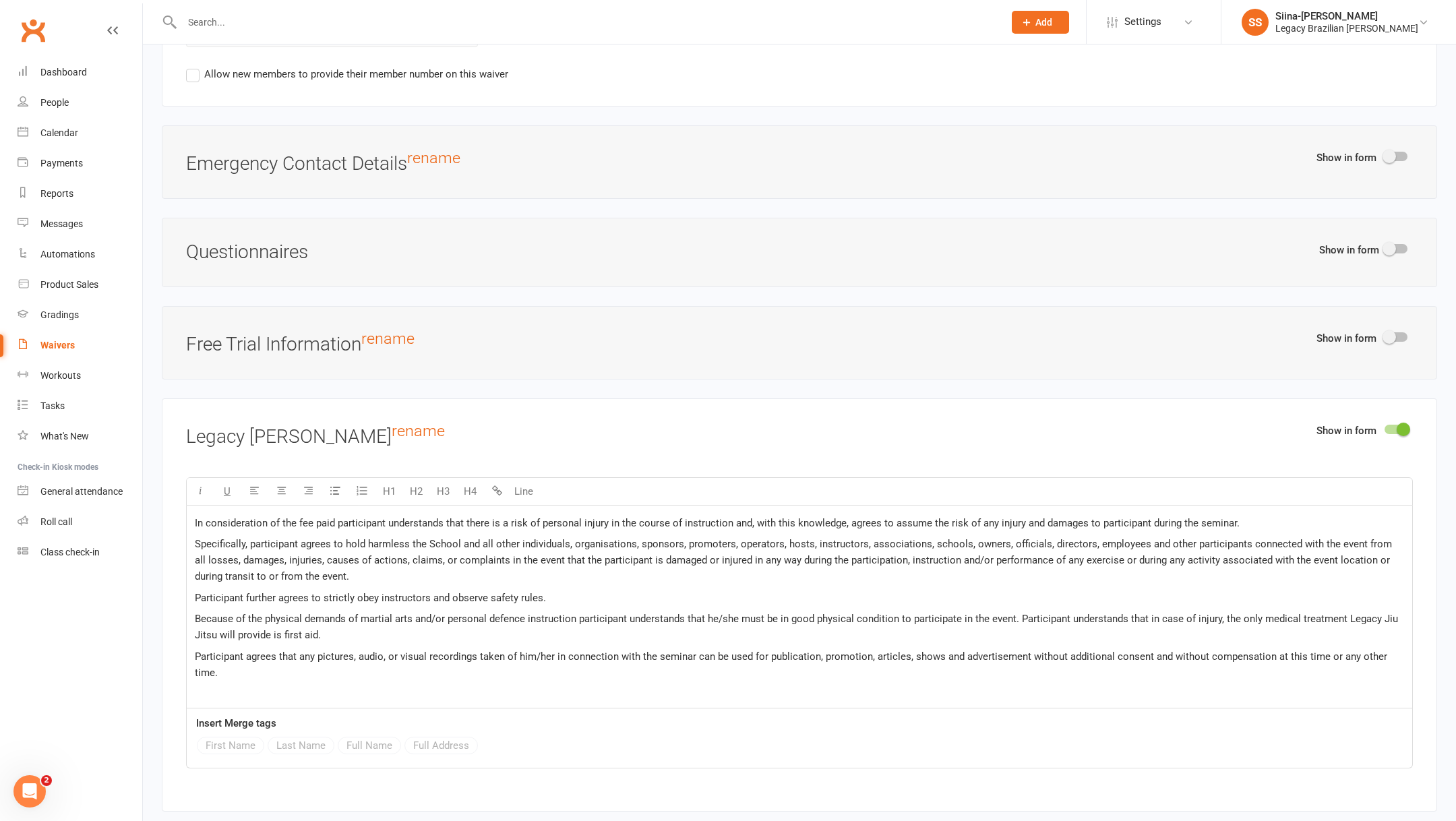
click at [1389, 330] on span at bounding box center [1389, 337] width 14 height 14
click at [1385, 335] on input "checkbox" at bounding box center [1385, 335] width 0 height 0
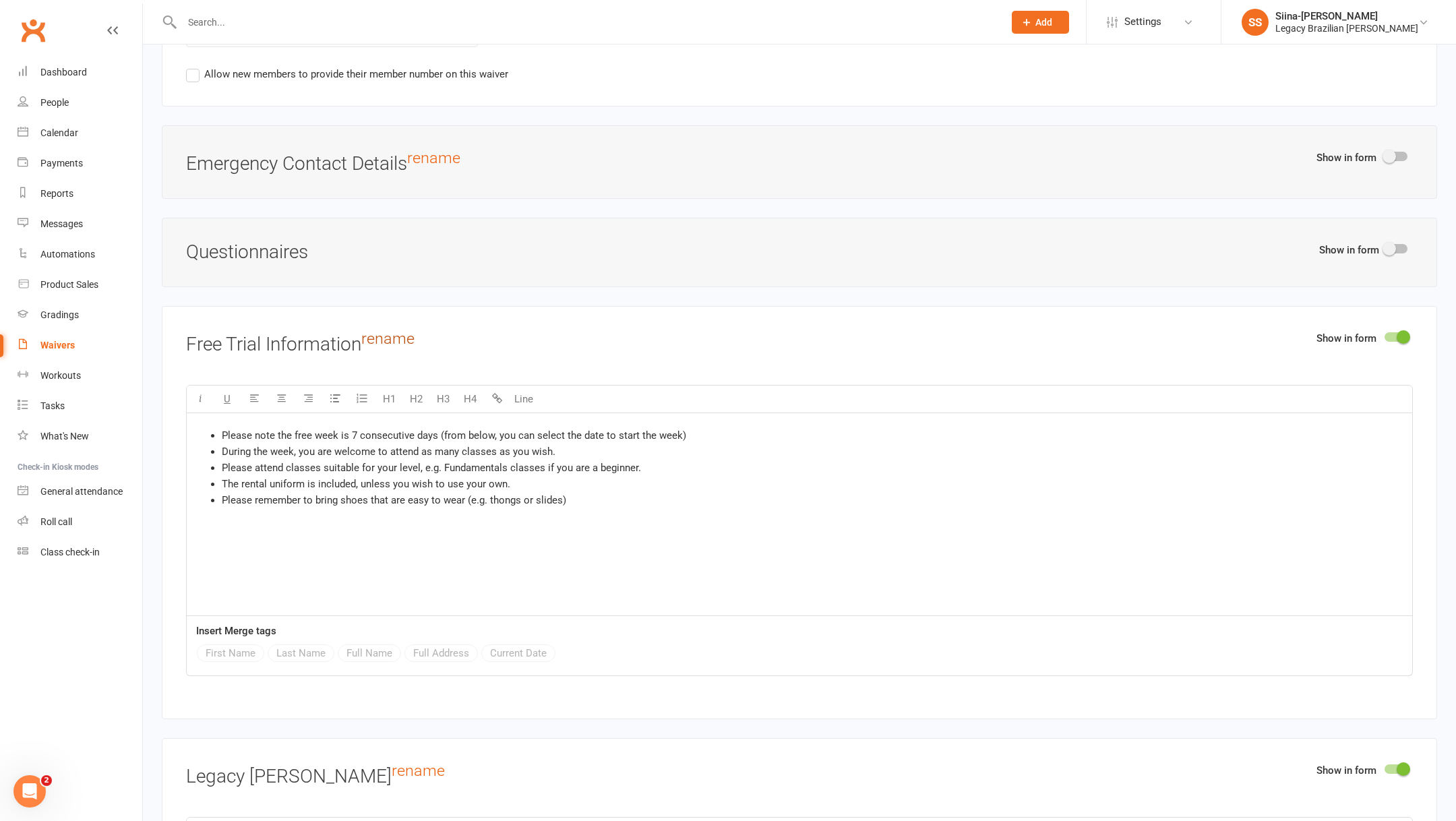
click at [406, 337] on link "rename" at bounding box center [388, 339] width 53 height 19
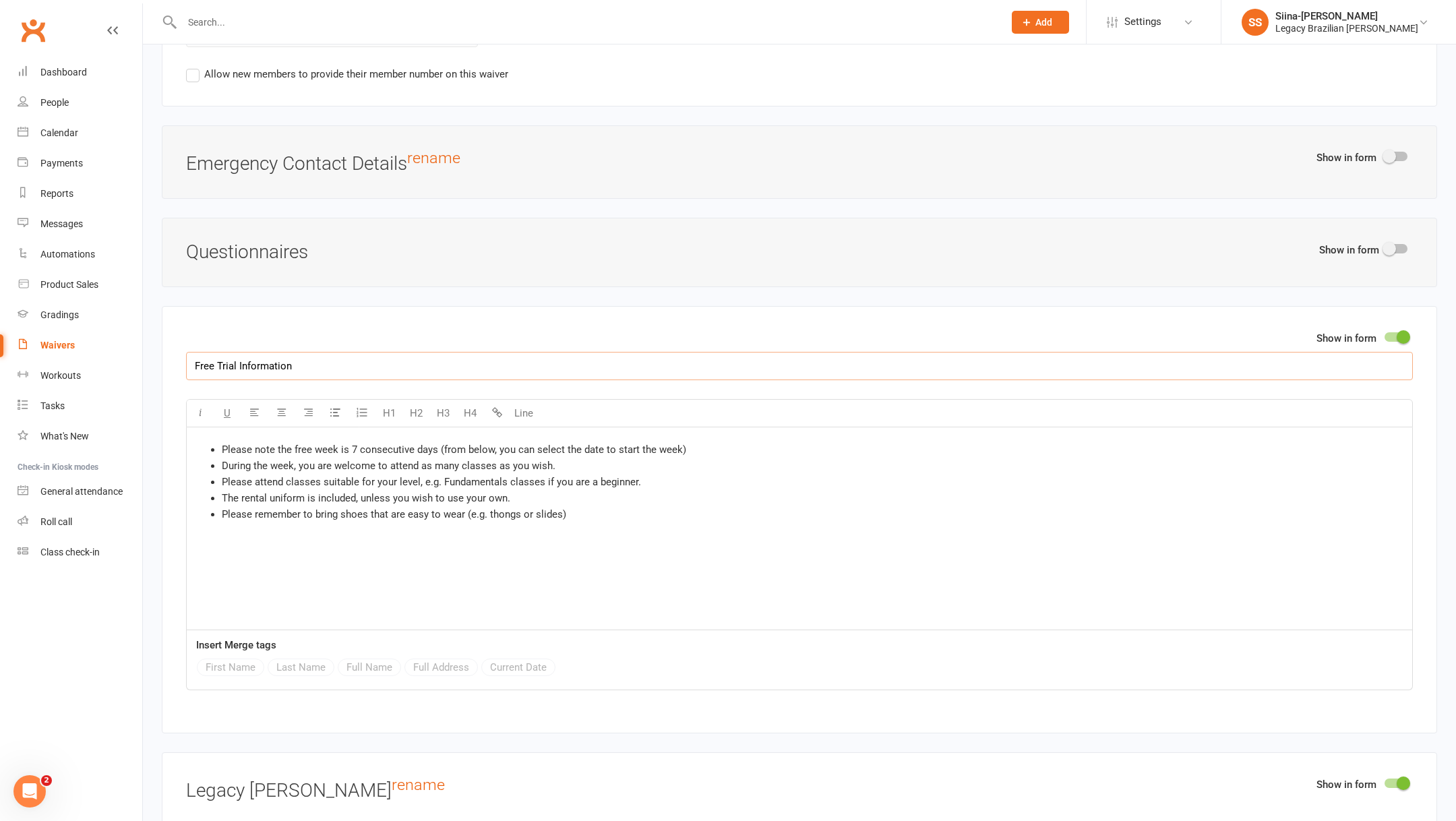
drag, startPoint x: 235, startPoint y: 363, endPoint x: 147, endPoint y: 363, distance: 88.0
click at [383, 366] on input "Legacy Experience - Information" at bounding box center [799, 366] width 1227 height 29
drag, startPoint x: 383, startPoint y: 366, endPoint x: 310, endPoint y: 366, distance: 73.0
click at [310, 366] on input "Legacy Experience - Information" at bounding box center [799, 366] width 1227 height 29
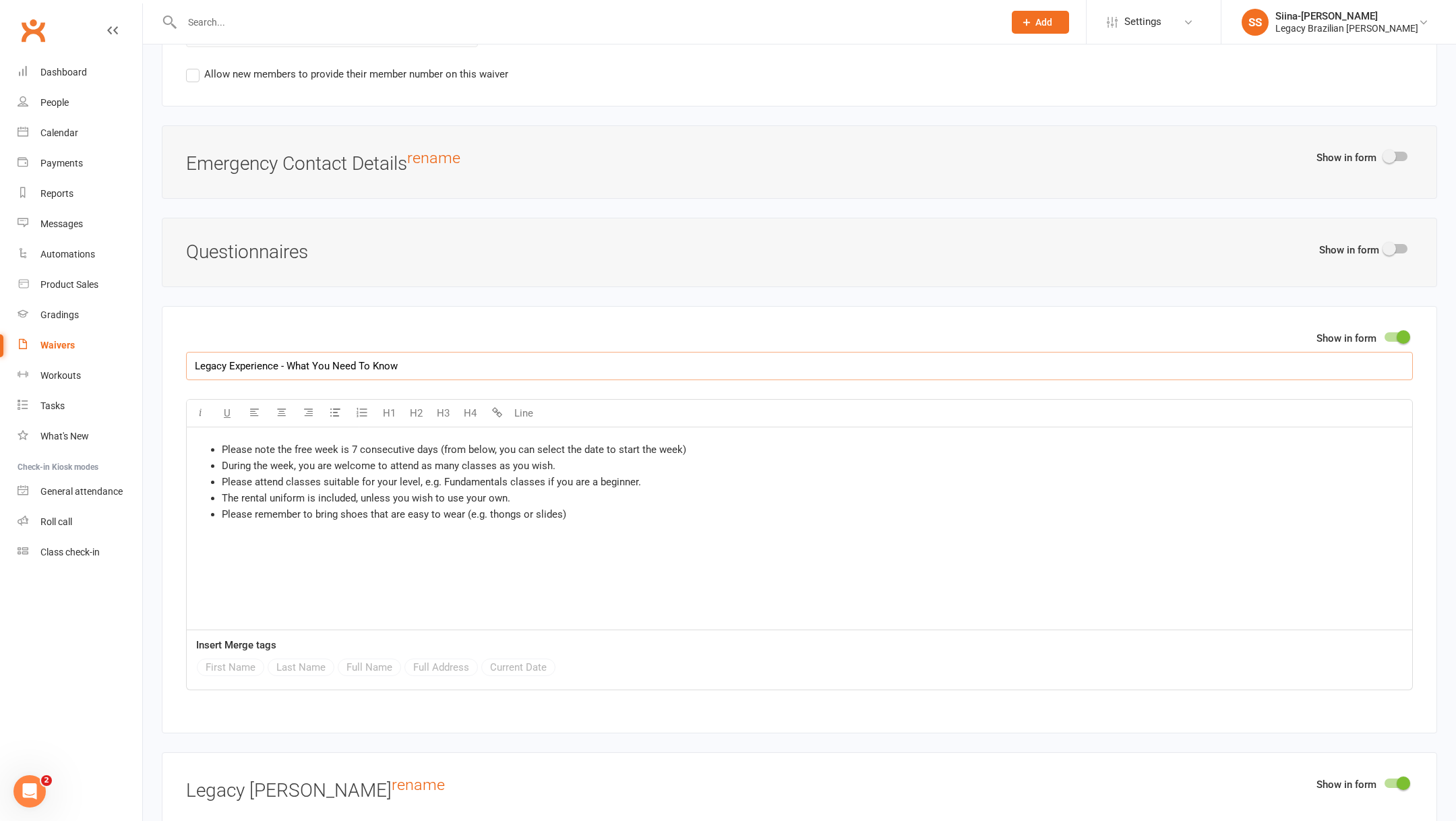
type input "Legacy Experience - What You Need To Know"
click at [586, 507] on li "Please remember to bring shoes that are easy to wear (e.g. thongs or slides)" at bounding box center [812, 514] width 1182 height 16
click at [666, 513] on li "Please remember to bring shoes that are easy to wear (e.g. thongs or slides)" at bounding box center [812, 514] width 1182 height 16
click at [226, 443] on span "Please note the free week is 7 consecutive days (from below, you can select the…" at bounding box center [453, 449] width 465 height 12
click at [217, 442] on ul "Please note the free week is 7 consecutive days (from below, you can select the…" at bounding box center [799, 481] width 1209 height 81
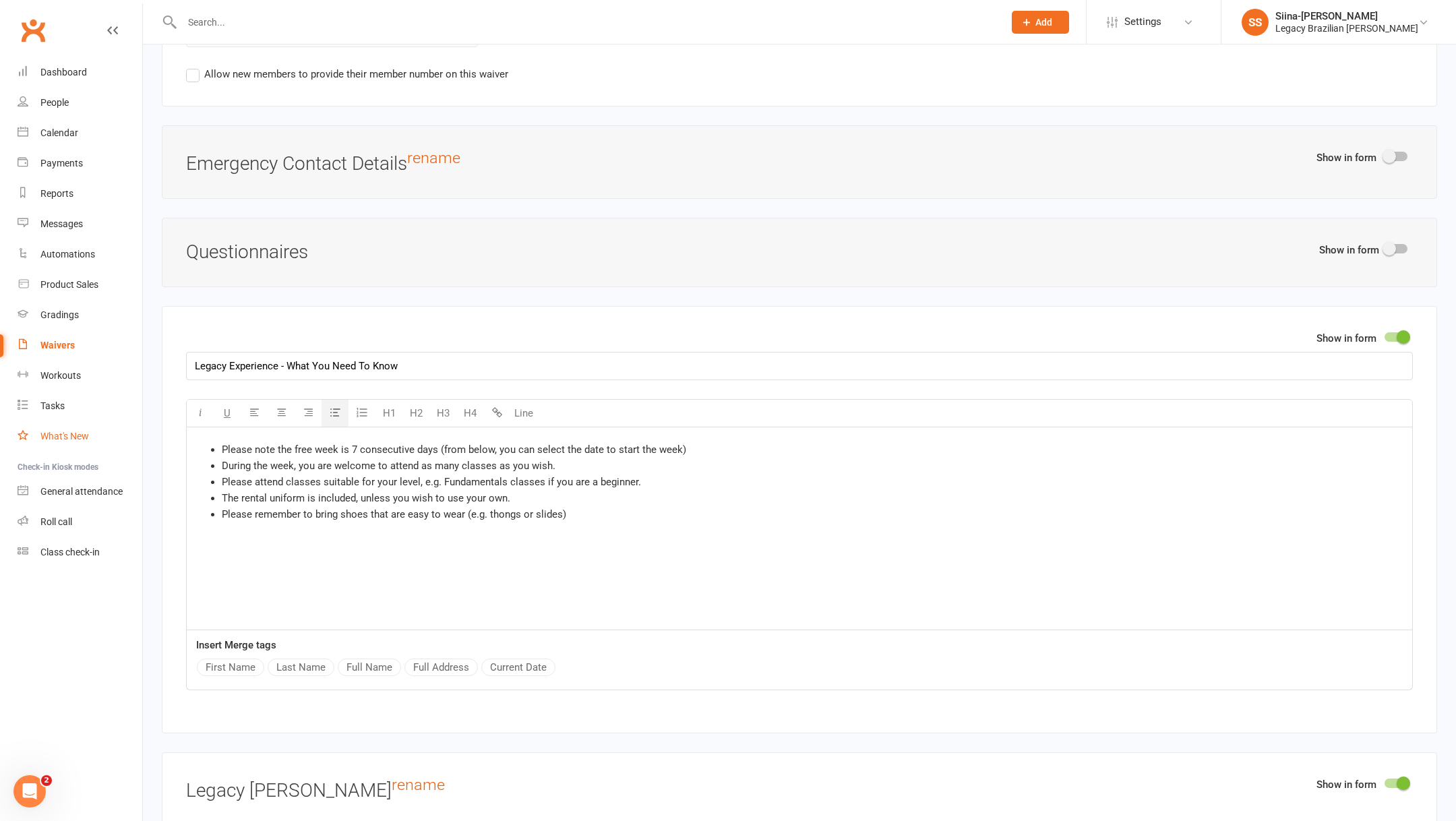
drag, startPoint x: 216, startPoint y: 443, endPoint x: 137, endPoint y: 424, distance: 81.3
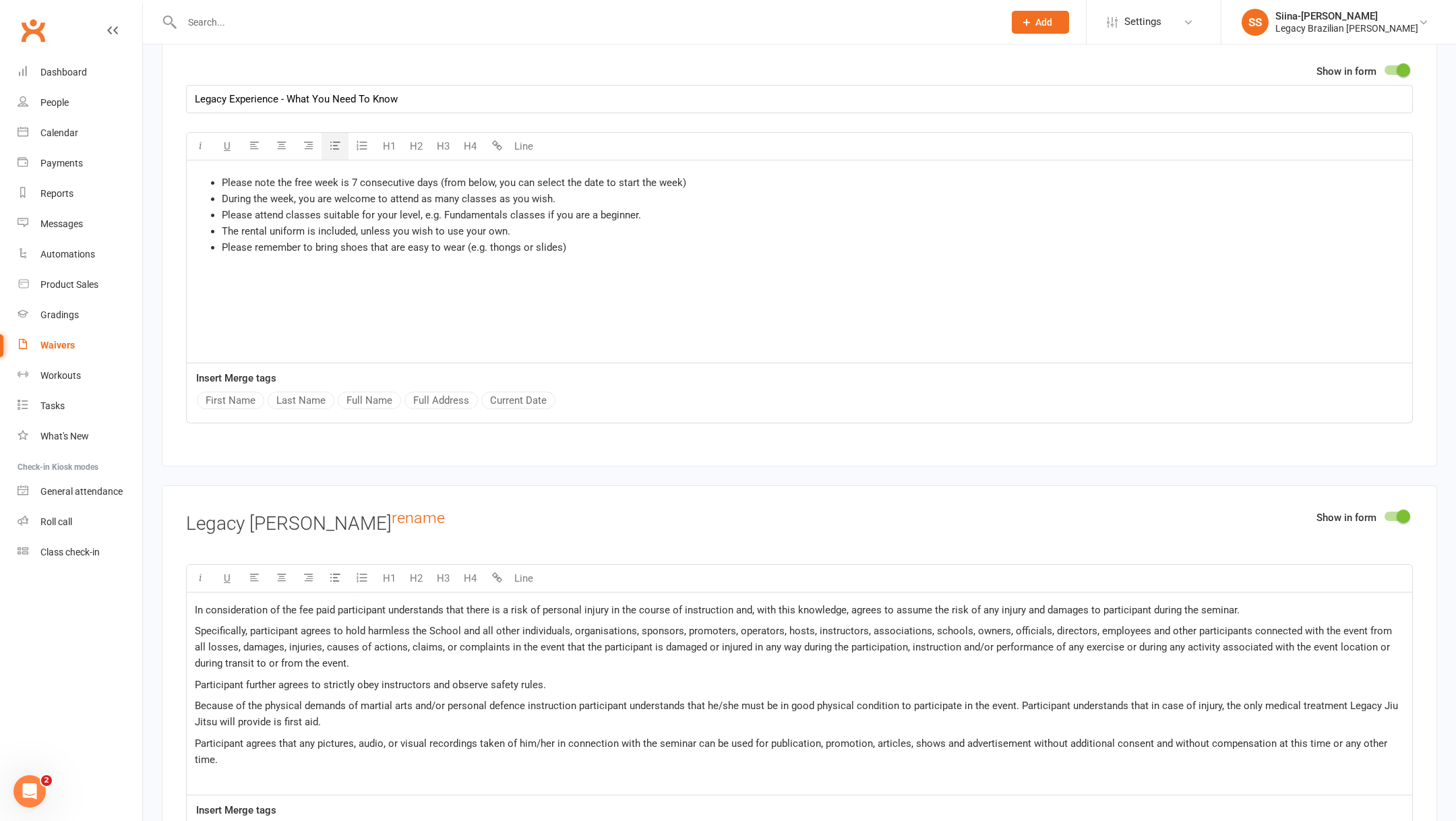
scroll to position [1564, 0]
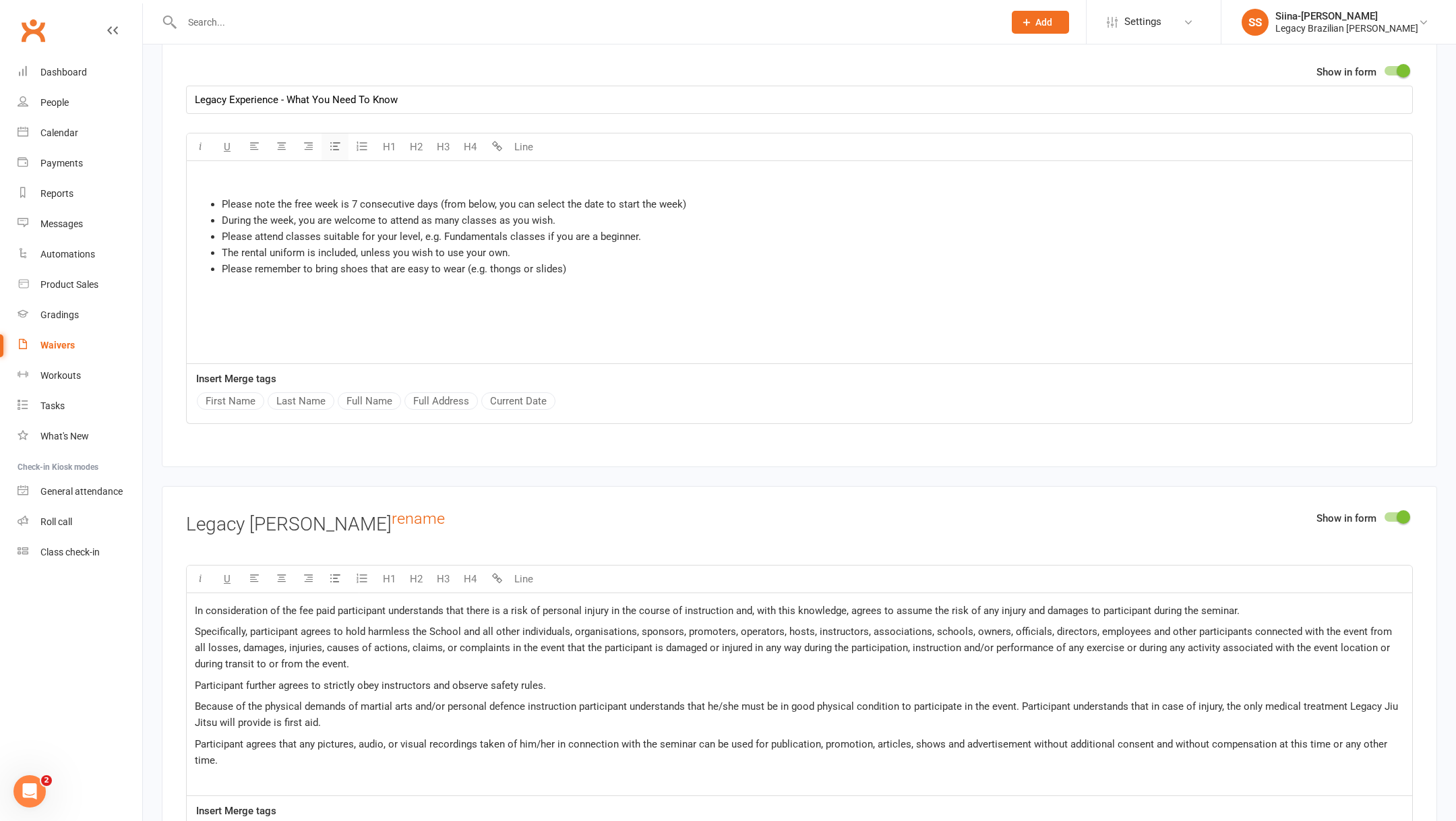
click at [337, 134] on button "button" at bounding box center [335, 147] width 27 height 27
drag, startPoint x: 325, startPoint y: 173, endPoint x: 142, endPoint y: 172, distance: 183.0
click at [142, 172] on ui-view "Prospect Member Non-attending contact Class / event Appointment Grading event T…" at bounding box center [728, 623] width 1456 height 4368
paste div
drag, startPoint x: 317, startPoint y: 173, endPoint x: 191, endPoint y: 170, distance: 126.0
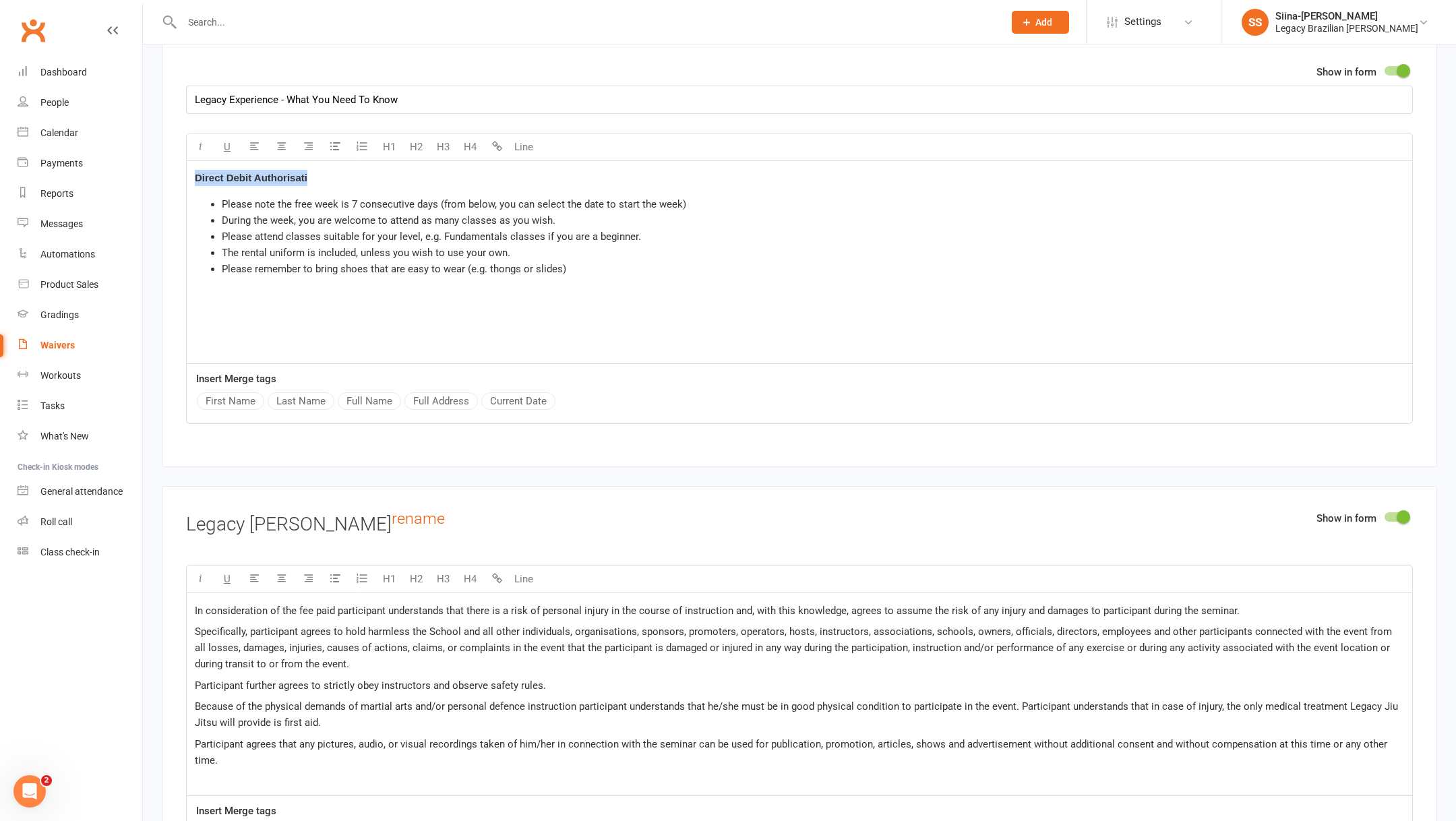
click at [191, 170] on div "Direct Debit Authorisati Please note the free week is 7 consecutive days (from …" at bounding box center [799, 263] width 1226 height 202
click at [249, 171] on p "Duration:" at bounding box center [799, 177] width 1209 height 16
drag, startPoint x: 249, startPoint y: 174, endPoint x: 299, endPoint y: 174, distance: 50.0
click at [299, 174] on p "Duration:" at bounding box center [799, 177] width 1209 height 16
copy span "the free week is 7"
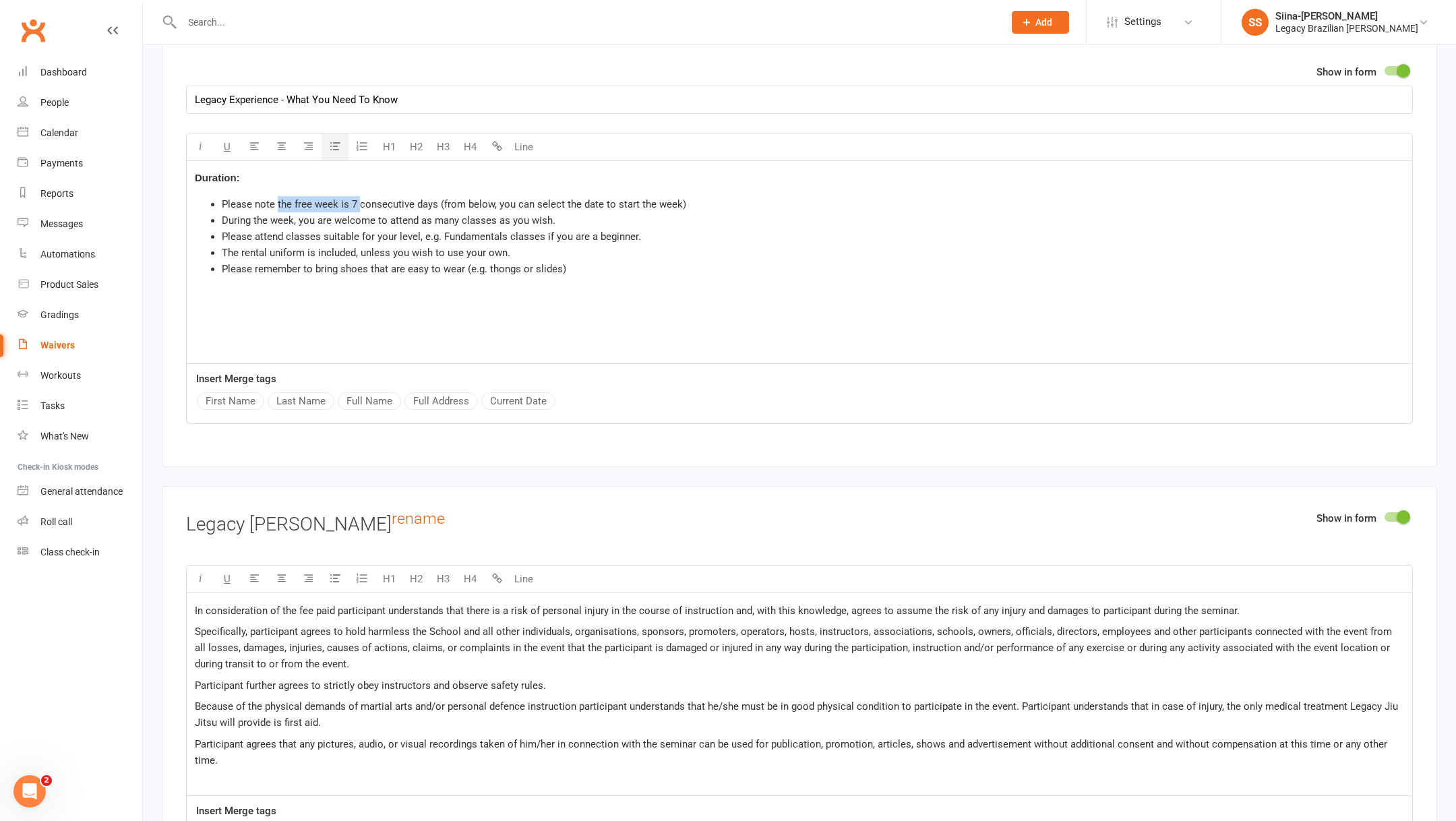
drag, startPoint x: 276, startPoint y: 195, endPoint x: 358, endPoint y: 195, distance: 82.0
click at [358, 199] on span "Please note the free week is 7 consecutive days (from below, you can select the…" at bounding box center [453, 204] width 465 height 12
click at [339, 174] on p "Duration:" at bounding box center [799, 177] width 1209 height 16
click at [243, 173] on span "the free week is 7" at bounding box center [280, 177] width 80 height 12
drag, startPoint x: 479, startPoint y: 164, endPoint x: 415, endPoint y: 164, distance: 64.0
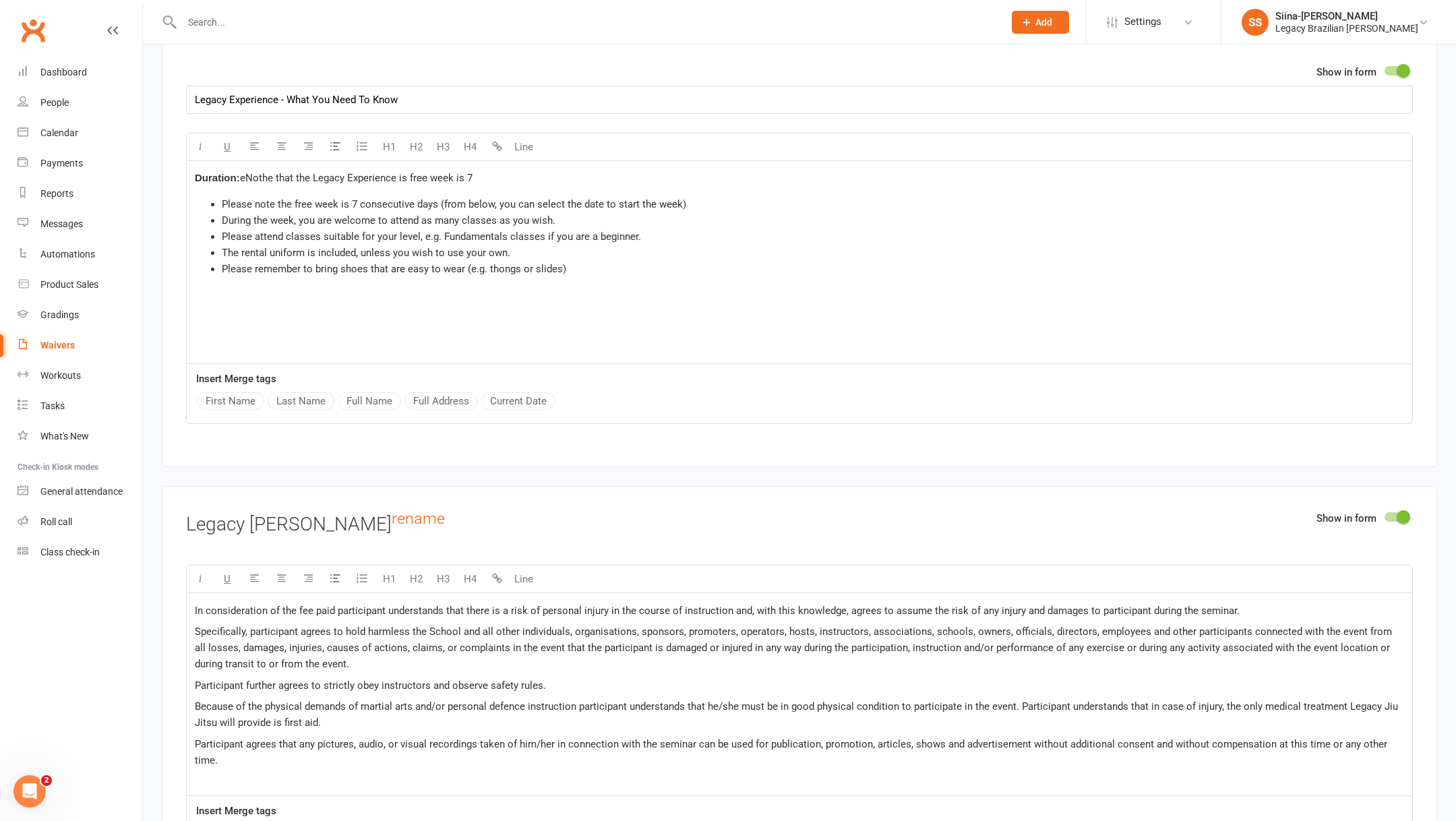
click at [415, 170] on p "Duration: eNothe that the Legacy Experience is free week is 7" at bounding box center [799, 177] width 1209 height 16
click at [458, 172] on span "eNothe that the Legacy Experience is 3 consequtive weeks" at bounding box center [373, 177] width 265 height 12
click at [444, 173] on span "eNothe that the Legacy Experience is 3 consequtive weeks" at bounding box center [373, 177] width 265 height 12
click at [436, 173] on span "eNothe that the Legacy Experience is 3 consequtive weeks" at bounding box center [373, 177] width 265 height 12
copy span "consequtiv"
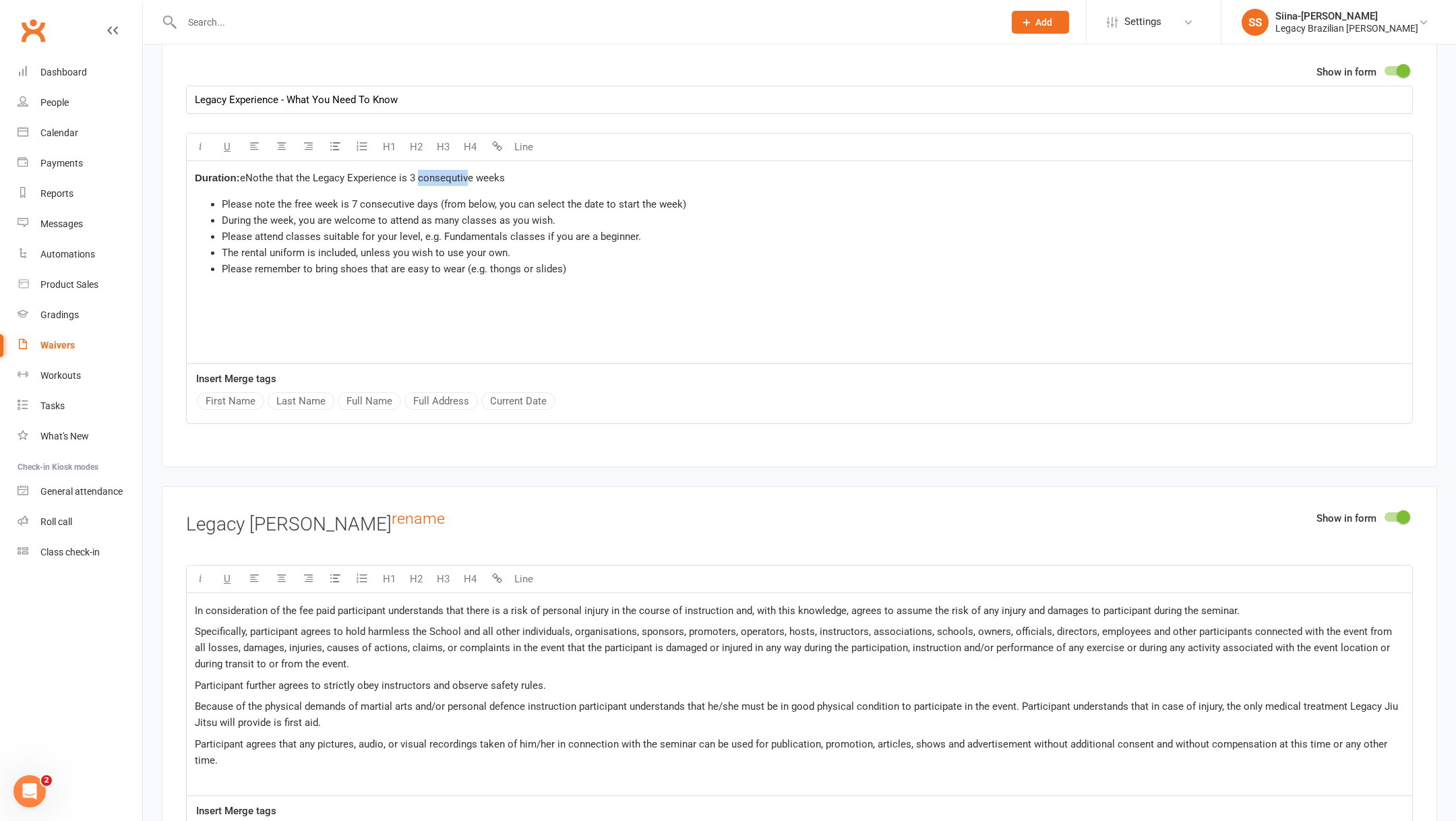
drag, startPoint x: 469, startPoint y: 172, endPoint x: 420, endPoint y: 173, distance: 49.0
click at [420, 173] on span "eNothe that the Legacy Experience is 3 consequtive weeks" at bounding box center [373, 177] width 265 height 12
click at [542, 170] on p "Duration: eNothe that the Legacy Experience is 3 consecutive weeks" at bounding box center [799, 177] width 1209 height 16
click at [249, 172] on span "eNothe that the Legacy Experience is 3 consecutive weeks" at bounding box center [372, 177] width 264 height 12
click at [507, 174] on p "Duration: Nothe that the Legacy Experience is 3 consecutive weeks" at bounding box center [799, 177] width 1209 height 16
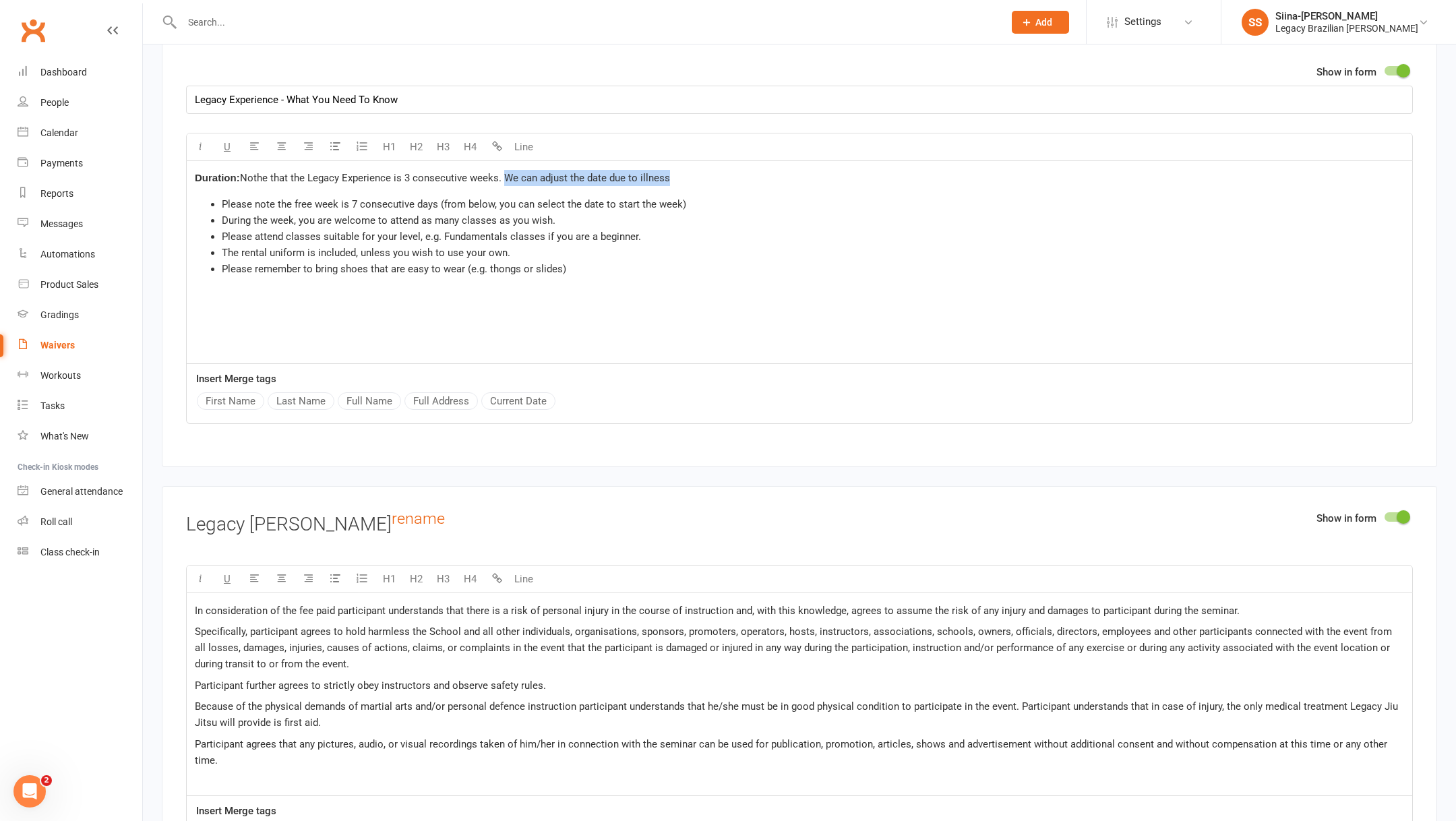
drag, startPoint x: 682, startPoint y: 169, endPoint x: 507, endPoint y: 167, distance: 175.0
click at [507, 170] on p "Duration: Nothe that the Legacy Experience is 3 consecutive weeks. We can adjus…" at bounding box center [799, 177] width 1209 height 16
click at [261, 172] on span "Nothe that the Legacy Experience is 3 consecutive weeks. Dates are modifiable d…" at bounding box center [471, 177] width 463 height 12
click at [423, 247] on span "The rental uniform is included, unless you wish to use your own." at bounding box center [365, 252] width 288 height 12
click at [735, 170] on p "Duration: Note that the Legacy Experience is 3 consecutive weeks. Dates are mod…" at bounding box center [799, 177] width 1209 height 16
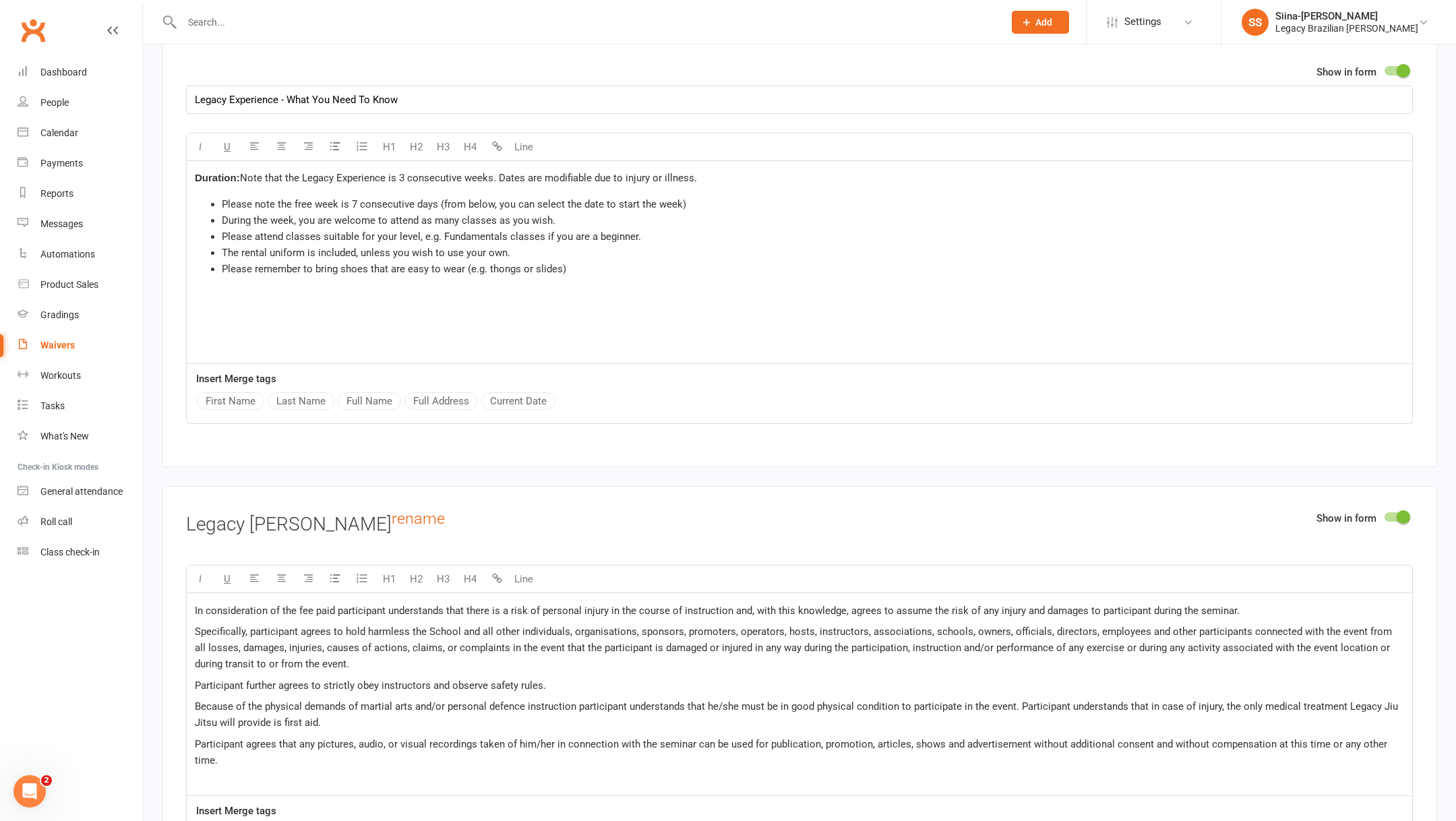
click at [249, 172] on span "Note that the Legacy Experience is 3 consecutive weeks. Dates are modifiable du…" at bounding box center [468, 177] width 457 height 12
click at [194, 167] on div "Duration: oPlease note to select the start date of your te that the Legacy Expe…" at bounding box center [799, 263] width 1226 height 202
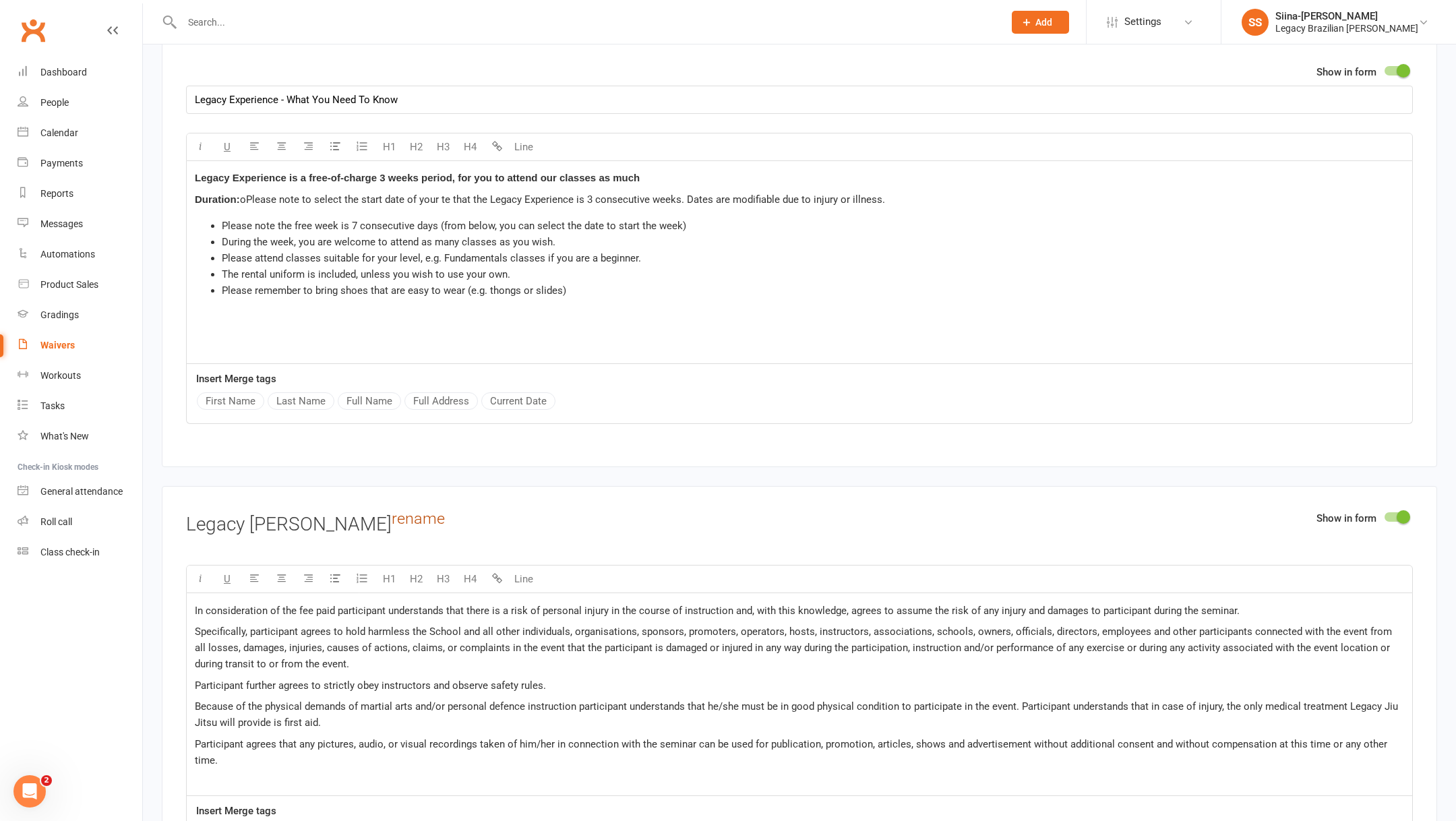
click at [411, 512] on link "rename" at bounding box center [417, 519] width 53 height 19
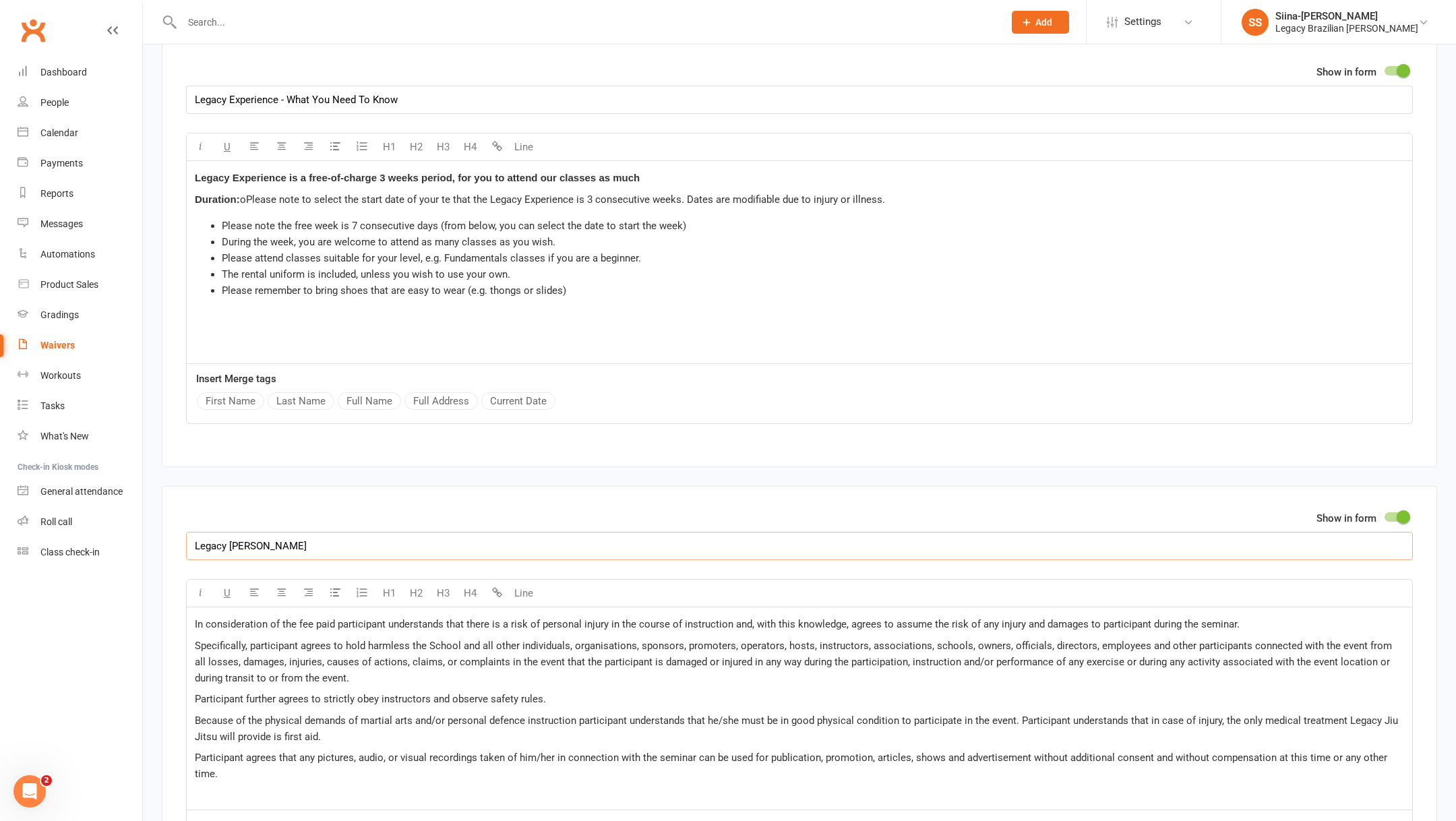
drag, startPoint x: 271, startPoint y: 545, endPoint x: 189, endPoint y: 544, distance: 82.0
click at [190, 545] on input "Legacy [PERSON_NAME]" at bounding box center [799, 546] width 1227 height 29
type input "Release Waiver"
click at [321, 486] on div "Show in form Release Waiver U H1 H2 H3 H4 Line In consideration of the fee paid…" at bounding box center [798, 699] width 1275 height 428
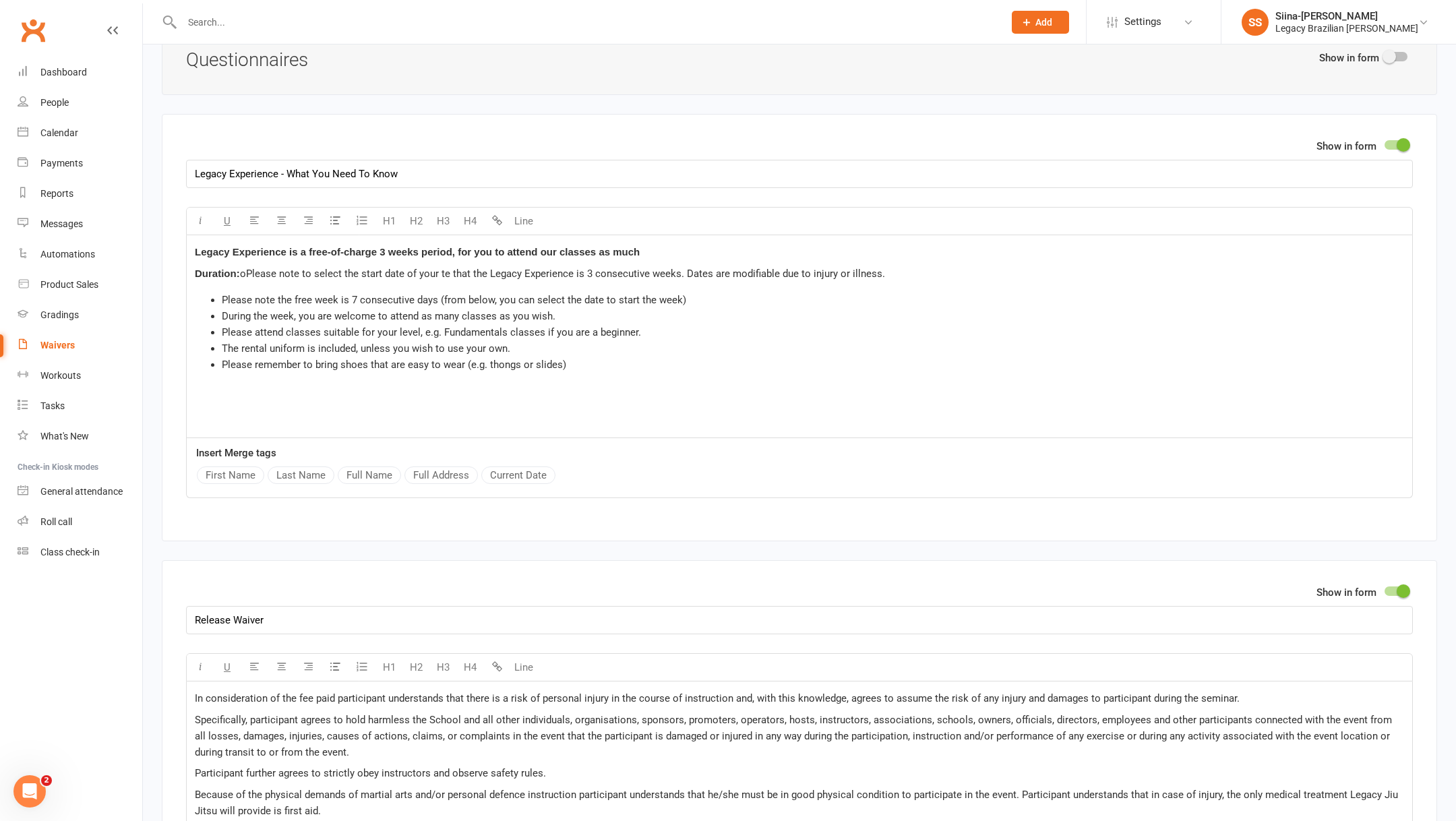
scroll to position [1485, 0]
click at [408, 250] on span "Legacy Experience is a free-of-charge 3 weeks period, for you to attend our cla…" at bounding box center [417, 256] width 445 height 11
click at [470, 250] on span "Legacy Experience is a free-of-charge 3 weeks period, for you to attend our cla…" at bounding box center [417, 256] width 445 height 11
click at [644, 249] on p "Legacy Experience is a free-of-charge 3 weeks period, for you to attend our cla…" at bounding box center [799, 256] width 1209 height 16
click at [651, 252] on p "Legacy Experience is a free-of-charge 3 weeks period, for you to attend our cla…" at bounding box center [799, 256] width 1209 height 16
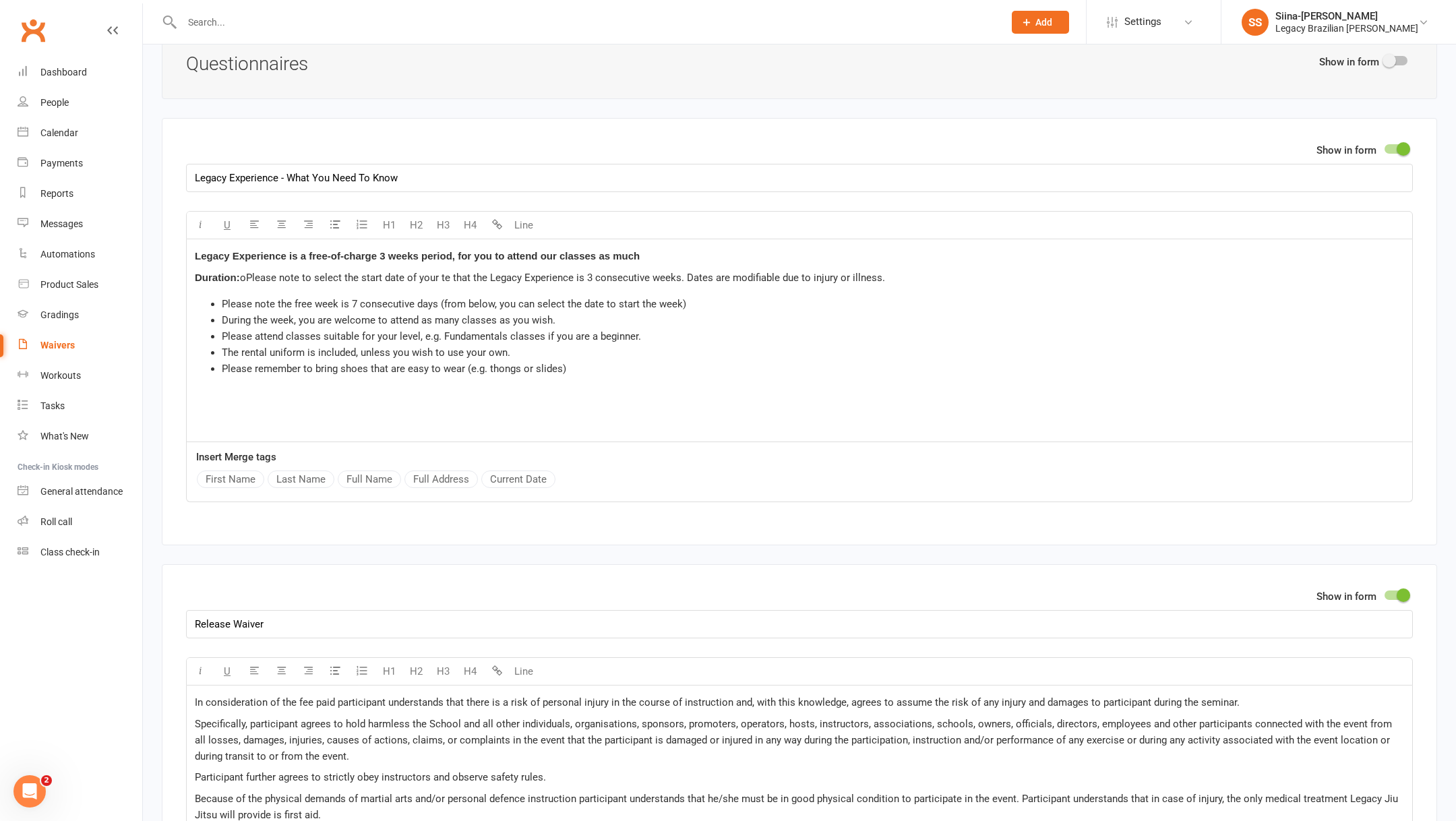
click at [651, 249] on p "Legacy Experience is a free-of-charge 3 weeks period, for you to attend our cla…" at bounding box center [799, 256] width 1209 height 16
click at [559, 250] on span "Legacy Experience is a free-of-charge 3 weeks period, for you to attend our cla…" at bounding box center [492, 256] width 595 height 11
click at [751, 250] on span "Legacy Experience is a free-of-charge 3 weeks period, for you to attend our cla…" at bounding box center [492, 256] width 595 height 11
click at [804, 249] on p "Legacy Experience is a free-of-charge 3 weeks period, for you to attend our cla…" at bounding box center [799, 256] width 1209 height 16
click at [717, 255] on p "Legacy Experience is a free-of-charge 3 weeks period, for you to attend our cla…" at bounding box center [799, 256] width 1209 height 16
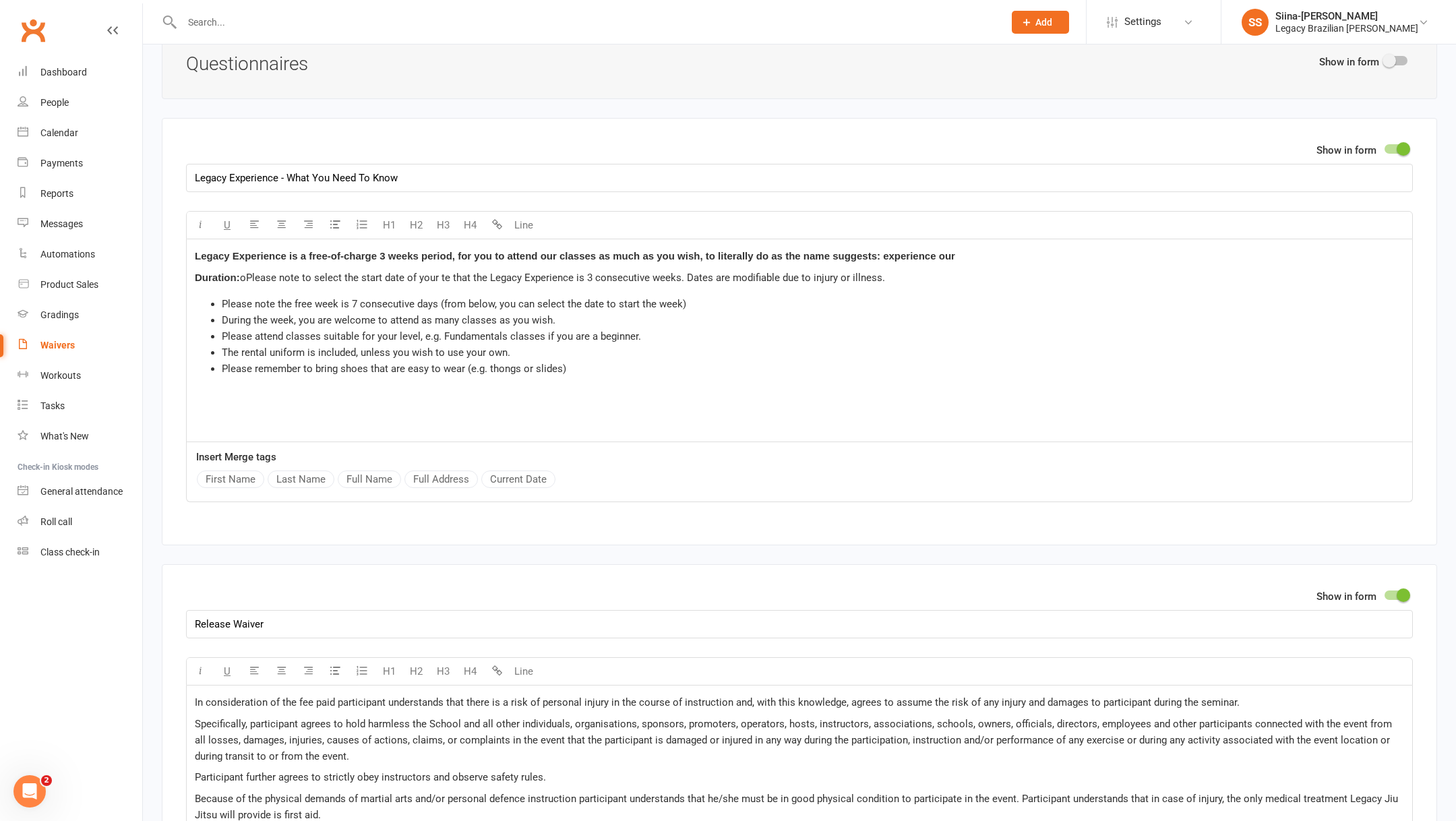
click at [964, 253] on p "Legacy Experience is a free-of-charge 3 weeks period, for you to attend our cla…" at bounding box center [799, 256] width 1209 height 16
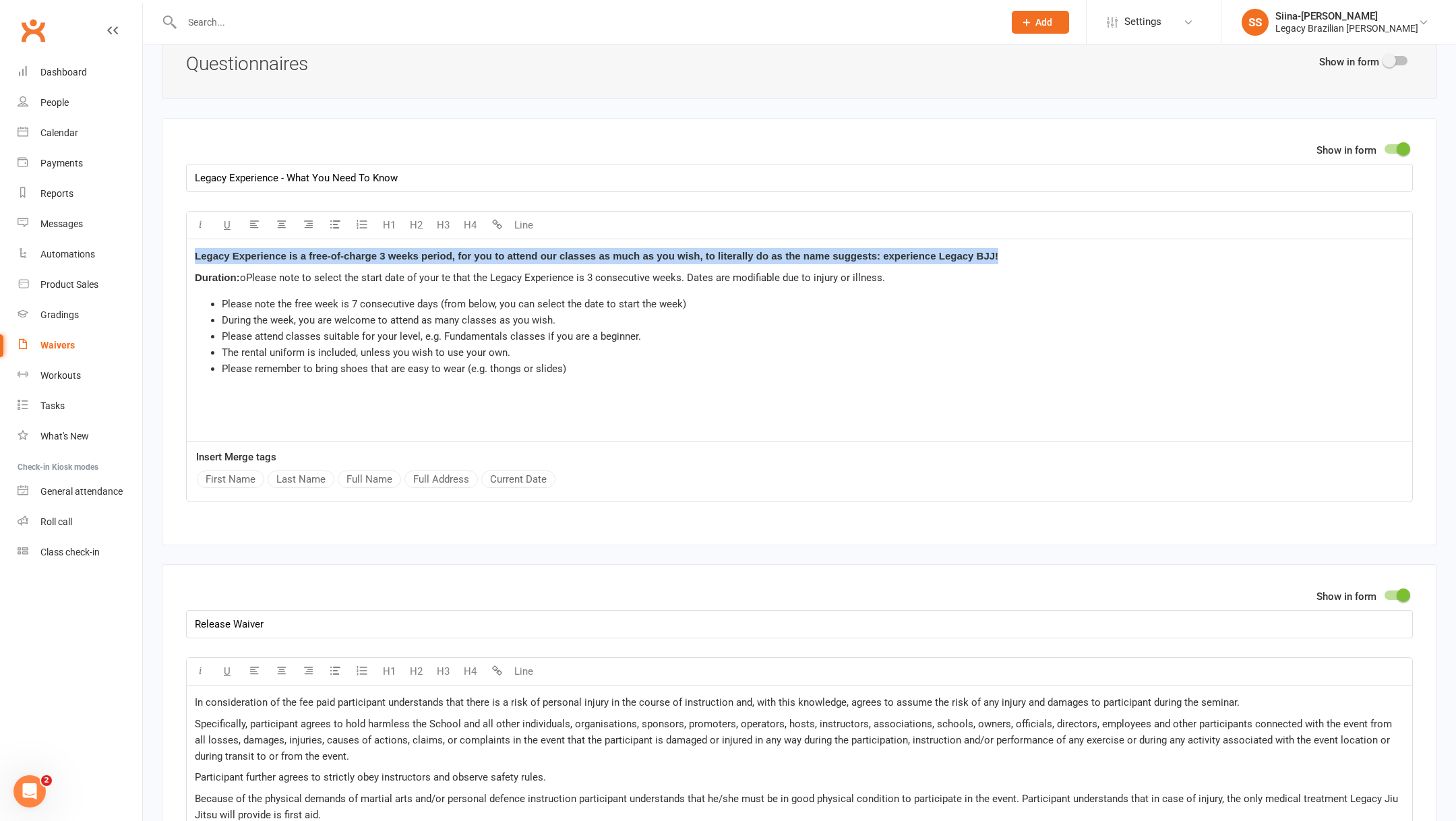
drag, startPoint x: 1038, startPoint y: 249, endPoint x: 148, endPoint y: 179, distance: 892.7
click at [148, 179] on div "Smart Forms & Waivers Back About this Waiver Online Waiver Name 🛡️ LEGACY EXPER…" at bounding box center [799, 729] width 1313 height 4342
copy span "Legacy Experience is a free-of-charge 3 weeks period, for you to attend our cla…"
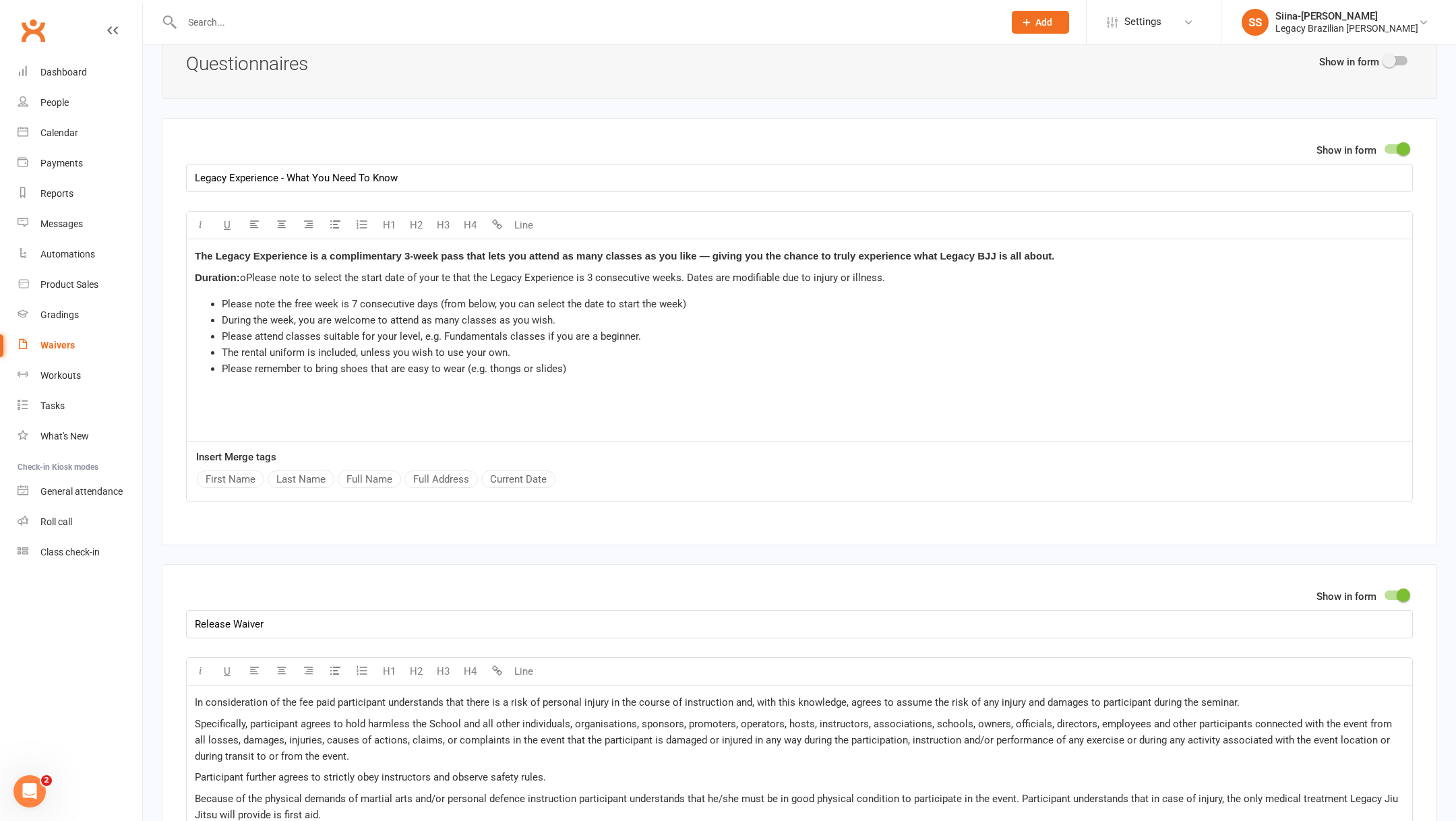
click at [344, 250] on span "The Legacy Experience is a complimentary 3-week pass that lets you attend as ma…" at bounding box center [624, 256] width 860 height 11
click at [399, 252] on span "The Legacy Experience is a complimentary 3-week pass that lets you attend as ma…" at bounding box center [624, 256] width 860 height 11
click at [466, 252] on span "The Legacy Experience is a complimentary 3-week pass that lets you attend as ma…" at bounding box center [624, 256] width 860 height 11
click at [446, 254] on span "The Legacy Experience is a complimentary 3-week pass that lets you attend as ma…" at bounding box center [624, 256] width 860 height 11
click at [489, 253] on span "The Legacy Experience is a complimentary 3-week pass that lets you attend as ma…" at bounding box center [624, 256] width 860 height 11
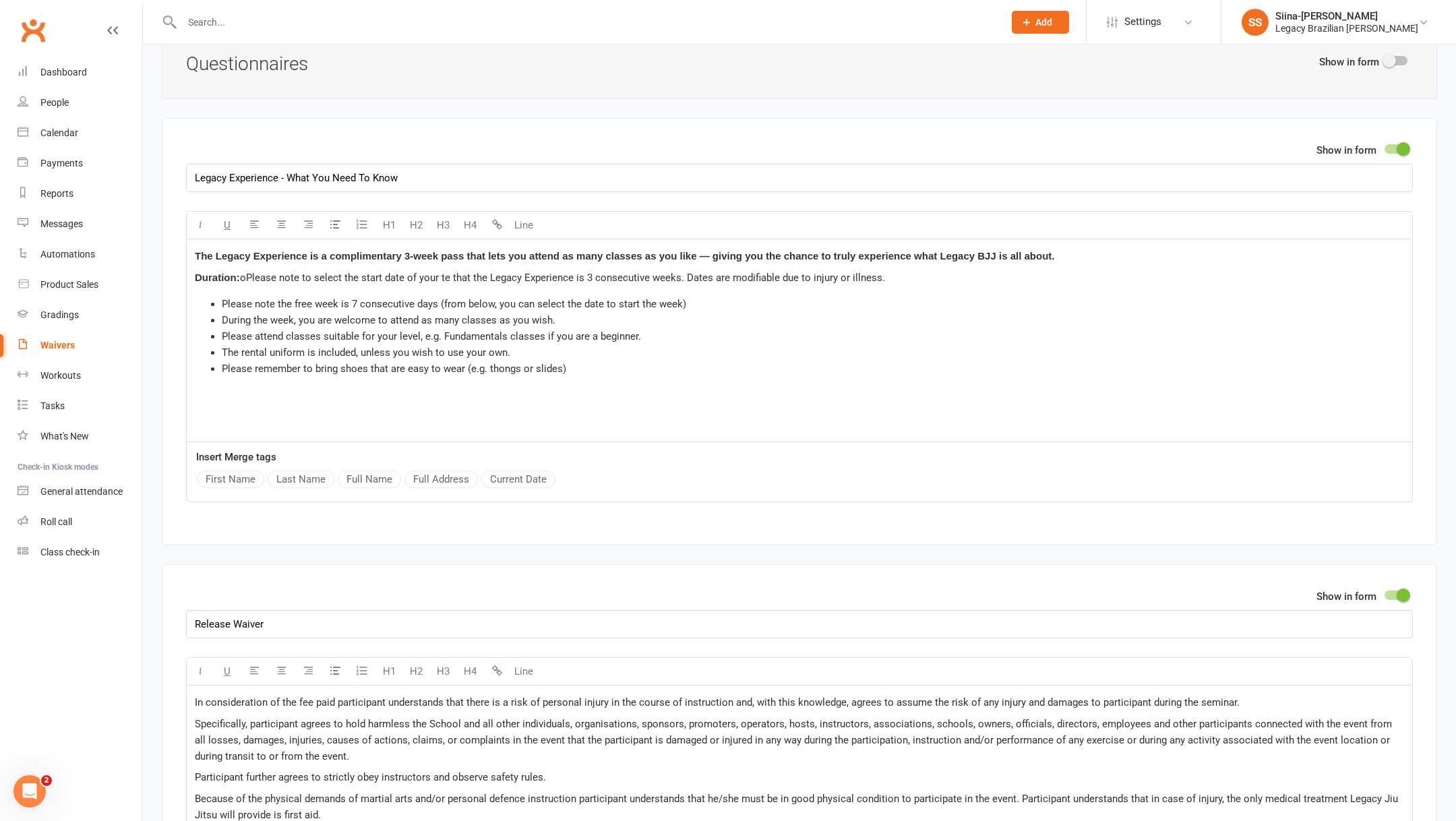
click at [535, 255] on p "The Legacy Experience is a complimentary 3-week pass that lets you attend as ma…" at bounding box center [799, 256] width 1209 height 16
click at [706, 250] on span "The Legacy Experience is a complimentary 3-week pass that lets you attend as ma…" at bounding box center [624, 256] width 860 height 11
click at [794, 250] on span "The Legacy Experience is a complimentary 3-week pass that lets you attend as ma…" at bounding box center [619, 256] width 849 height 11
click at [961, 250] on span "The Legacy Experience is a complimentary 3-week pass that lets you attend as ma…" at bounding box center [619, 256] width 849 height 11
click at [1090, 258] on div "The Legacy Experience is a complimentary 3-week pass that lets you attend as ma…" at bounding box center [799, 340] width 1226 height 202
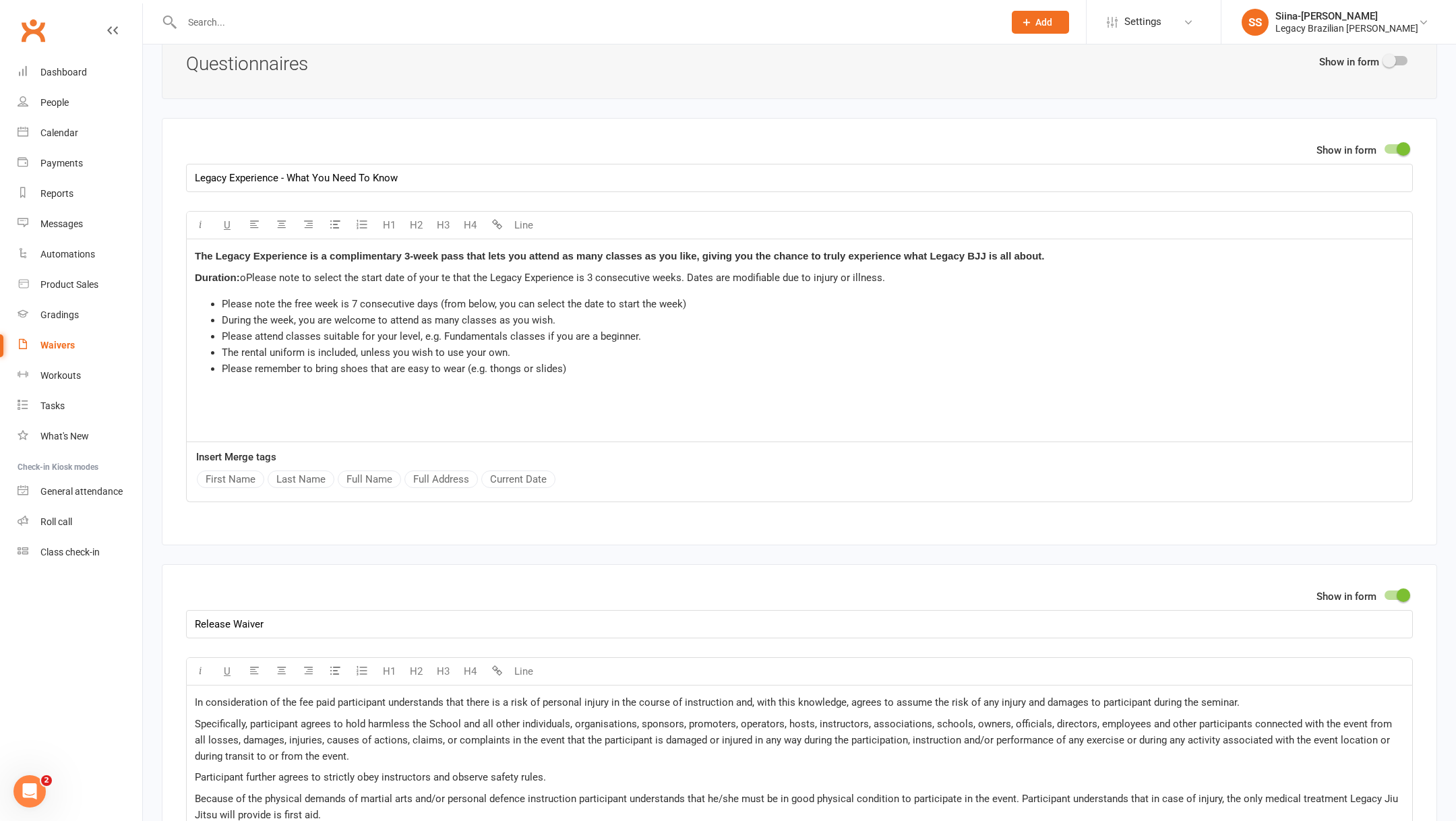
click at [1074, 249] on p "The Legacy Experience is a complimentary 3-week pass that lets you attend as ma…" at bounding box center [799, 256] width 1209 height 16
click at [250, 272] on span "oPlease note to select the start date of your te that the Legacy Experience is …" at bounding box center [563, 277] width 645 height 12
click at [433, 272] on span "Please note to select the start date of your te that the Legacy Experience is 3…" at bounding box center [559, 277] width 639 height 12
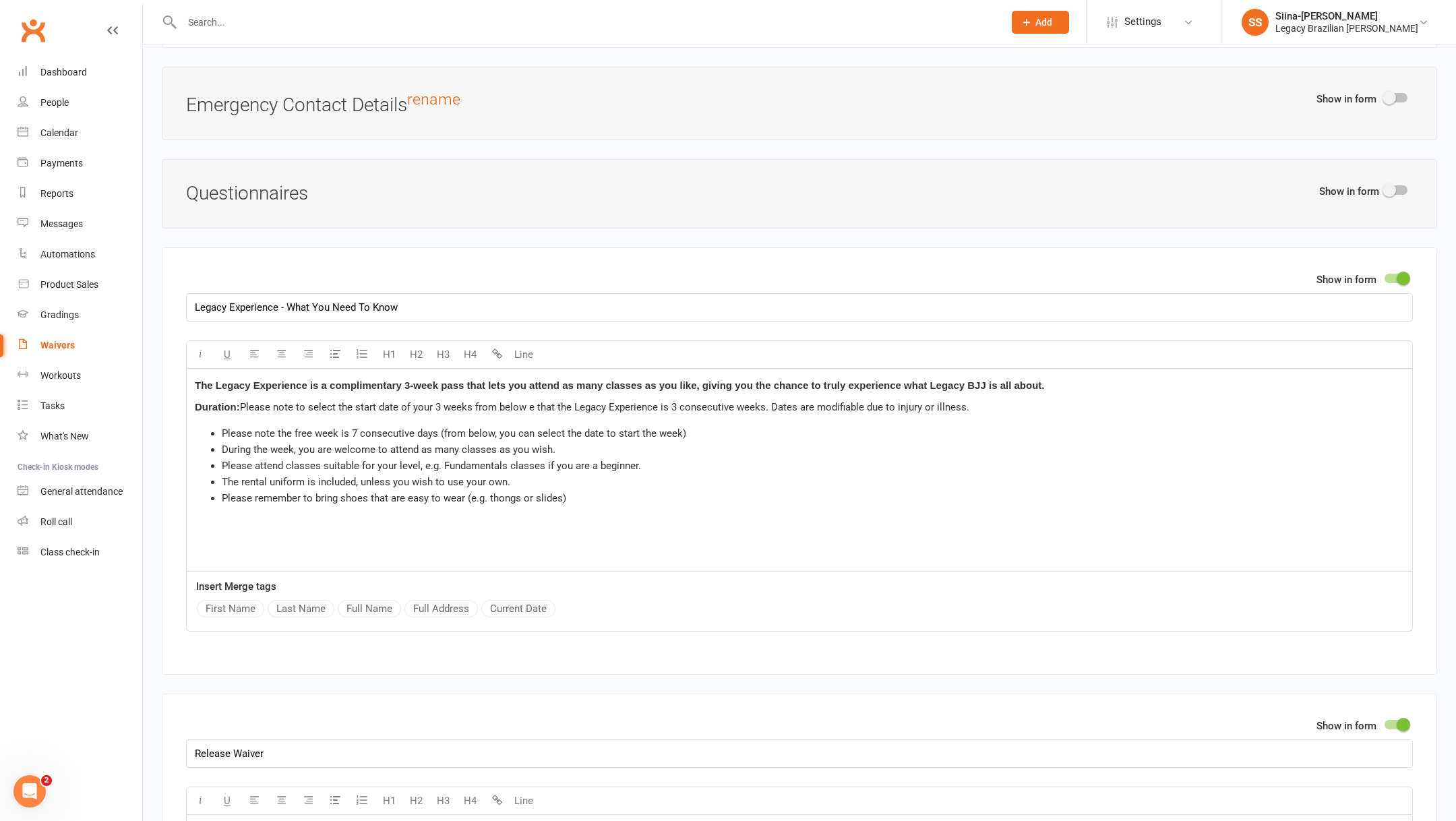
scroll to position [1357, 0]
click at [649, 411] on div "The Legacy Experience is a complimentary 3-week pass that lets you attend as ma…" at bounding box center [799, 468] width 1226 height 202
click at [750, 405] on p "Duration: Please note to select the start date of your 3 weeks from below. Note…" at bounding box center [799, 405] width 1209 height 16
click at [685, 404] on span "Please note to select the start date of your 3 weeks from below. Note that the …" at bounding box center [614, 405] width 748 height 12
click at [775, 400] on span "Please note to select the start date of your 3 weeks from below. Note that the …" at bounding box center [614, 405] width 748 height 12
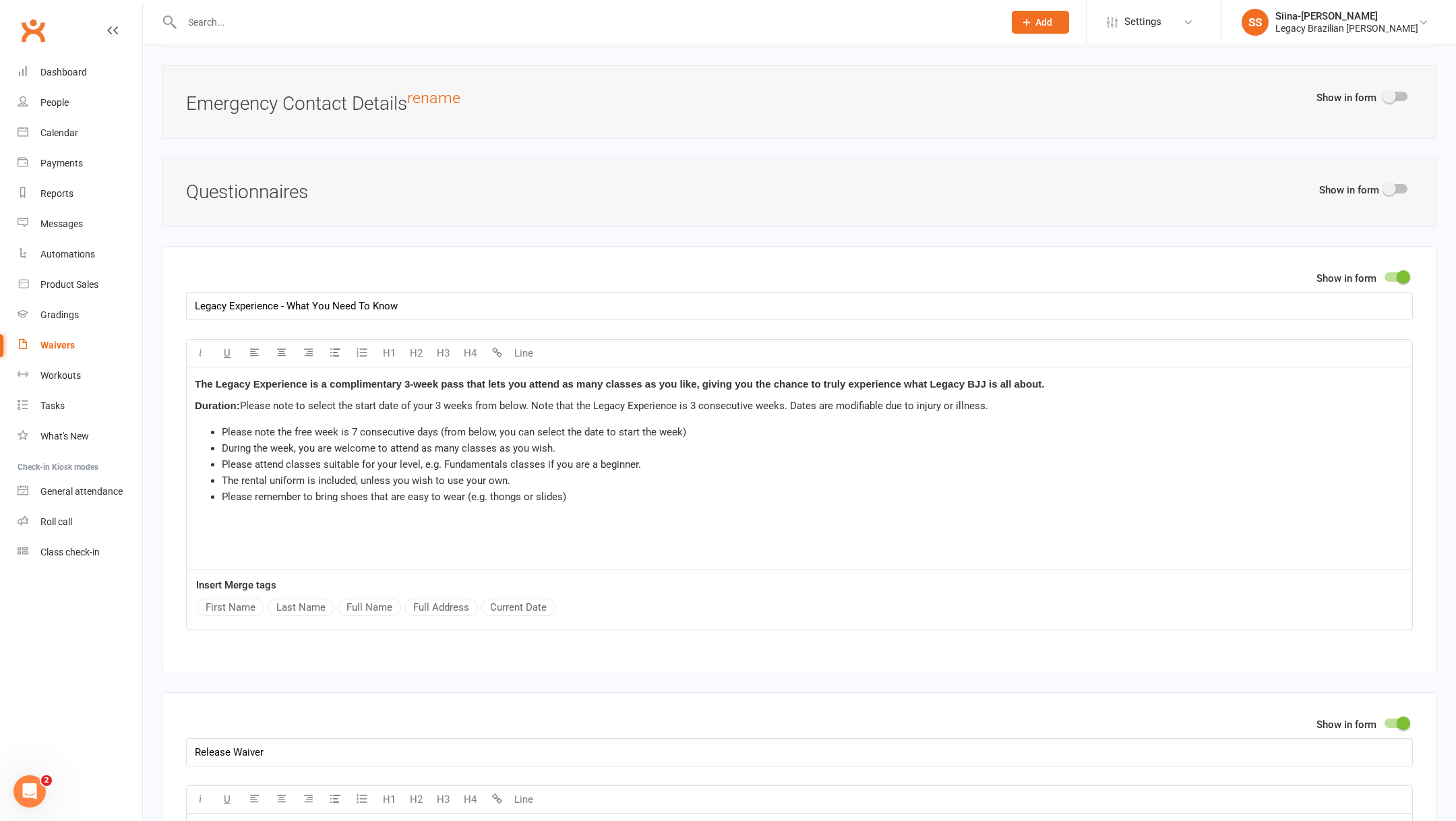
click at [693, 401] on span "Please note to select the start date of your 3 weeks from below. Note that the …" at bounding box center [614, 405] width 748 height 12
click at [884, 400] on span "Please note to select the start date of your 3 weeks from below. Note that the …" at bounding box center [614, 405] width 748 height 12
click at [1006, 404] on p "Duration: Please note to select the start date of your 3 weeks from below. Note…" at bounding box center [799, 405] width 1209 height 16
drag, startPoint x: 709, startPoint y: 429, endPoint x: 168, endPoint y: 430, distance: 541.0
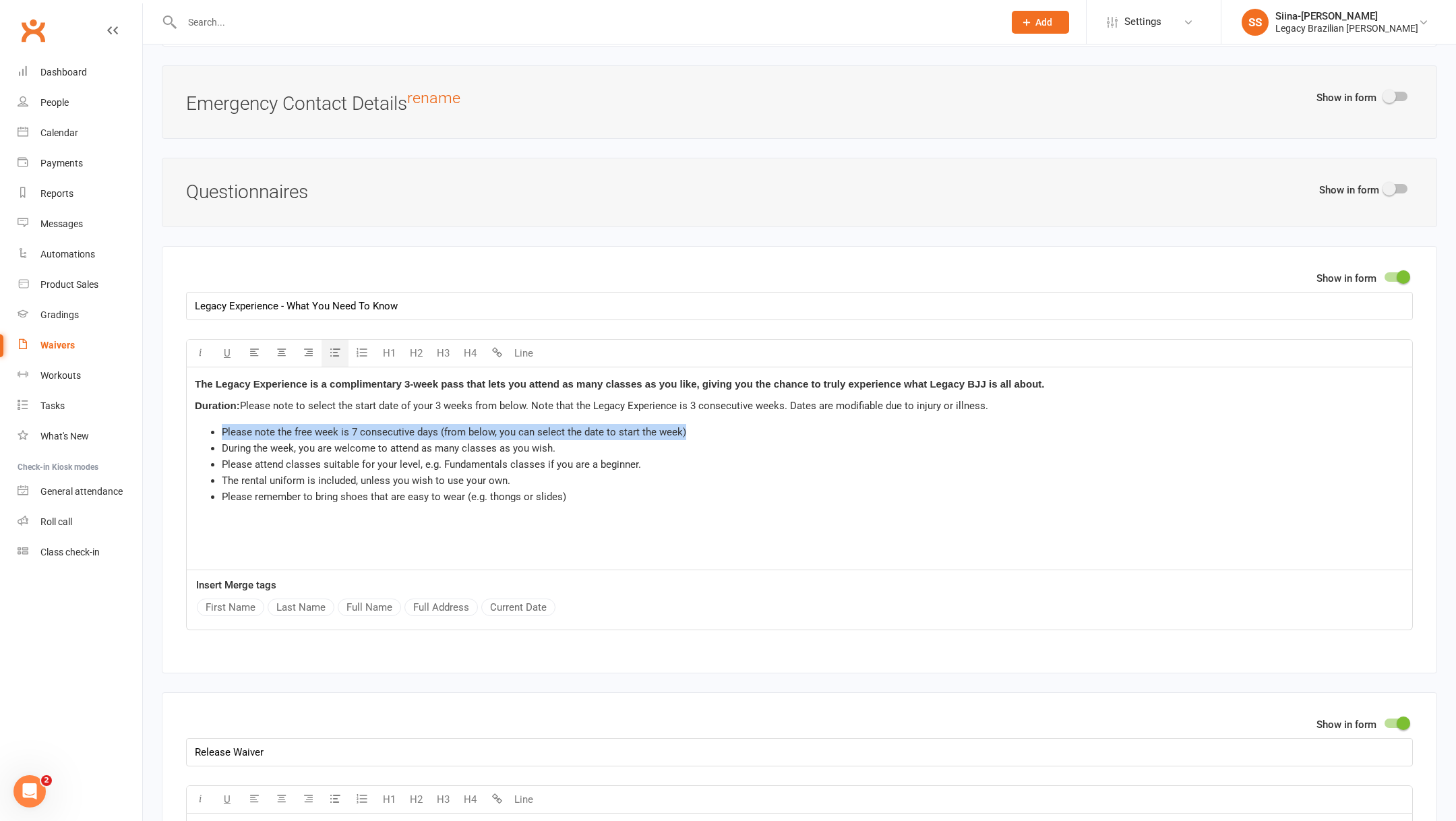
click at [168, 430] on div "Show in form Legacy Experience - What You Need To Know U H1 H2 H3 H4 Line The L…" at bounding box center [798, 459] width 1275 height 428
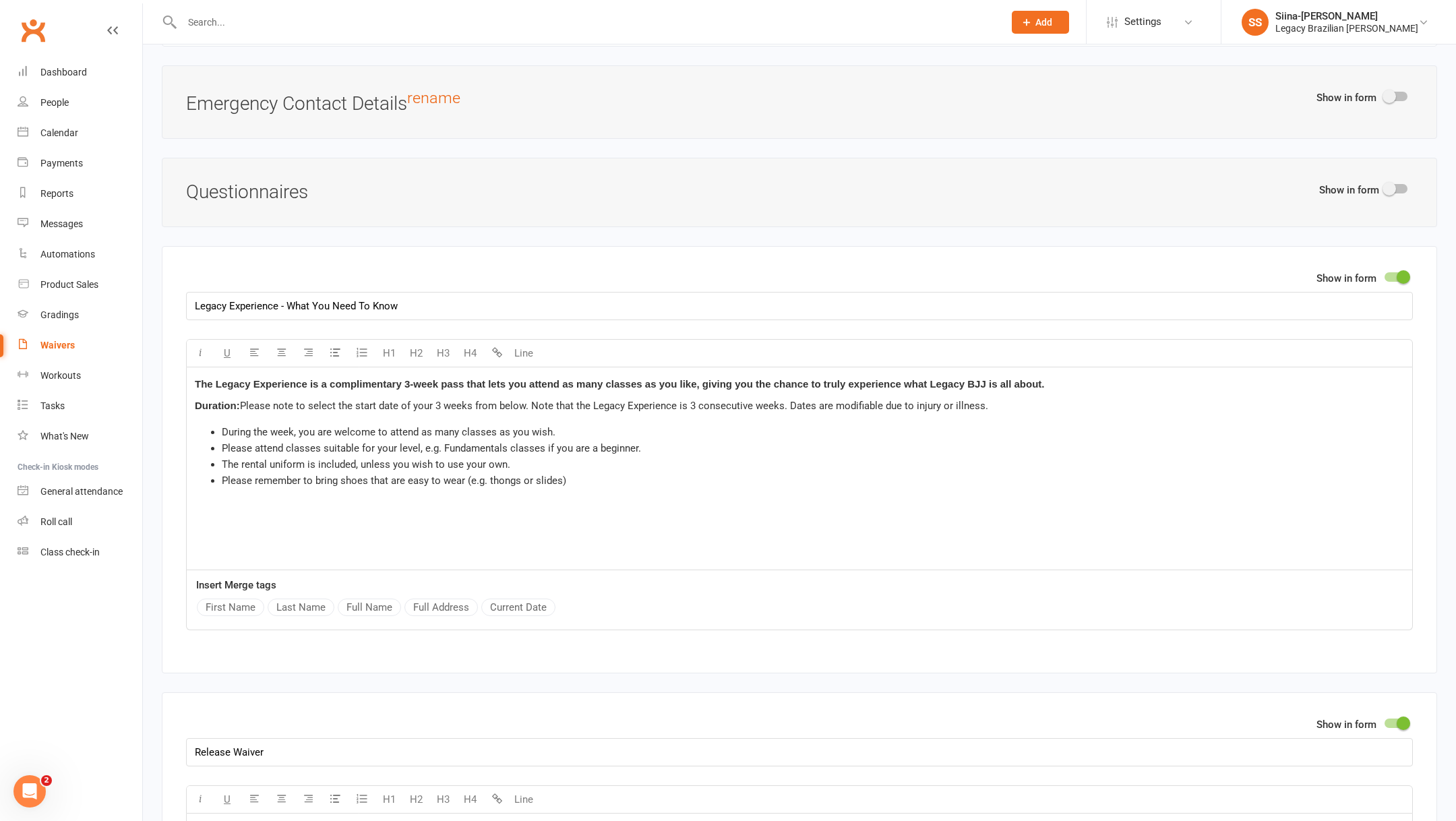
drag, startPoint x: 241, startPoint y: 398, endPoint x: 182, endPoint y: 398, distance: 59.0
click at [182, 398] on div "Show in form Legacy Experience - What You Need To Know U H1 H2 H3 H4 Line The L…" at bounding box center [798, 459] width 1275 height 428
copy span "Duration:"
click at [1033, 406] on p "Duration: Please note to select the start date of your 3 weeks from below. Note…" at bounding box center [799, 405] width 1209 height 16
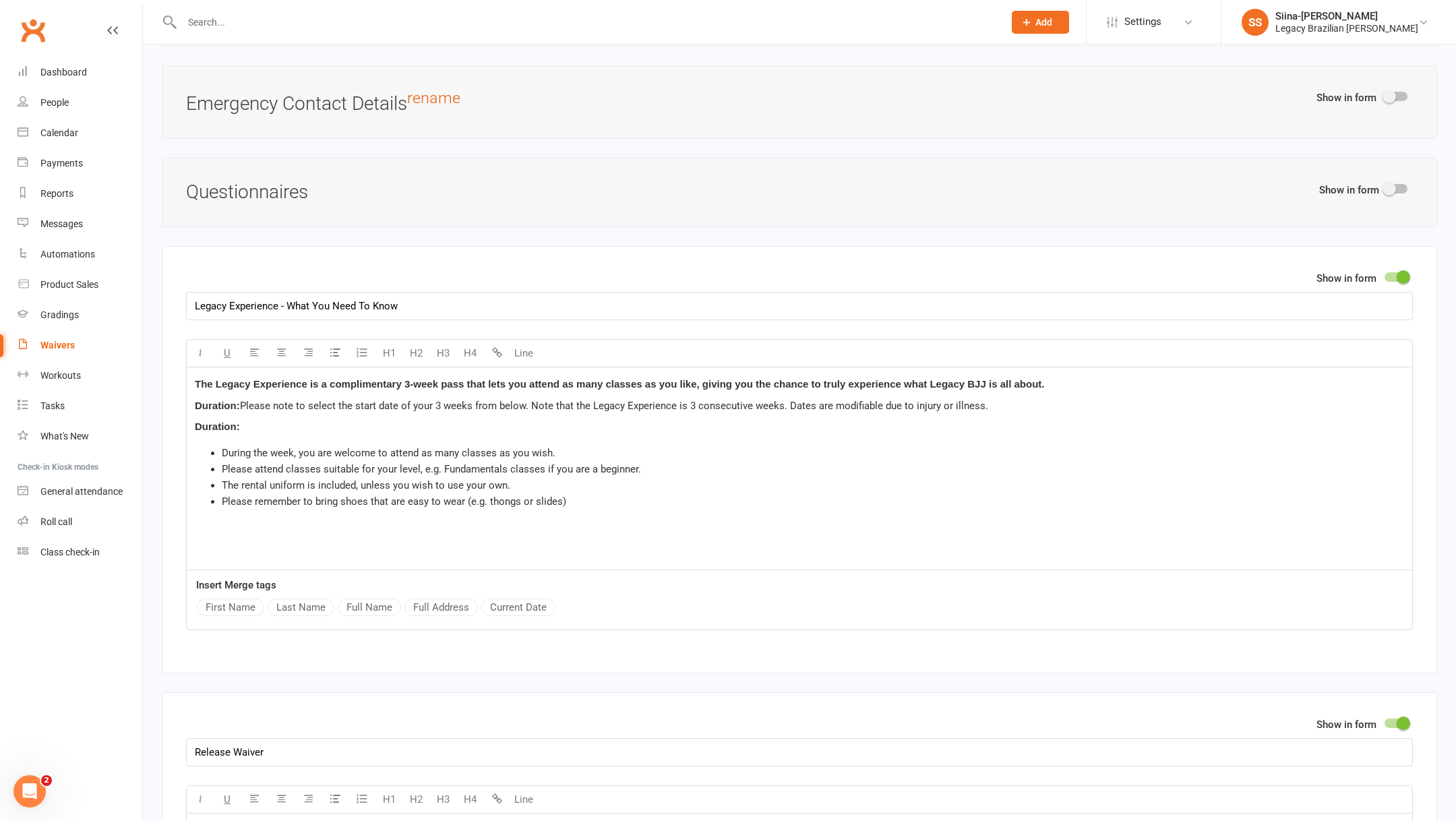
click at [248, 420] on p "Duration:" at bounding box center [799, 426] width 1209 height 16
drag, startPoint x: 268, startPoint y: 416, endPoint x: 188, endPoint y: 416, distance: 80.0
click at [188, 416] on div "The Legacy Experience is a complimentary 3-week pass that lets you attend as ma…" at bounding box center [799, 468] width 1226 height 202
drag, startPoint x: 228, startPoint y: 421, endPoint x: 184, endPoint y: 421, distance: 44.0
click at [184, 421] on div "Show in form Legacy Experience - What You Need To Know U H1 H2 H3 H4 Line The L…" at bounding box center [798, 459] width 1275 height 428
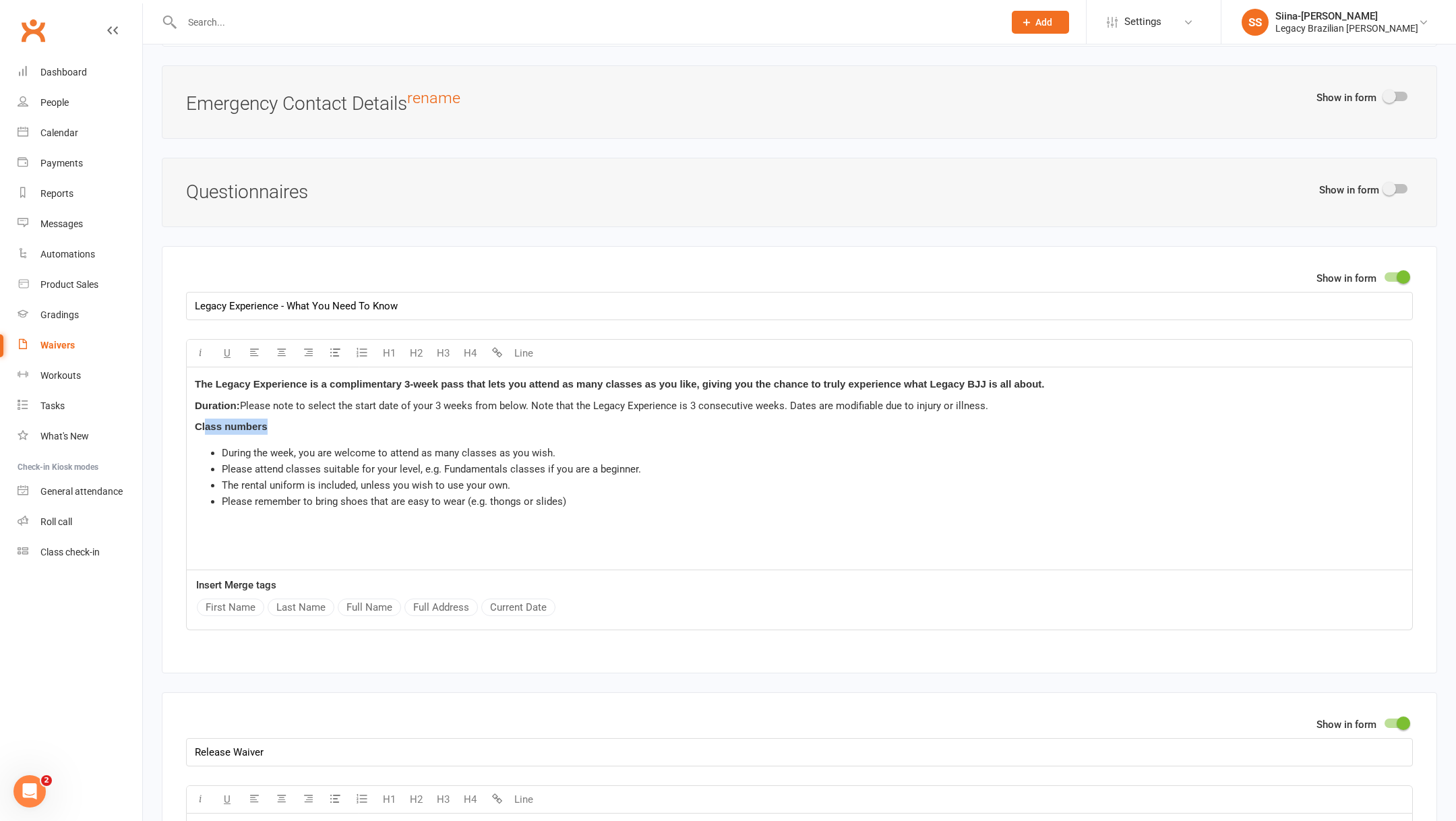
drag, startPoint x: 275, startPoint y: 420, endPoint x: 203, endPoint y: 421, distance: 72.0
click at [203, 421] on p "Class numbers" at bounding box center [799, 426] width 1209 height 16
click at [222, 447] on span "During the week, you are welcome to attend as many classes as you wish." at bounding box center [389, 453] width 334 height 12
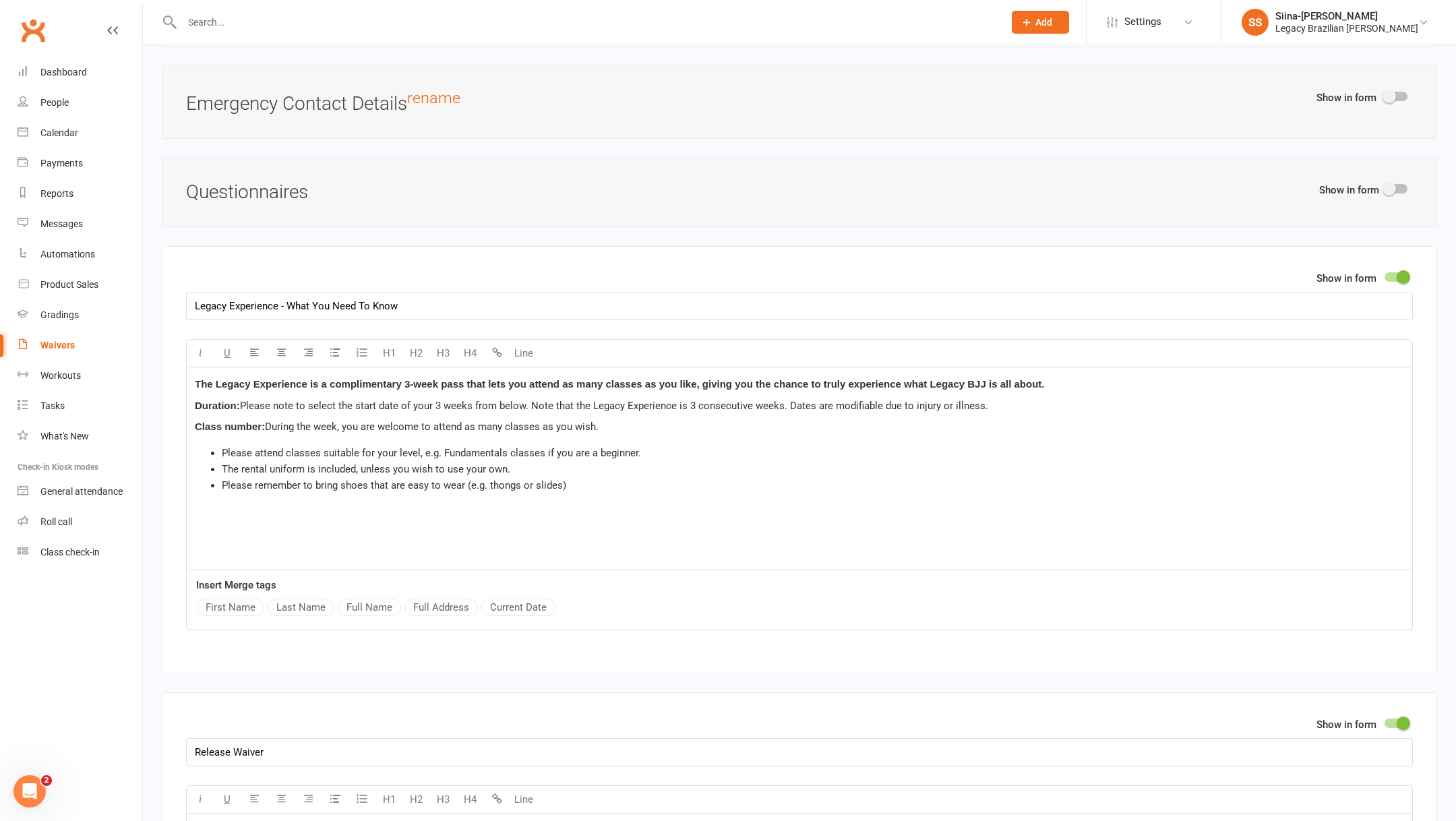
click at [402, 430] on div "The Legacy Experience is a complimentary 3-week pass that lets you attend as ma…" at bounding box center [799, 468] width 1226 height 202
click at [428, 421] on span "During the week, you are welcome to attend as many classes as you wish." at bounding box center [432, 427] width 334 height 12
click at [636, 419] on p "Class number: During the week, you are welcome to attend as many classes as you…" at bounding box center [799, 426] width 1209 height 16
click at [261, 421] on span "Class number:" at bounding box center [230, 427] width 70 height 11
click at [678, 418] on p "Class number & types: During the week, you are welcome to attend as many classe…" at bounding box center [799, 426] width 1209 height 16
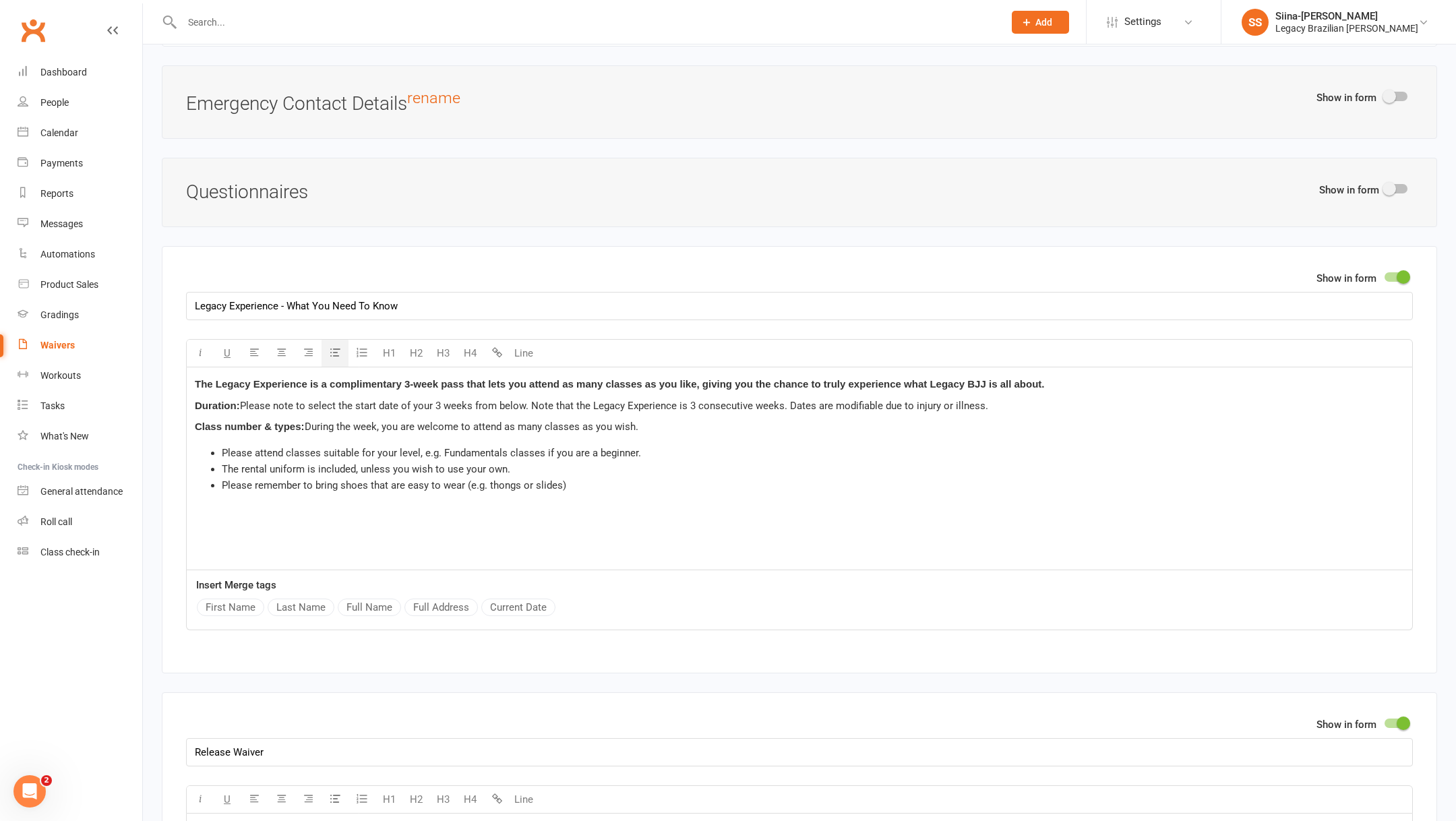
click at [223, 447] on span "Please attend classes suitable for your level, e.g. Fundamentals classes if you…" at bounding box center [431, 453] width 419 height 12
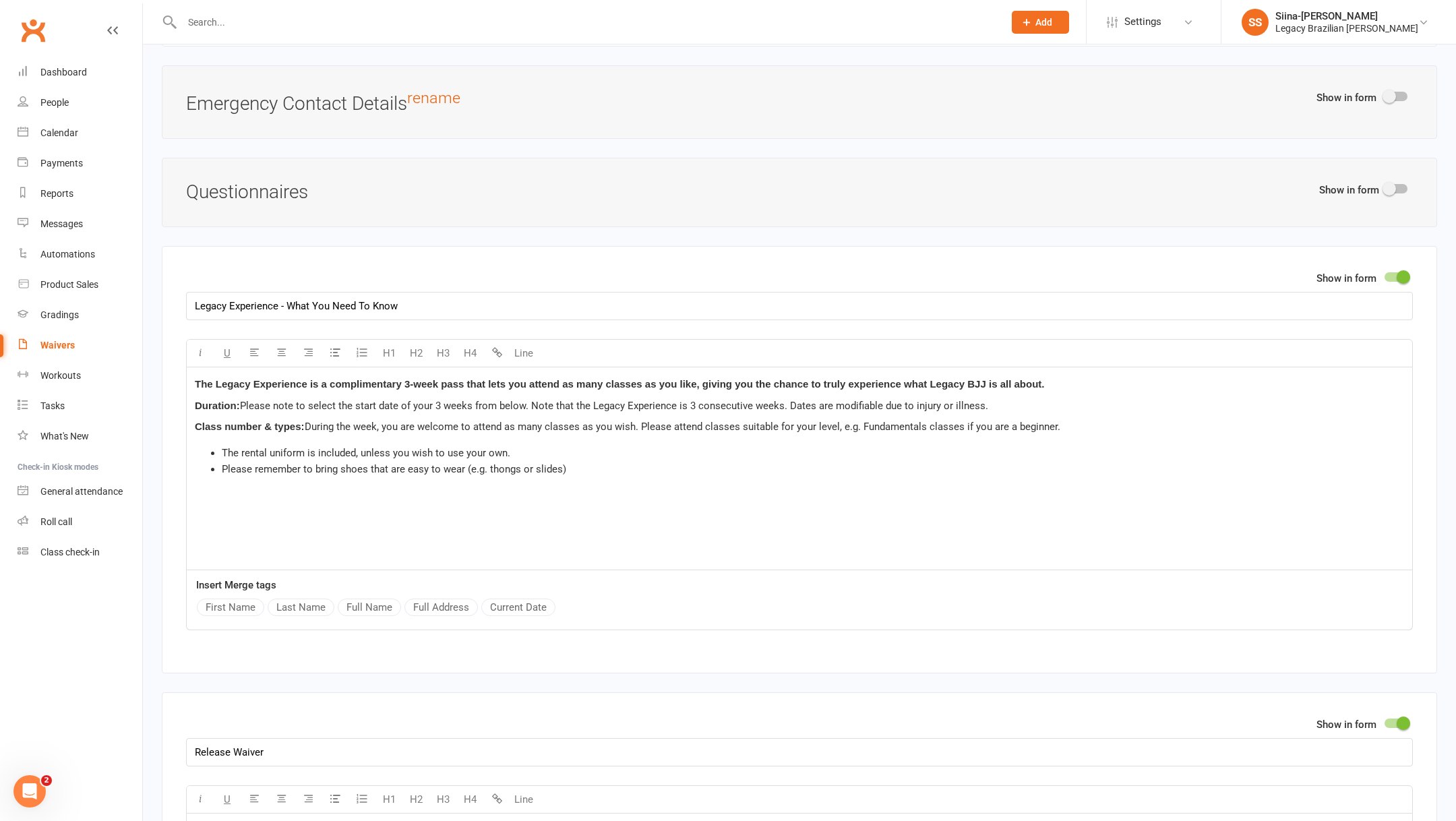
click at [901, 423] on span "During the week, you are welcome to attend as many classes as you wish. Please …" at bounding box center [683, 427] width 756 height 12
click at [1105, 418] on p "Class number & types: During the week, you are welcome to attend as many classe…" at bounding box center [799, 426] width 1209 height 16
drag, startPoint x: 238, startPoint y: 399, endPoint x: 162, endPoint y: 400, distance: 76.0
click at [162, 400] on div "Show in form Legacy Experience - What You Need To Know U H1 H2 H3 H4 Line The L…" at bounding box center [798, 459] width 1275 height 428
copy span "Duration:"
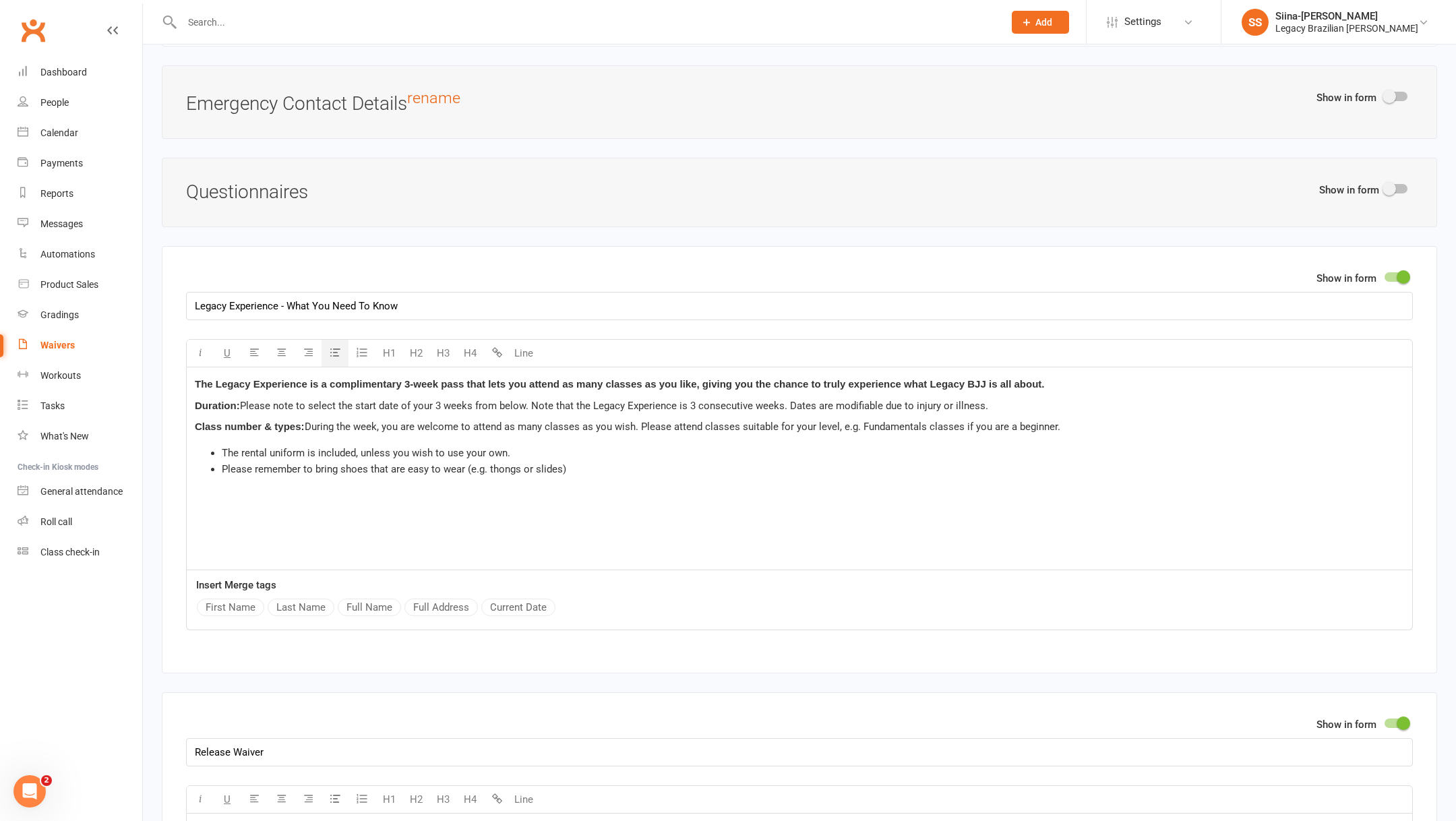
click at [206, 435] on div "The Legacy Experience is a complimentary 3-week pass that lets you attend as ma…" at bounding box center [799, 468] width 1226 height 202
click at [1068, 418] on p "Class number & types: During the week, you are welcome to attend as many classe…" at bounding box center [799, 426] width 1209 height 16
click at [1082, 425] on p "Class number & types: During the week, you are welcome to attend as many classe…" at bounding box center [799, 426] width 1209 height 16
click at [371, 443] on span "The rental uniform is included, unless you wish to use your own." at bounding box center [381, 448] width 288 height 12
click at [258, 443] on span "The rental uniform is included, unless you wish to use your own." at bounding box center [381, 448] width 288 height 12
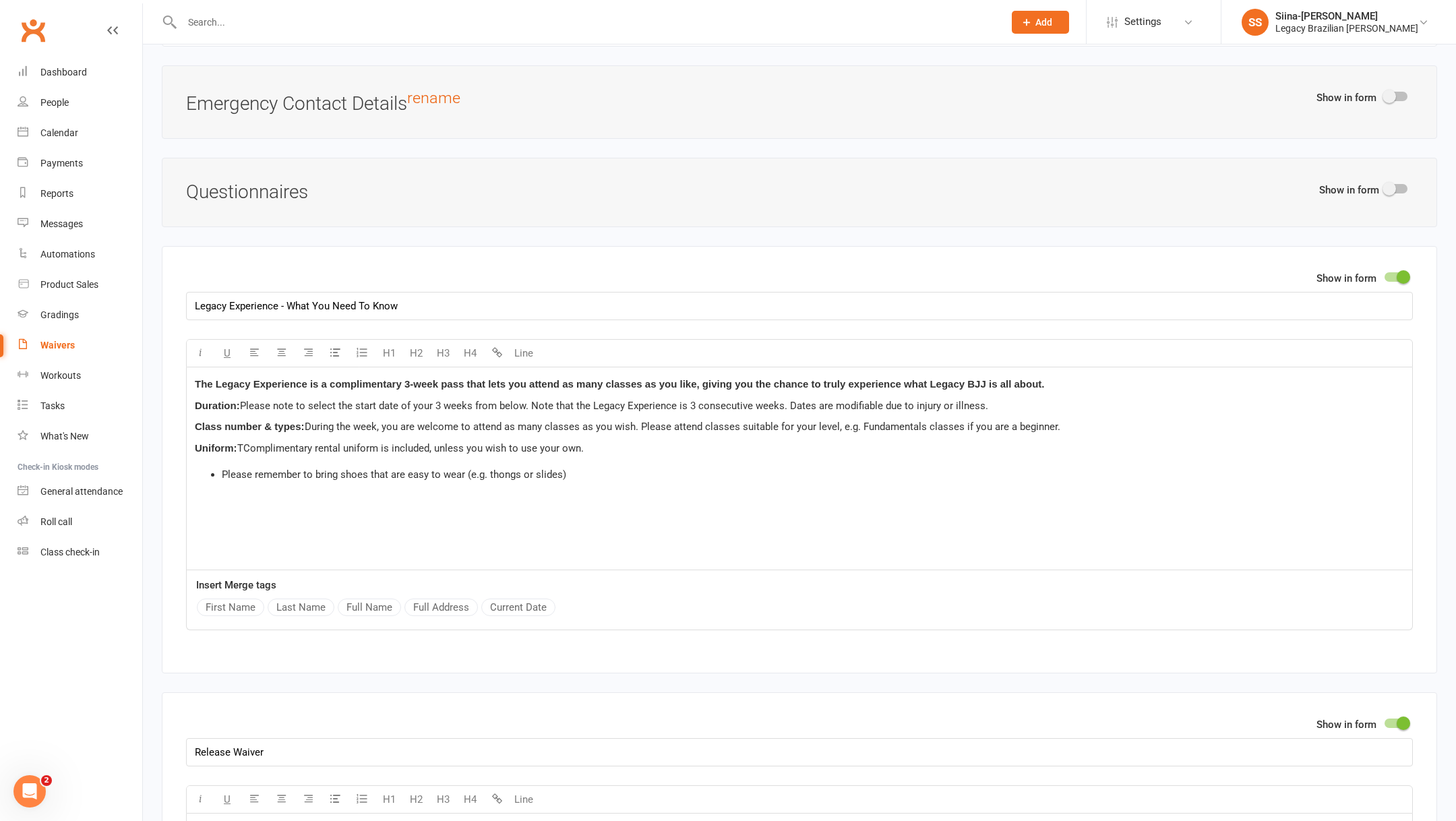
click at [249, 443] on span "TComplimentary rental uniform is included, unless you wish to use your own." at bounding box center [411, 448] width 347 height 12
click at [429, 449] on div "The Legacy Experience is a complimentary 3-week pass that lets you attend as ma…" at bounding box center [799, 468] width 1226 height 202
click at [600, 445] on p "Uniform: Complimentary rental uniform is included, unless you wish to use your …" at bounding box center [799, 448] width 1209 height 16
drag, startPoint x: 236, startPoint y: 443, endPoint x: 190, endPoint y: 443, distance: 46.0
click at [190, 443] on div "The Legacy Experience is a complimentary 3-week pass that lets you attend as ma…" at bounding box center [799, 468] width 1226 height 202
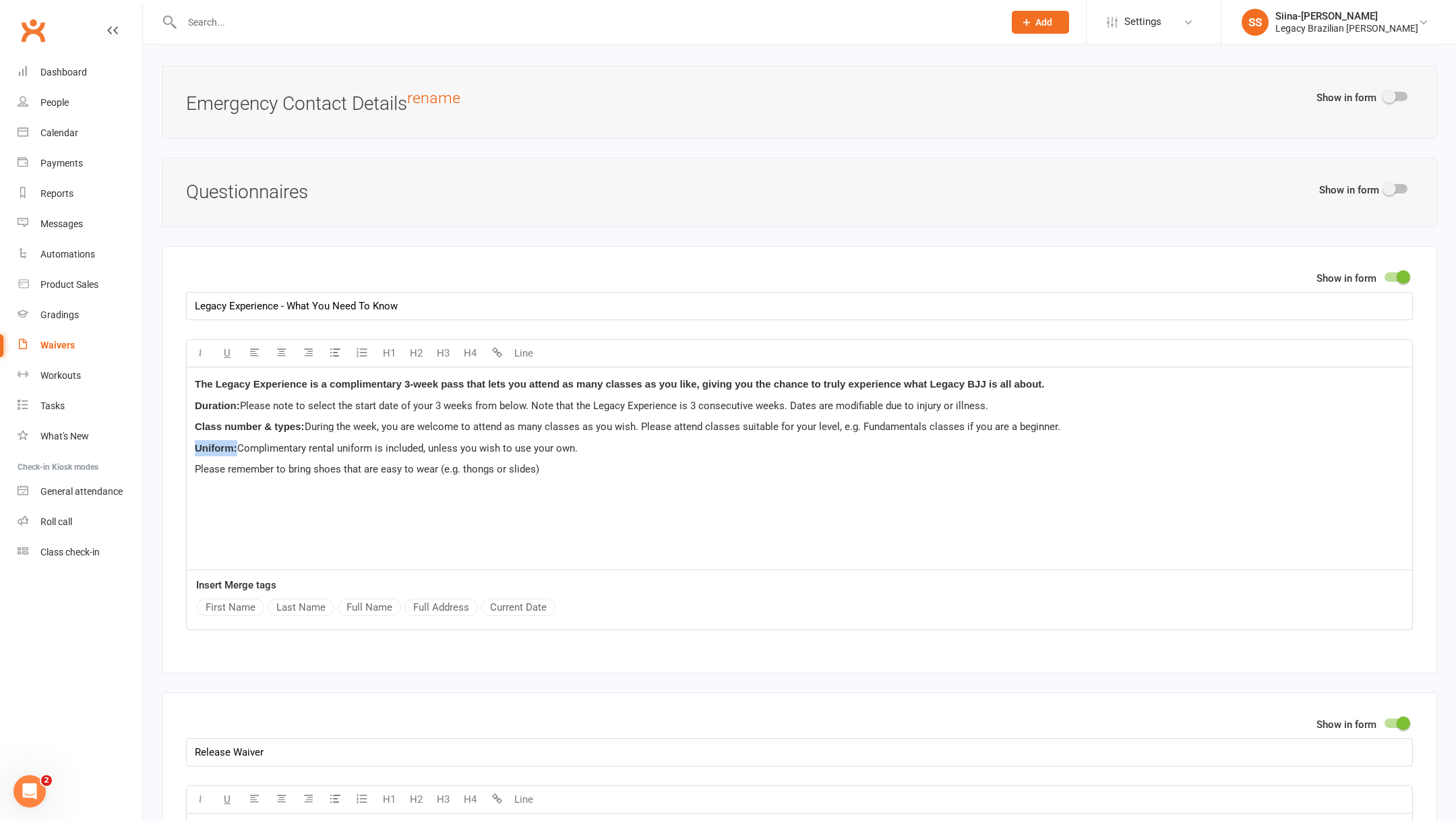
copy span "Uniform:"
click at [194, 465] on div "The Legacy Experience is a complimentary 3-week pass that lets you attend as ma…" at bounding box center [799, 468] width 1226 height 202
drag, startPoint x: 231, startPoint y: 463, endPoint x: 172, endPoint y: 463, distance: 59.0
click at [172, 463] on div "Show in form Legacy Experience - What You Need To Know U H1 H2 H3 H4 Line The L…" at bounding box center [798, 459] width 1275 height 428
click at [249, 464] on span "Other stuff:" at bounding box center [223, 468] width 56 height 11
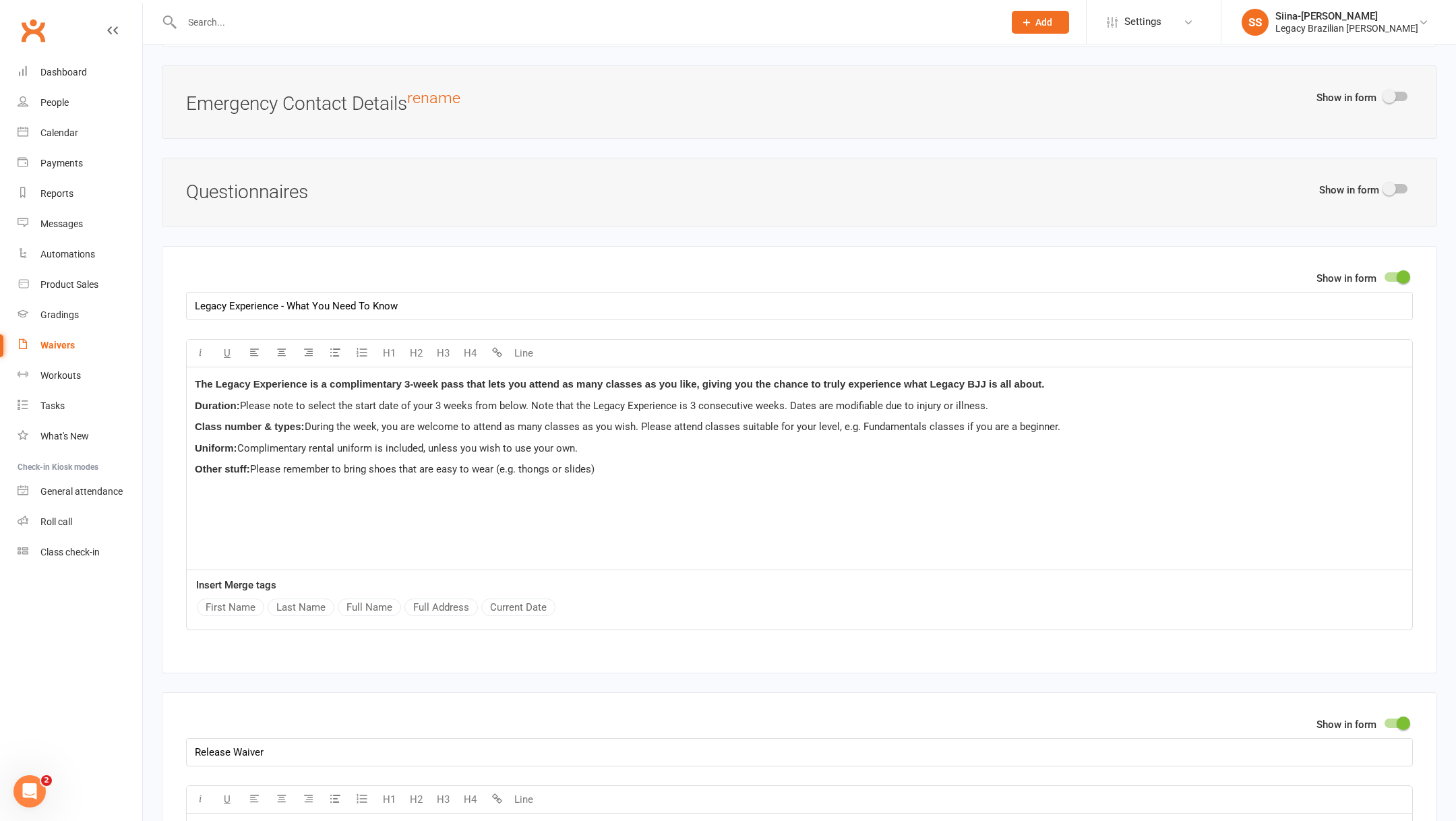
click at [253, 463] on span "Please remember to bring shoes that are easy to wear (e.g. thongs or slides)" at bounding box center [422, 468] width 344 height 12
click at [398, 451] on div "The Legacy Experience is a complimentary 3-week pass that lets you attend as ma…" at bounding box center [799, 468] width 1226 height 202
click at [350, 465] on span "Please remember to bring shoes that are easy to wear (e.g. thongs or slides)" at bounding box center [422, 468] width 344 height 12
drag, startPoint x: 343, startPoint y: 459, endPoint x: 258, endPoint y: 462, distance: 85.1
click at [258, 463] on span "Please remember to Bring shoes that are easy to wear (e.g. thongs or slides)" at bounding box center [423, 468] width 345 height 12
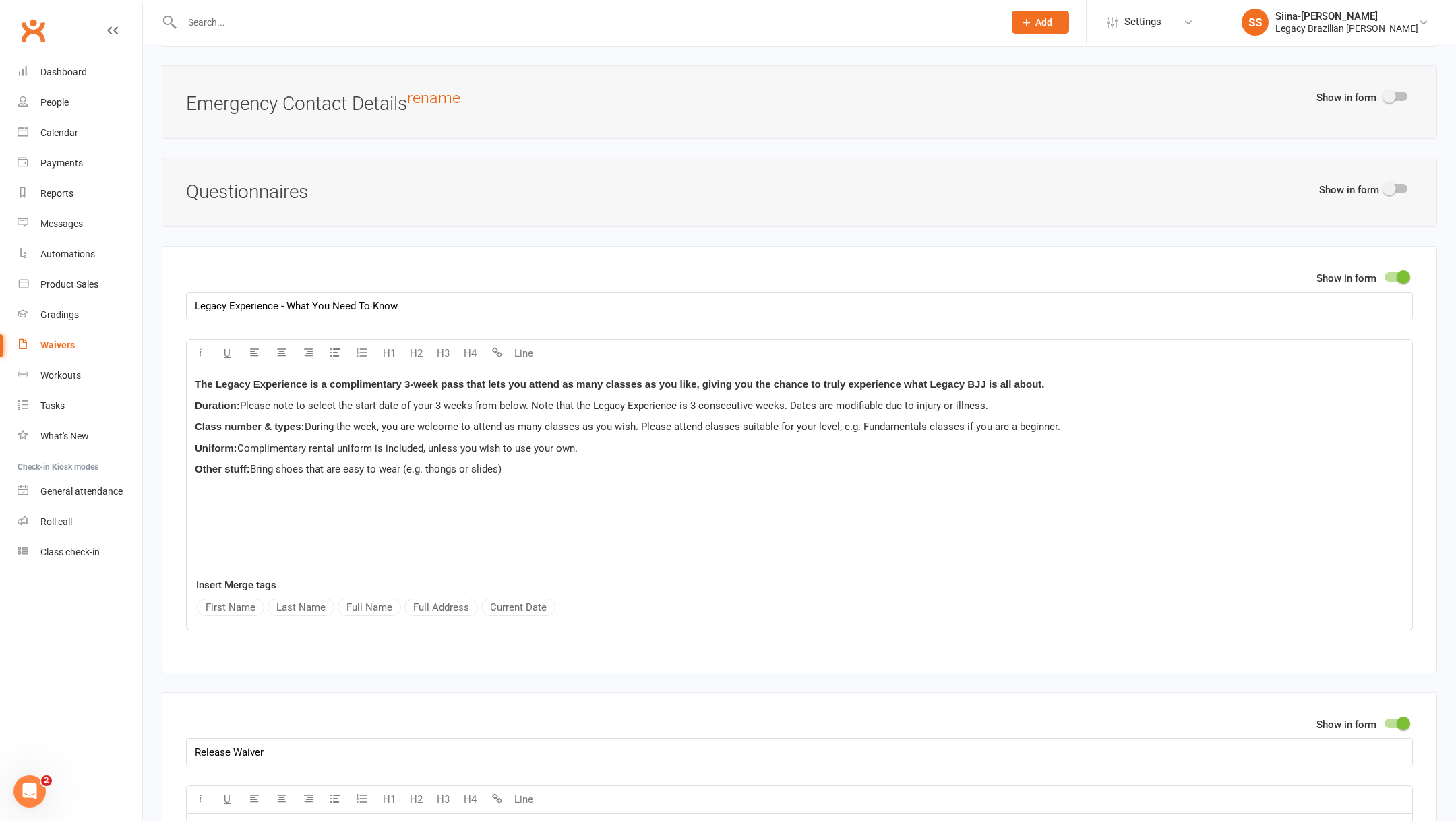
click at [506, 461] on p "Other stuff: Bring shoes that are easy to wear (e.g. thongs or slides)" at bounding box center [799, 468] width 1209 height 16
click at [379, 400] on span "Please note to select the start date of your 3 weeks from below. Note that the …" at bounding box center [614, 405] width 748 height 12
click at [446, 400] on span "Please note to select the start date of your 3 weeks from below. Note that the …" at bounding box center [614, 405] width 748 height 12
click at [519, 400] on span "Please note to select the start date of your 3 weeks from below. Note that the …" at bounding box center [614, 405] width 748 height 12
click at [503, 400] on span "Please note to select the start date of your 3 weeks from below. Note that the …" at bounding box center [614, 405] width 748 height 12
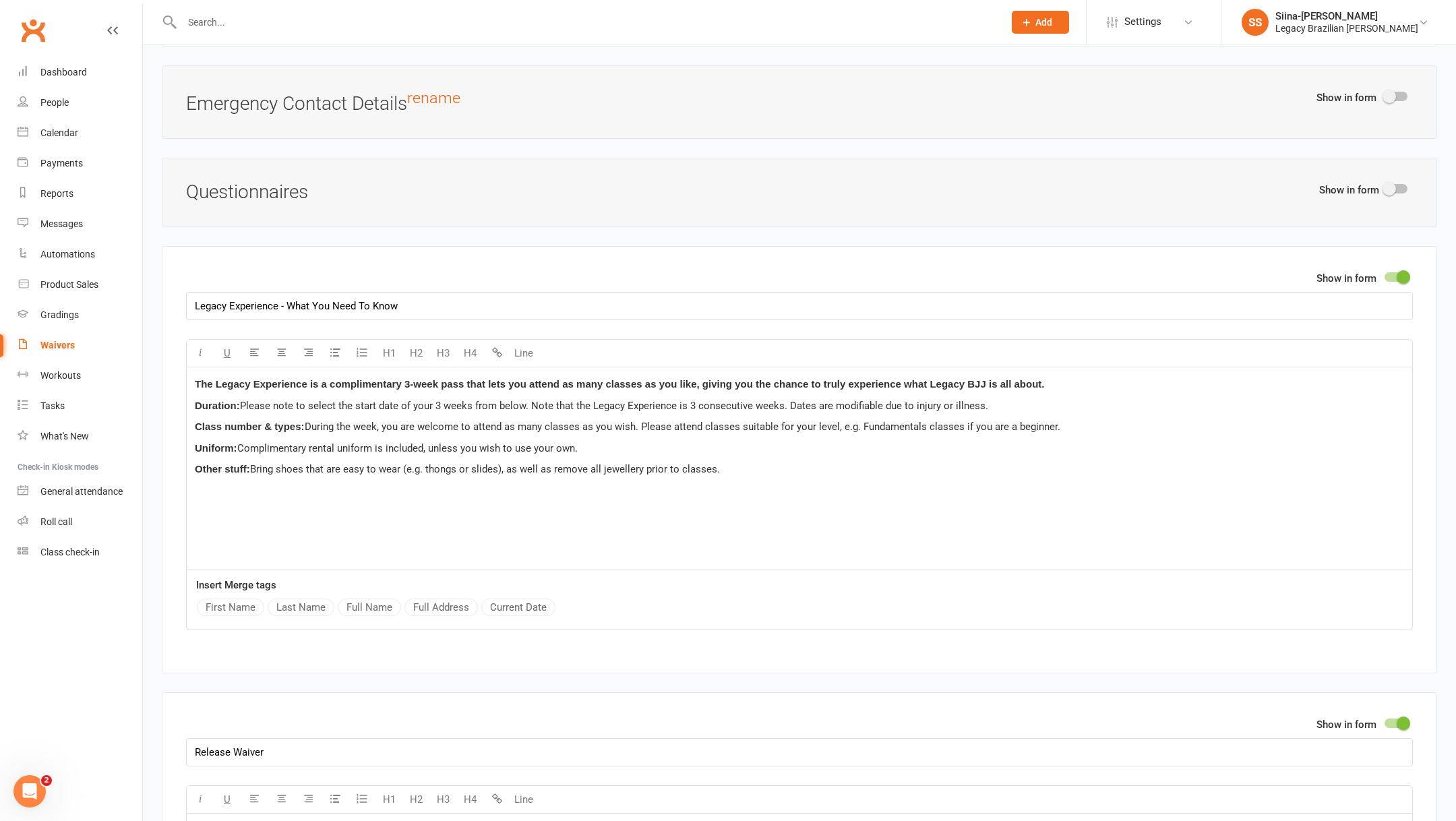
click at [526, 402] on span "Please note to select the start date of your 3 weeks from below. Note that the …" at bounding box center [614, 405] width 748 height 12
drag, startPoint x: 526, startPoint y: 402, endPoint x: 504, endPoint y: 402, distance: 22.0
click at [505, 402] on span "Please note to select the start date of your 3 weeks from below. Note that the …" at bounding box center [614, 405] width 748 height 12
click at [476, 400] on span "Please note to select the start date of your 3 weeks from below. Note that the …" at bounding box center [614, 405] width 748 height 12
click at [505, 400] on span "Please note to select the start date of your 3 weeks from below. Note that the …" at bounding box center [614, 405] width 748 height 12
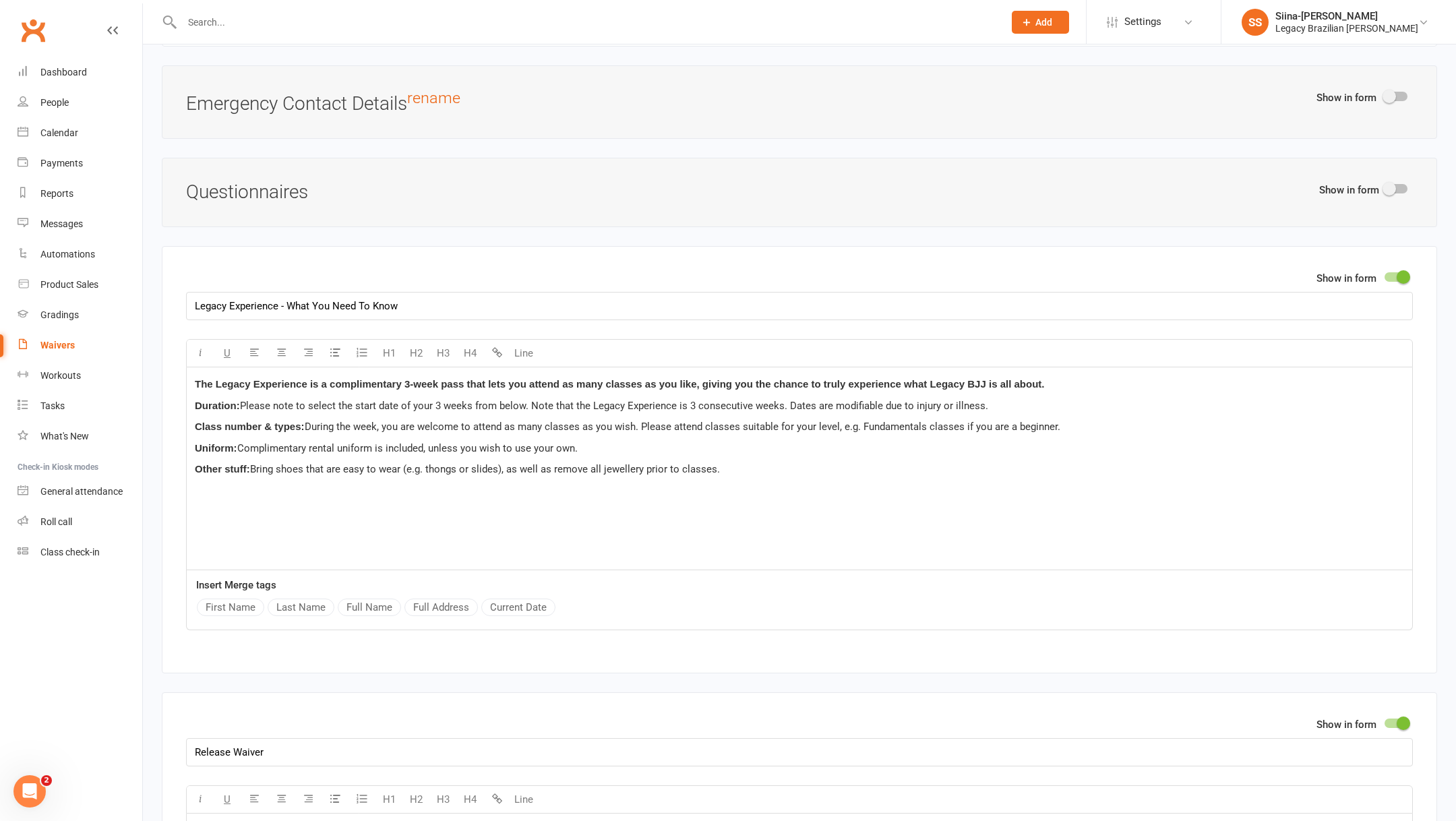
click at [521, 400] on span "Please note to select the start date of your 3 weeks from below. Note that the …" at bounding box center [614, 405] width 748 height 12
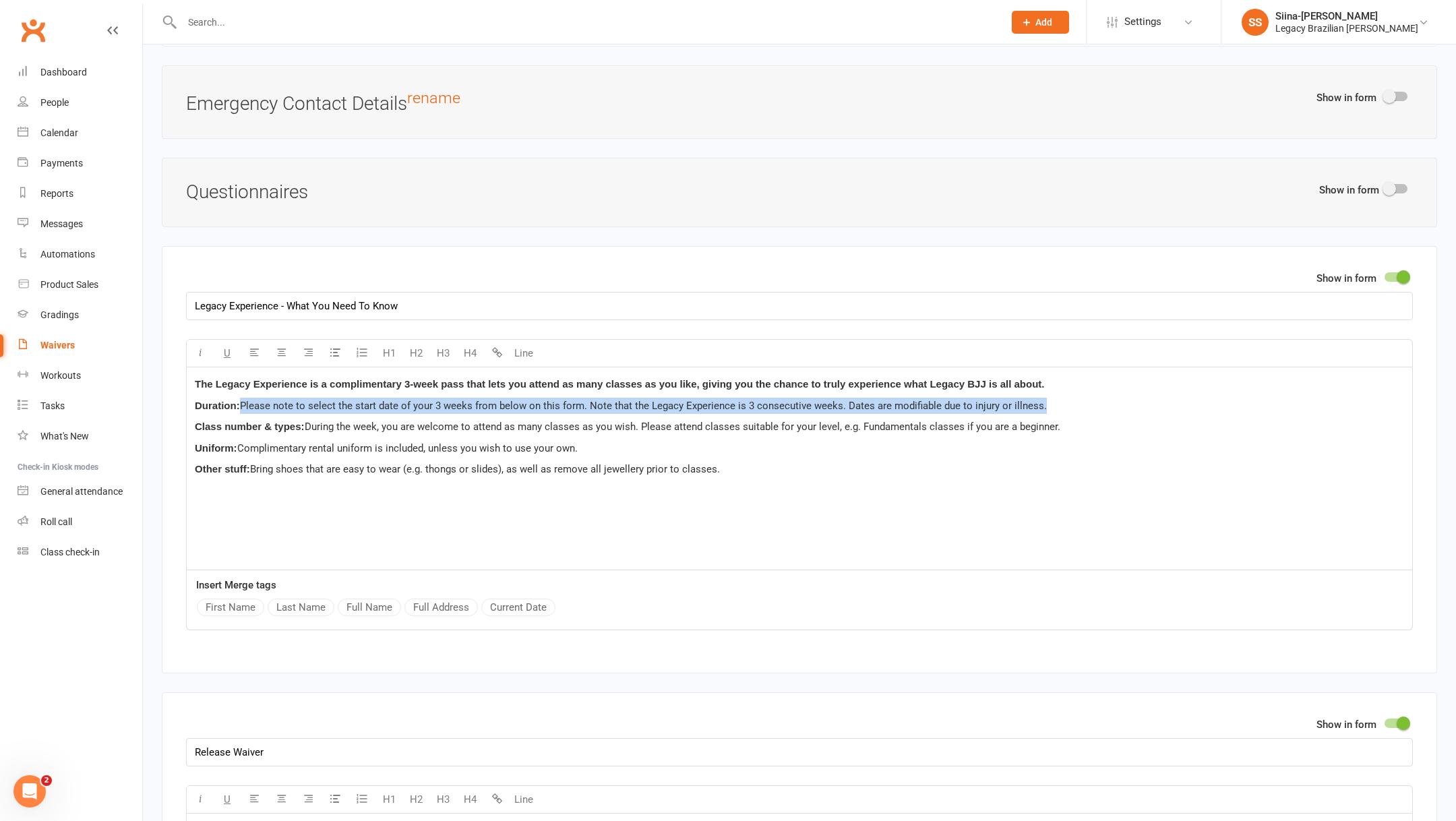
copy span "Please note to select the start date of your 3 weeks from below on this form. N…"
drag, startPoint x: 1058, startPoint y: 394, endPoint x: 243, endPoint y: 404, distance: 815.1
click at [243, 404] on p "Duration: Please note to select the start date of your 3 weeks from below on th…" at bounding box center [799, 405] width 1209 height 16
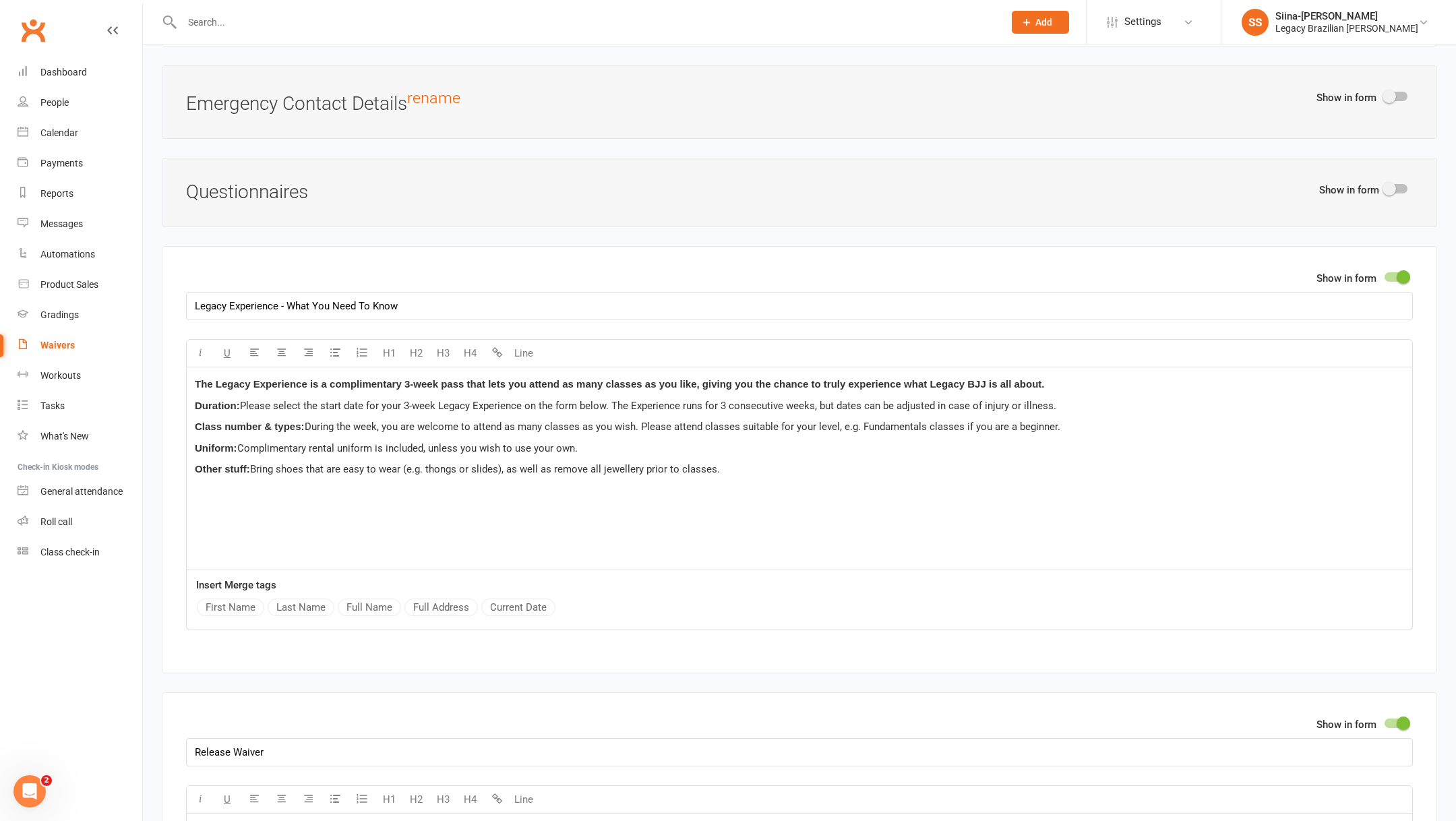
click at [421, 404] on p "Duration: Please select the start date for your 3-week Legacy Experience on the…" at bounding box center [799, 405] width 1209 height 16
click at [525, 400] on span "Please select the start date for your 3-week Legacy Experience on the form belo…" at bounding box center [648, 405] width 816 height 12
click at [810, 401] on span "Please select the start date for your 3-week Legacy Experience on the form belo…" at bounding box center [648, 405] width 816 height 12
click at [747, 400] on span "Please select the start date for your 3-week Legacy Experience on the form belo…" at bounding box center [648, 405] width 816 height 12
click at [936, 400] on span "Please select the start date for your 3-week Legacy Experience on the form belo…" at bounding box center [648, 405] width 816 height 12
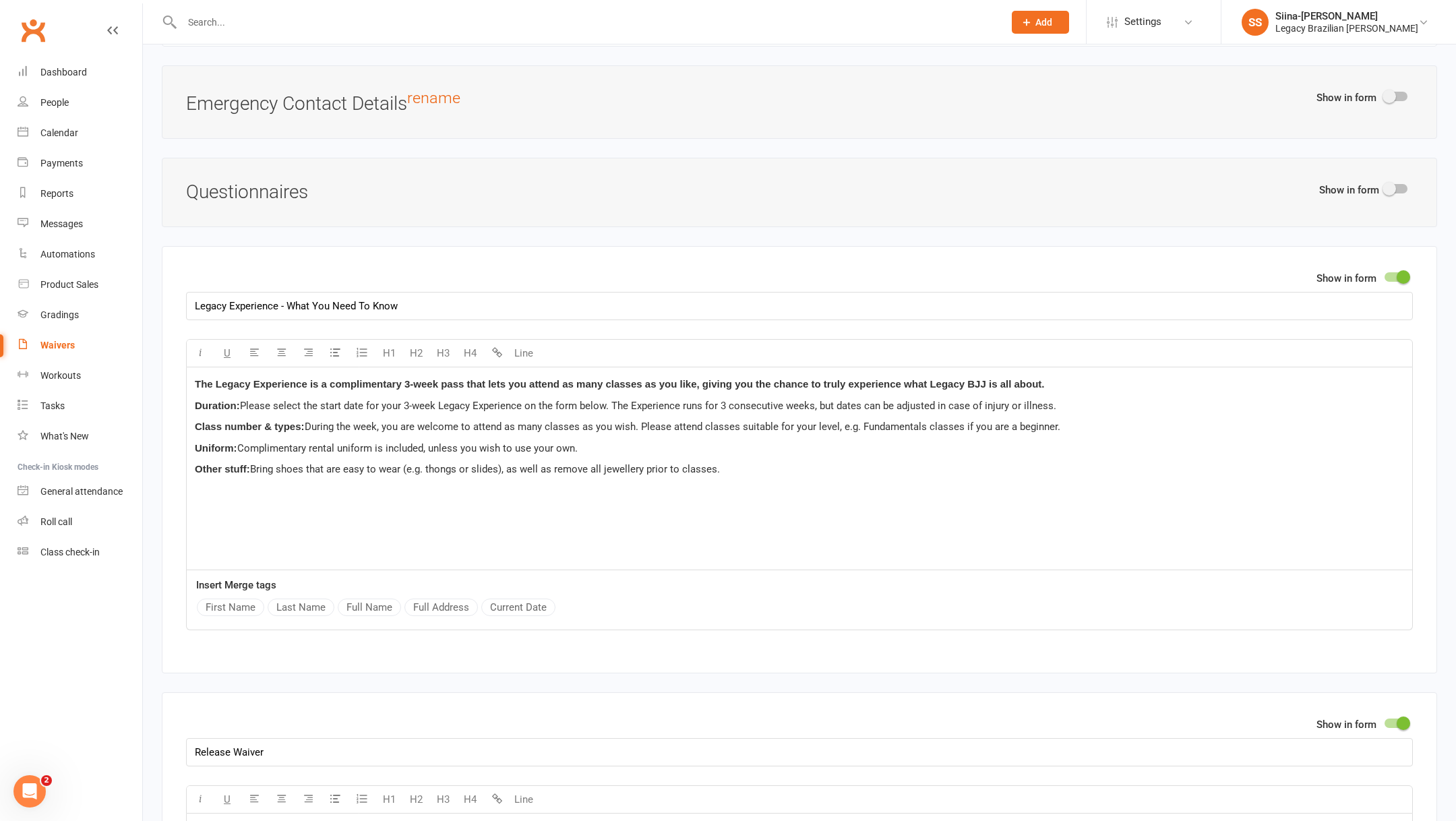
click at [1026, 400] on span "Please select the start date for your 3-week Legacy Experience on the form belo…" at bounding box center [648, 405] width 816 height 12
click at [307, 421] on span "During the week, you are welcome to attend as many classes as you wish. Please …" at bounding box center [683, 427] width 756 height 12
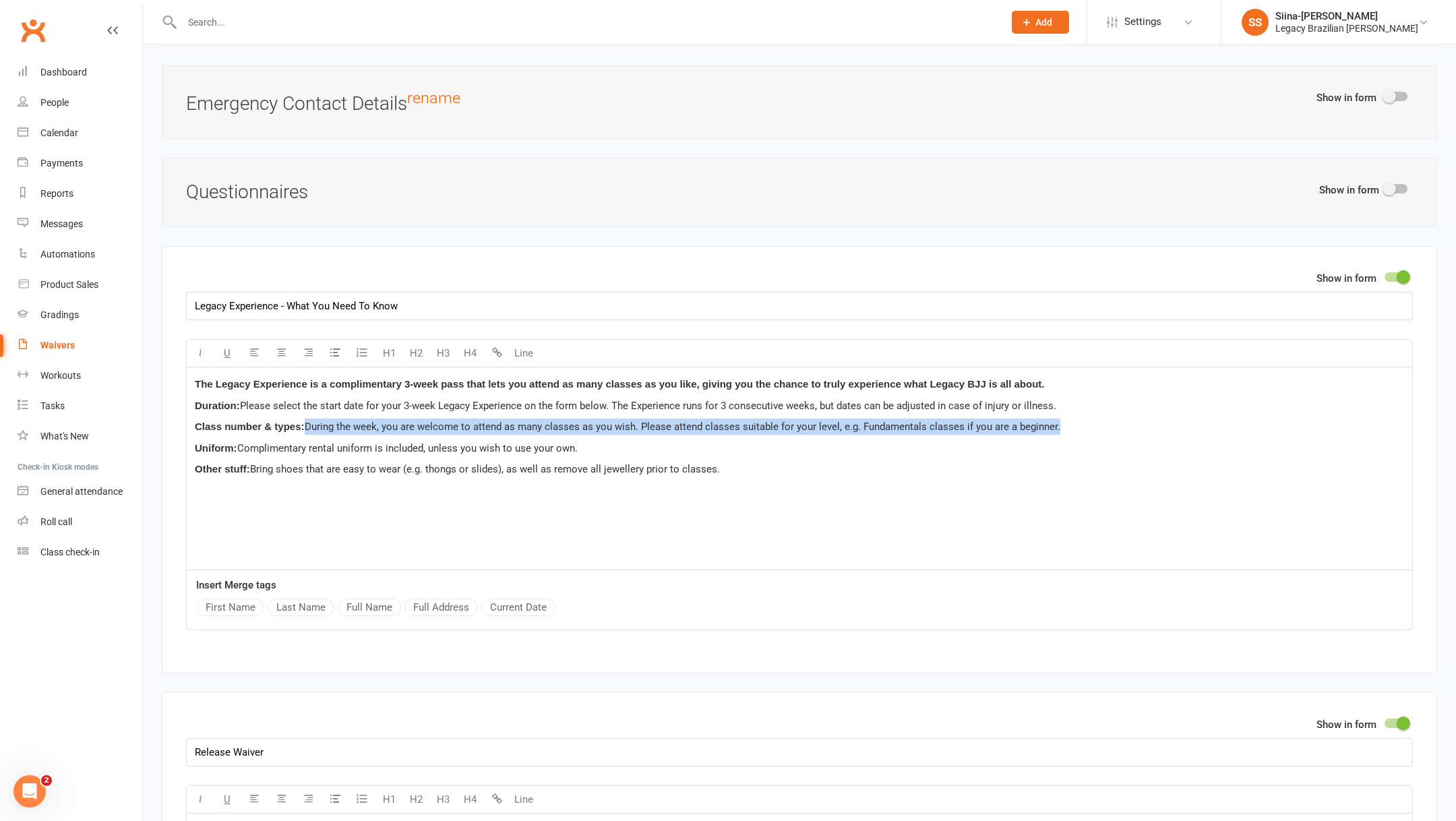
drag, startPoint x: 307, startPoint y: 421, endPoint x: 1095, endPoint y: 422, distance: 788.0
click at [1095, 422] on p "Class number & types: During the week, you are welcome to attend as many classe…" at bounding box center [799, 426] width 1209 height 16
copy span "During the week, you are welcome to attend as many classes as you wish. Please …"
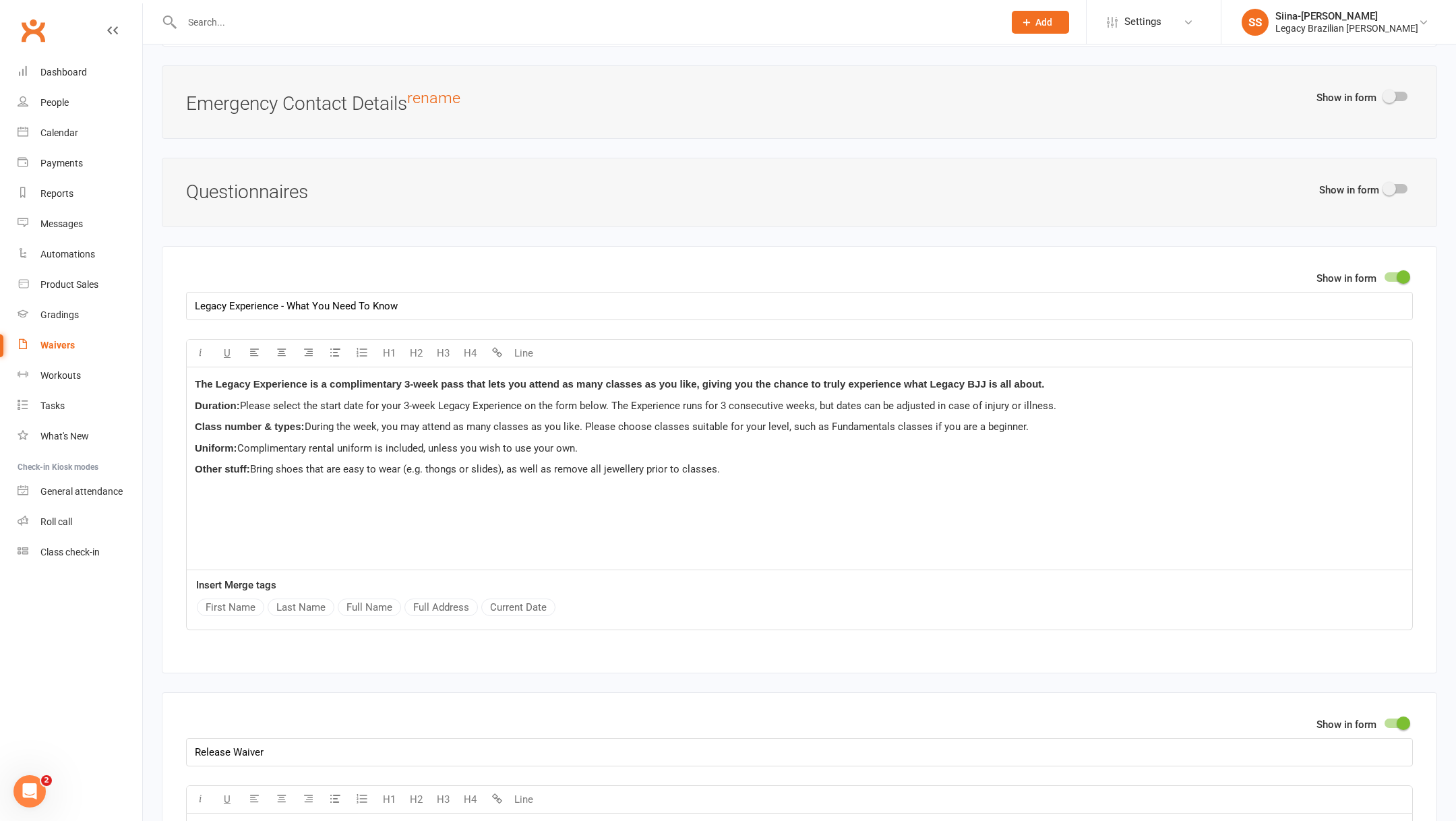
click at [491, 421] on span "During the week, you may attend as many classes as you like. Please choose clas…" at bounding box center [667, 427] width 724 height 12
drag, startPoint x: 623, startPoint y: 439, endPoint x: 241, endPoint y: 436, distance: 382.0
click at [241, 441] on p "Uniform: Complimentary rental uniform is included, unless you wish to use your …" at bounding box center [799, 448] width 1209 height 16
copy span "Complimentary rental uniform is included, unless you wish to use your own."
drag, startPoint x: 739, startPoint y: 468, endPoint x: 254, endPoint y: 465, distance: 485.0
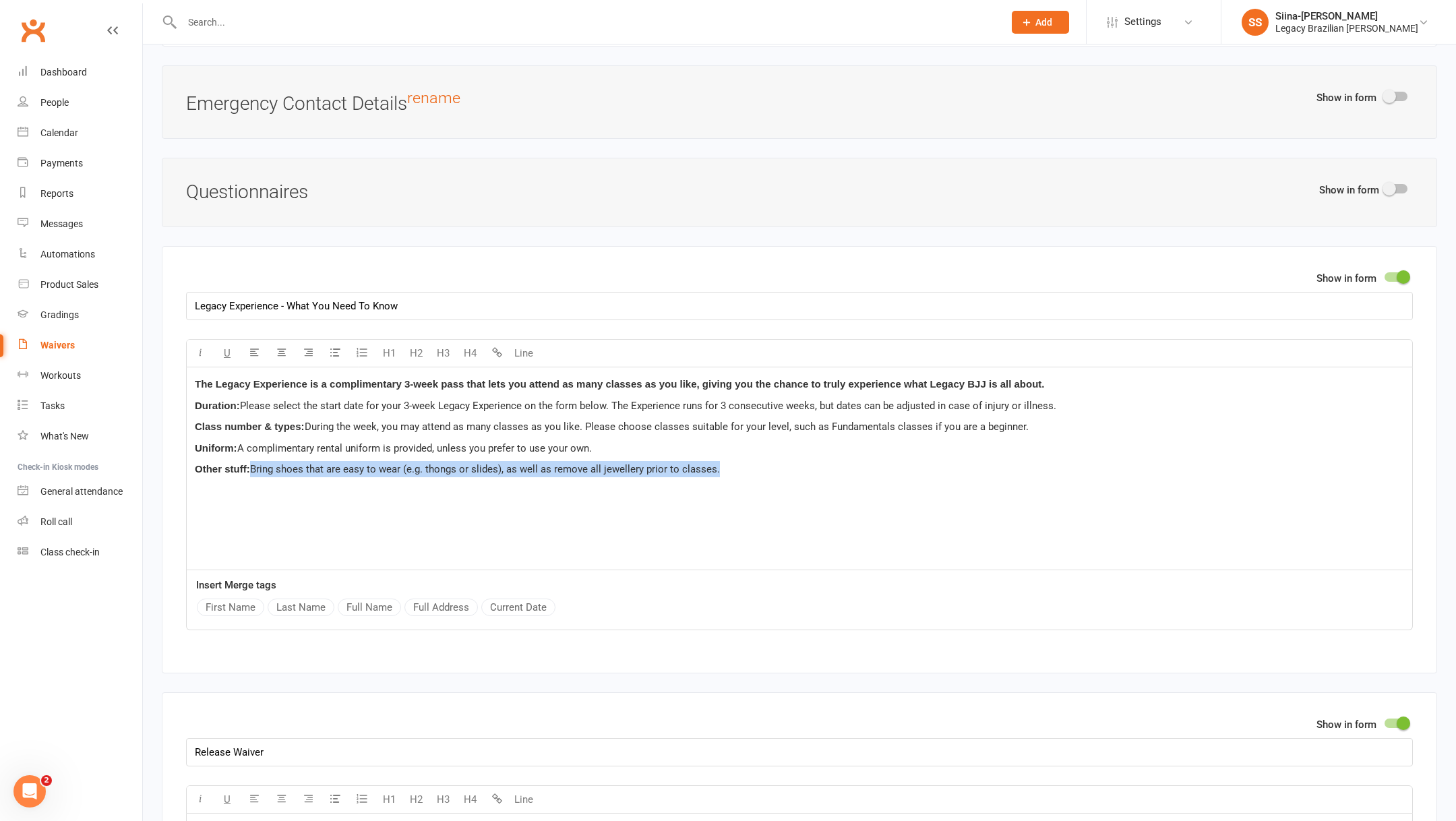
click at [254, 465] on p "Other stuff: Bring shoes that are easy to wear (e.g. thongs or slides), as well…" at bounding box center [799, 468] width 1209 height 16
copy span "Bring shoes that are easy to wear (e.g. thongs or slides), as well as remove al…"
click at [411, 468] on p "Other stuff: Bring easy-to-wear shoes (e.g. thongs or slides) and remove all je…" at bounding box center [799, 468] width 1209 height 16
click at [651, 461] on p "Other stuff: Bring easy-to-wear shoes (e.g. thongs or slides) and remove all je…" at bounding box center [799, 468] width 1209 height 16
click at [509, 421] on span "During the week, you may attend as many classes as you like. Please choose clas…" at bounding box center [667, 427] width 724 height 12
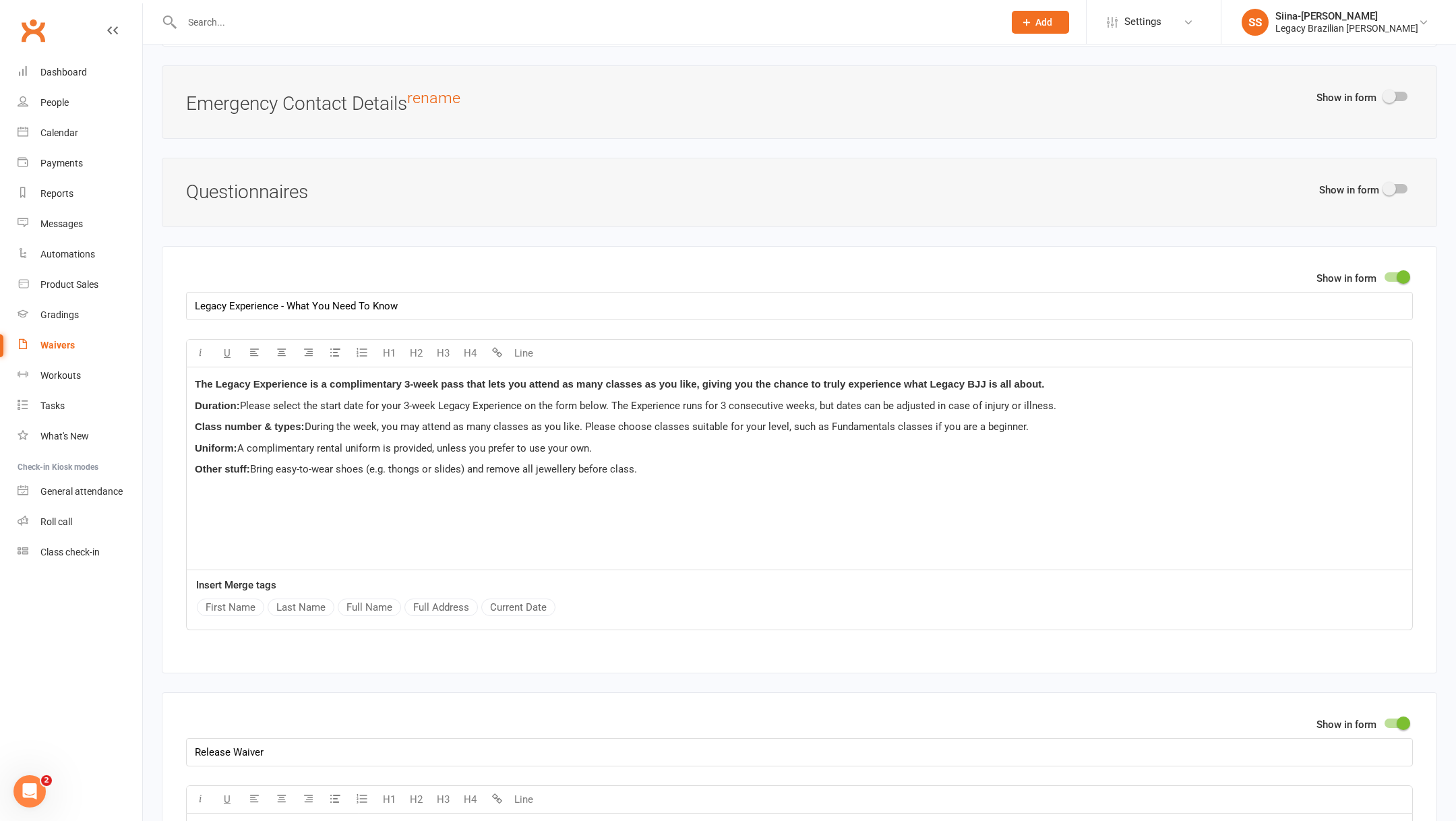
click at [702, 470] on p "Other stuff: Bring easy-to-wear shoes (e.g. thongs or slides) and remove all je…" at bounding box center [799, 468] width 1209 height 16
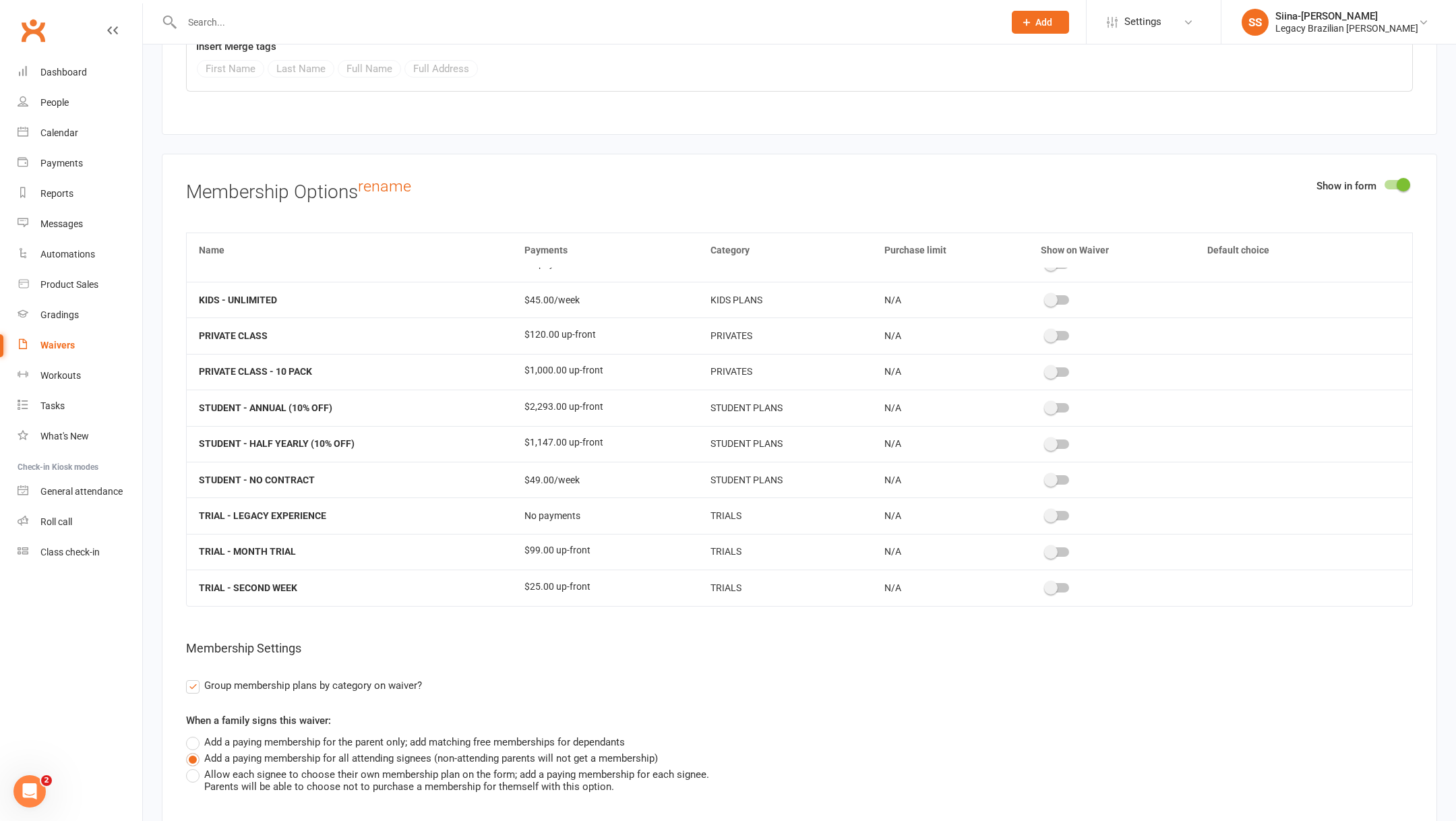
scroll to position [2333, 0]
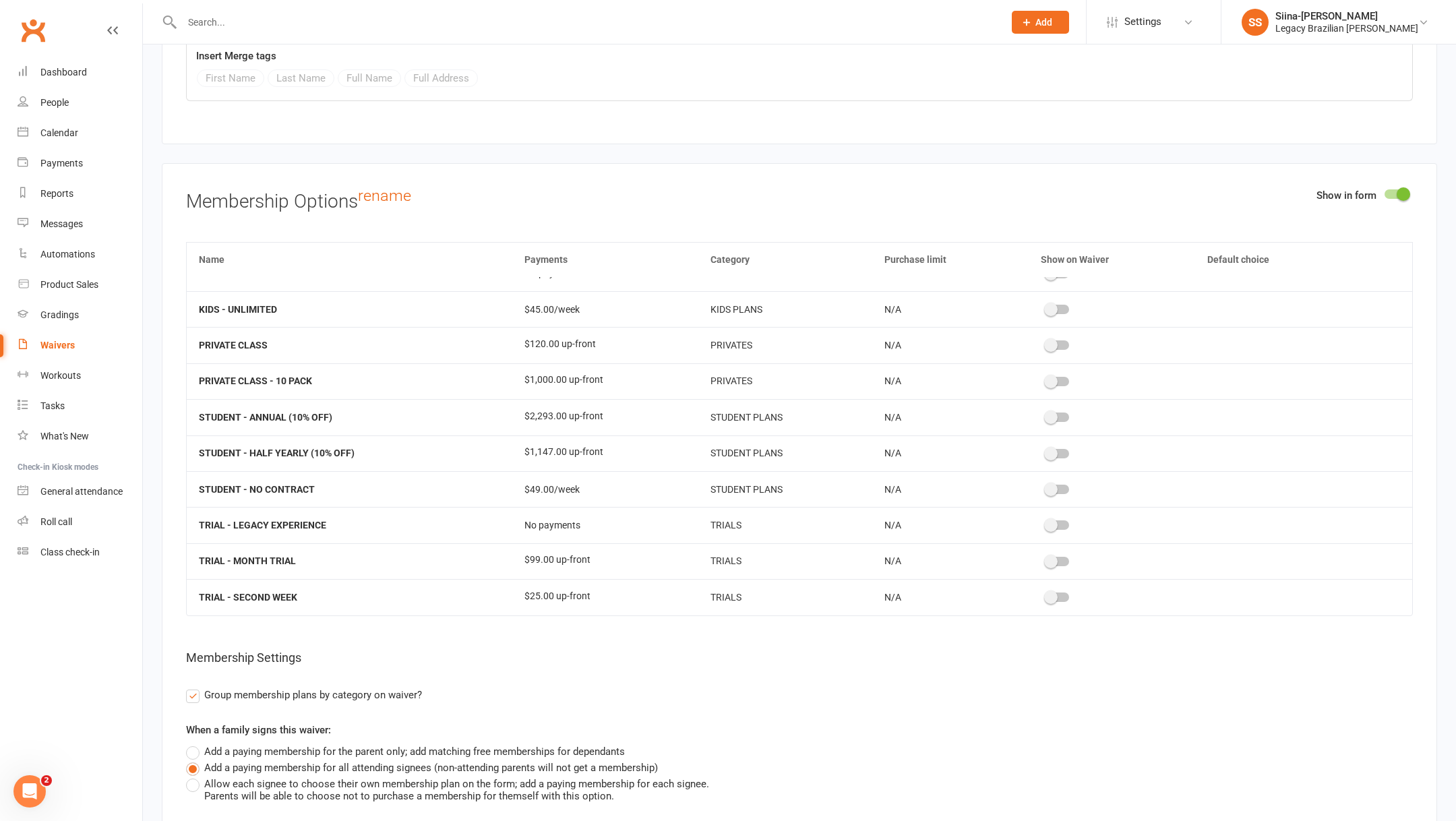
click at [1054, 519] on span at bounding box center [1051, 525] width 14 height 14
click at [1046, 523] on input "checkbox" at bounding box center [1046, 523] width 0 height 0
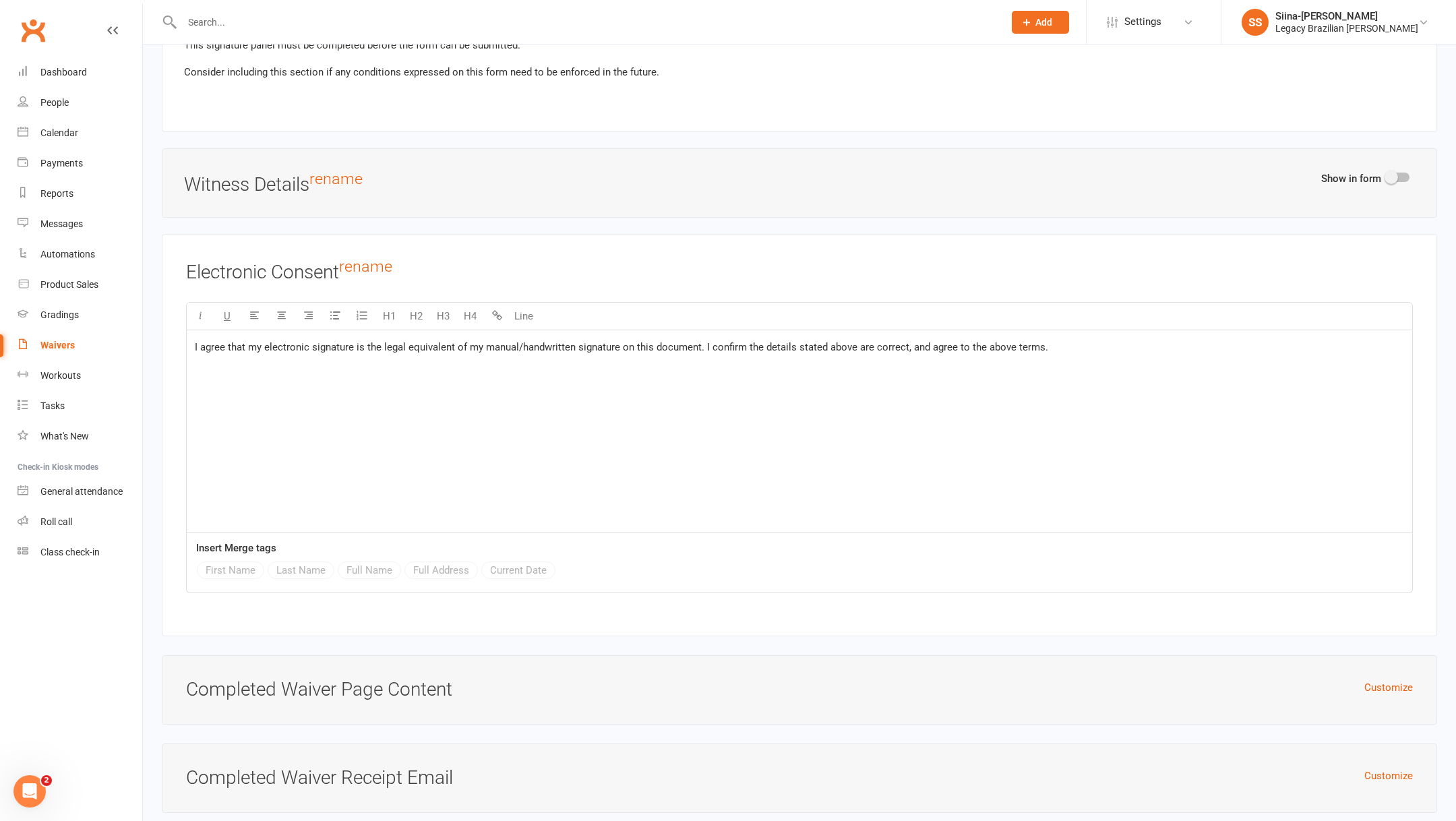
scroll to position [3568, 0]
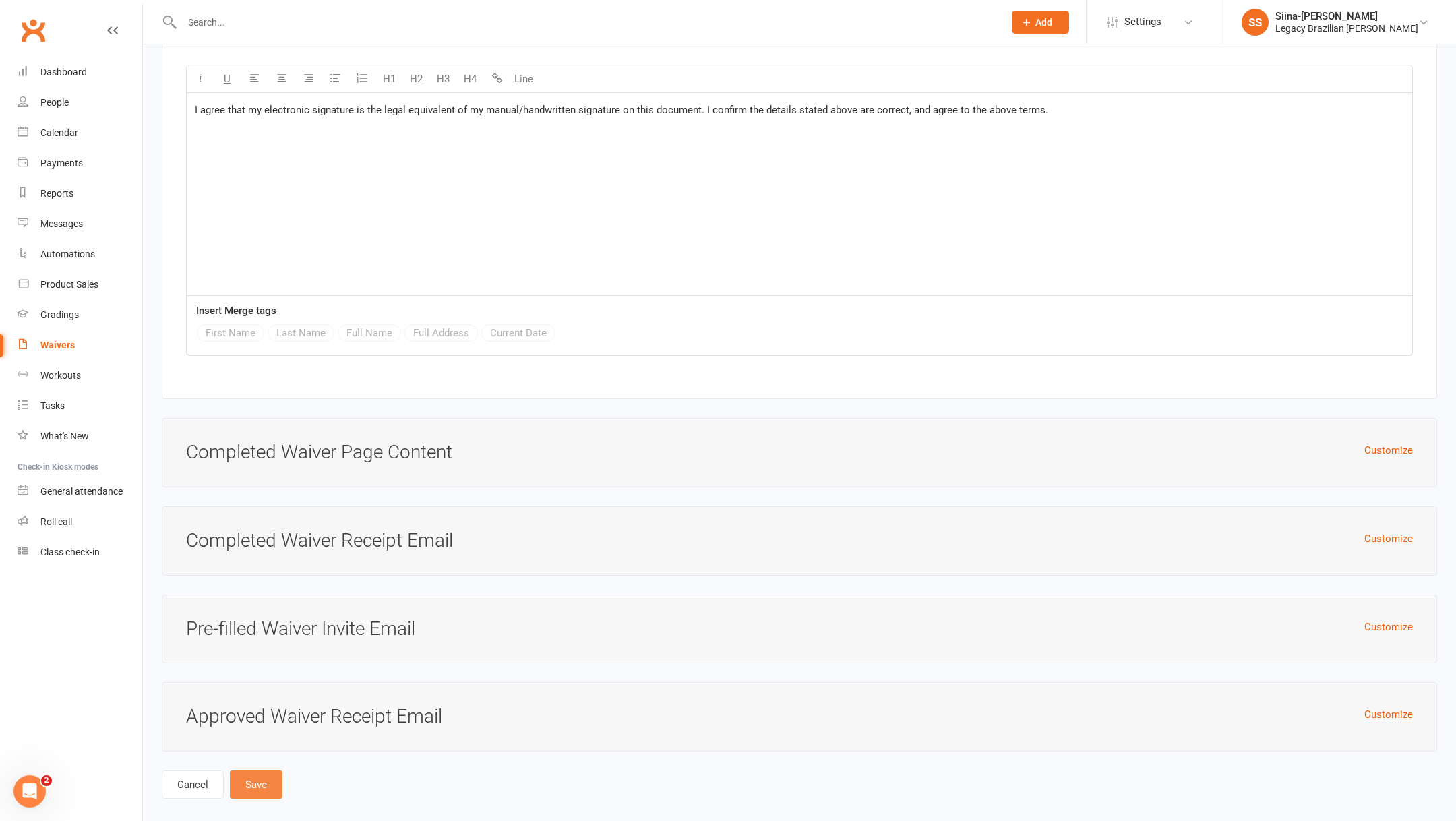
click at [250, 781] on button "Save" at bounding box center [256, 785] width 53 height 29
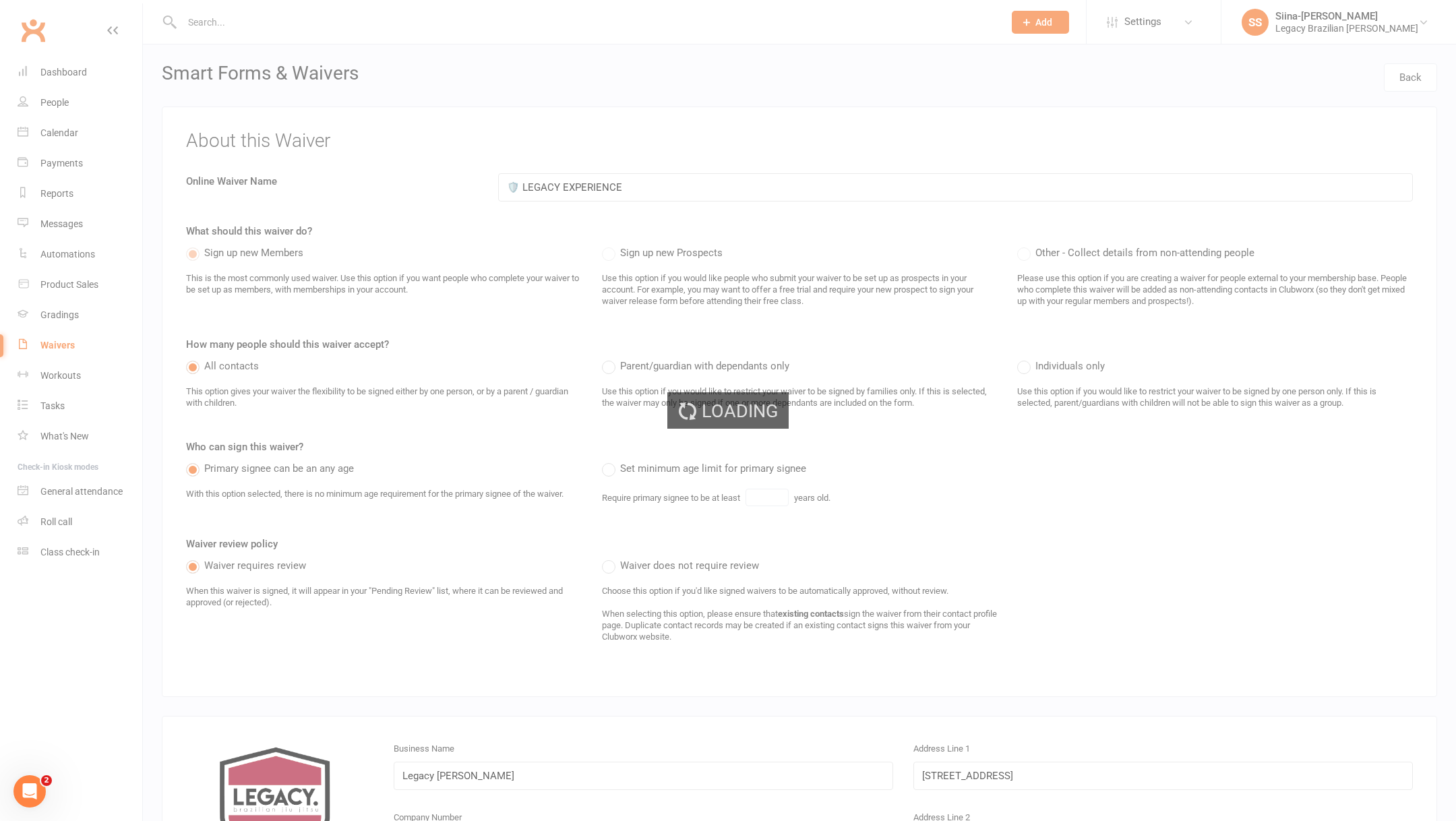
select select "25"
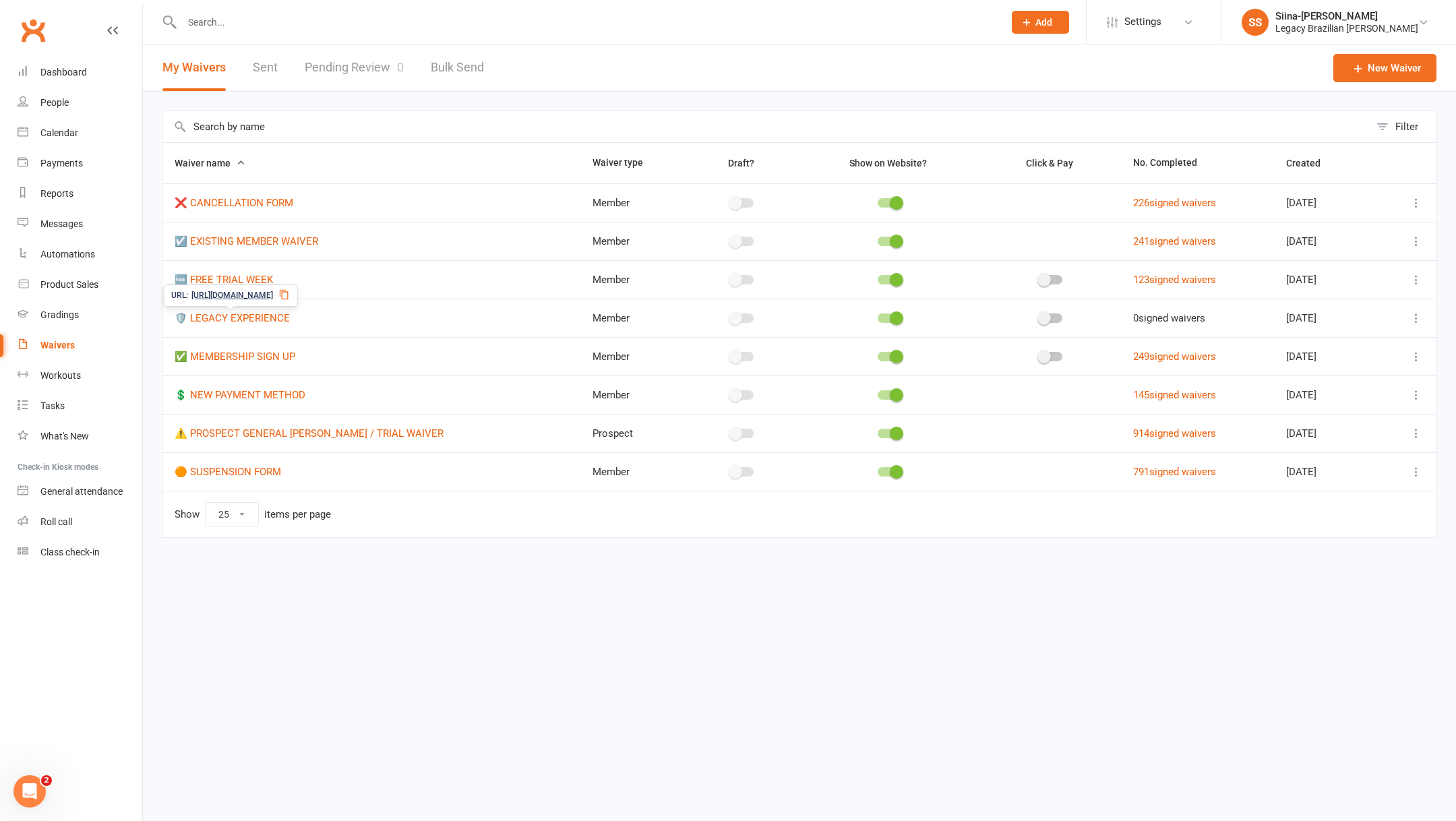
click at [252, 296] on span "[URL][DOMAIN_NAME]" at bounding box center [232, 296] width 82 height 13
click at [234, 314] on link "🛡️ LEGACY EXPERIENCE" at bounding box center [232, 318] width 115 height 12
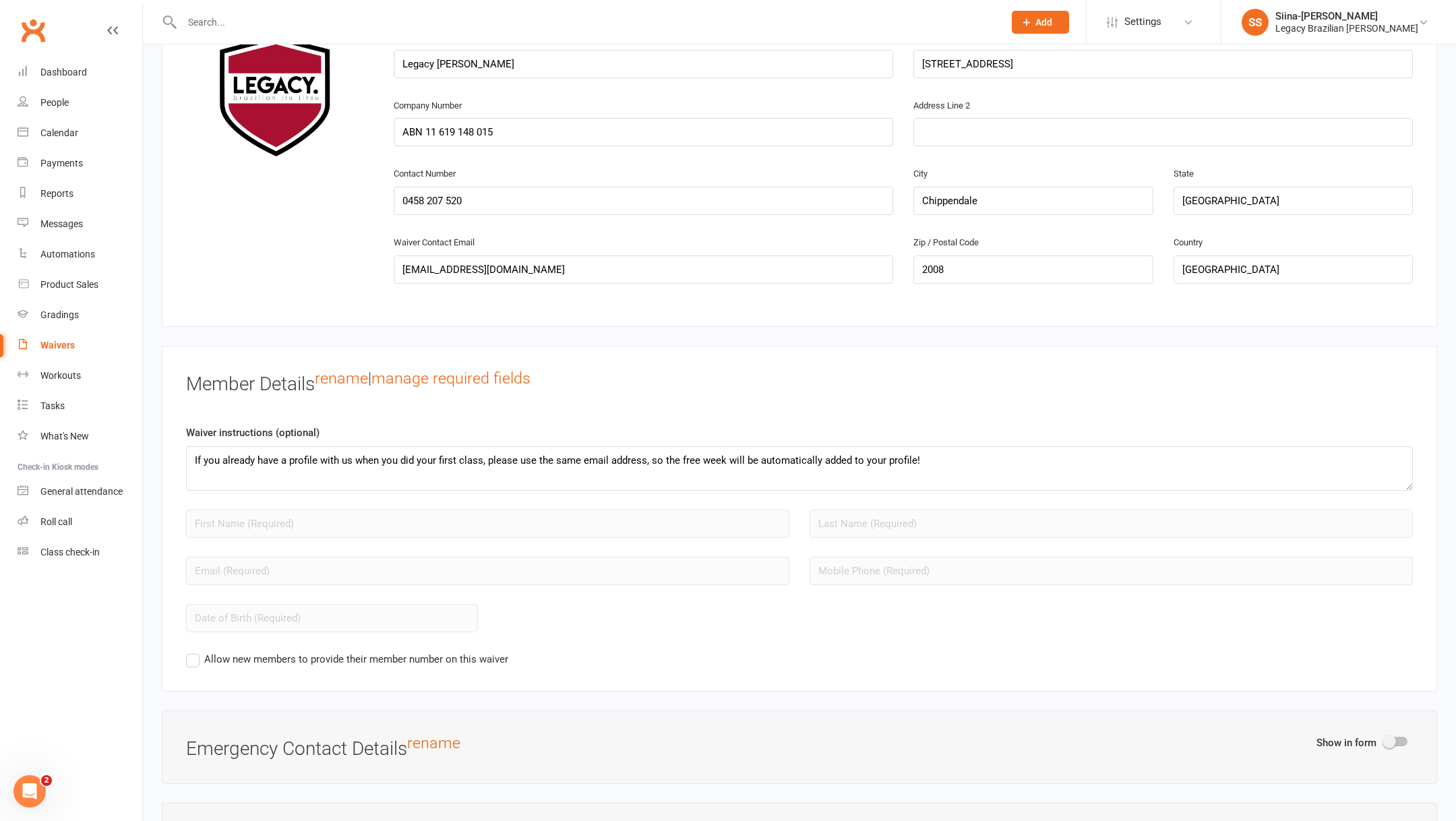
scroll to position [700, 0]
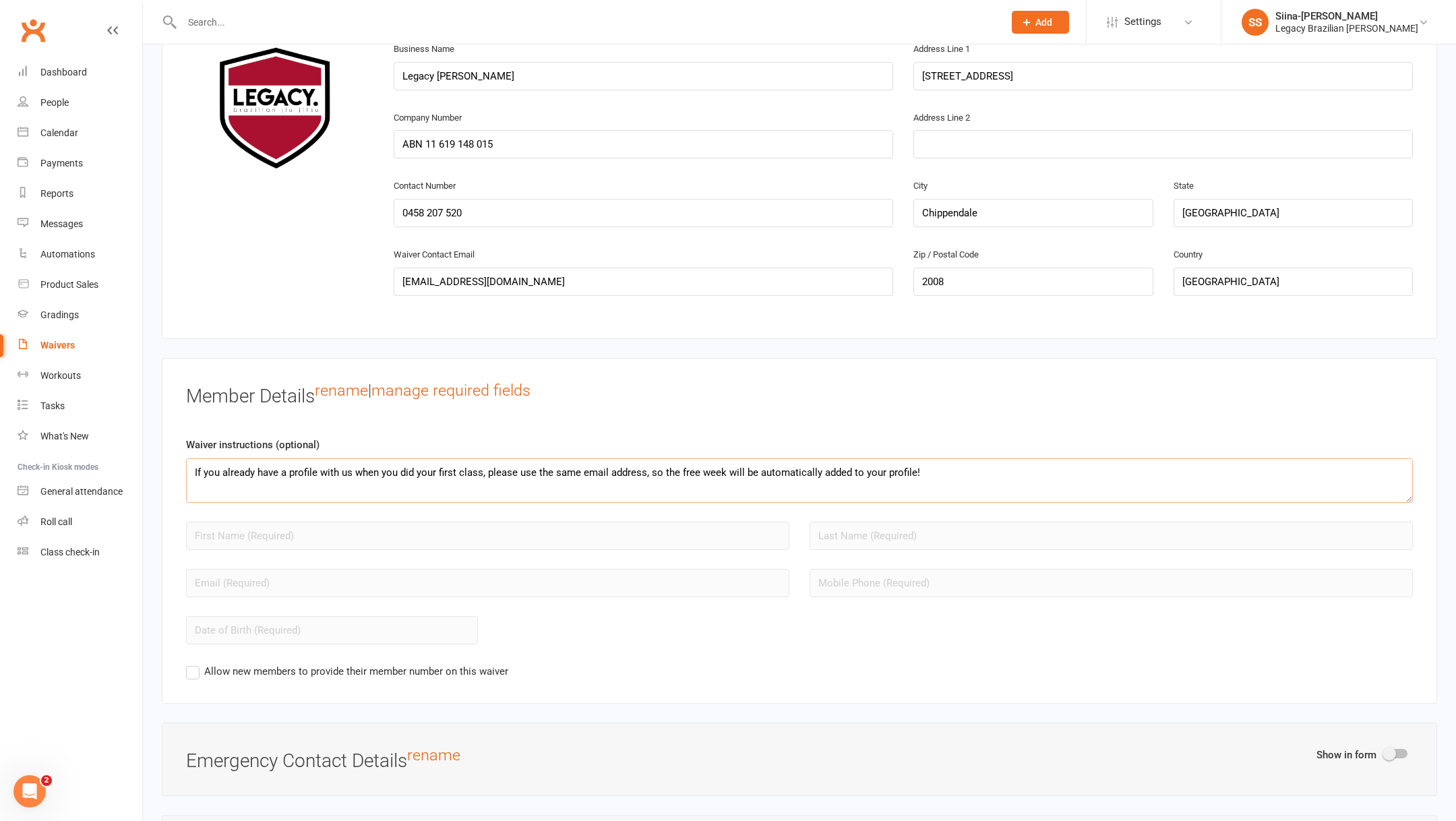
click at [720, 465] on textarea "If you already have a profile with us when you did your first class, please use…" at bounding box center [799, 481] width 1227 height 45
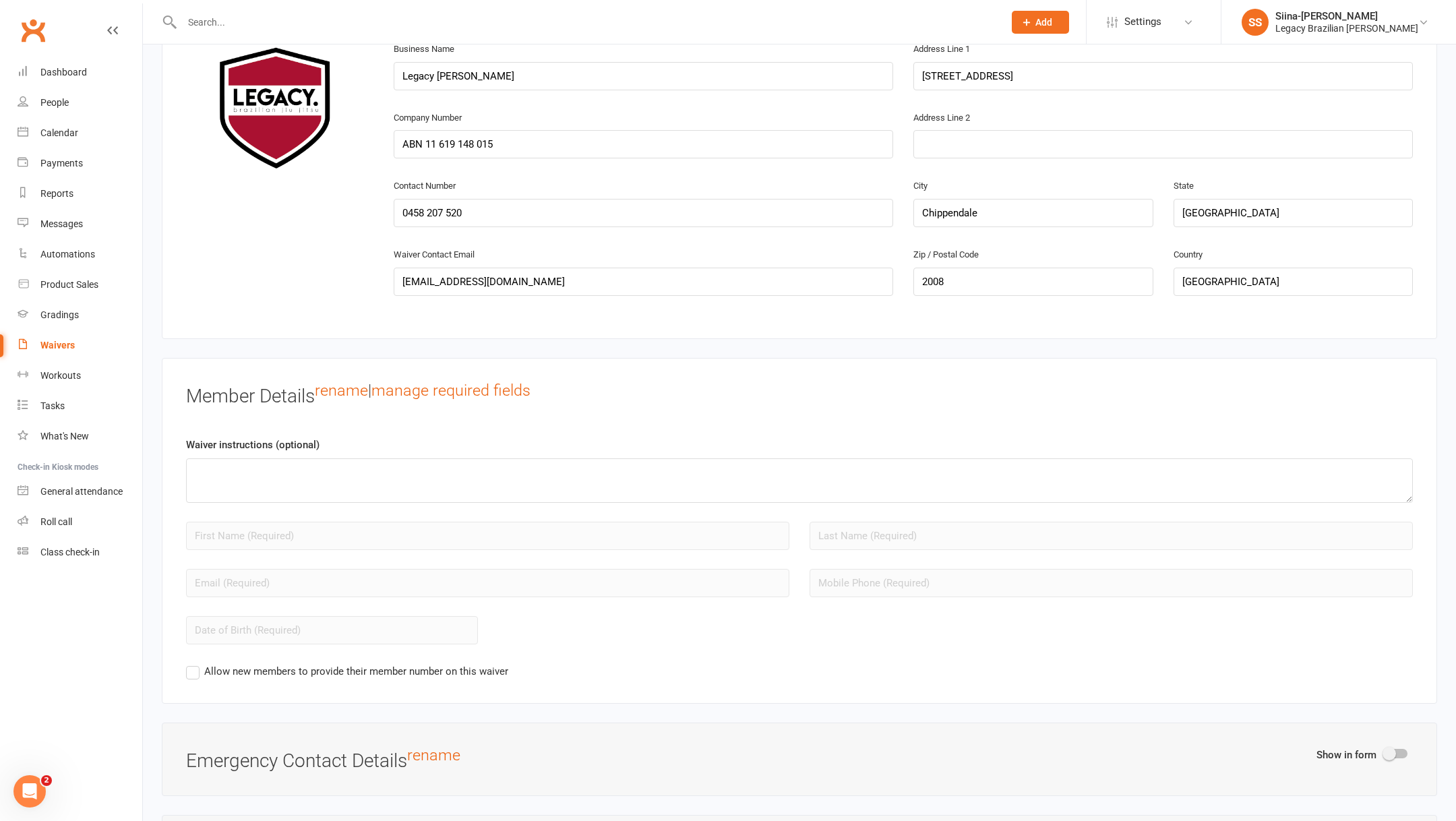
click at [727, 383] on h3 "Member Details rename | manage required fields" at bounding box center [644, 394] width 915 height 25
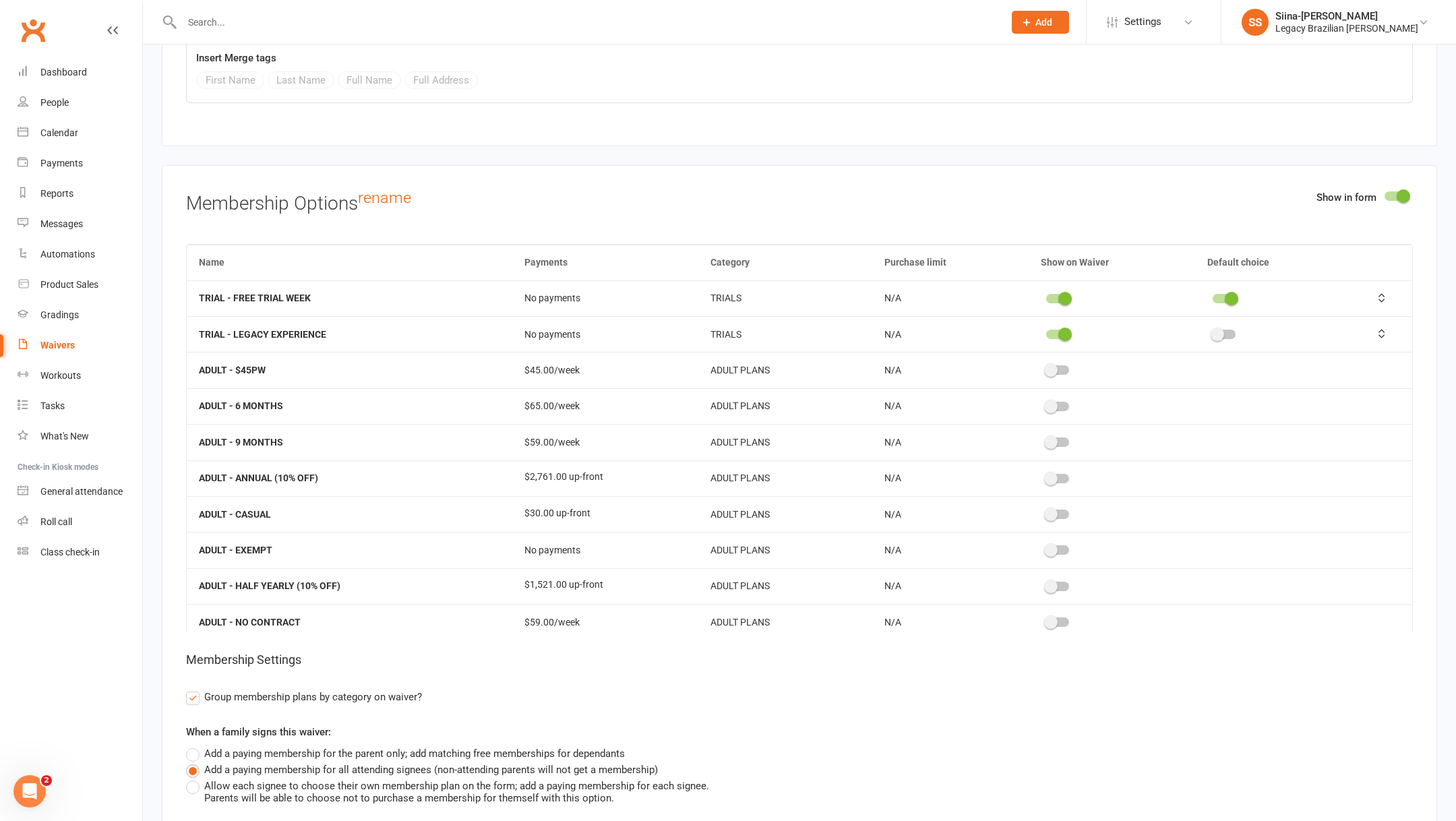
scroll to position [2313, 0]
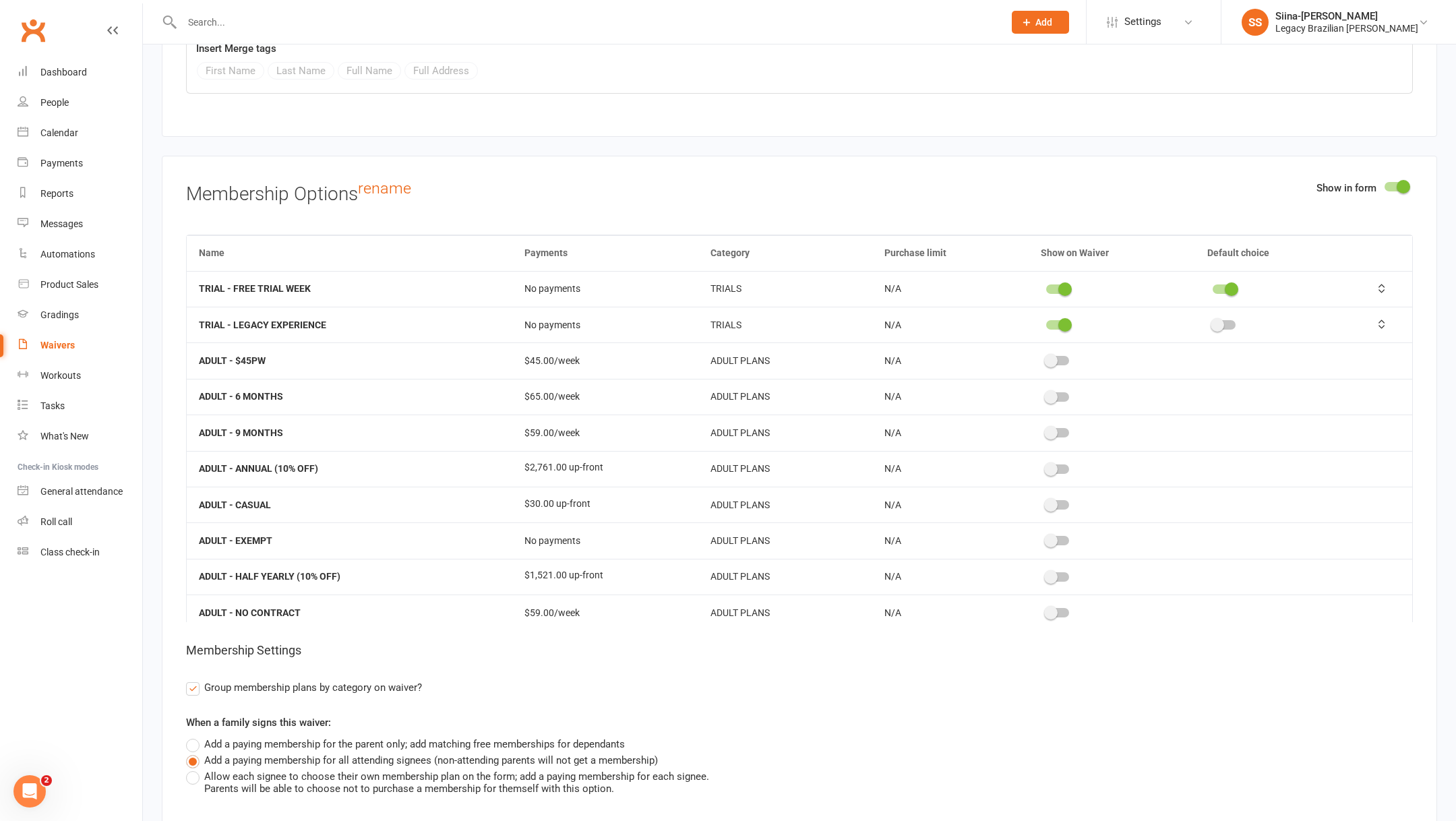
click at [1055, 285] on div at bounding box center [1057, 289] width 23 height 9
click at [1046, 288] on input "checkbox" at bounding box center [1046, 288] width 0 height 0
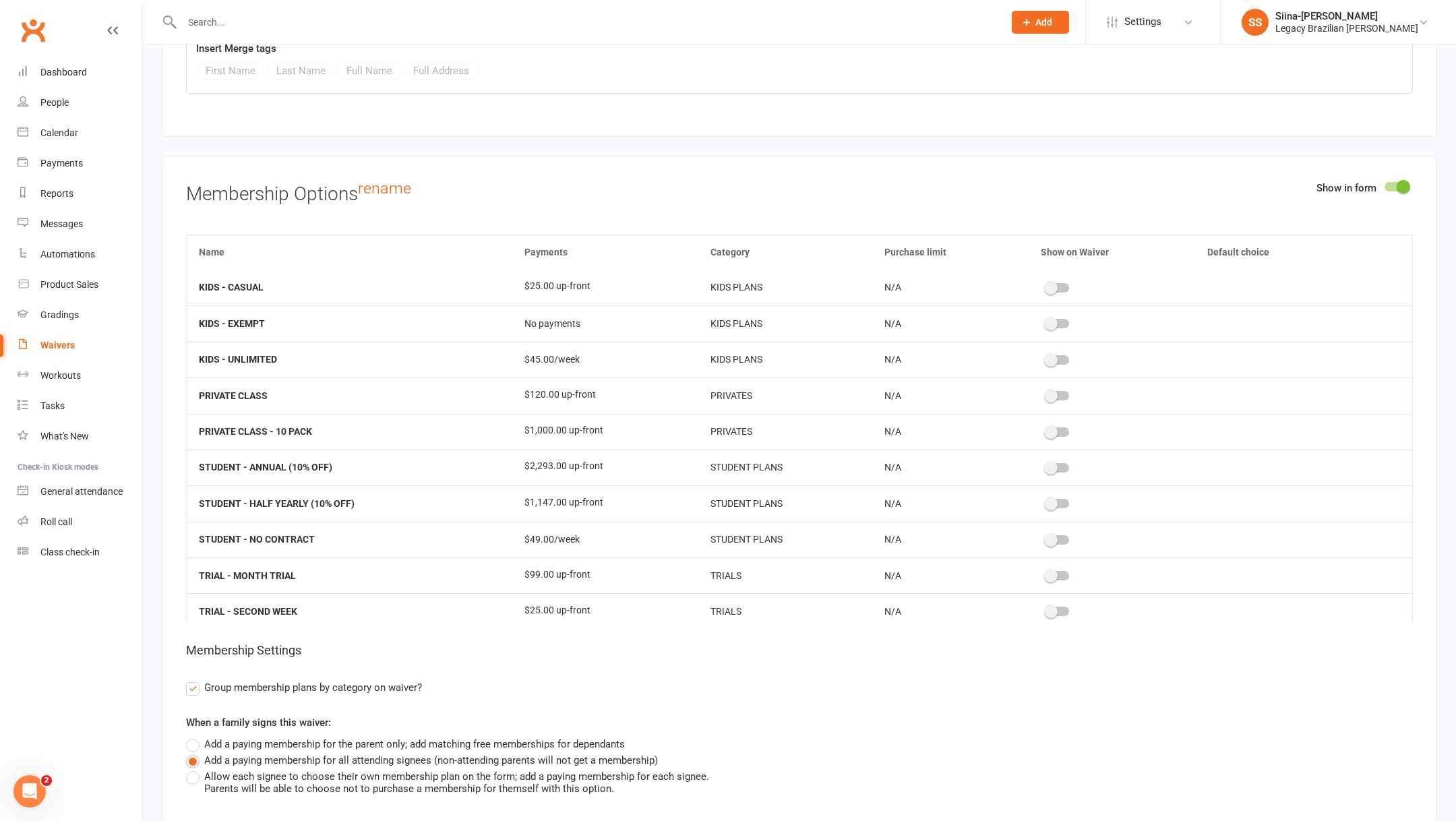
scroll to position [599, 0]
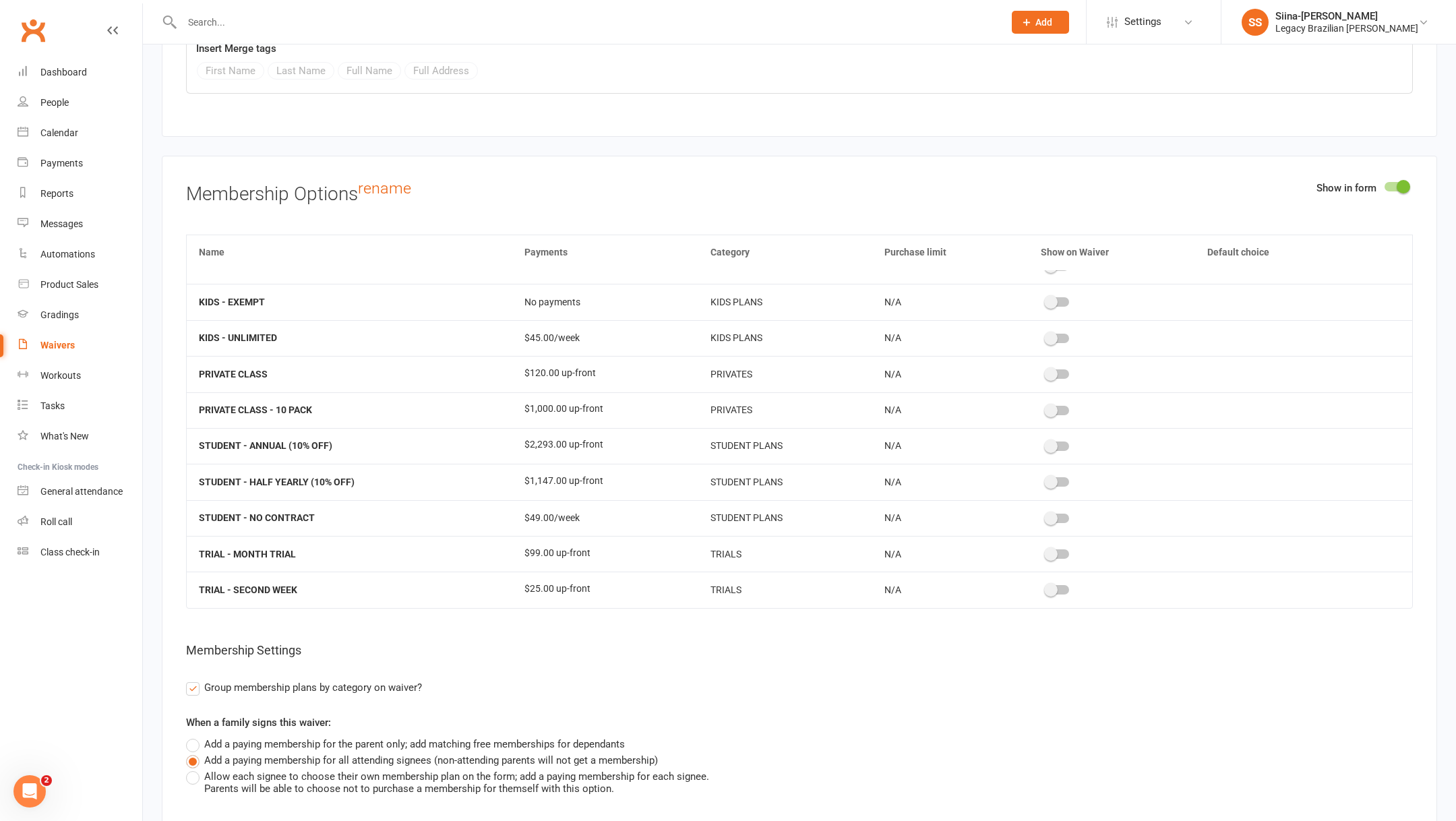
click at [326, 680] on span "Group membership plans by category on waiver?" at bounding box center [313, 686] width 218 height 14
click at [195, 680] on input "Group membership plans by category on waiver?" at bounding box center [190, 680] width 8 height 0
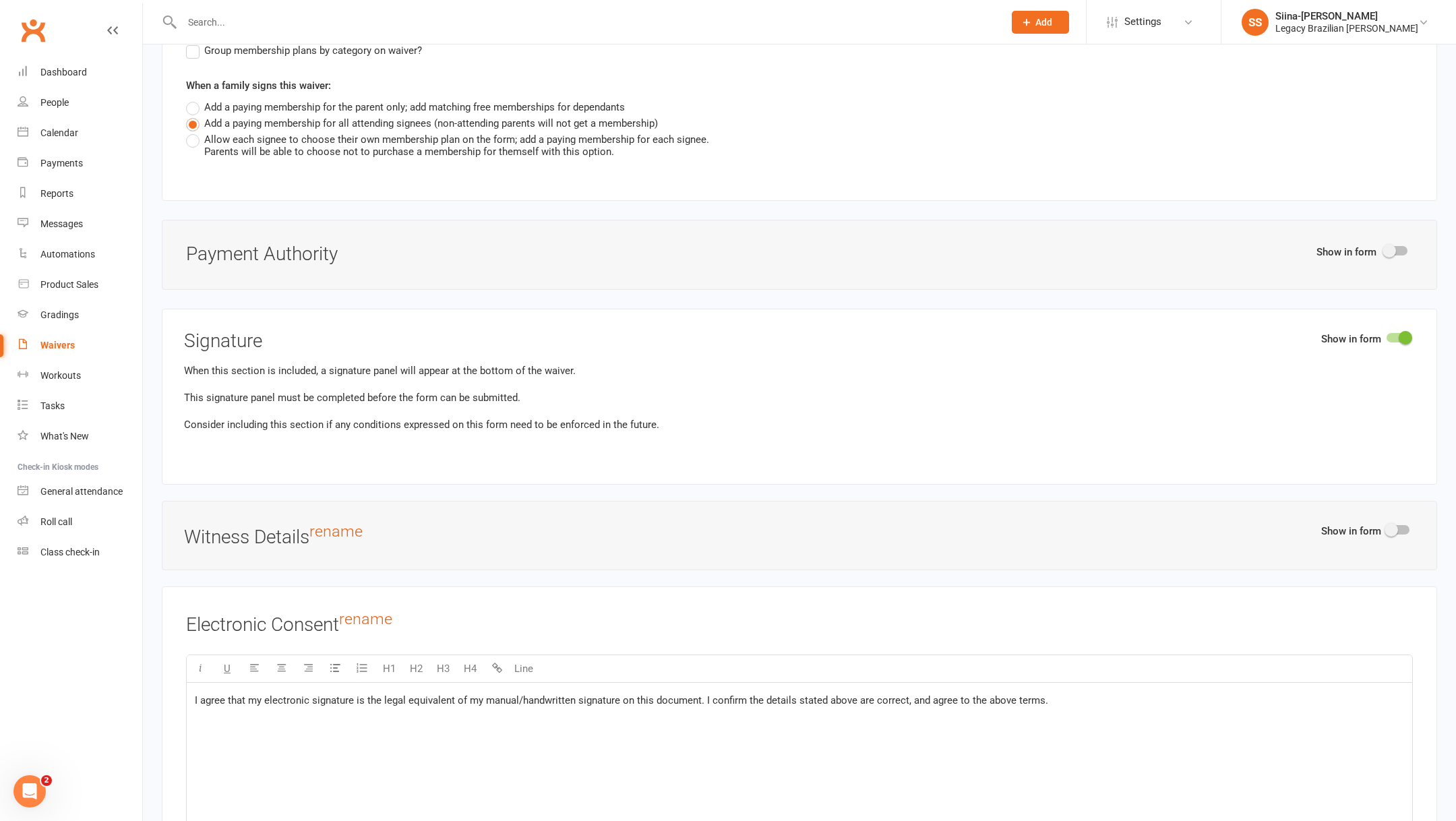
scroll to position [3540, 0]
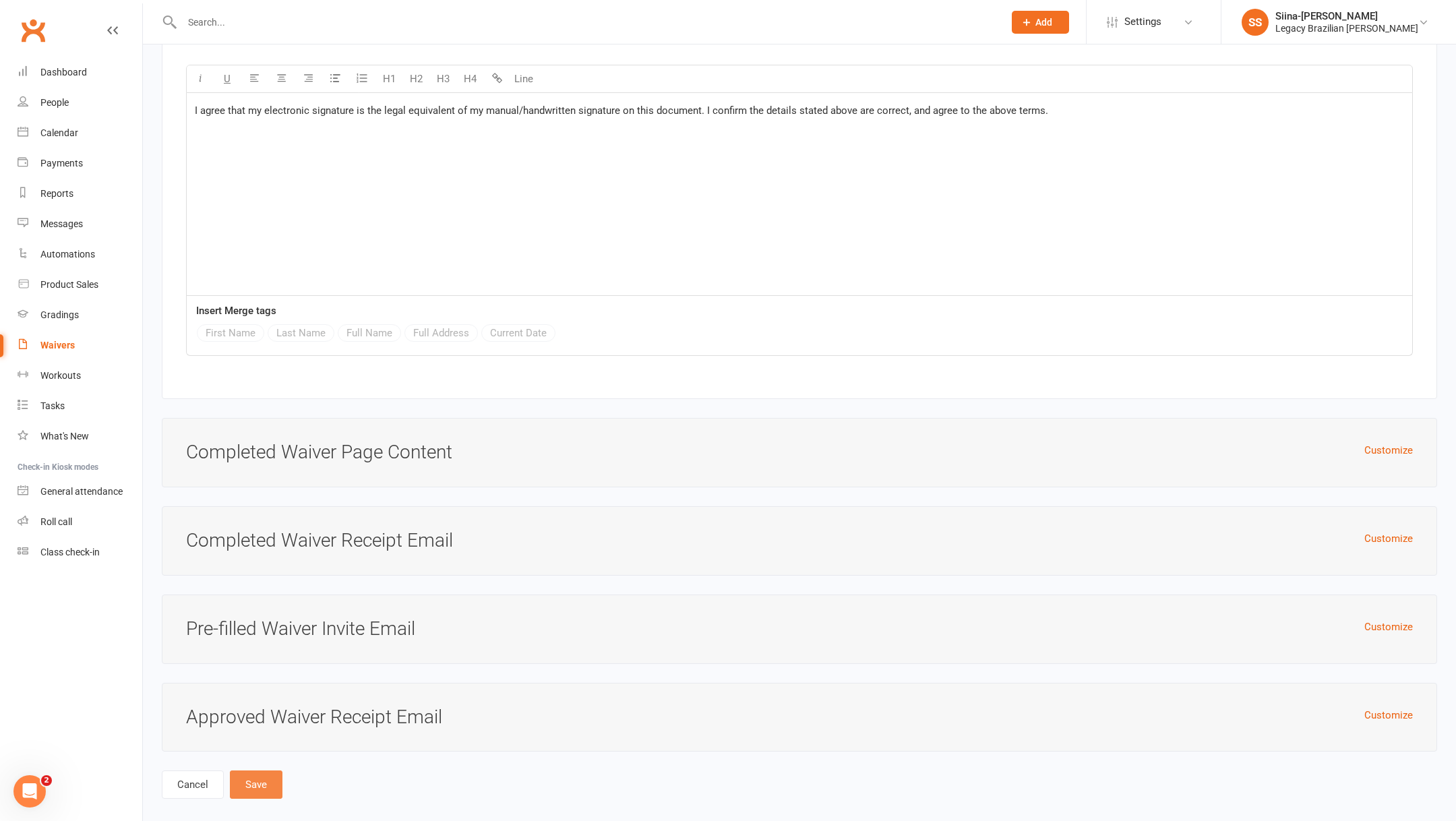
click at [275, 771] on button "Save" at bounding box center [256, 785] width 53 height 29
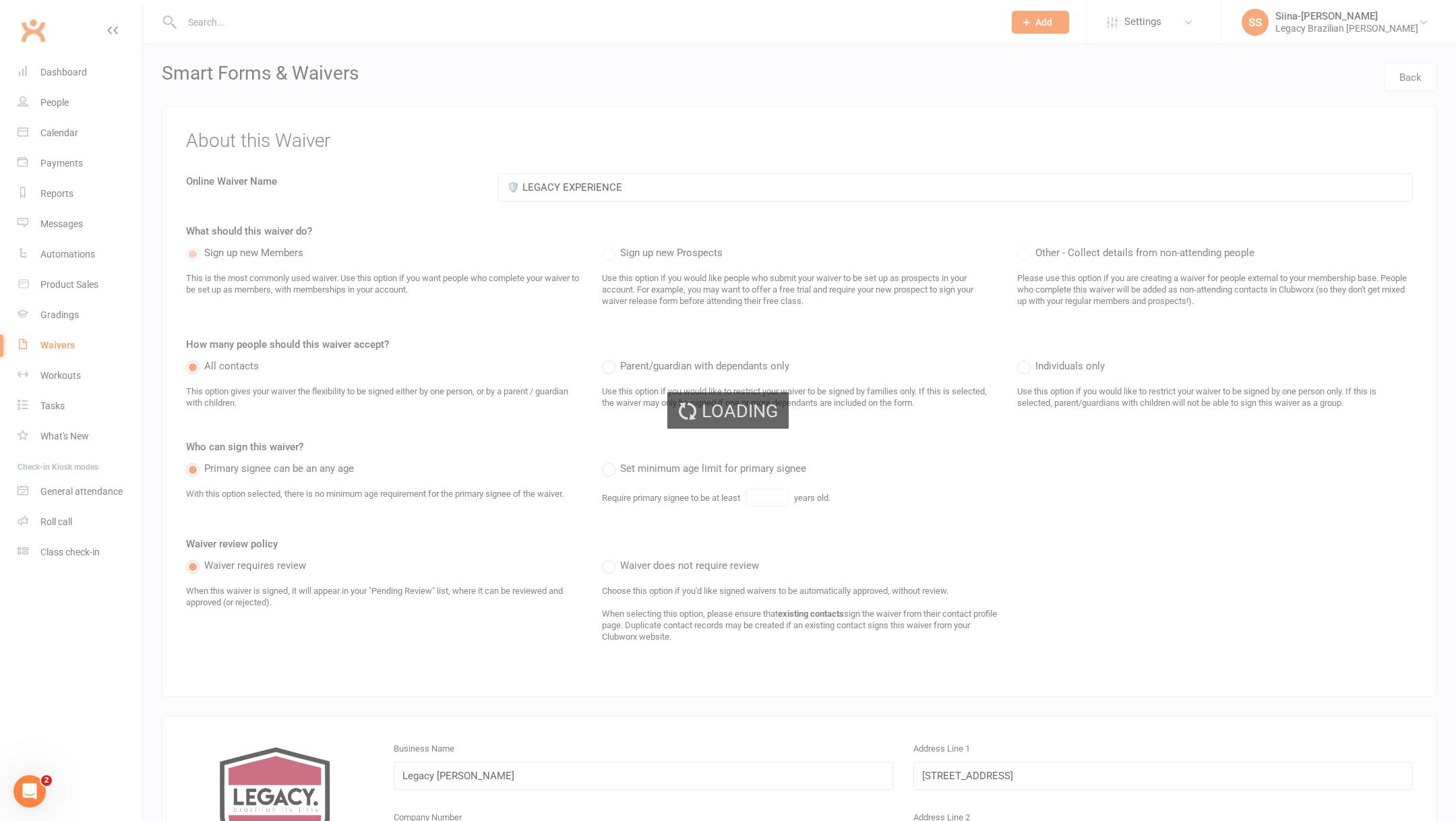
select select "25"
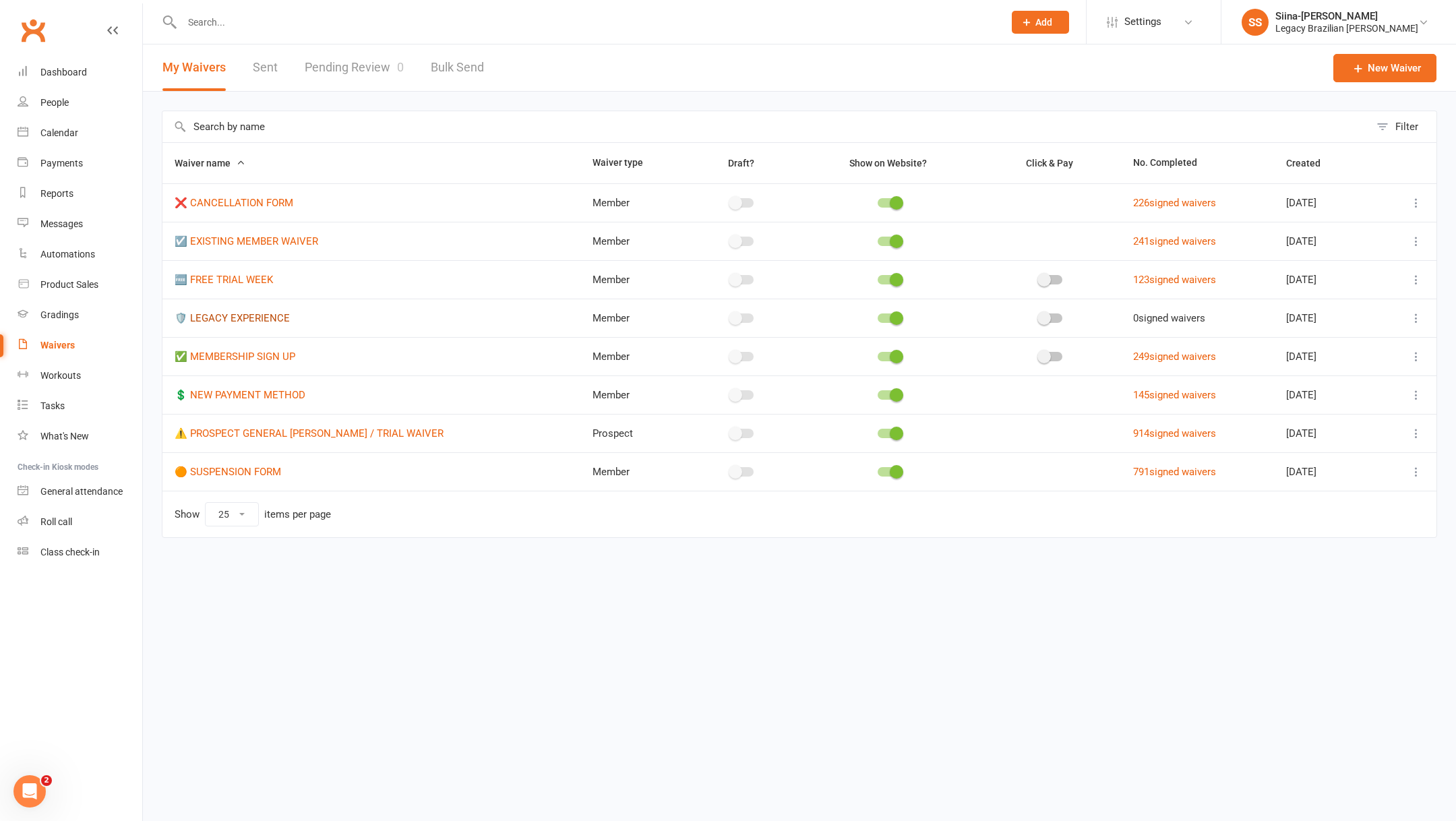
click at [252, 322] on link "🛡️ LEGACY EXPERIENCE" at bounding box center [232, 318] width 115 height 12
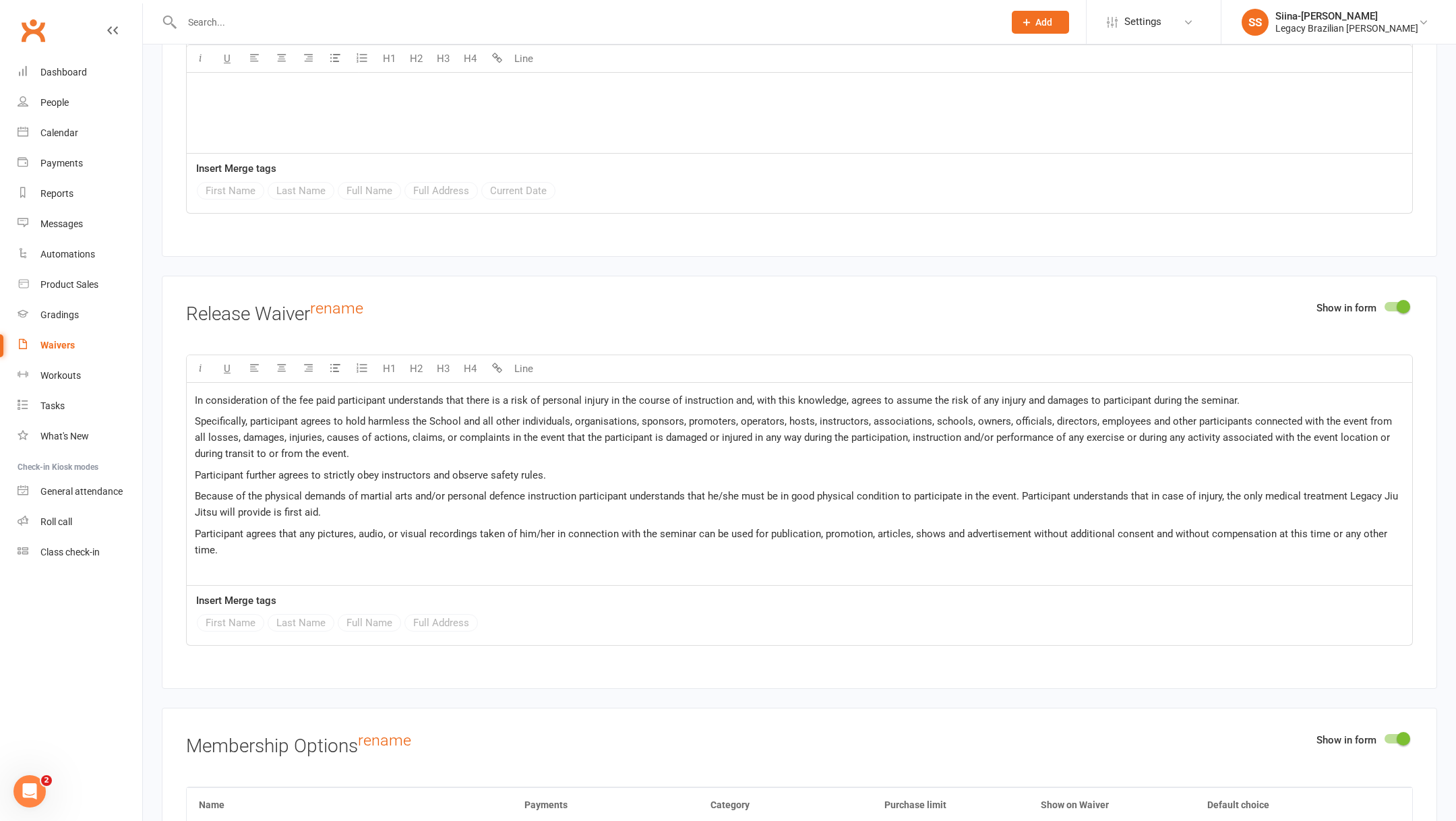
scroll to position [1768, 0]
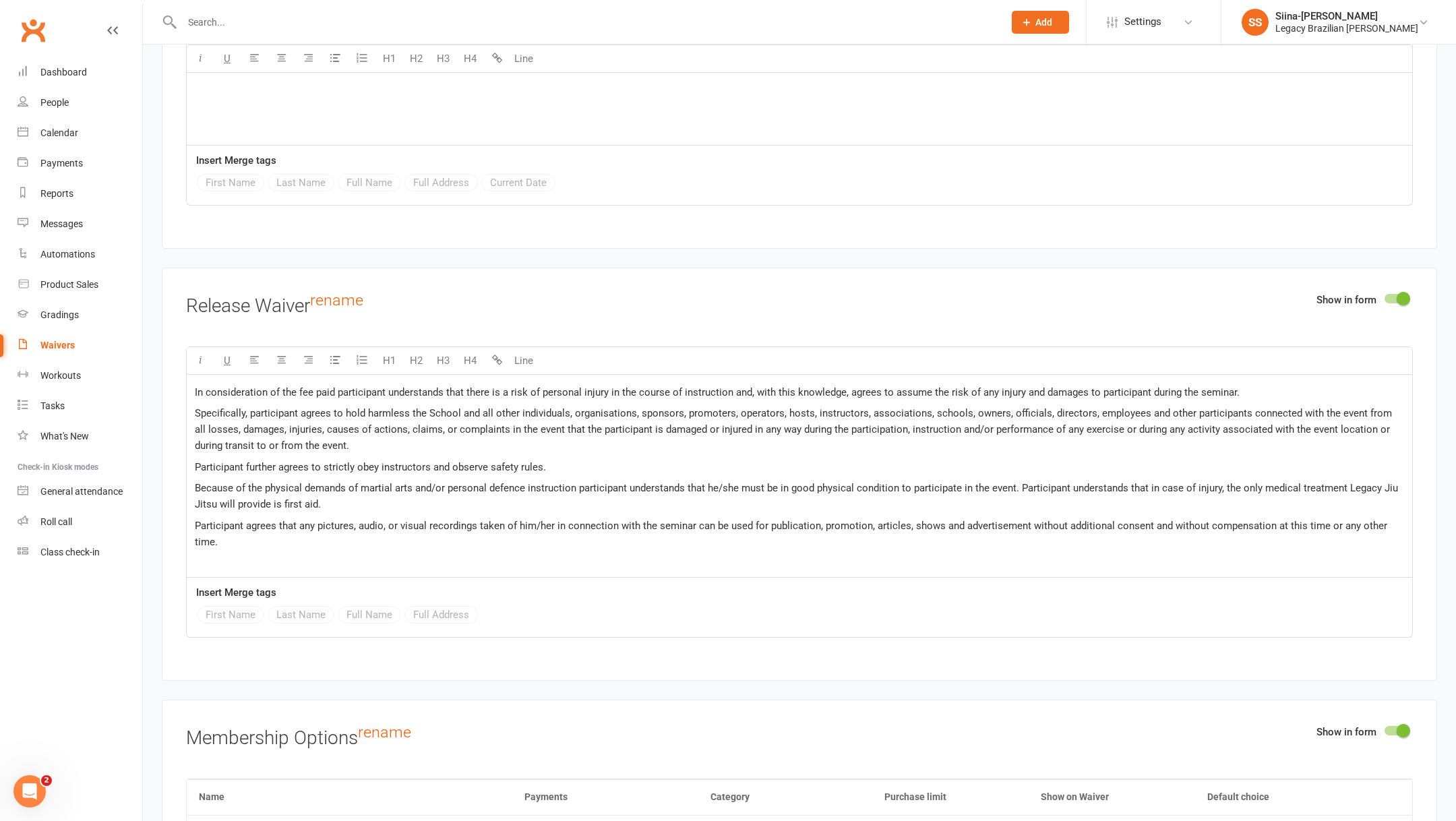
click at [654, 459] on p "Participant further agrees to strictly obey instructors and observe safety rule…" at bounding box center [799, 467] width 1209 height 16
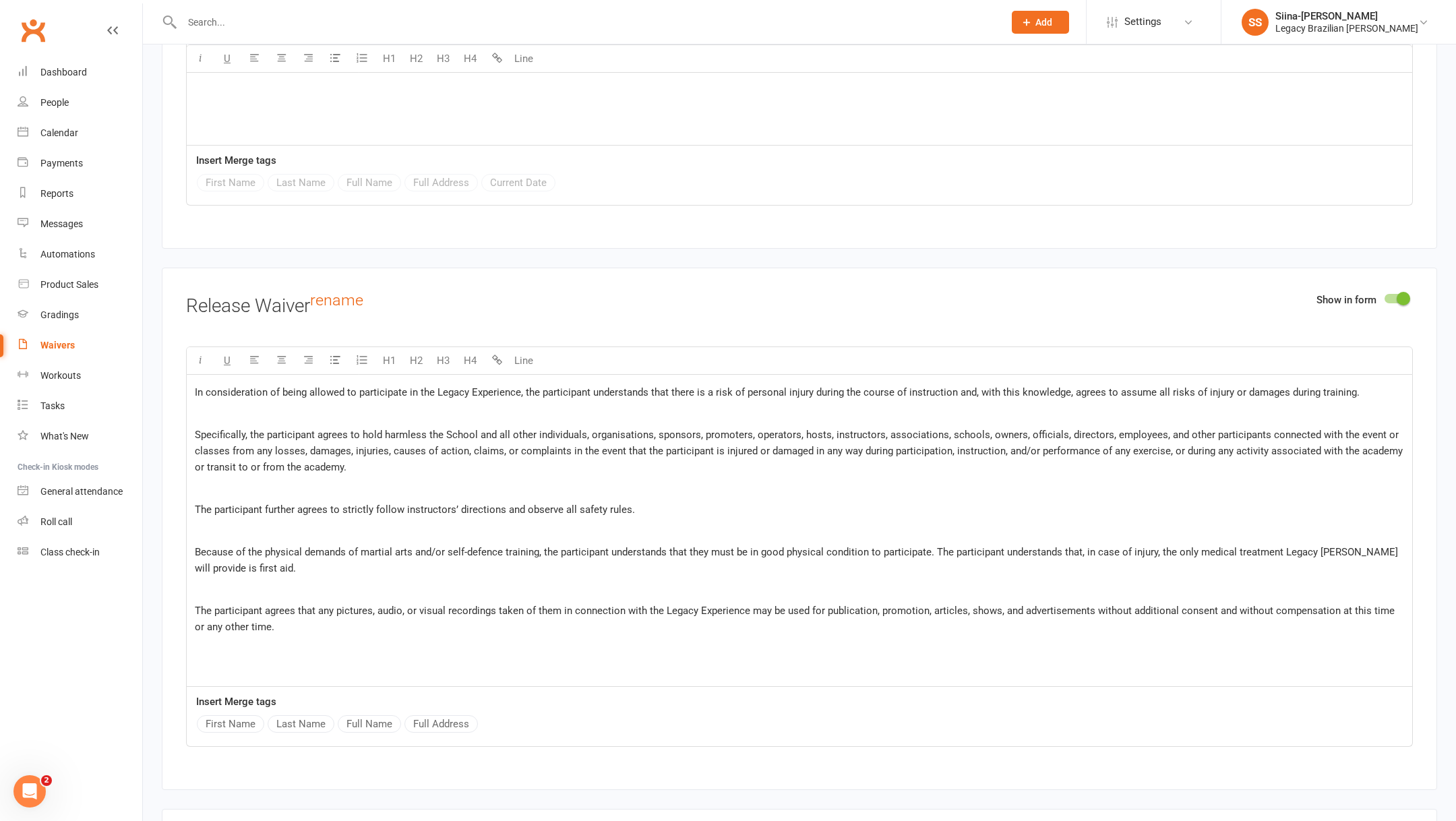
click at [389, 481] on p "﻿" at bounding box center [799, 488] width 1209 height 16
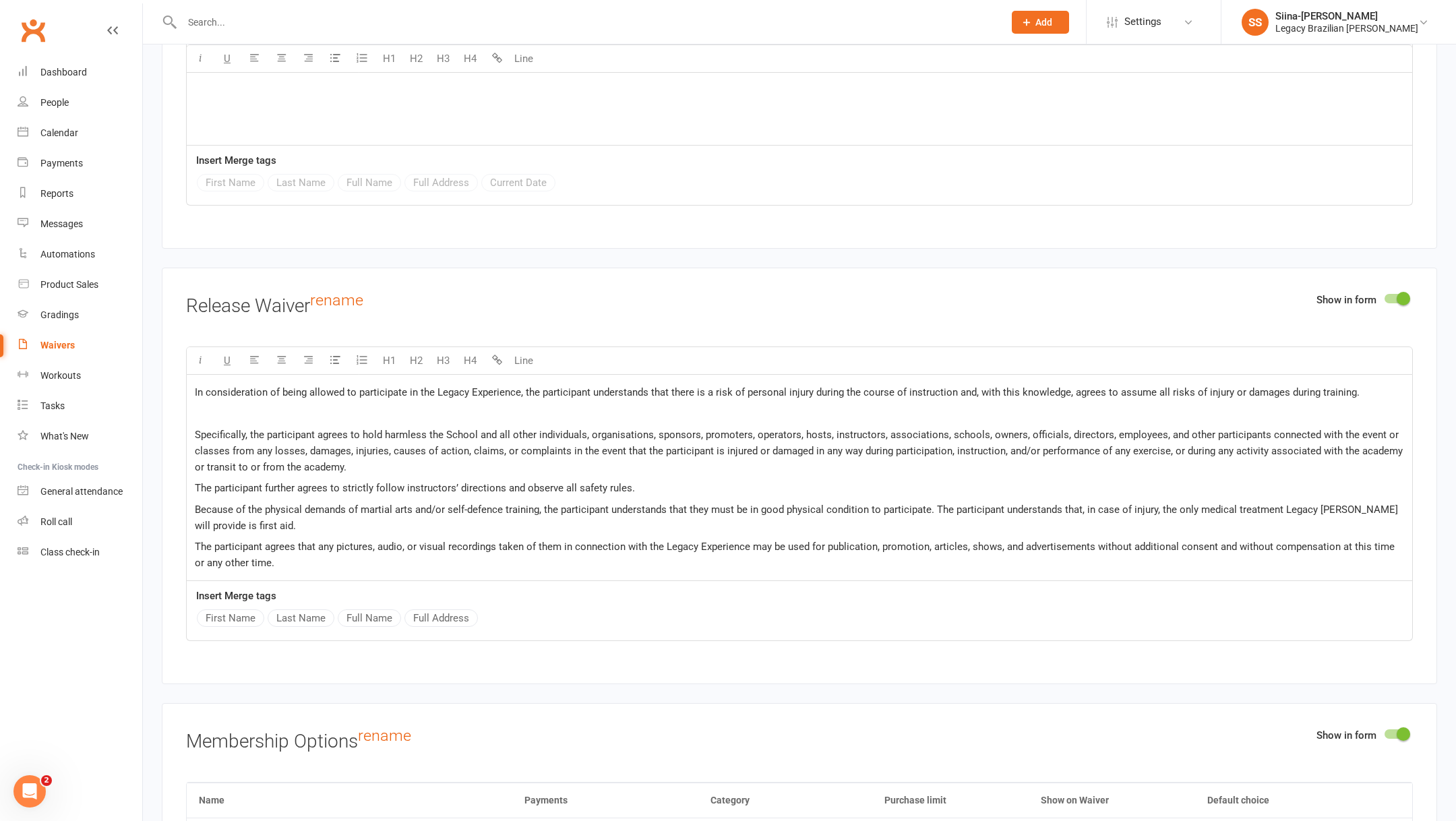
click at [351, 407] on p "﻿" at bounding box center [799, 413] width 1209 height 16
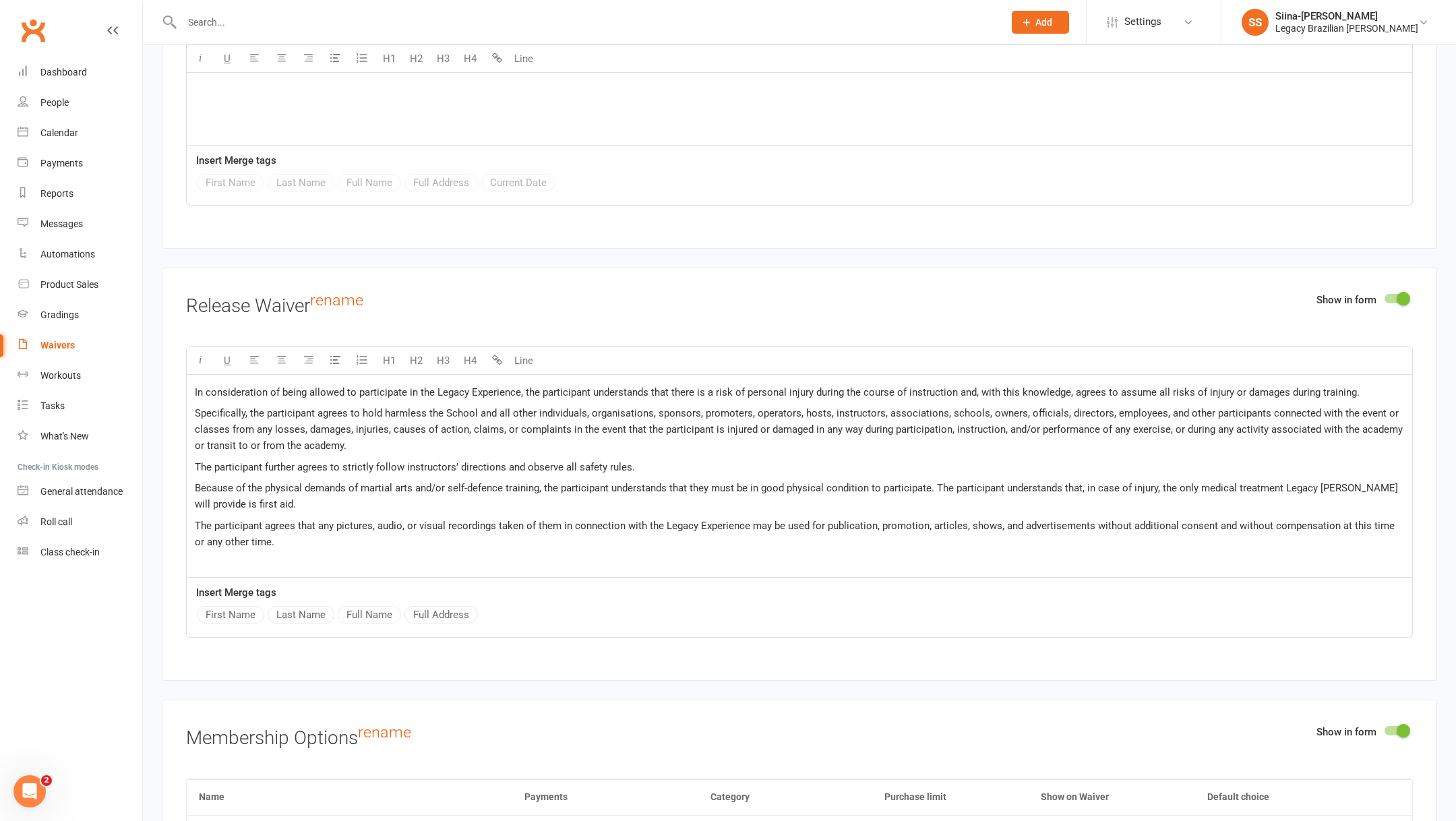
click at [449, 407] on span "Specifically, the participant agrees to hold harmless the School and all other …" at bounding box center [800, 430] width 1211 height 45
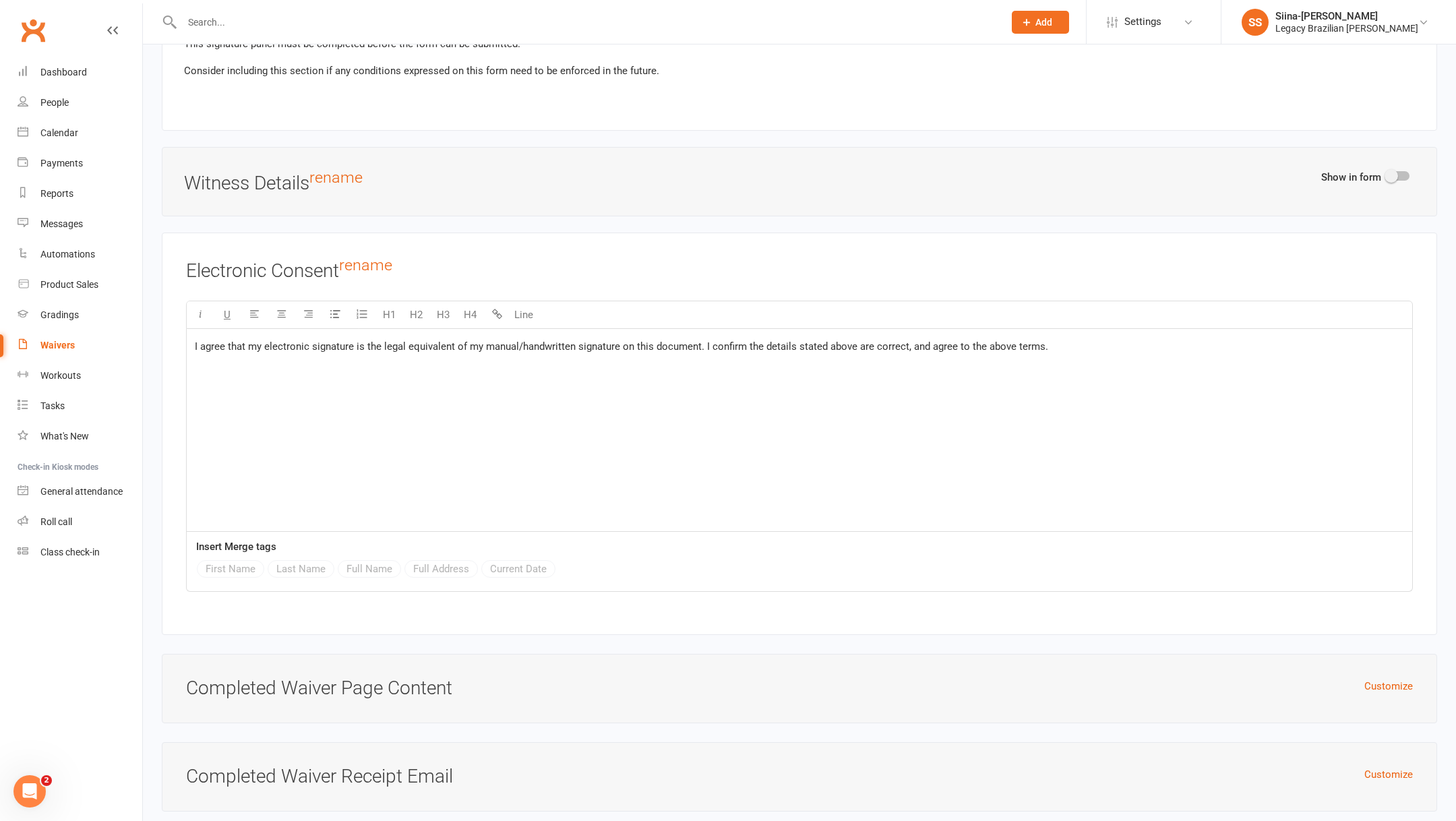
scroll to position [3540, 0]
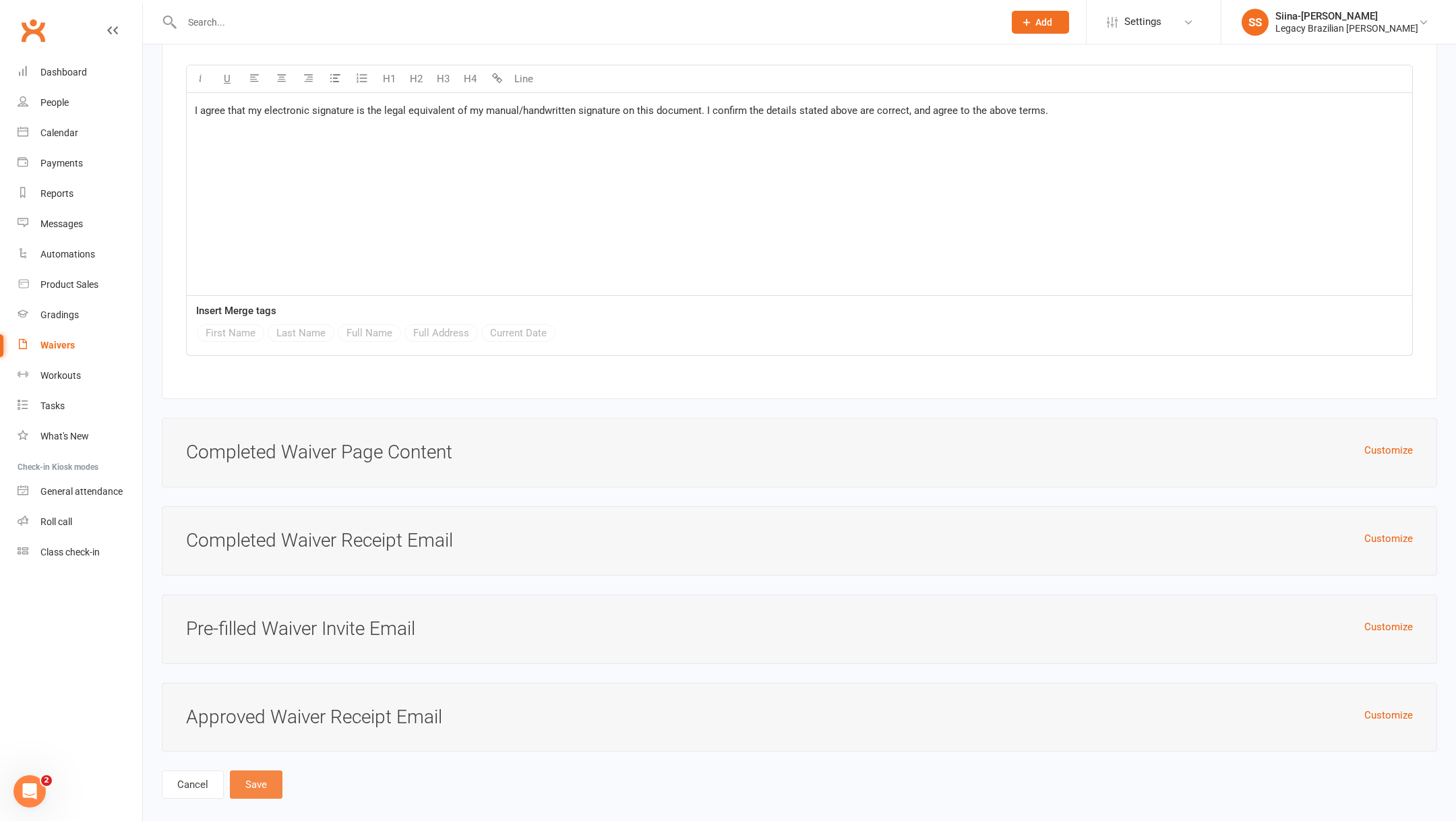
click at [257, 771] on button "Save" at bounding box center [256, 785] width 53 height 29
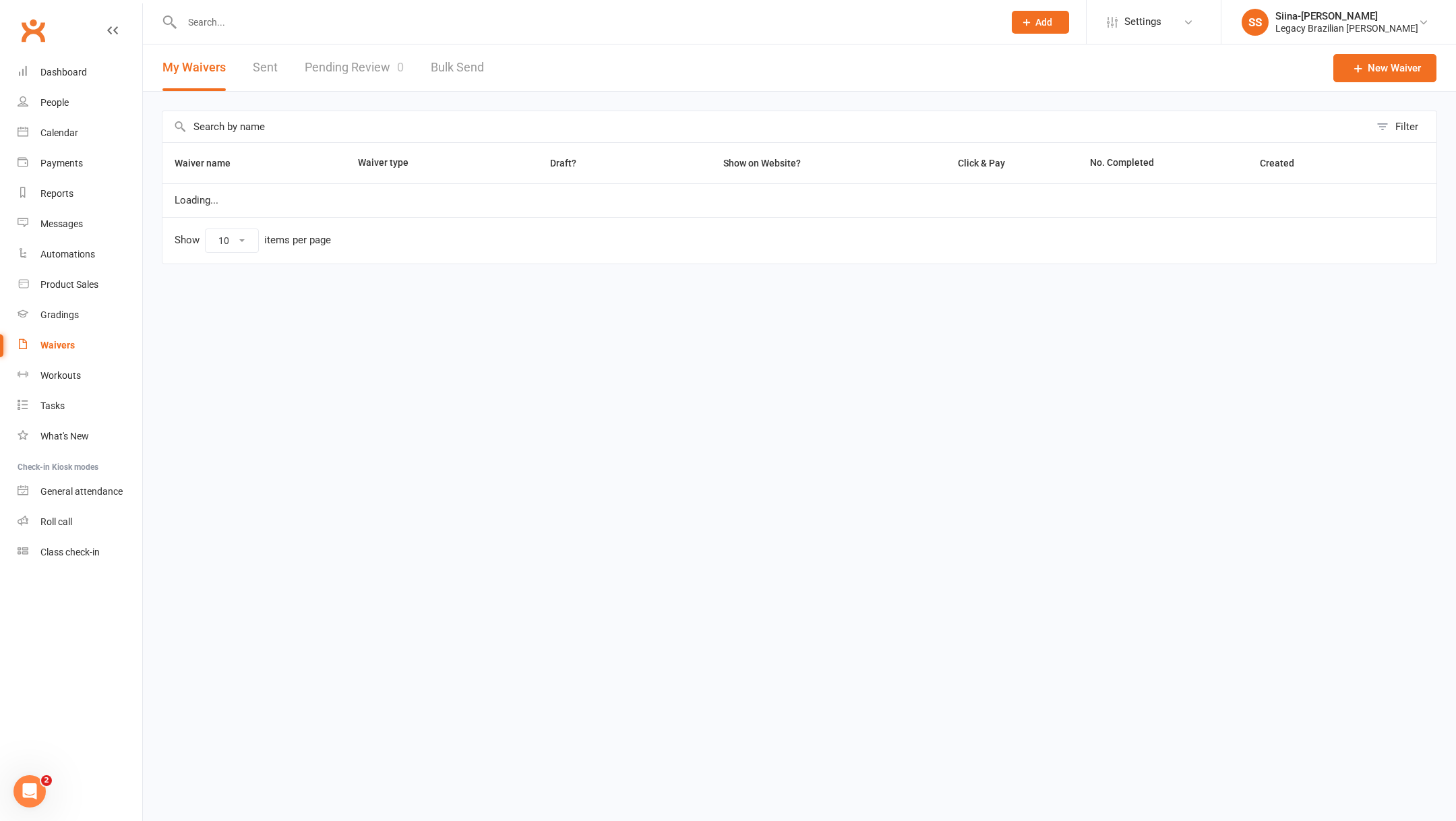
select select "25"
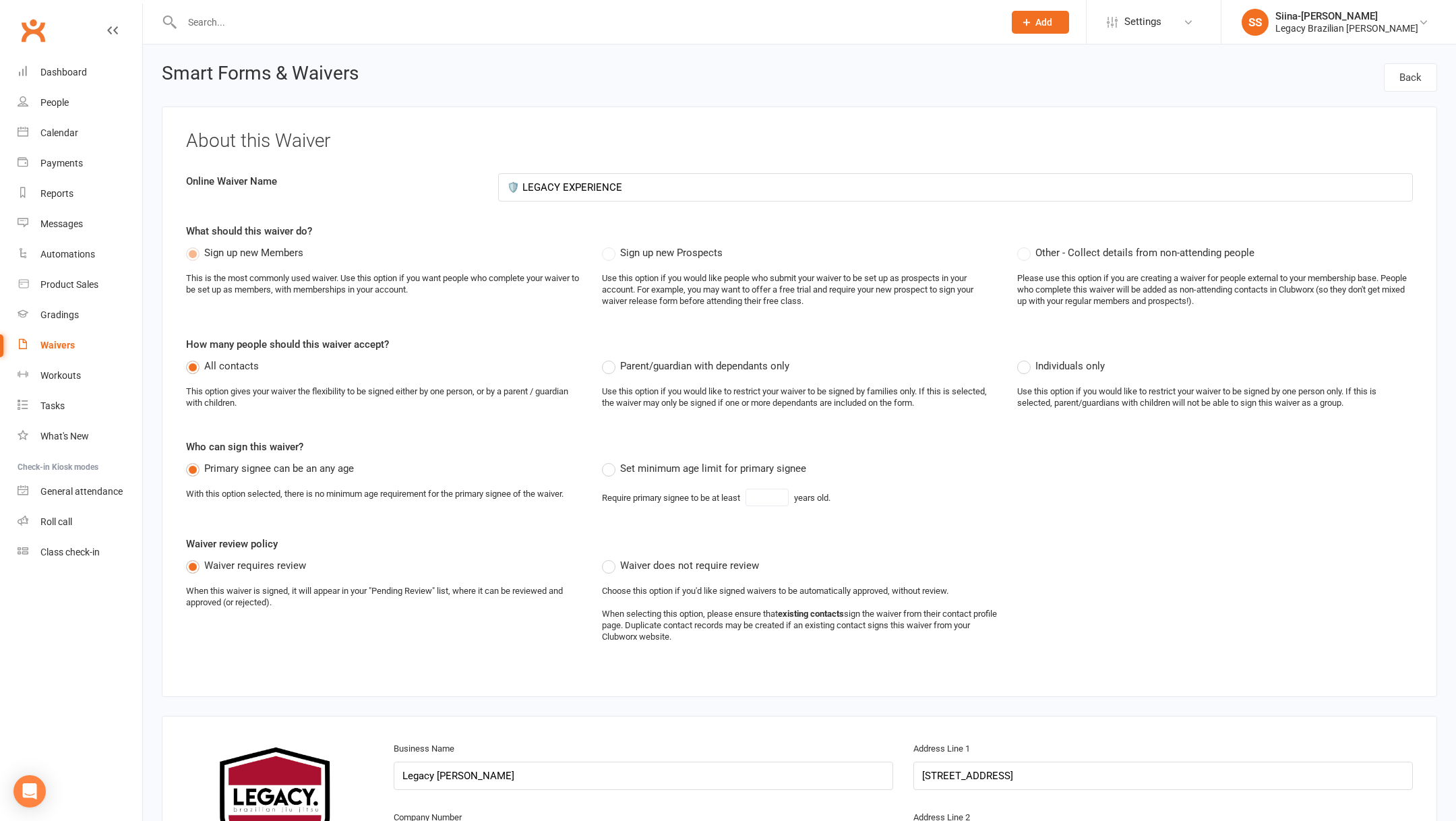
click at [52, 349] on div "Waivers" at bounding box center [57, 345] width 34 height 11
select select "25"
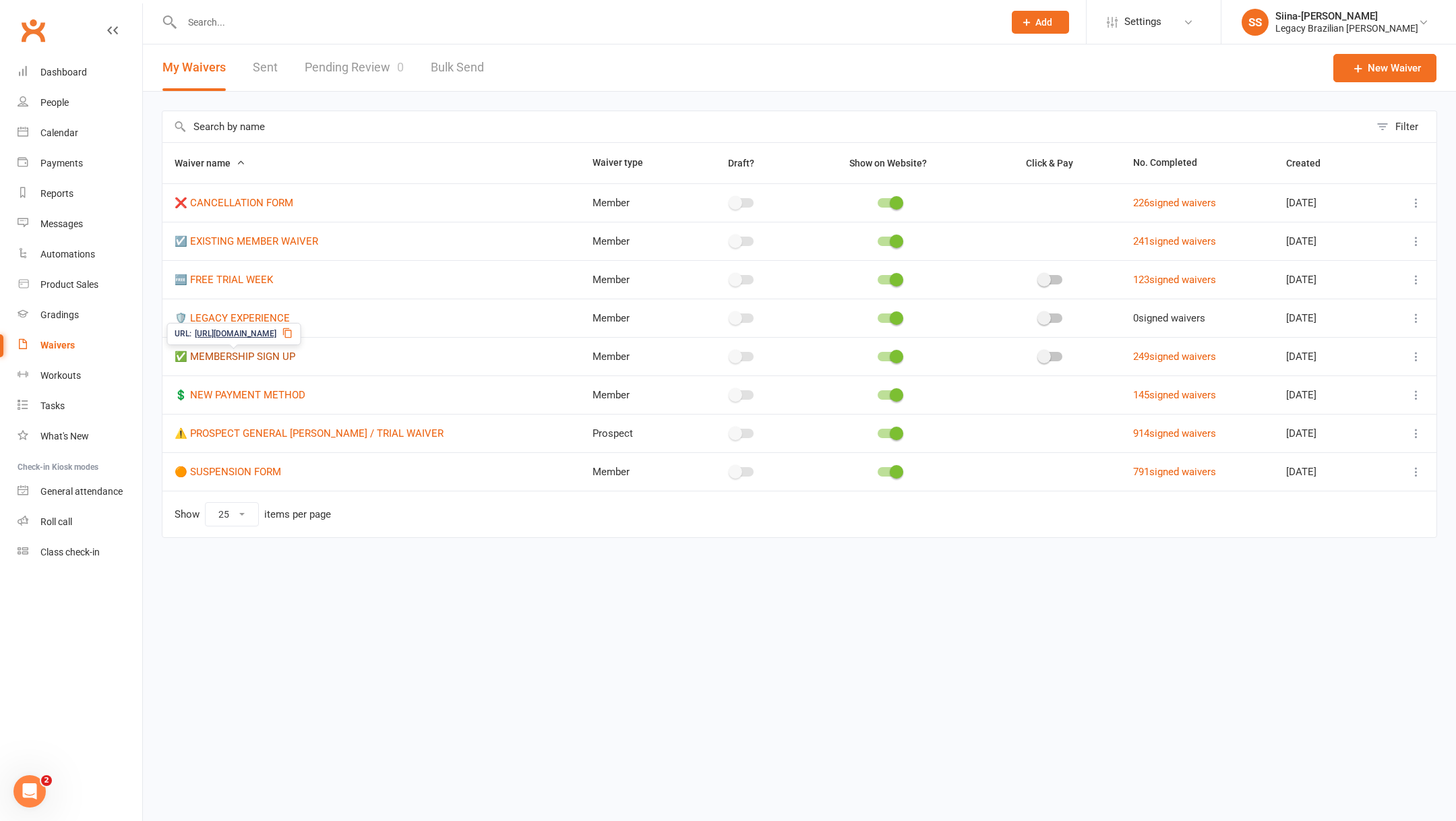
click at [256, 361] on link "✅ MEMBERSHIP SIGN UP" at bounding box center [235, 356] width 121 height 12
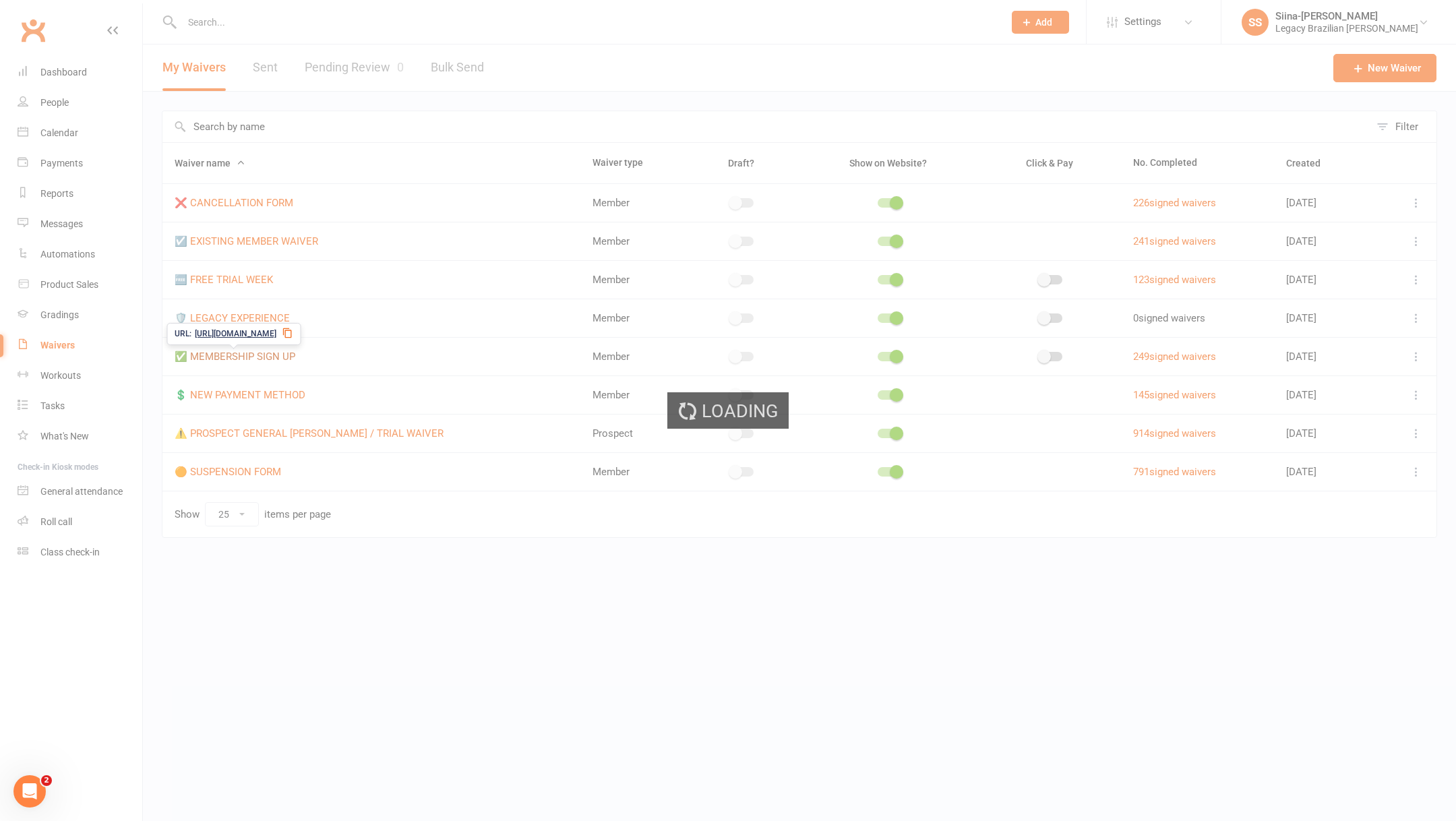
select select "applies_to_attending_signees"
select select "do_not_copy_answers"
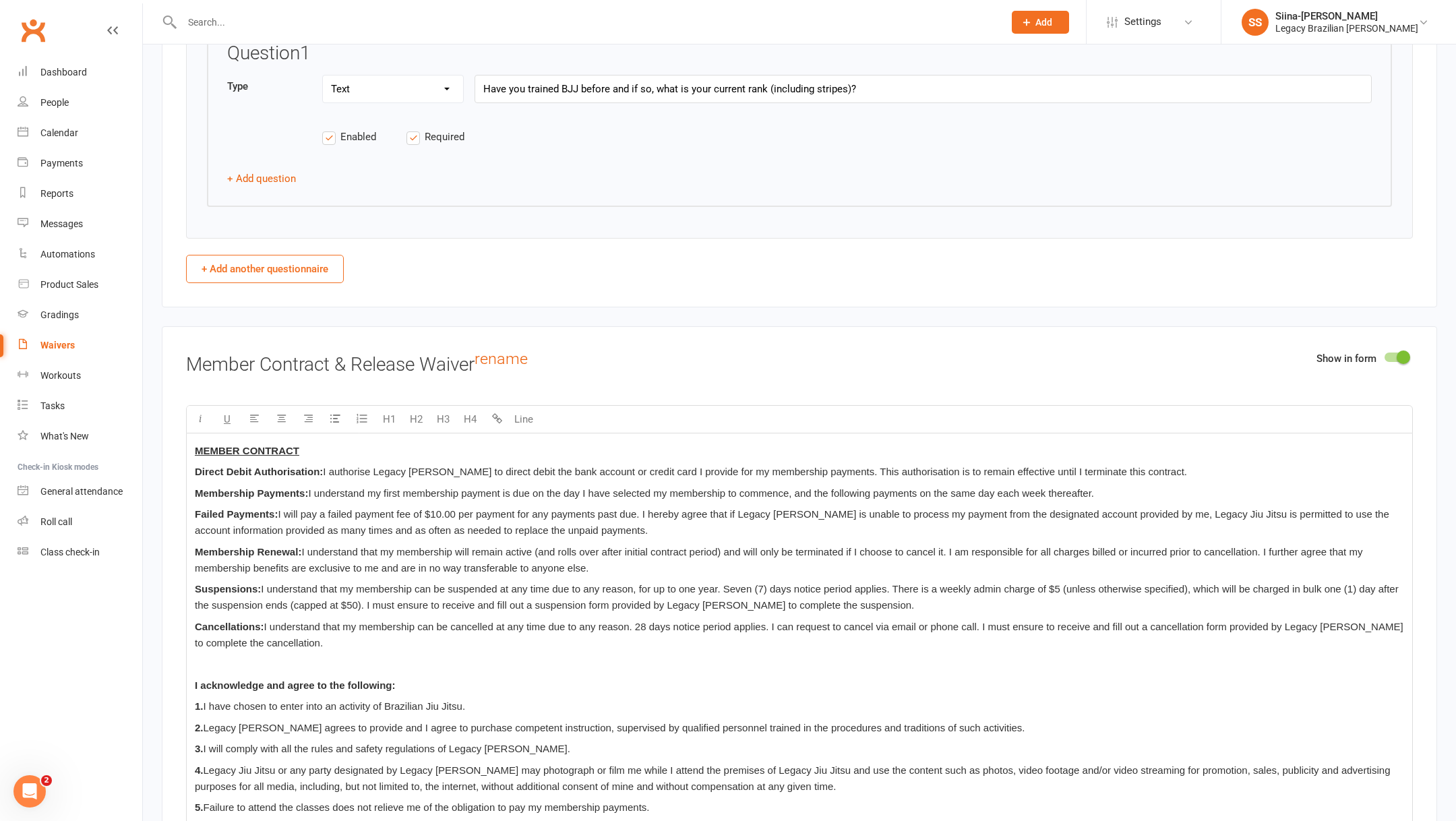
scroll to position [2133, 0]
drag, startPoint x: 308, startPoint y: 455, endPoint x: 194, endPoint y: 457, distance: 114.0
click at [194, 457] on div "MEMBER CONTRACT Direct Debit Authorisation: I authorise Legacy Jiu Jitsu to dir…" at bounding box center [799, 825] width 1226 height 787
copy span "Direct Debit Authorisati"
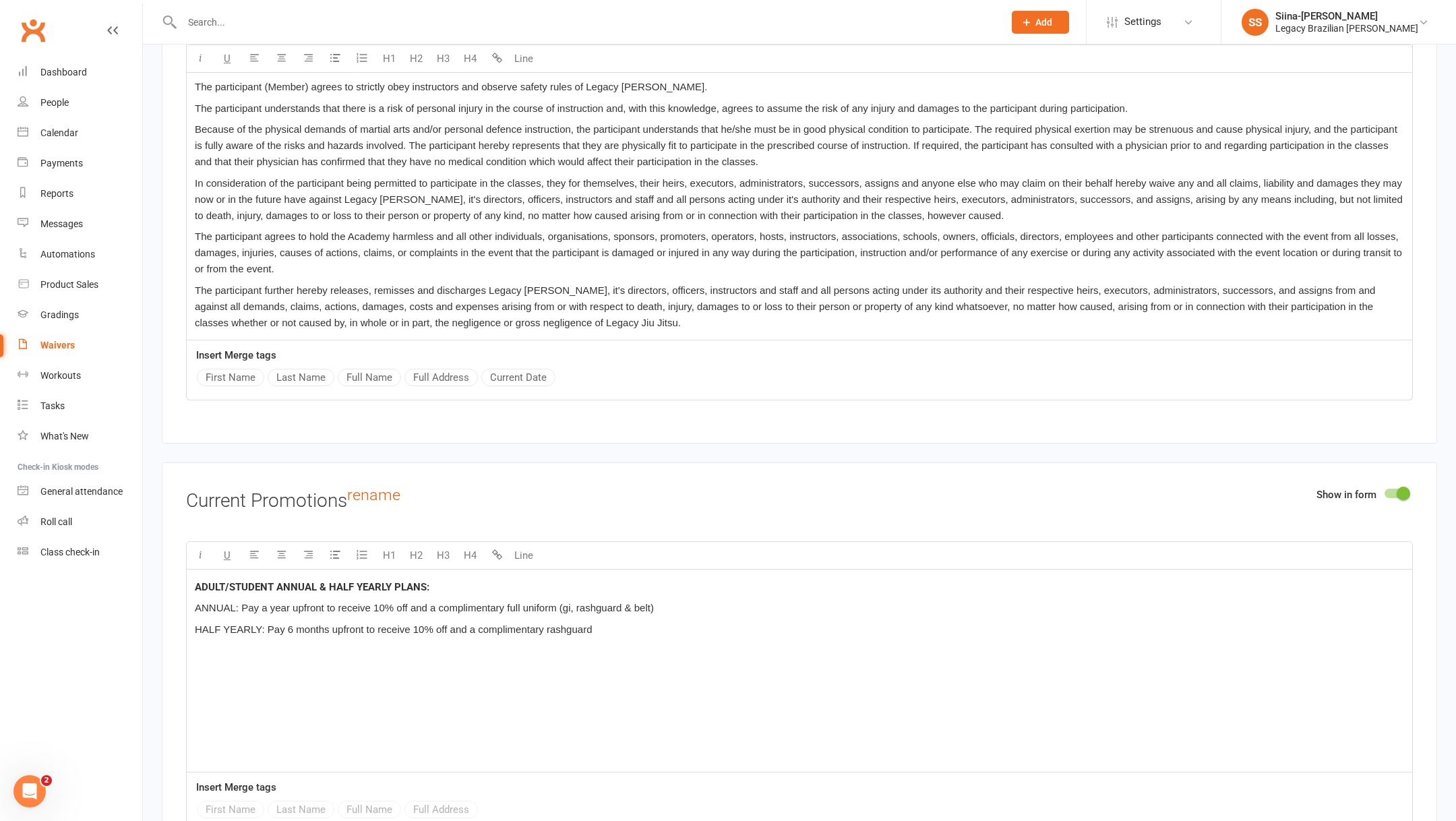
scroll to position [3029, 0]
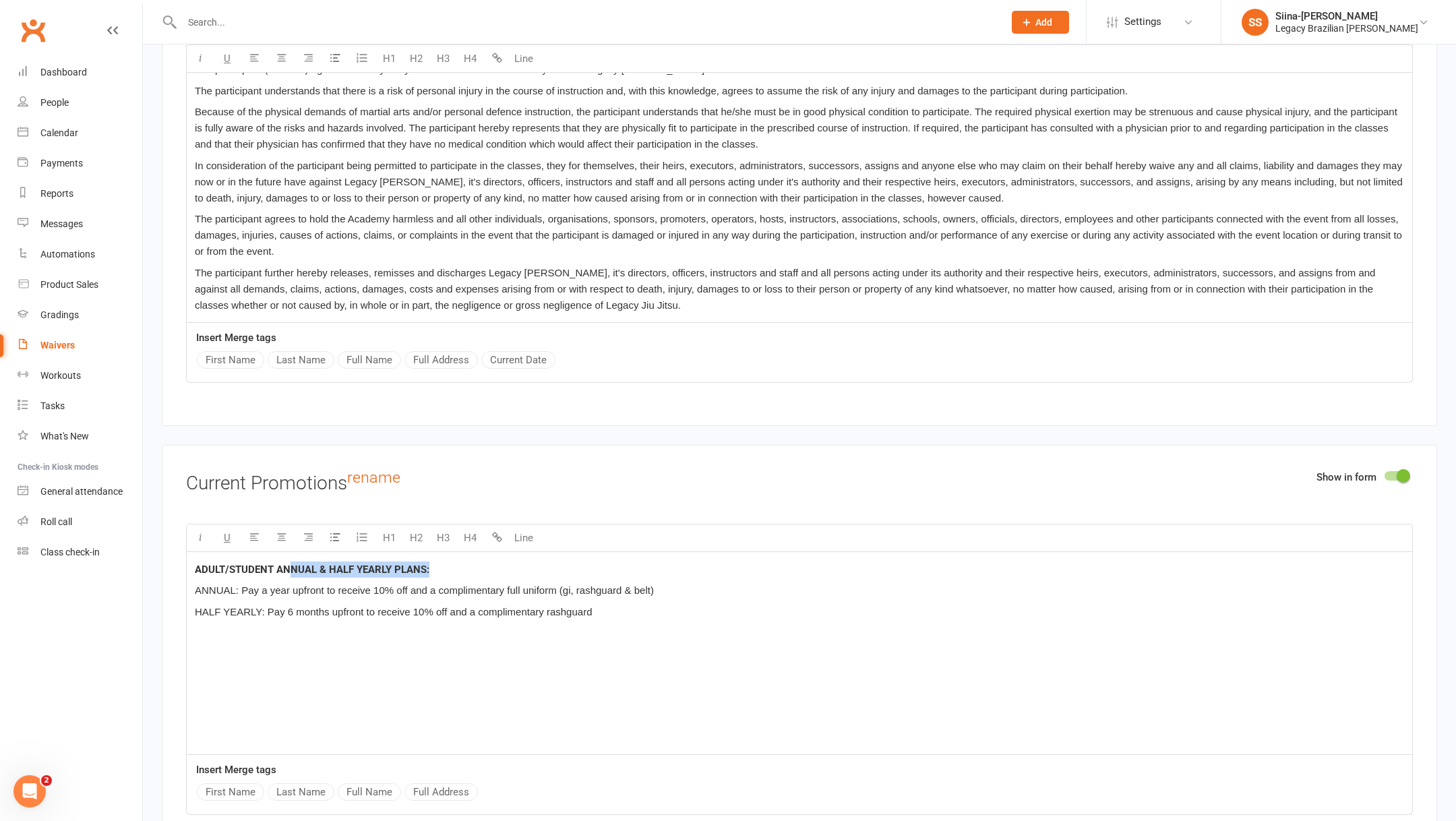
drag, startPoint x: 433, startPoint y: 557, endPoint x: 290, endPoint y: 557, distance: 143.0
click at [290, 562] on p "ADULT/STUDENT ANNUAL & HALF YEARLY PLANS:" at bounding box center [799, 570] width 1209 height 16
click at [290, 564] on span "ADULT/STUDENT ANNUAL & HALF YEARLY PLANS:" at bounding box center [312, 570] width 235 height 12
